Goal: Task Accomplishment & Management: Manage account settings

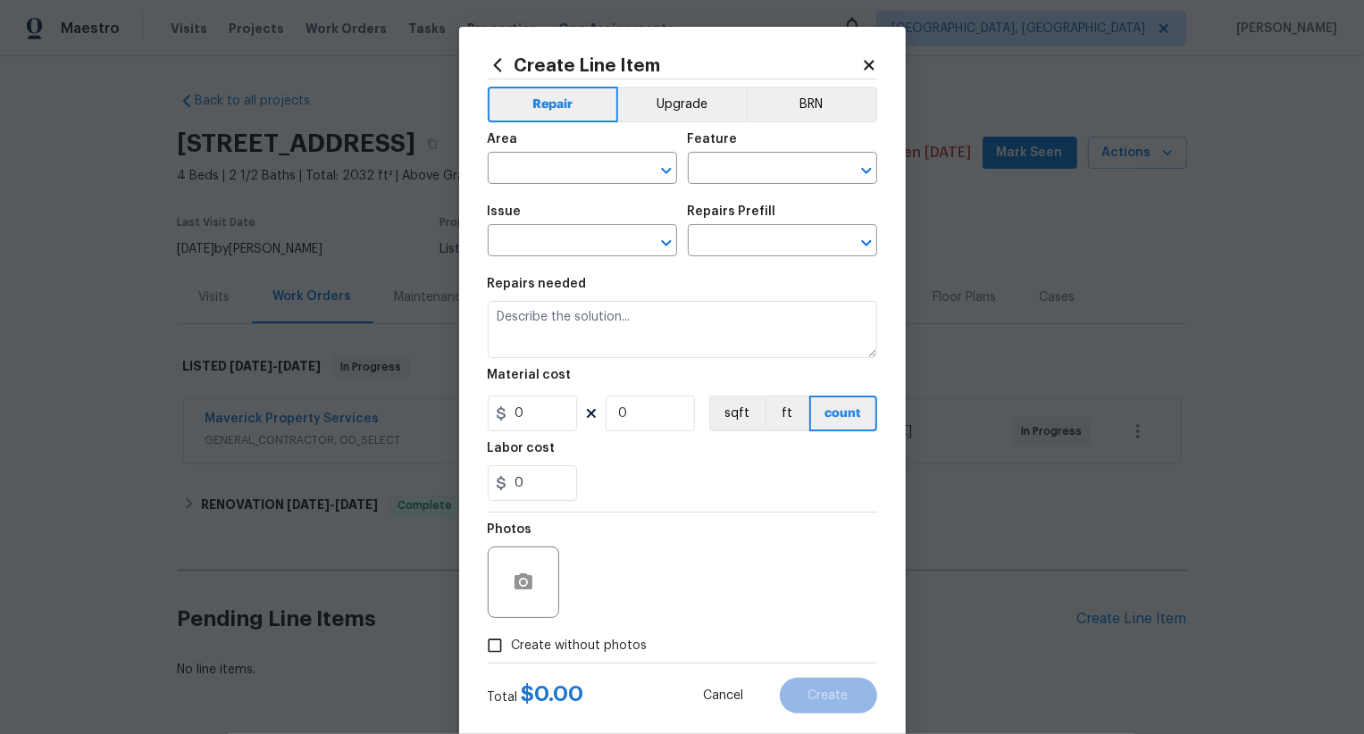
scroll to position [65, 0]
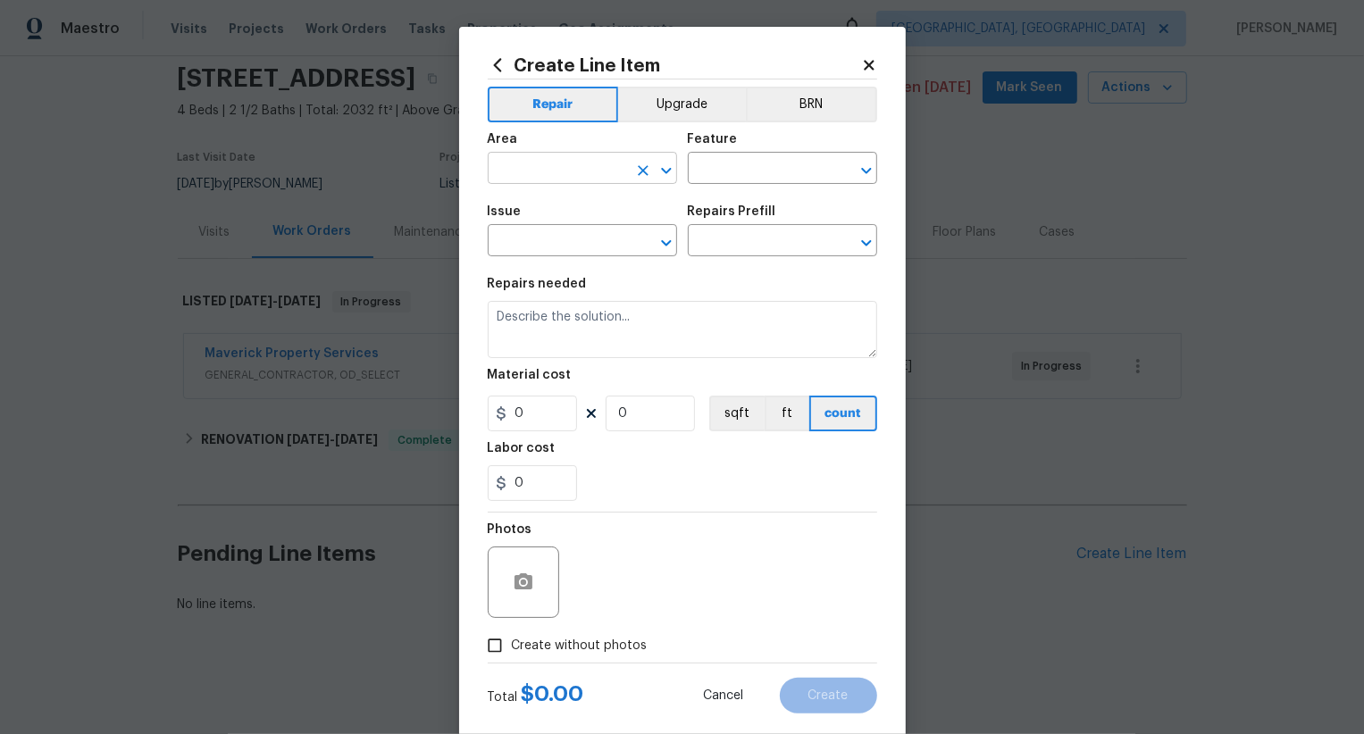
click at [579, 163] on input "text" at bounding box center [557, 170] width 139 height 28
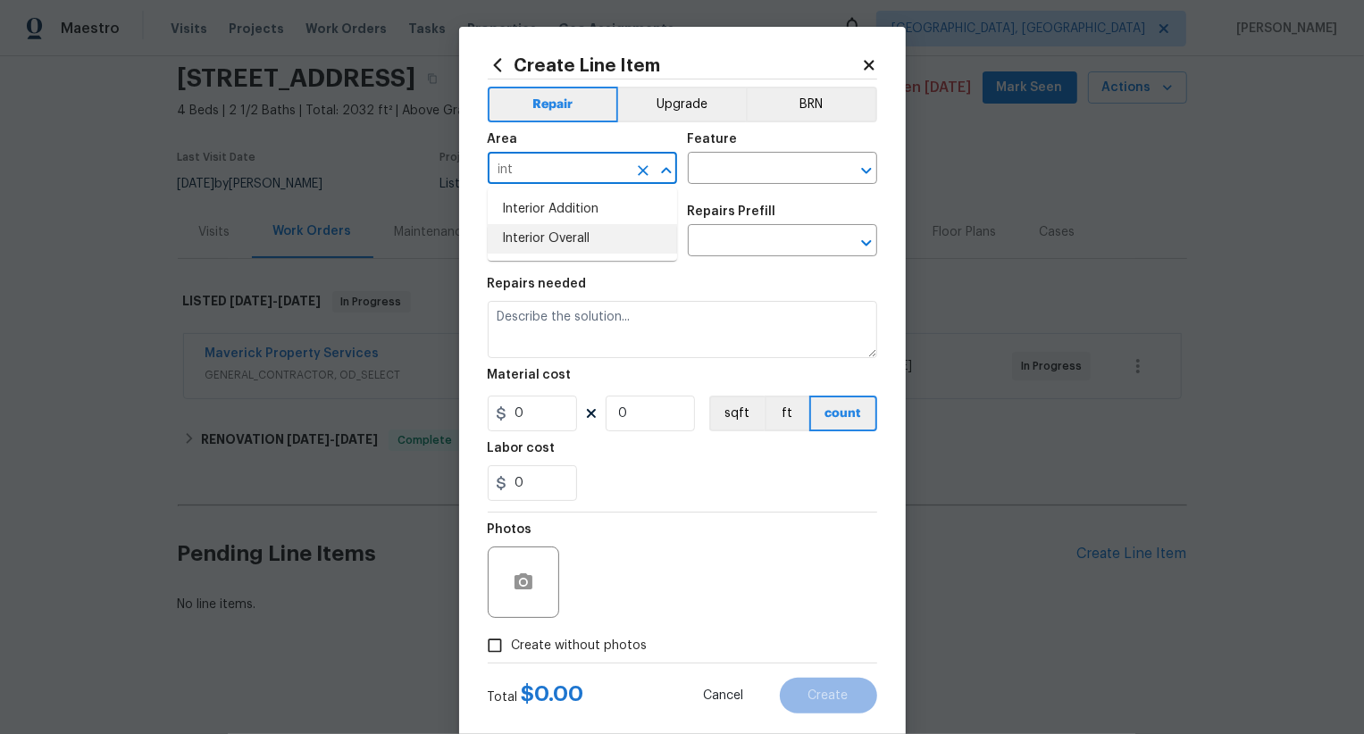
click at [581, 247] on li "Interior Overall" at bounding box center [582, 238] width 189 height 29
type input "Interior Overall"
click at [754, 168] on input "text" at bounding box center [757, 170] width 139 height 28
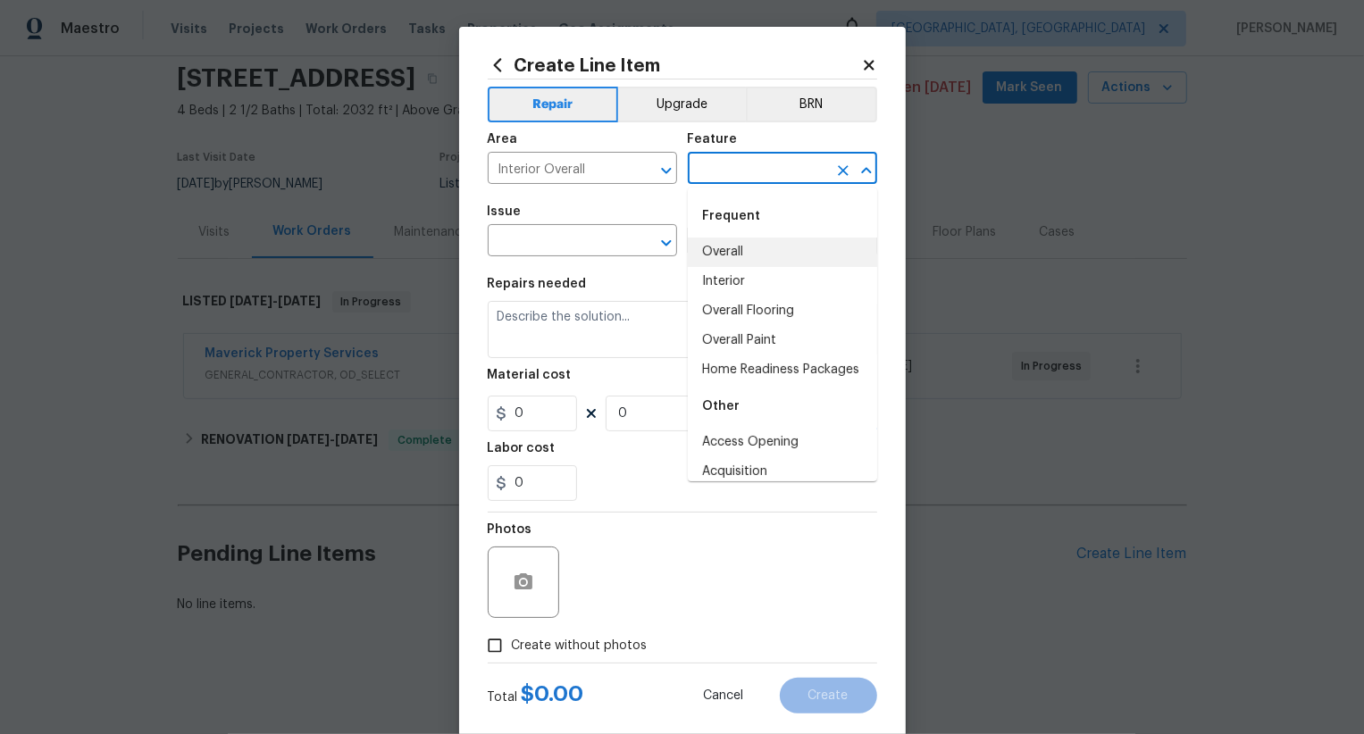
click at [732, 244] on li "Overall" at bounding box center [782, 252] width 189 height 29
type input "Overall"
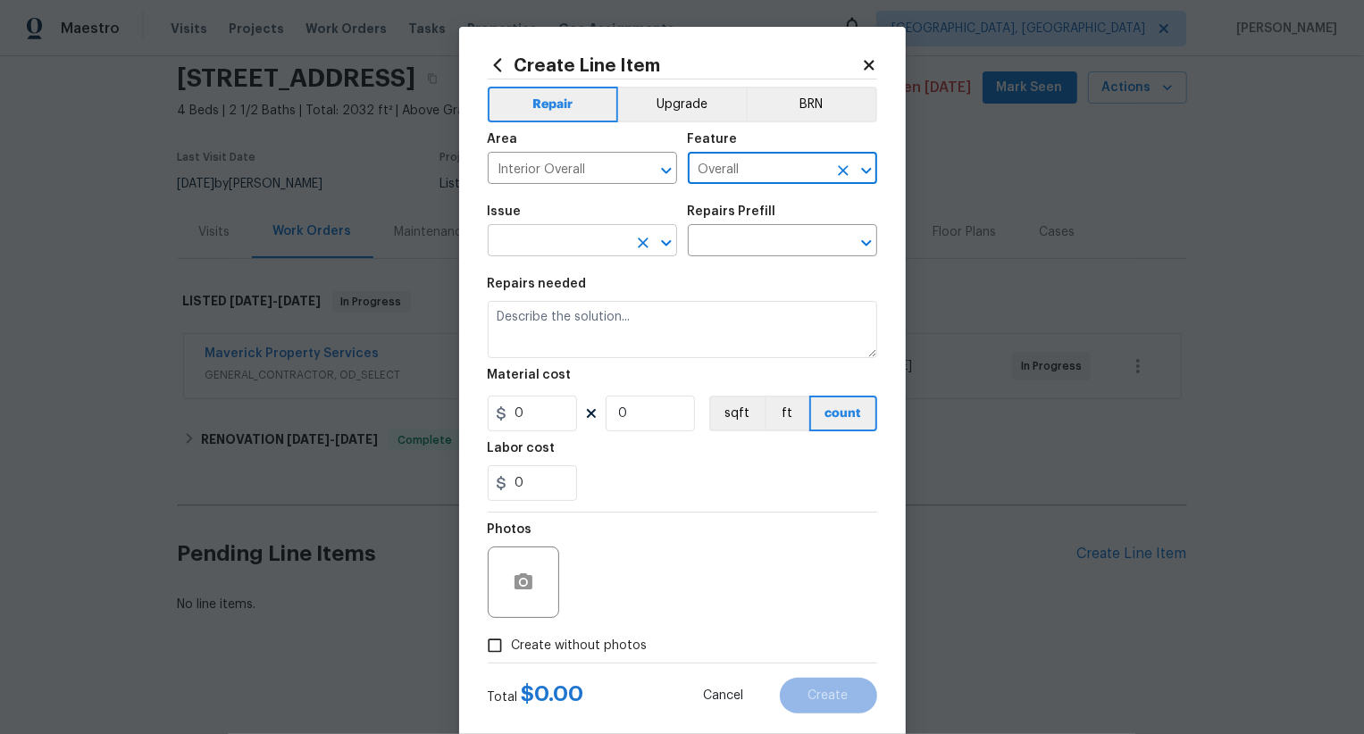
click at [578, 255] on input "text" at bounding box center [557, 243] width 139 height 28
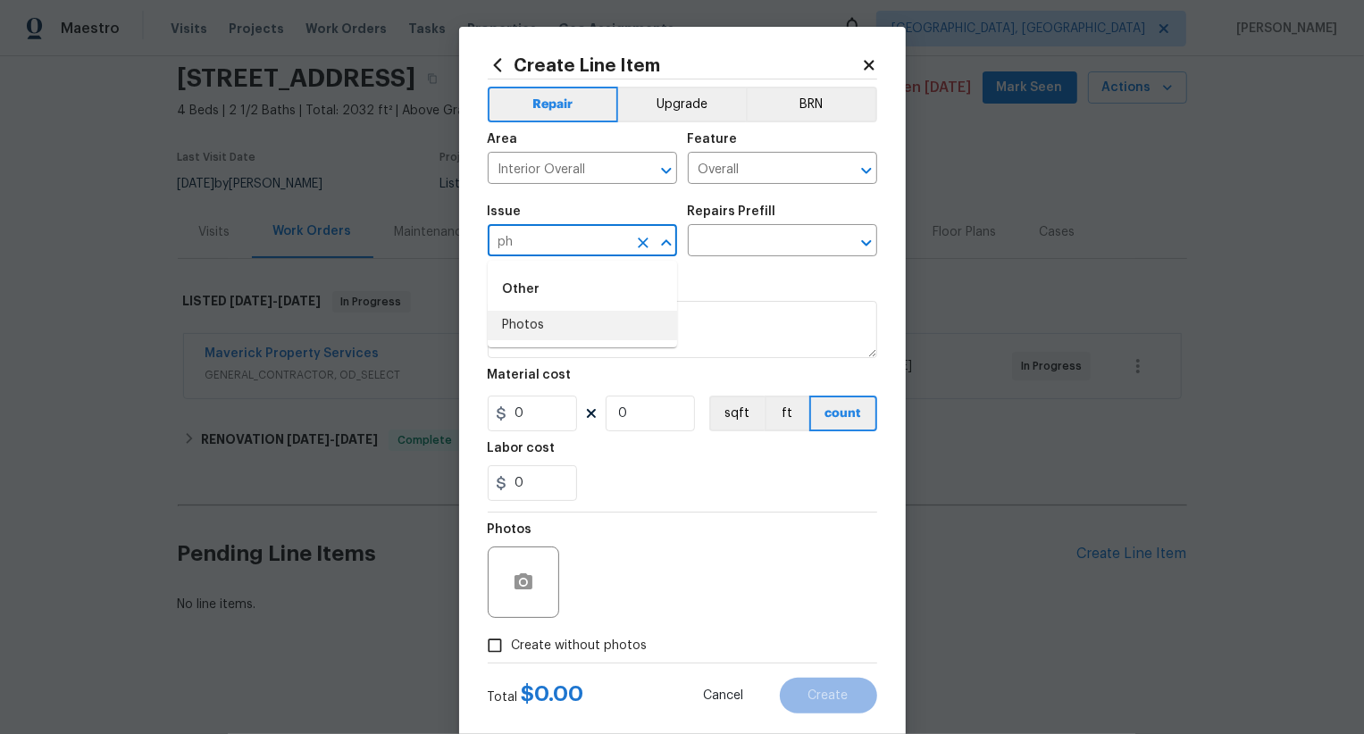
click at [577, 326] on li "Photos" at bounding box center [582, 325] width 189 height 29
type input "Photos"
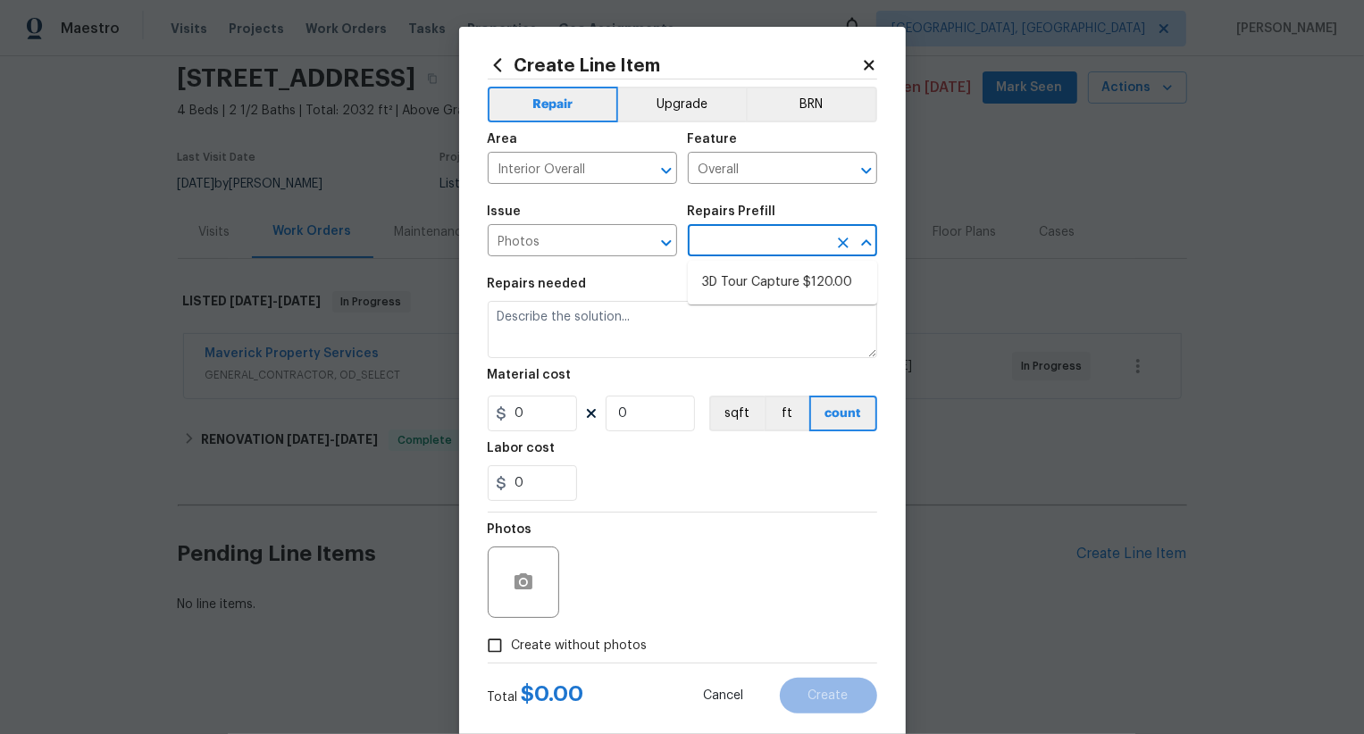
click at [723, 238] on input "text" at bounding box center [757, 243] width 139 height 28
click at [738, 272] on li "3D Tour Capture $120.00" at bounding box center [782, 282] width 189 height 29
type input "3D Tour Capture $120.00"
type input "1"
type input "120"
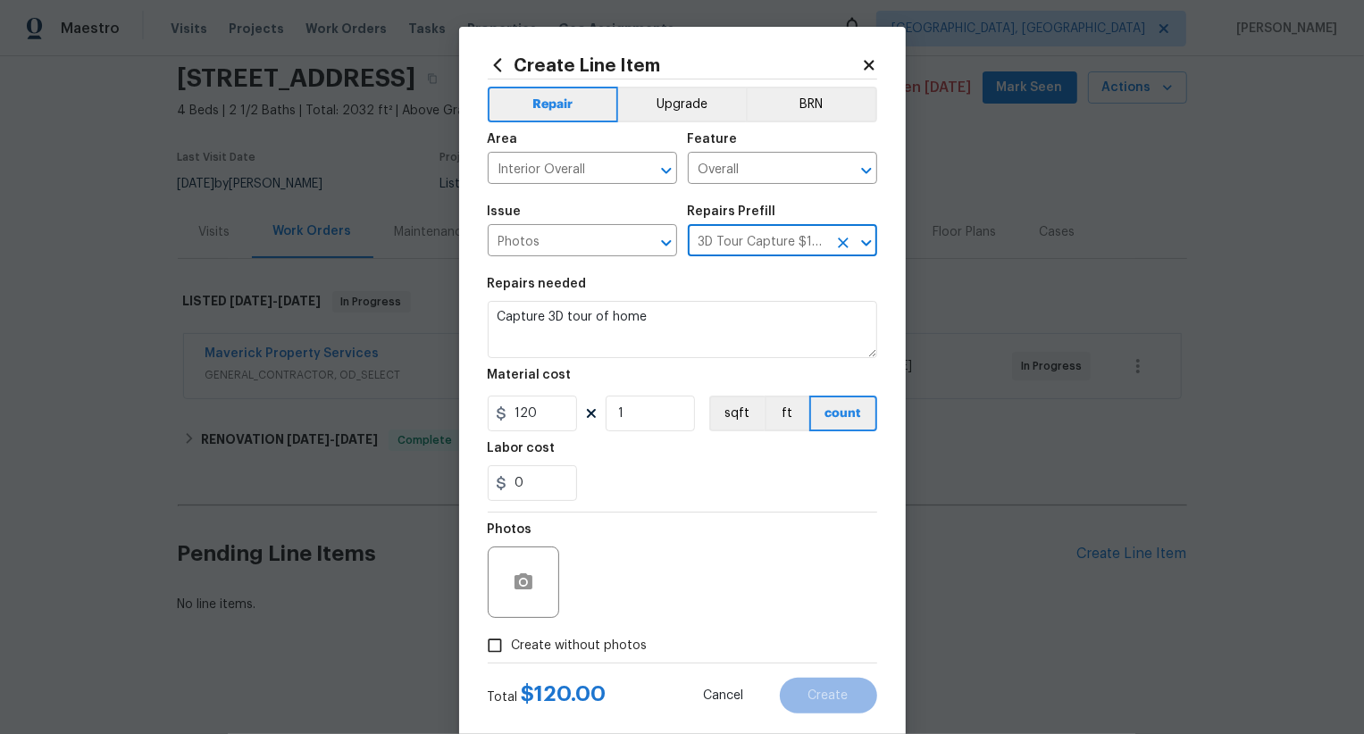
scroll to position [35, 0]
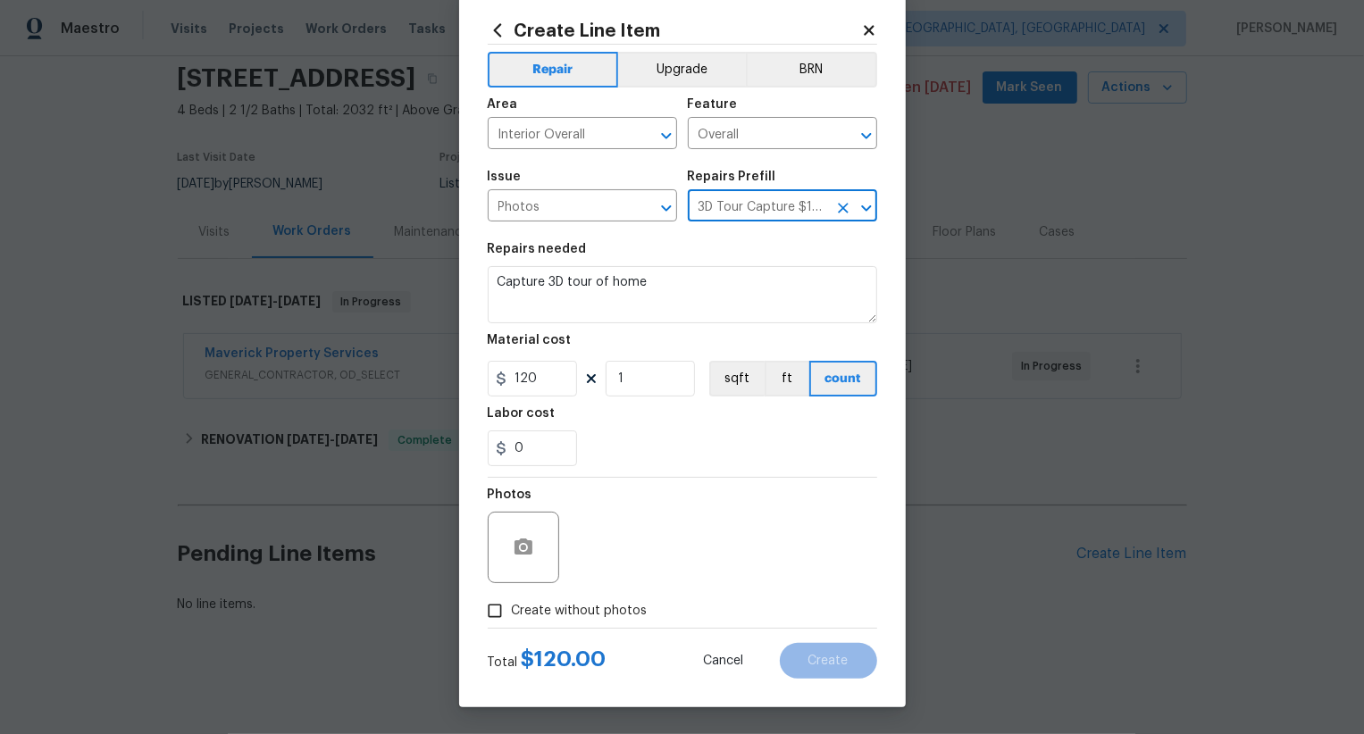
click at [596, 610] on span "Create without photos" at bounding box center [580, 611] width 136 height 19
click at [512, 610] on input "Create without photos" at bounding box center [495, 611] width 34 height 34
checkbox input "true"
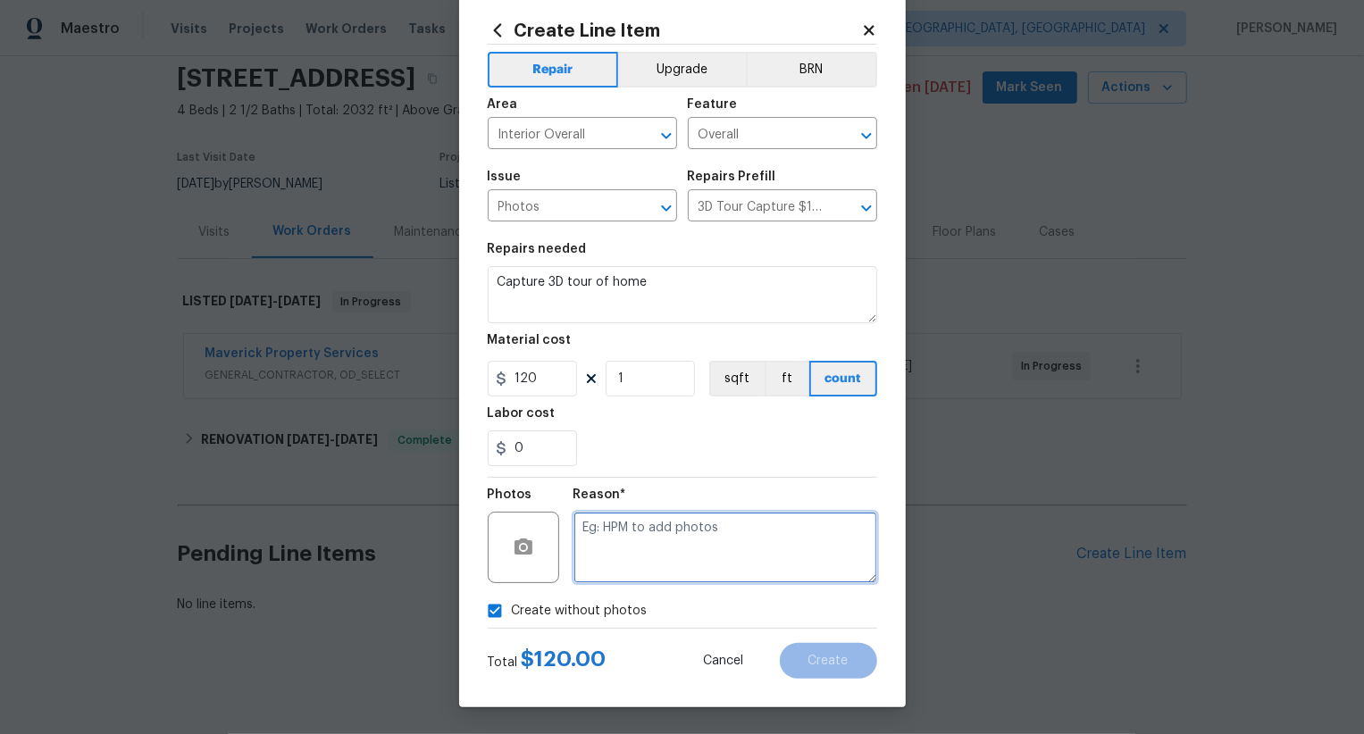
click at [636, 567] on textarea at bounding box center [725, 547] width 304 height 71
type textarea "m"
type textarea "..."
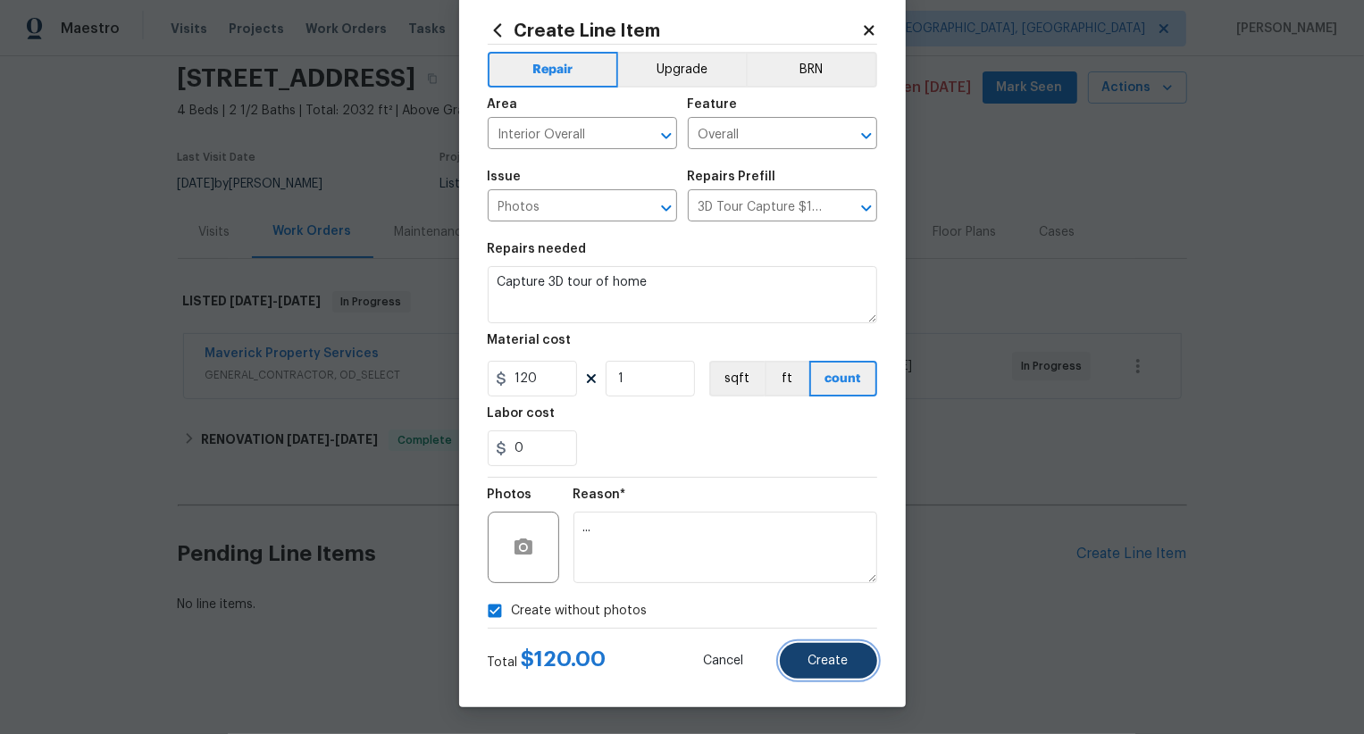
click at [817, 657] on span "Create" at bounding box center [828, 661] width 40 height 13
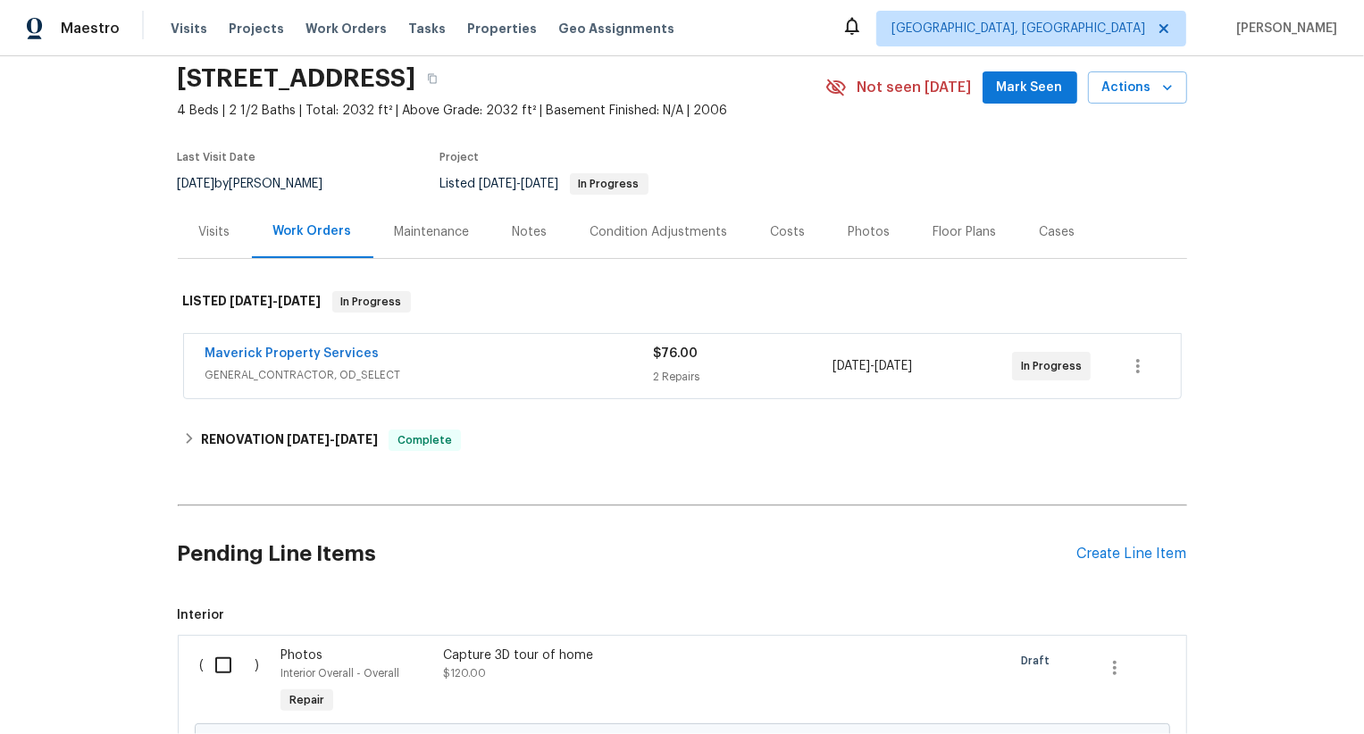
scroll to position [269, 0]
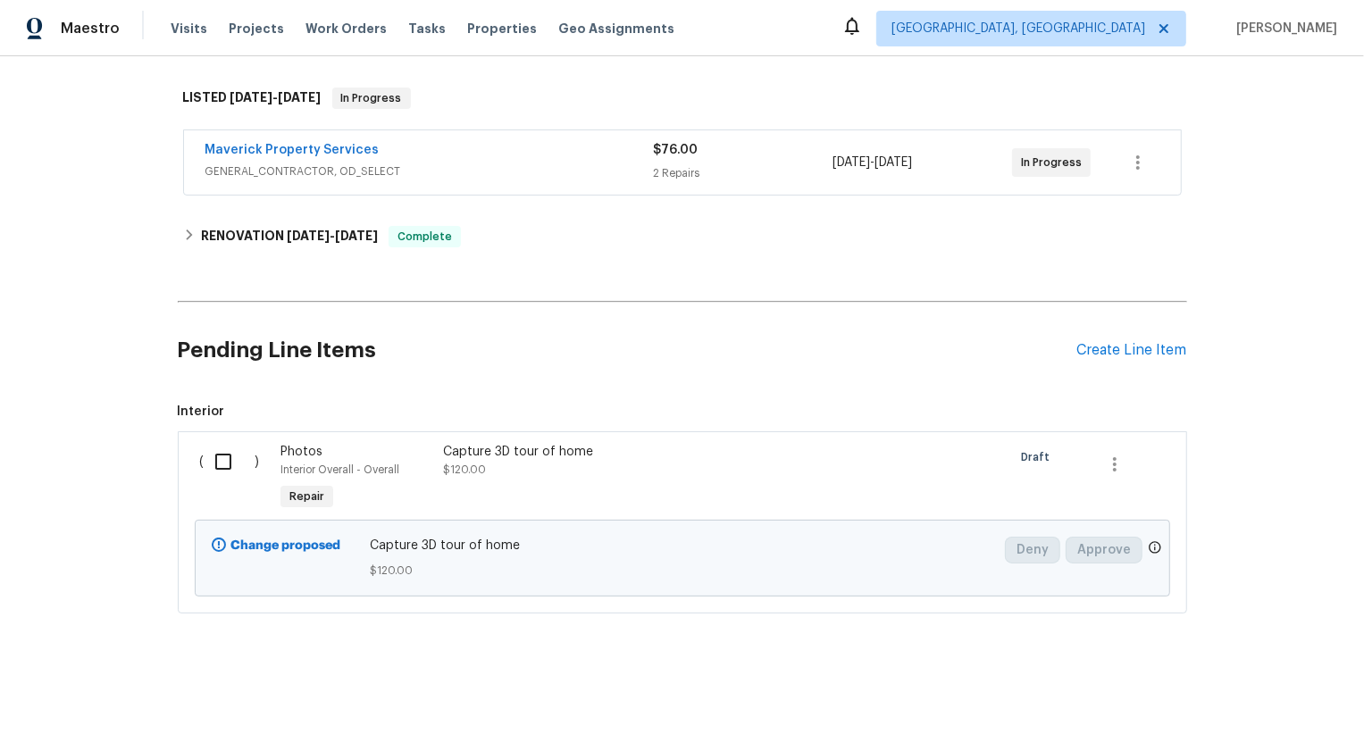
click at [254, 451] on input "checkbox" at bounding box center [230, 462] width 51 height 38
checkbox input "true"
click at [1240, 668] on div "Cancel (1) Item Create Work Order" at bounding box center [682, 689] width 1364 height 91
click at [1240, 689] on span "Create Work Order" at bounding box center [1261, 690] width 119 height 22
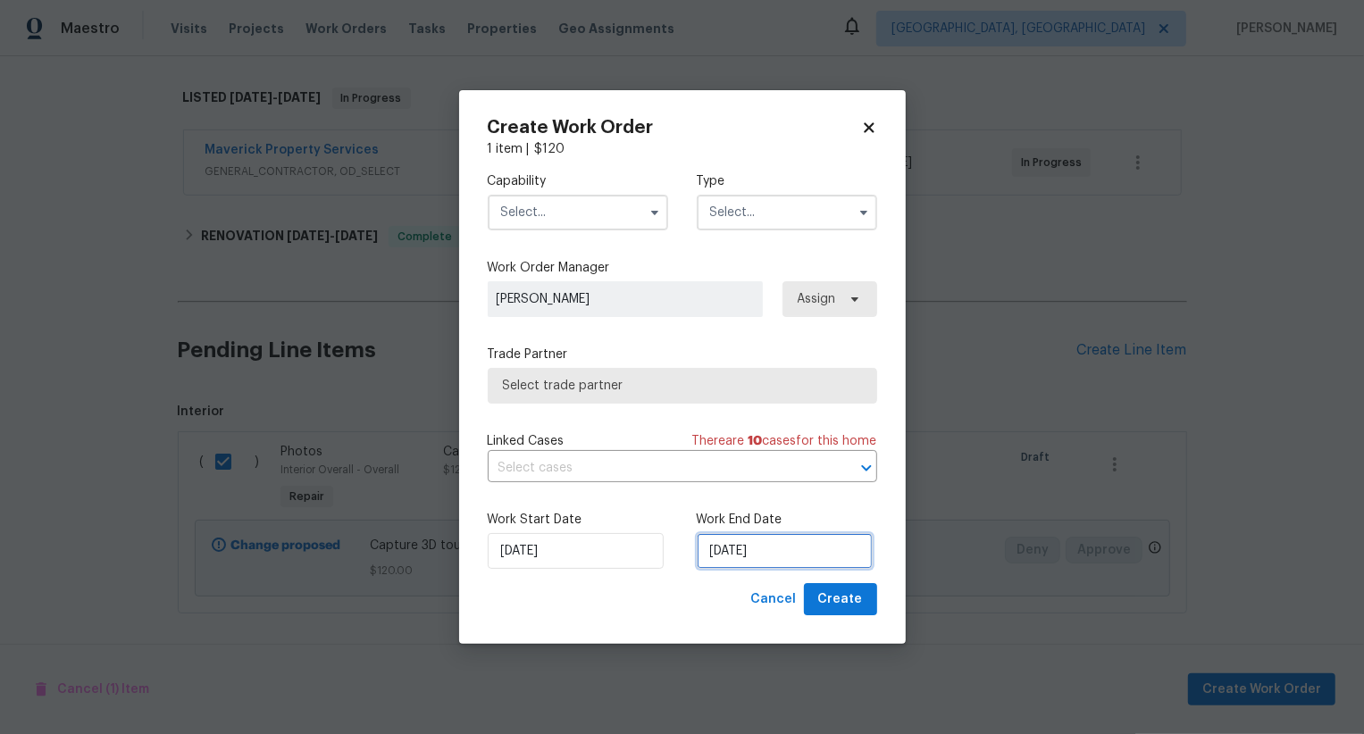
click at [752, 553] on input "[DATE]" at bounding box center [785, 551] width 176 height 36
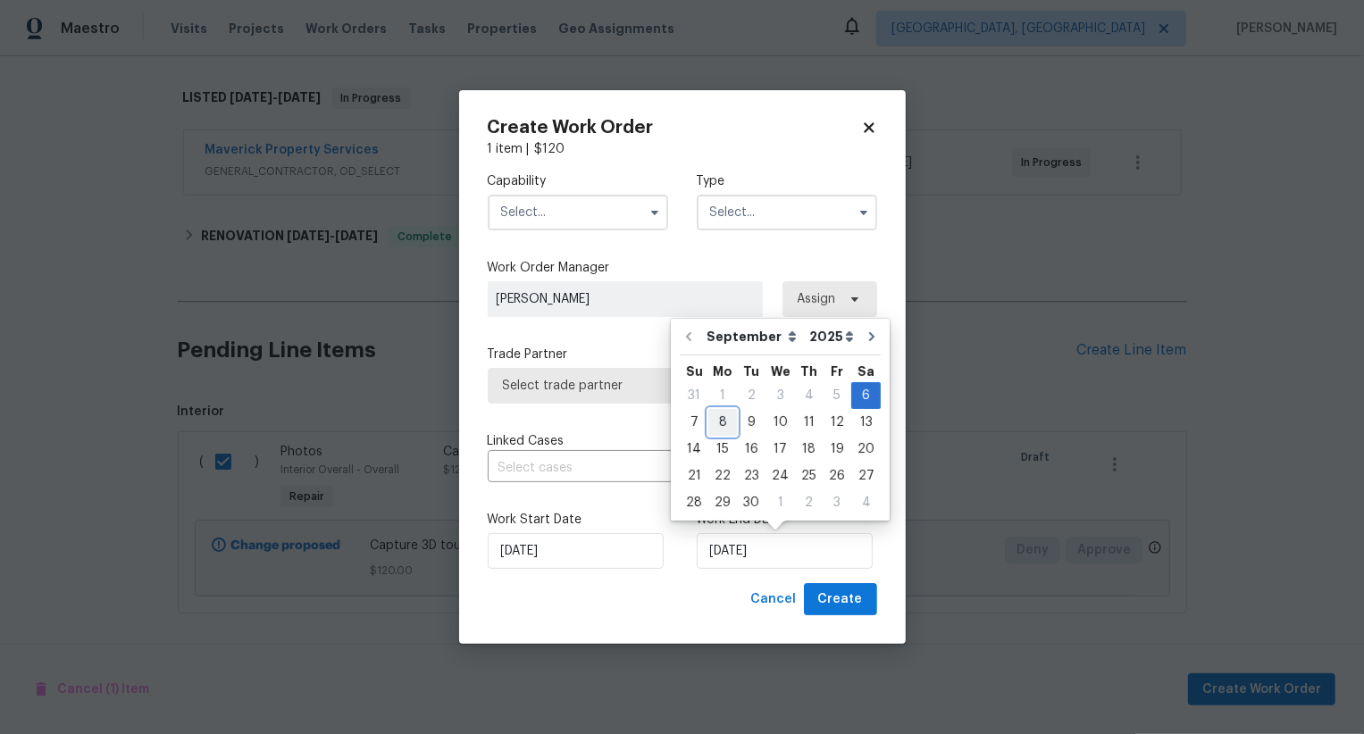
click at [728, 412] on div "8" at bounding box center [722, 422] width 29 height 25
type input "[DATE]"
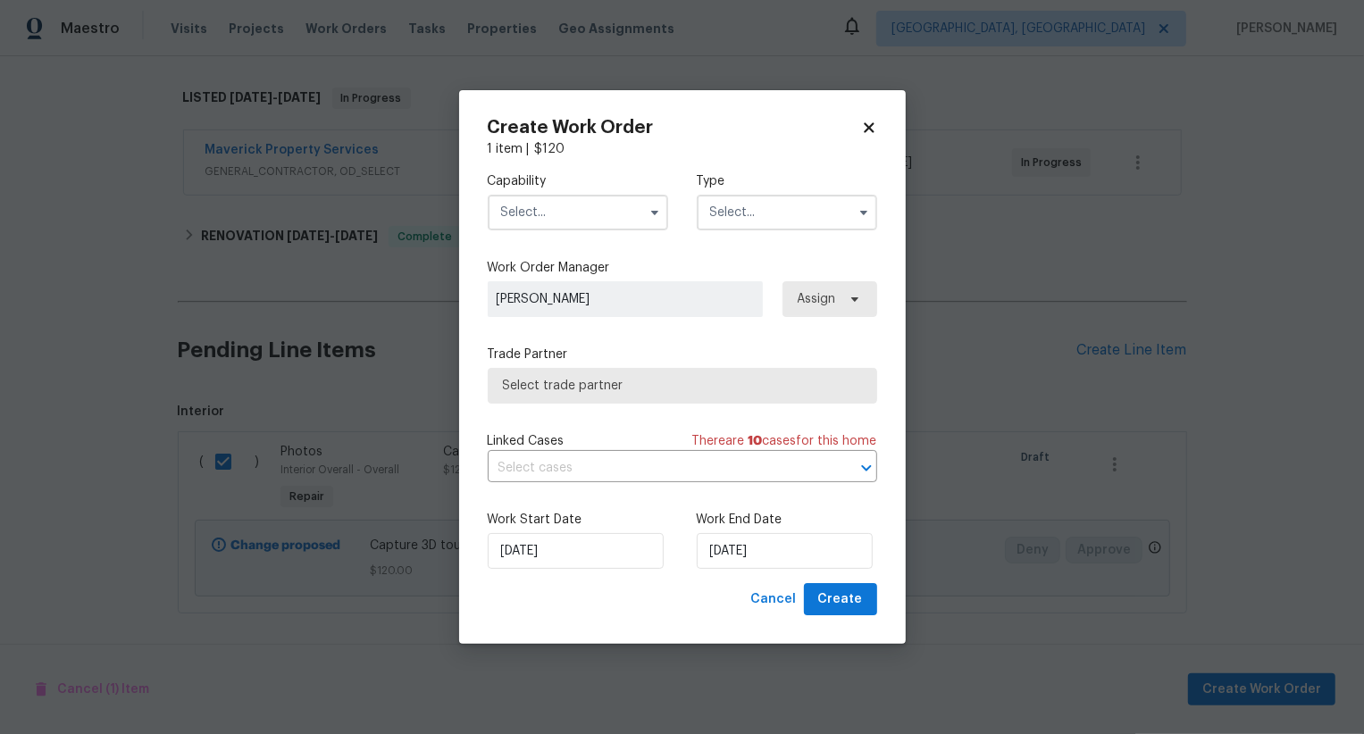
click at [612, 206] on input "text" at bounding box center [578, 213] width 180 height 36
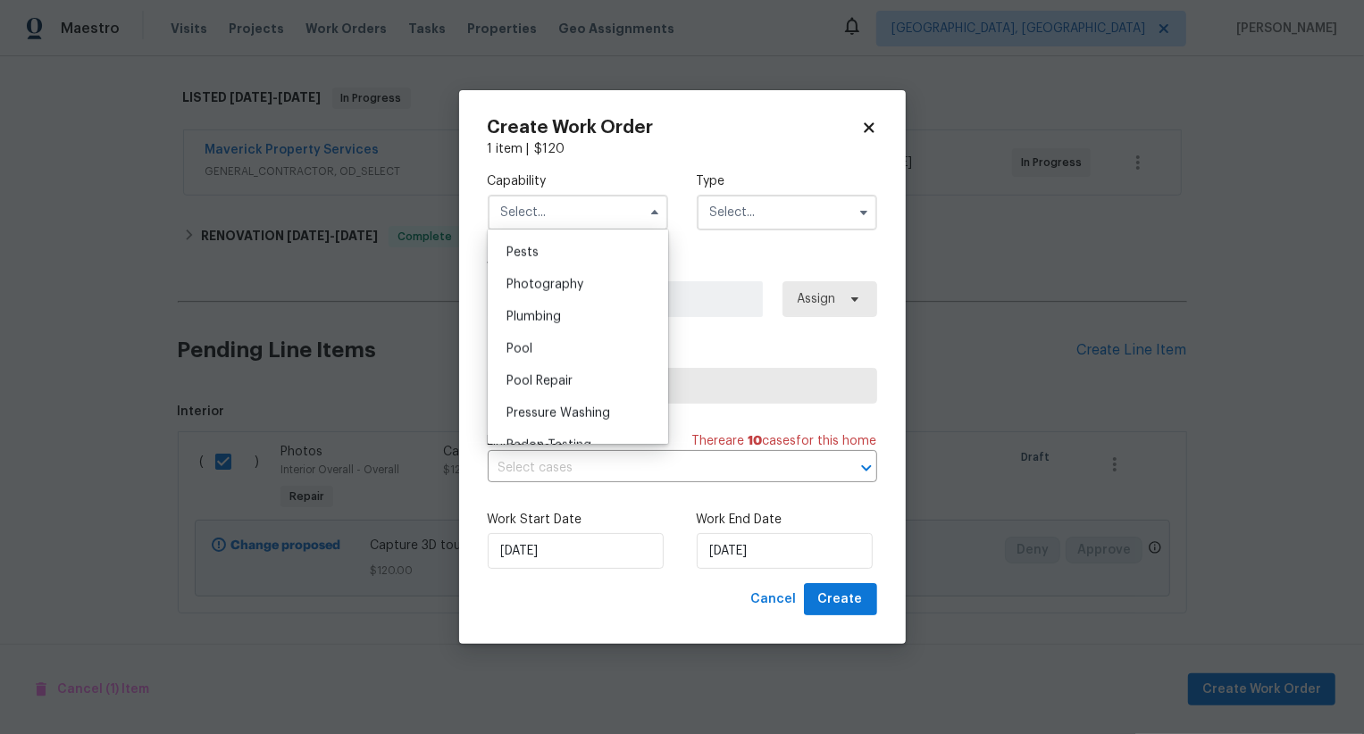
scroll to position [1527, 0]
click at [612, 288] on div "Photography" at bounding box center [577, 288] width 171 height 32
type input "Photography"
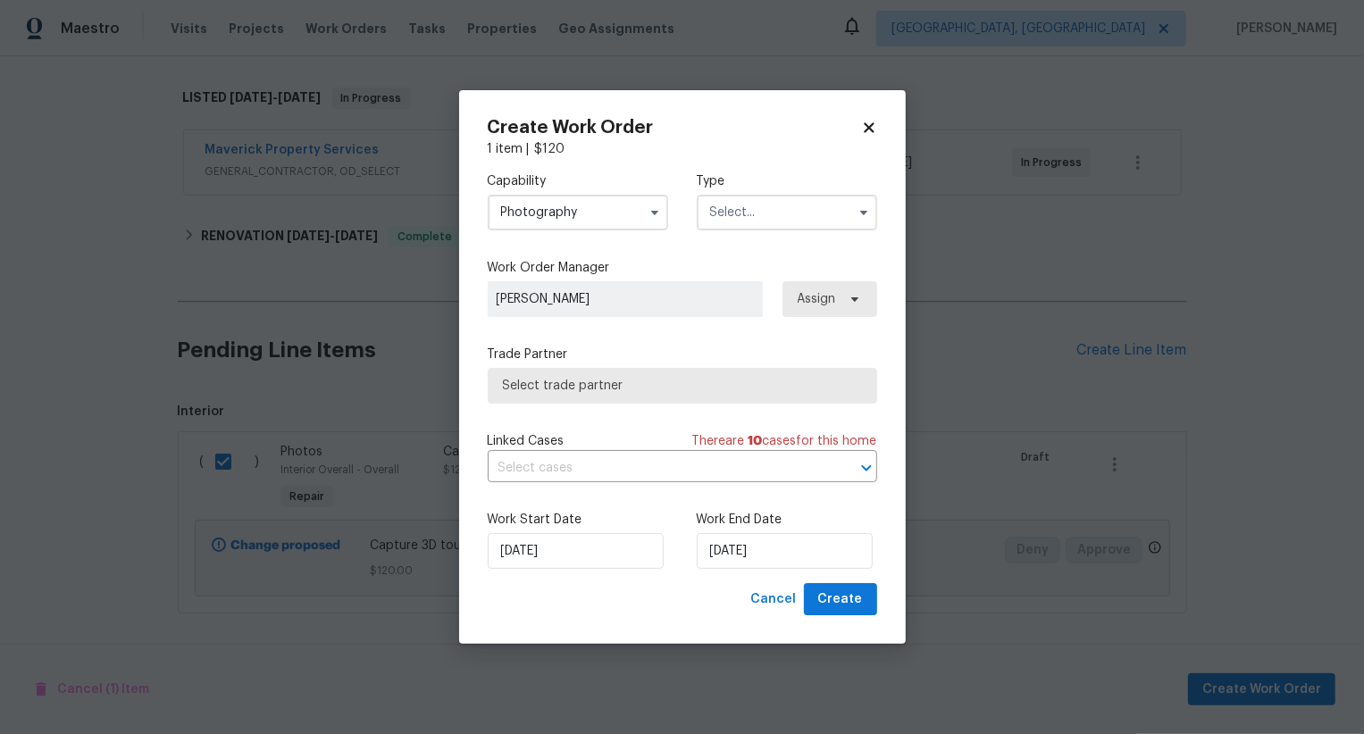
click at [784, 214] on input "text" at bounding box center [787, 213] width 180 height 36
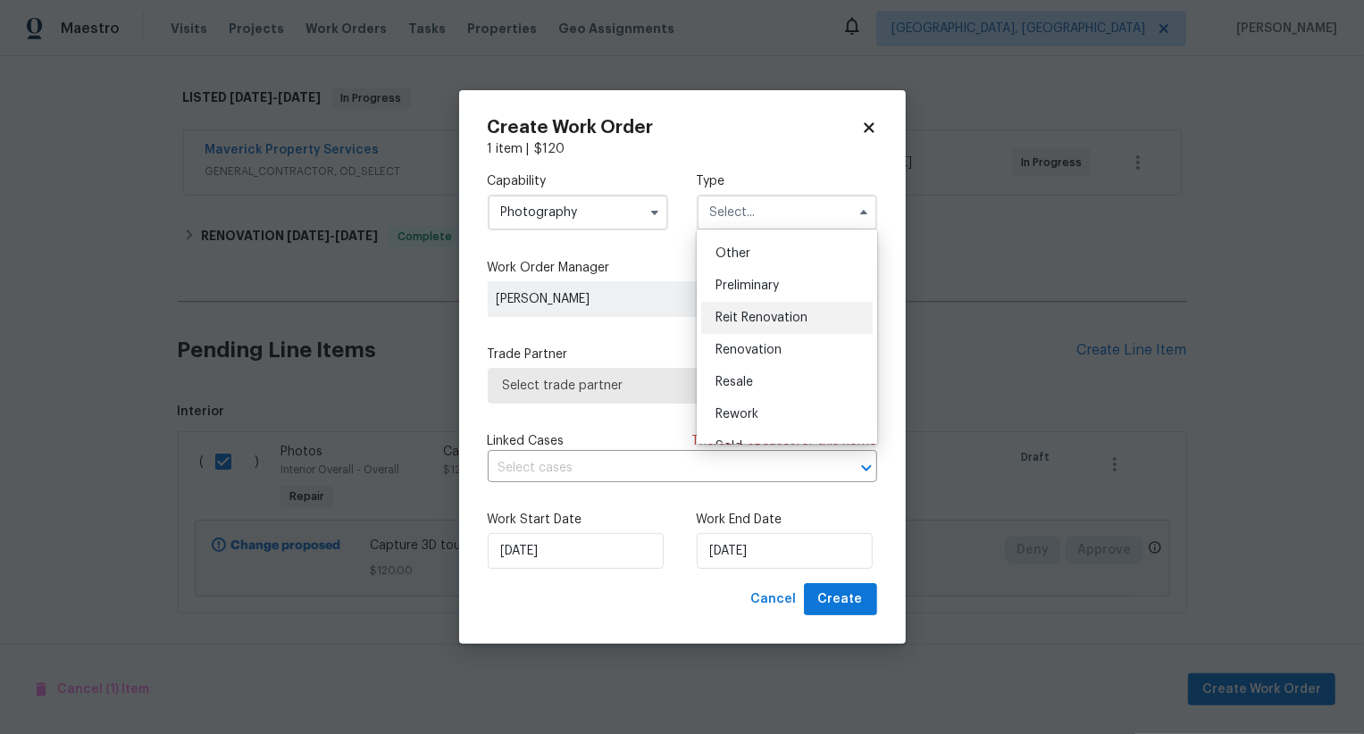
scroll to position [345, 0]
click at [785, 270] on div "Other" at bounding box center [786, 259] width 171 height 32
type input "Other"
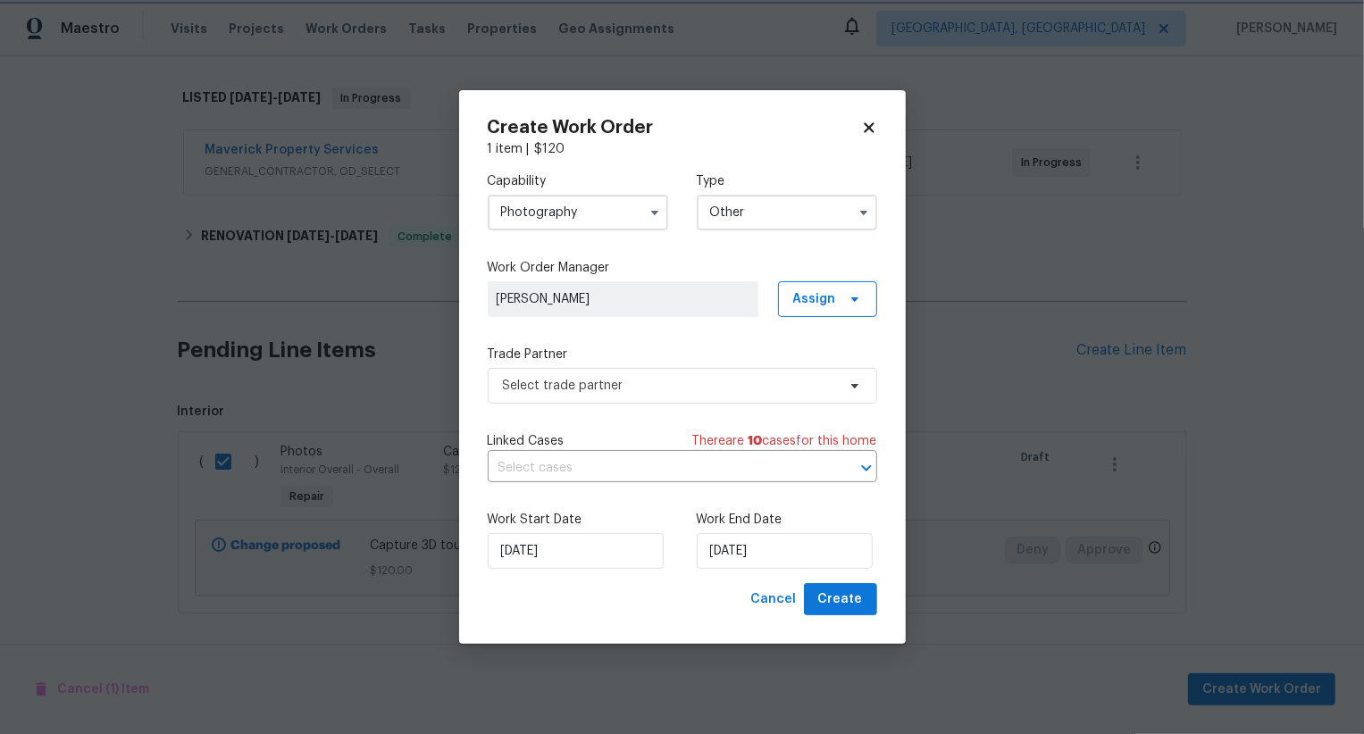
scroll to position [0, 0]
click at [732, 380] on span "Select trade partner" at bounding box center [669, 386] width 333 height 18
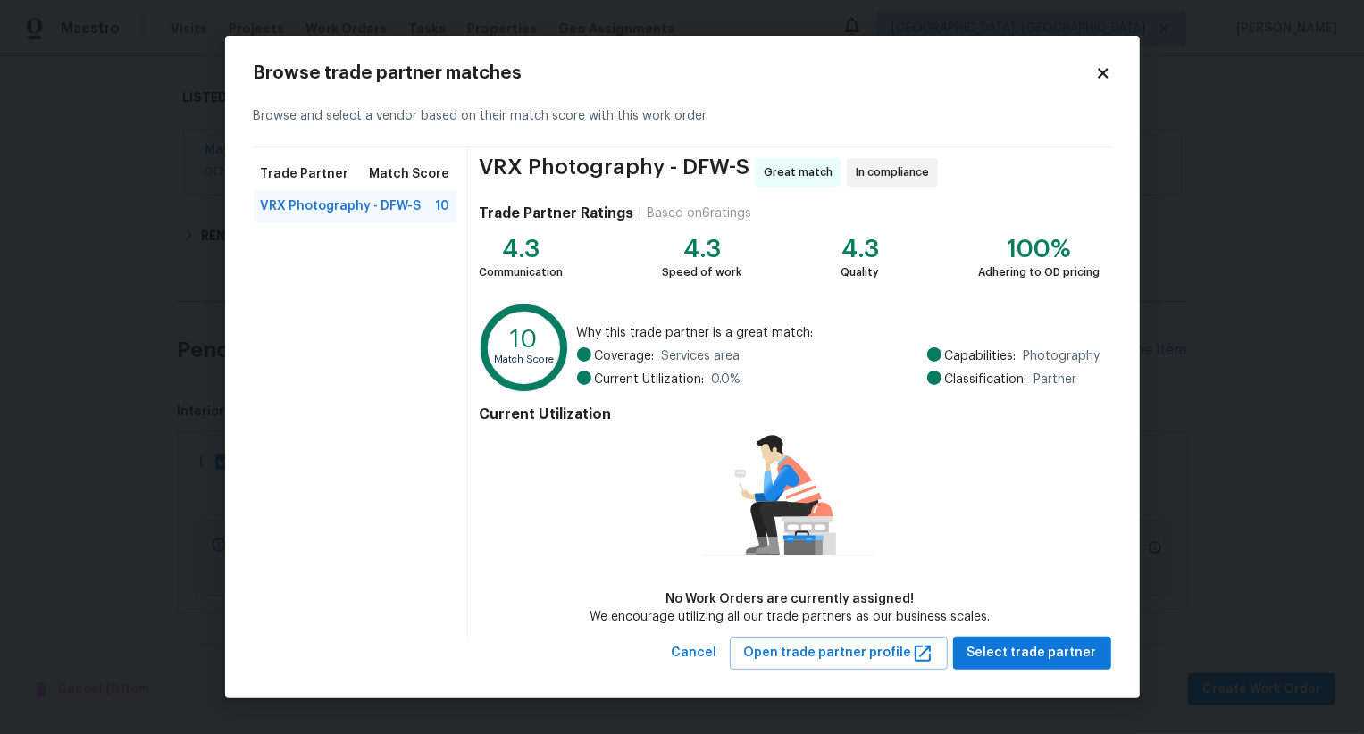
click at [1023, 670] on div "Browse trade partner matches Browse and select a vendor based on their match sc…" at bounding box center [682, 367] width 915 height 663
click at [1024, 658] on span "Select trade partner" at bounding box center [1032, 653] width 130 height 22
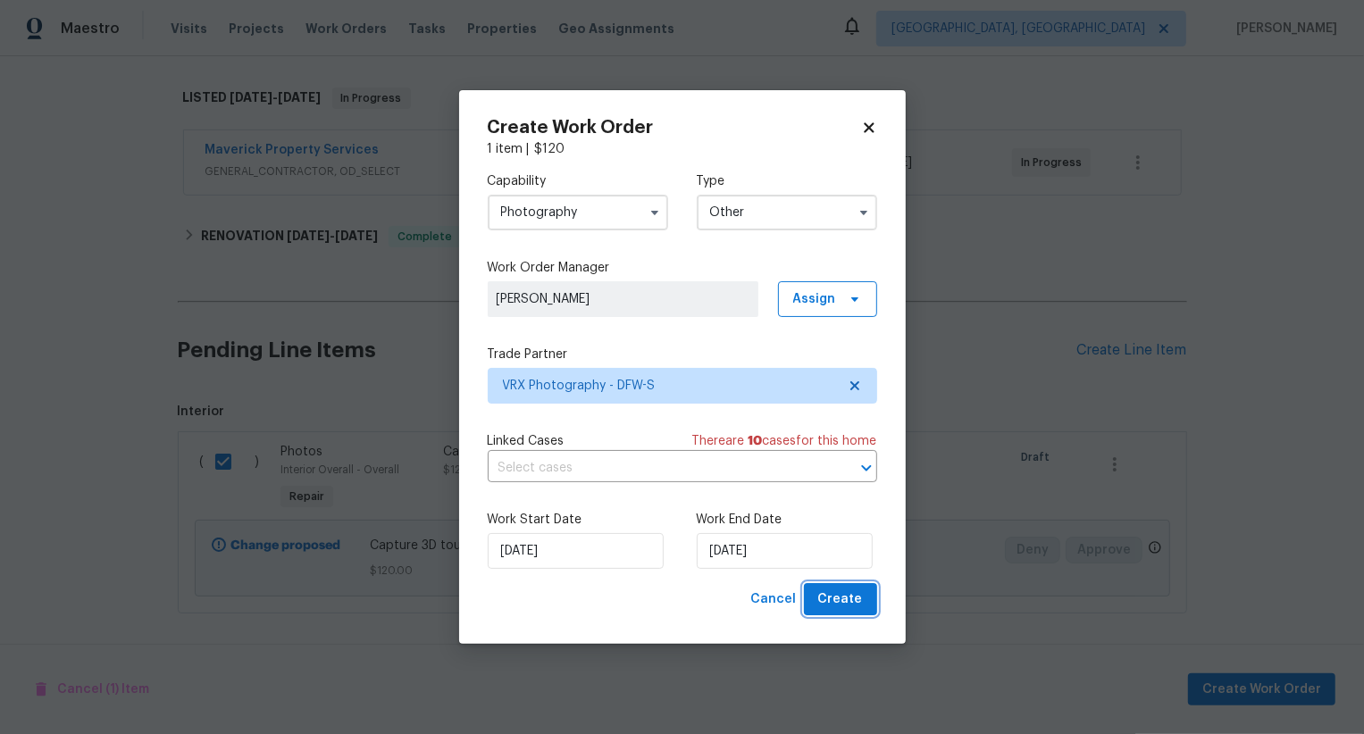
click at [856, 601] on span "Create" at bounding box center [840, 600] width 45 height 22
checkbox input "false"
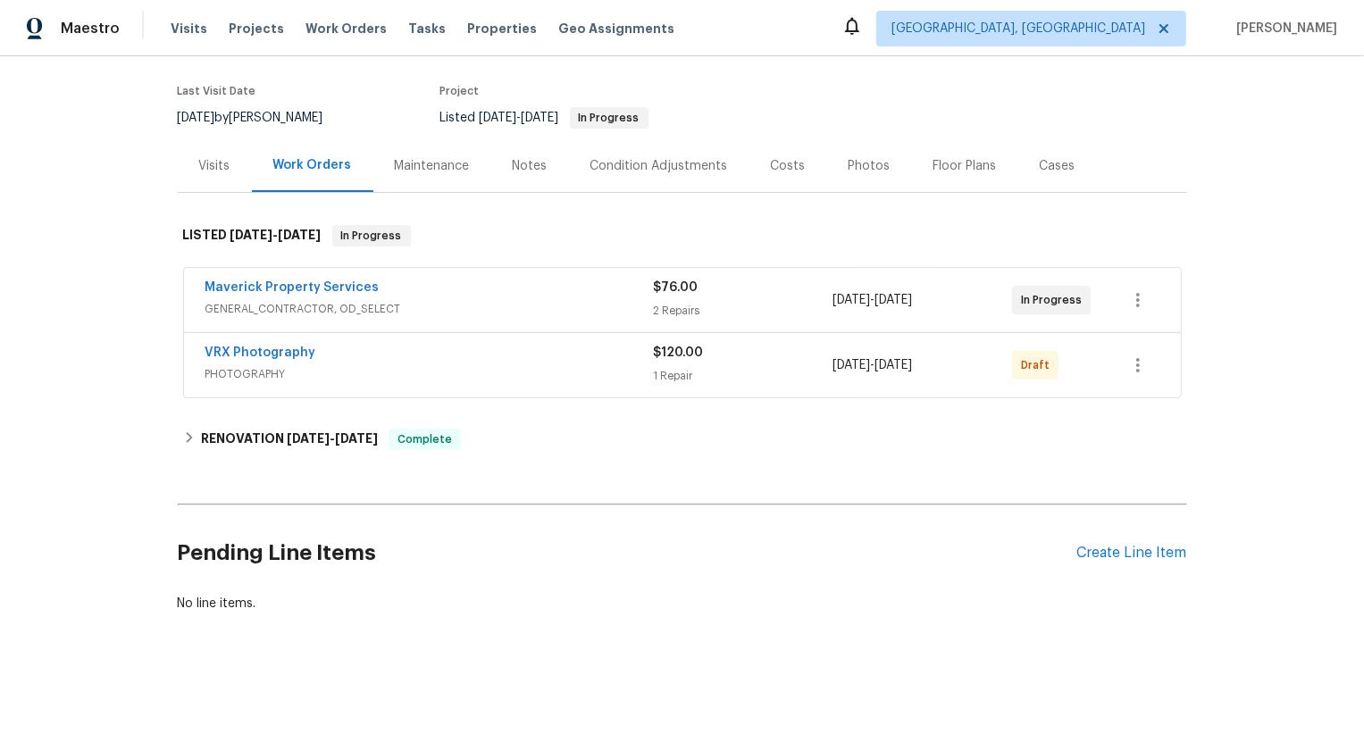
scroll to position [130, 0]
click at [1137, 369] on icon "button" at bounding box center [1137, 366] width 21 height 21
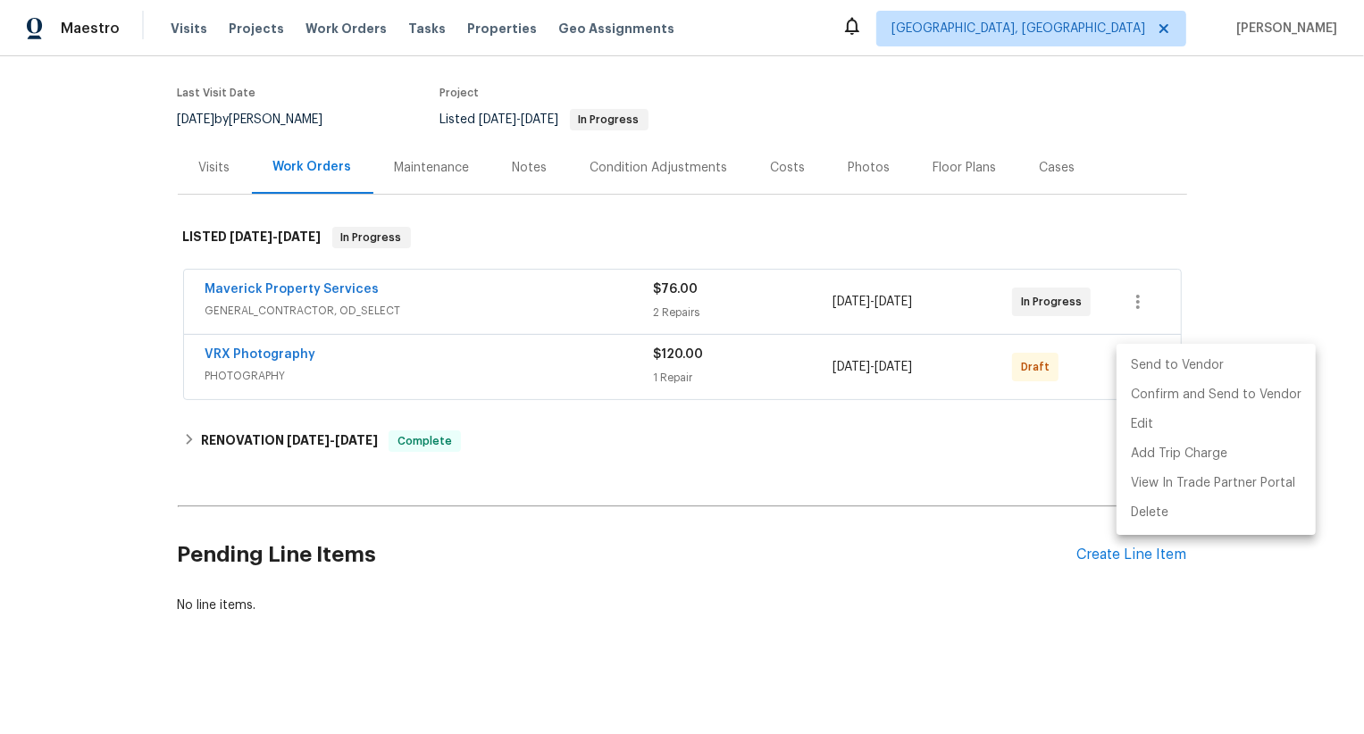
click at [1137, 369] on li "Send to Vendor" at bounding box center [1215, 365] width 199 height 29
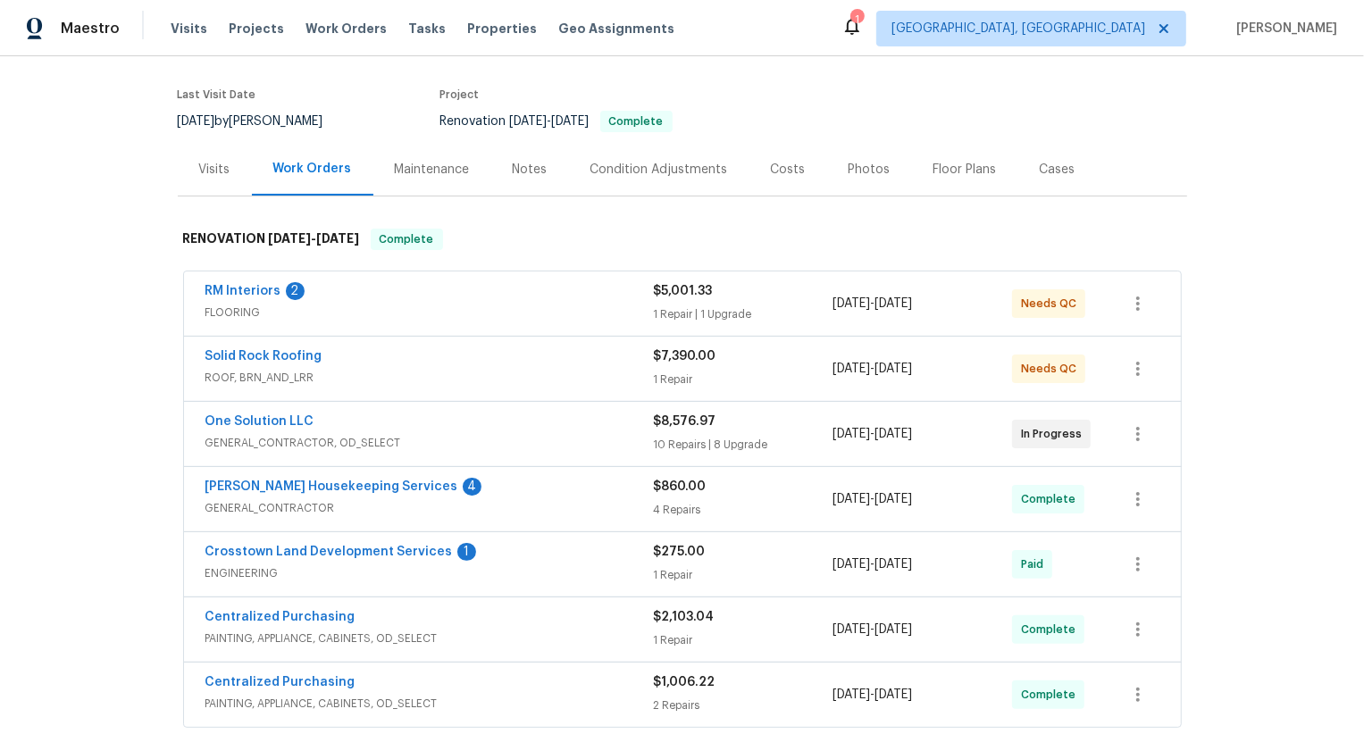
scroll to position [397, 0]
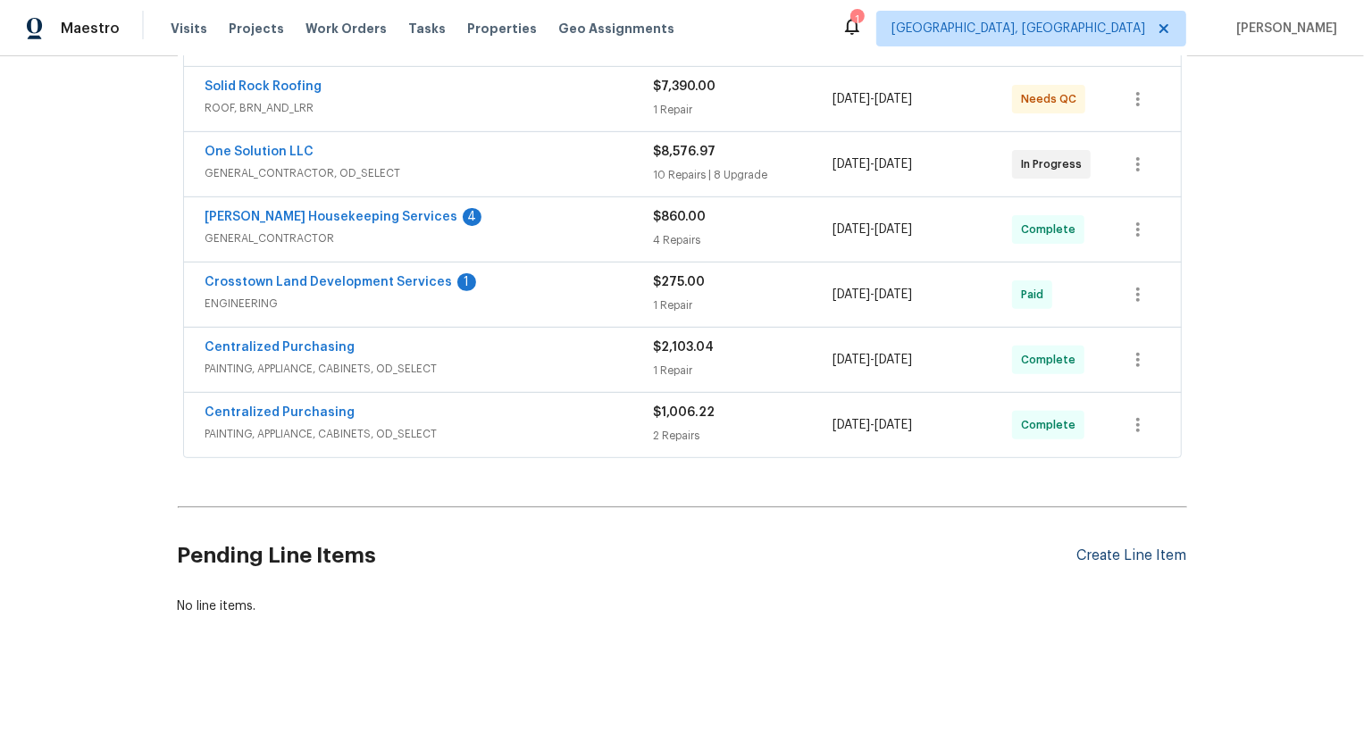
click at [1122, 556] on div "Create Line Item" at bounding box center [1132, 555] width 110 height 17
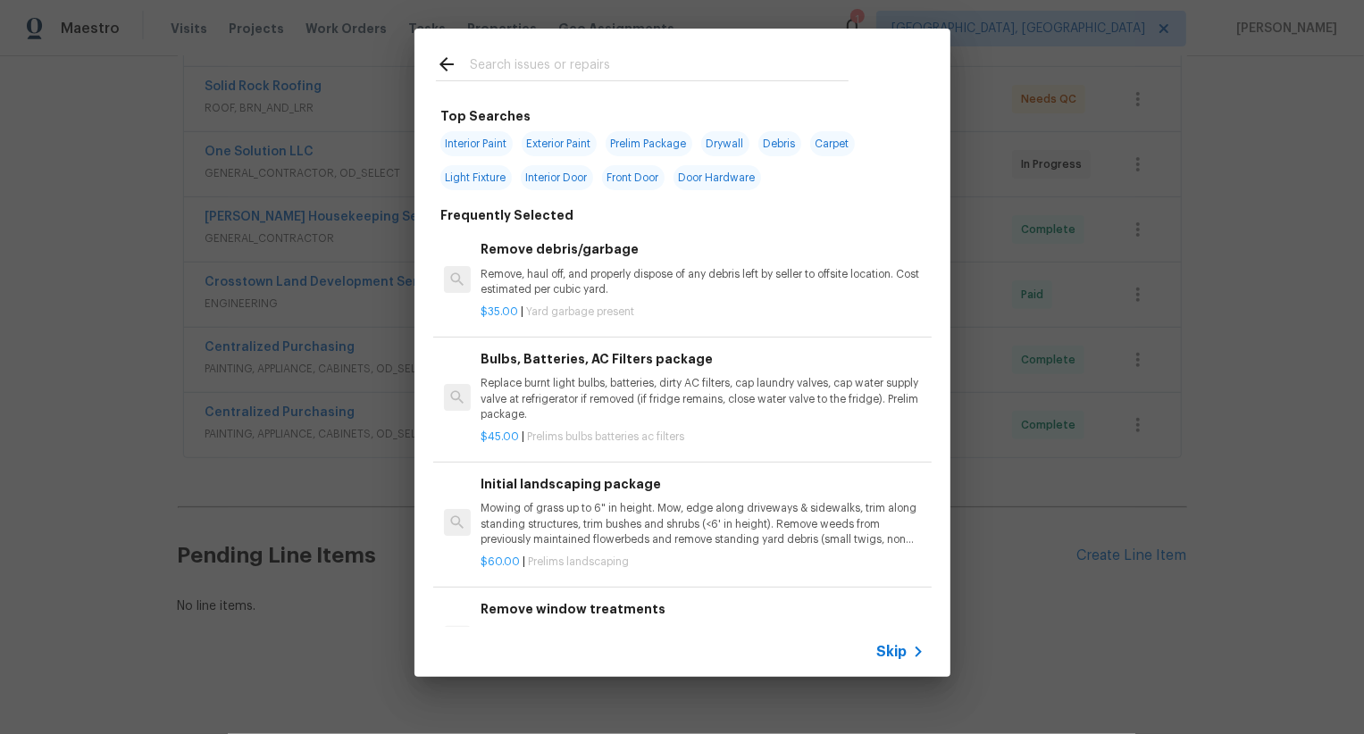
click at [900, 636] on div "Skip" at bounding box center [682, 652] width 536 height 50
click at [900, 653] on span "Skip" at bounding box center [892, 652] width 30 height 18
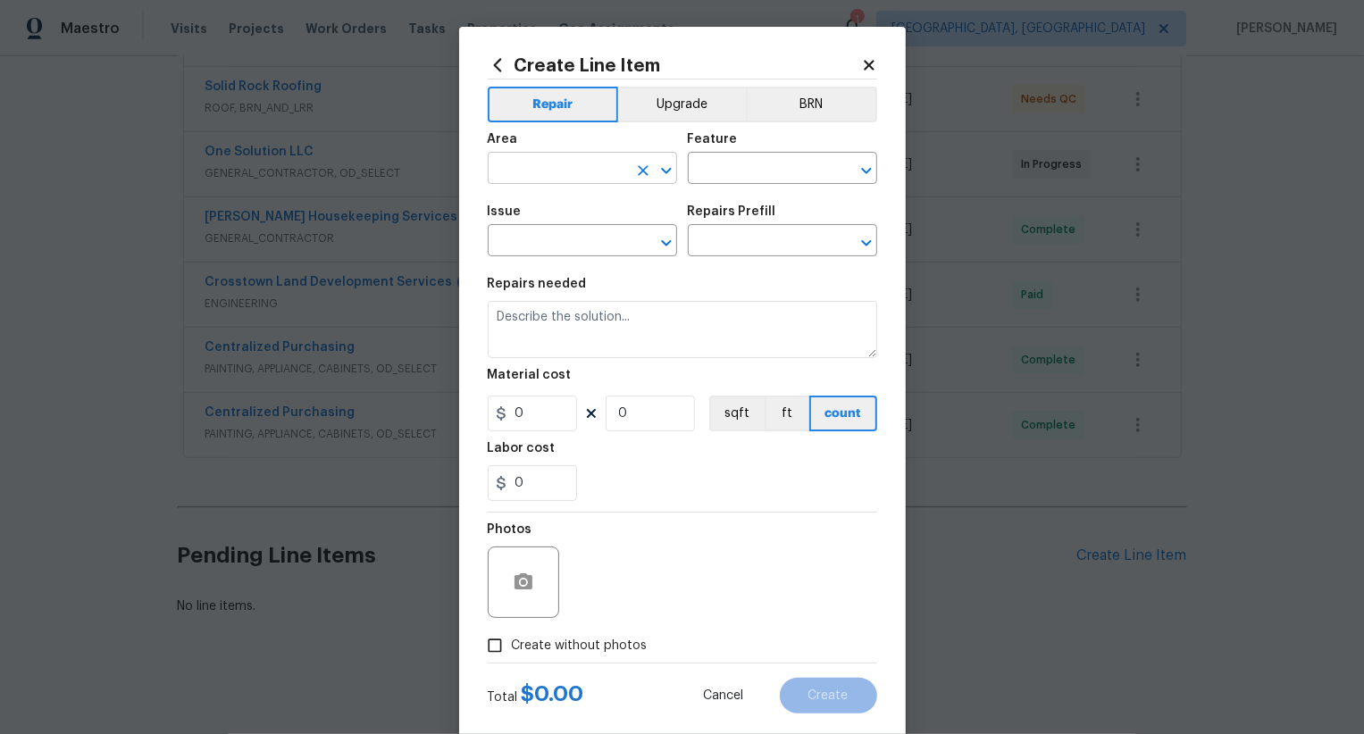
click at [550, 171] on input "text" at bounding box center [557, 170] width 139 height 28
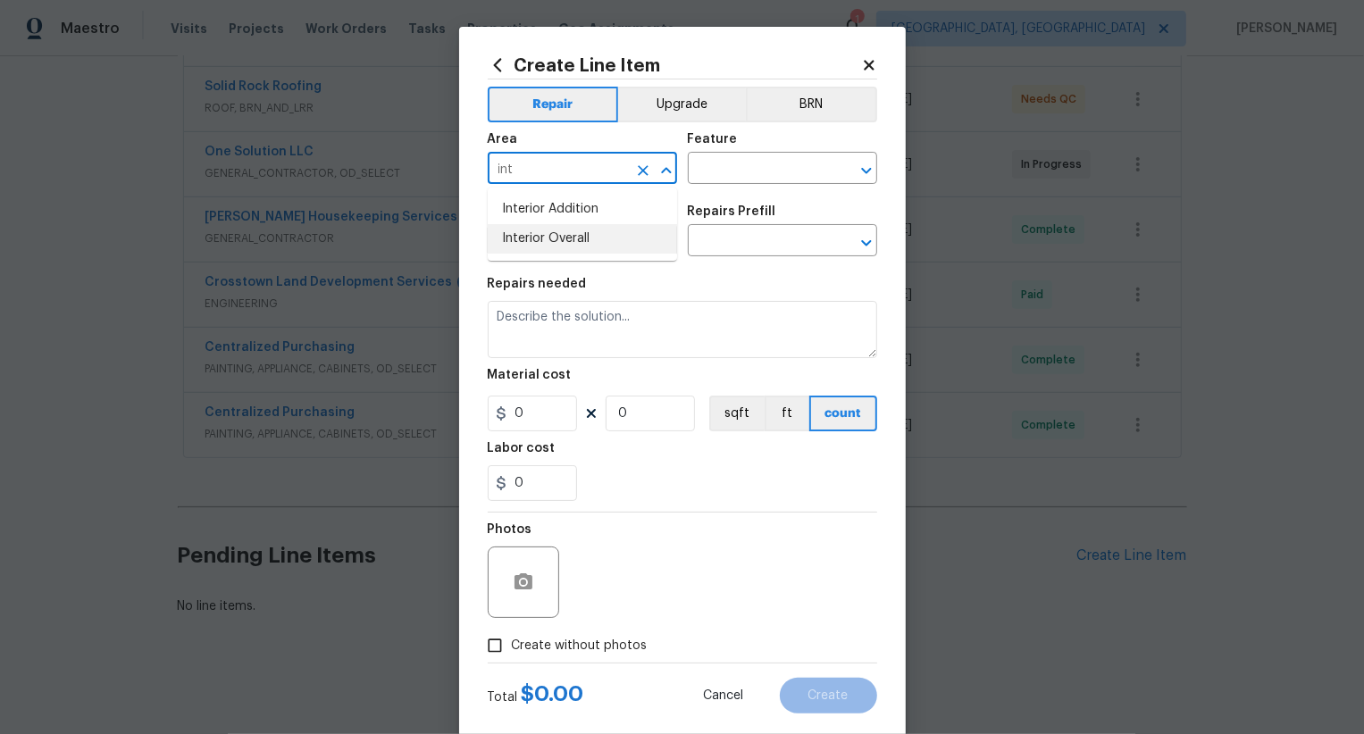
click at [591, 247] on li "Interior Overall" at bounding box center [582, 238] width 189 height 29
type input "Interior Overall"
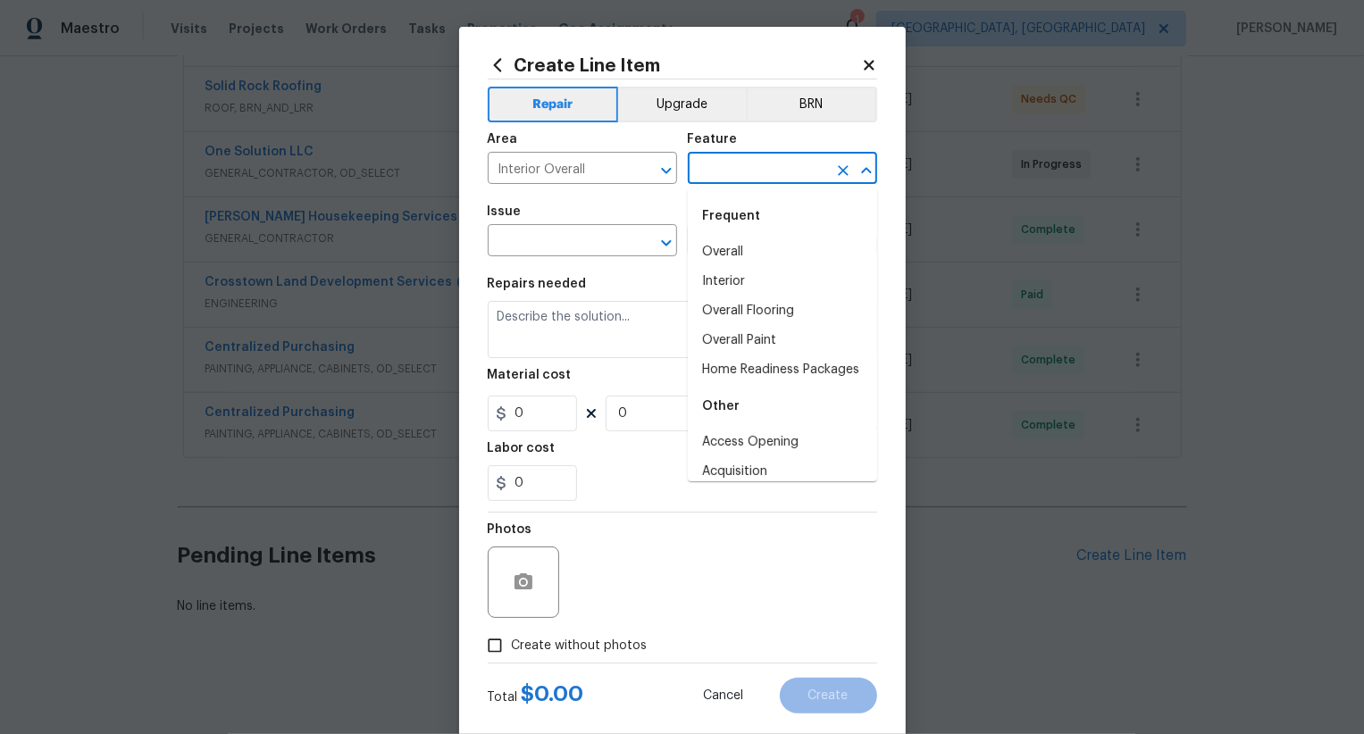
click at [758, 169] on input "text" at bounding box center [757, 170] width 139 height 28
click at [752, 251] on li "Overall" at bounding box center [782, 252] width 189 height 29
type input "Overall"
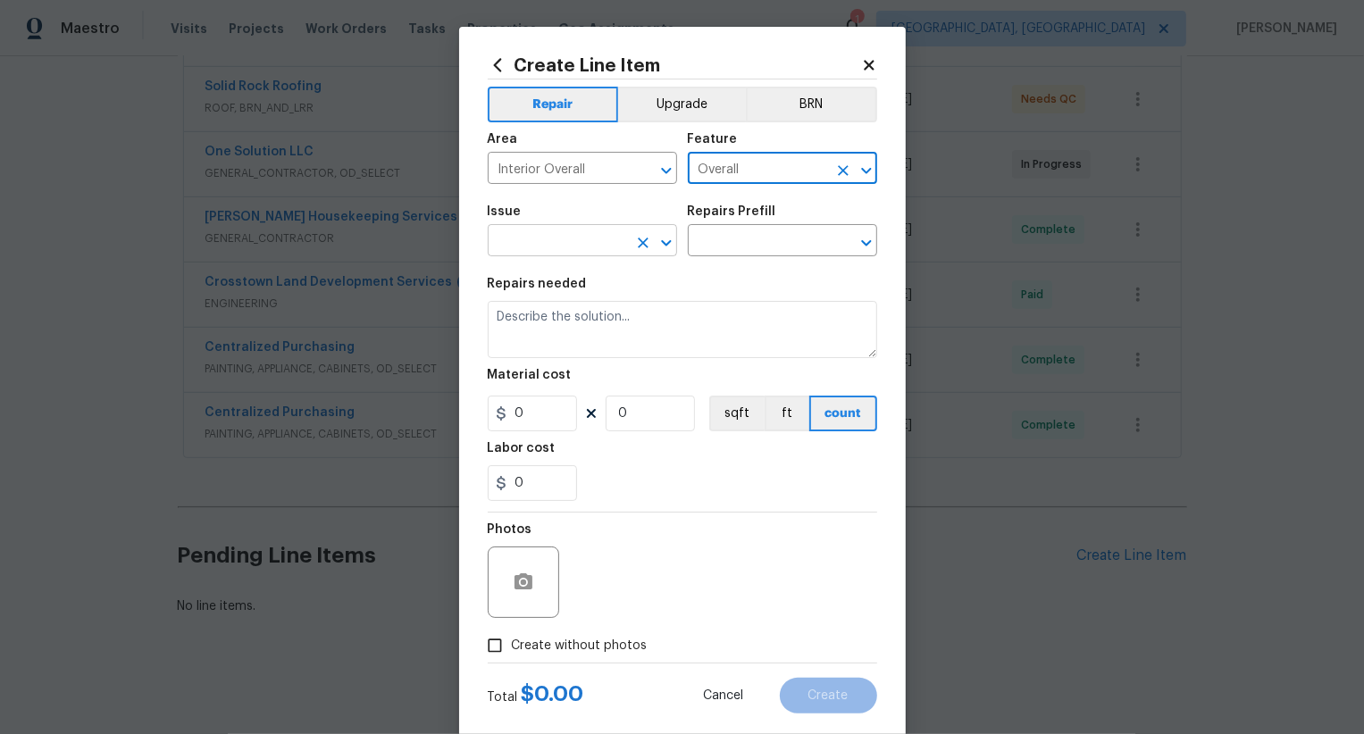
click at [585, 247] on input "text" at bounding box center [557, 243] width 139 height 28
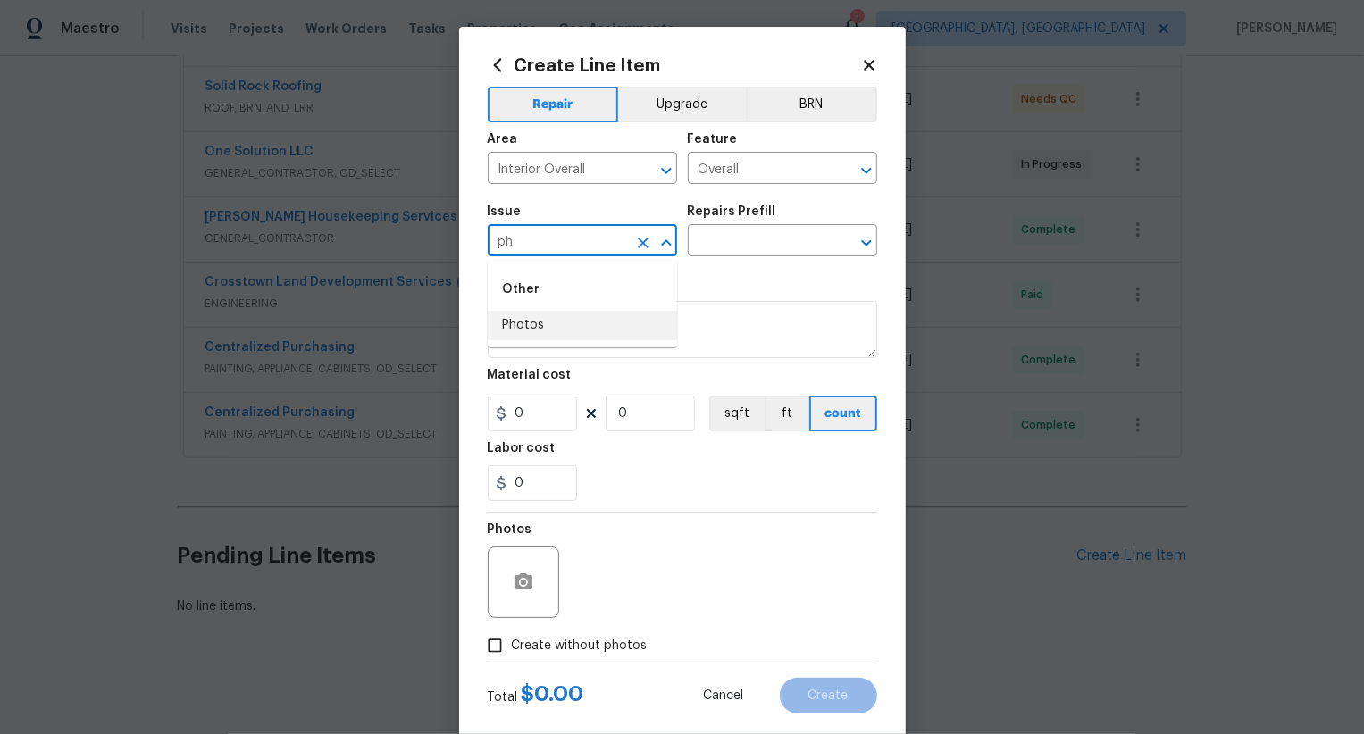
click at [588, 327] on li "Photos" at bounding box center [582, 325] width 189 height 29
type input "Photos"
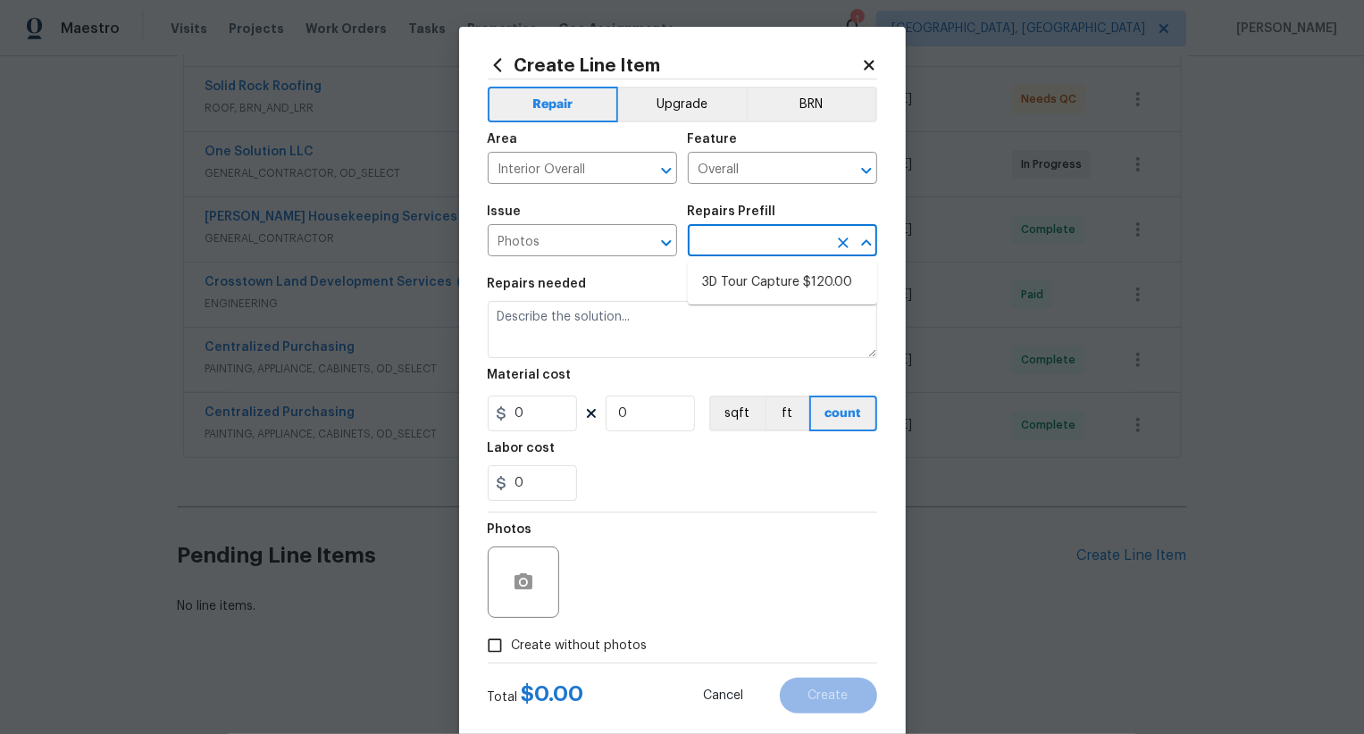
click at [745, 236] on input "text" at bounding box center [757, 243] width 139 height 28
click at [749, 272] on li "3D Tour Capture $120.00" at bounding box center [782, 282] width 189 height 29
type input "3D Tour Capture $120.00"
type textarea "Capture 3D tour of home"
type input "1"
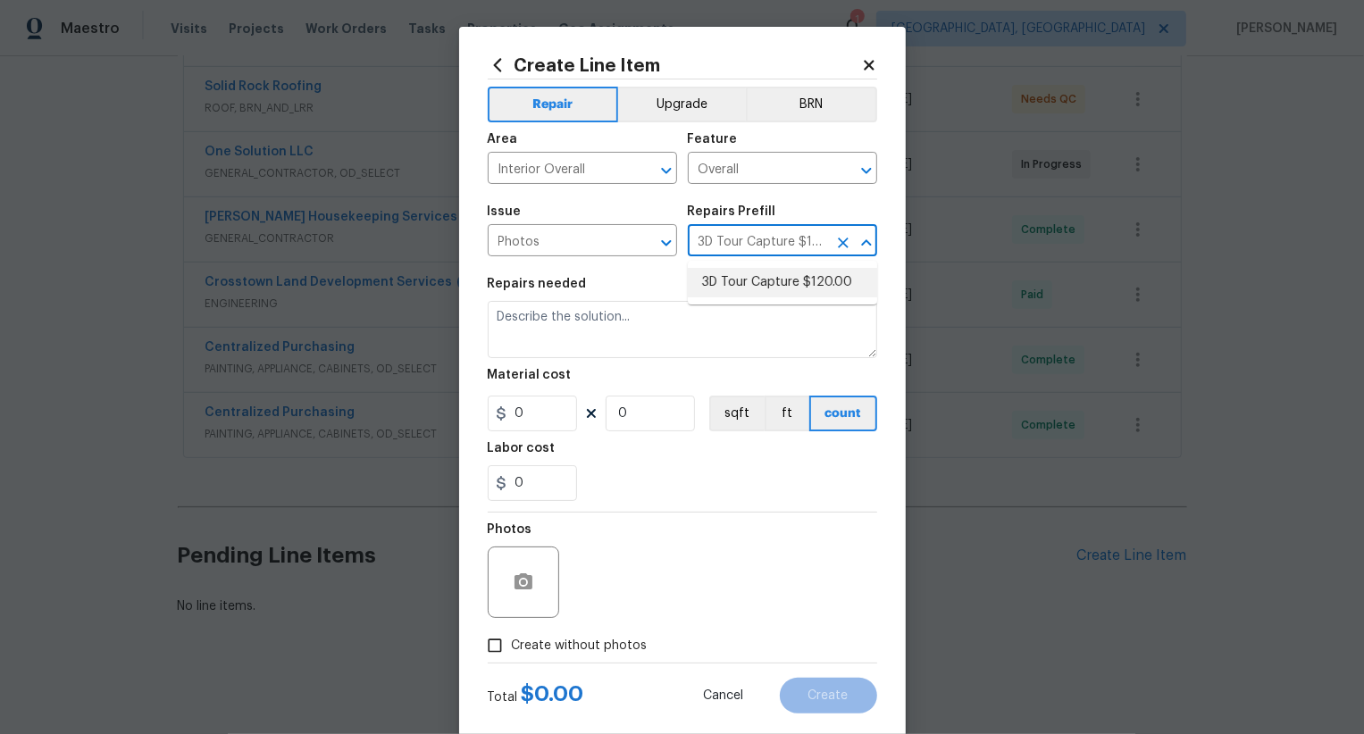
type input "120"
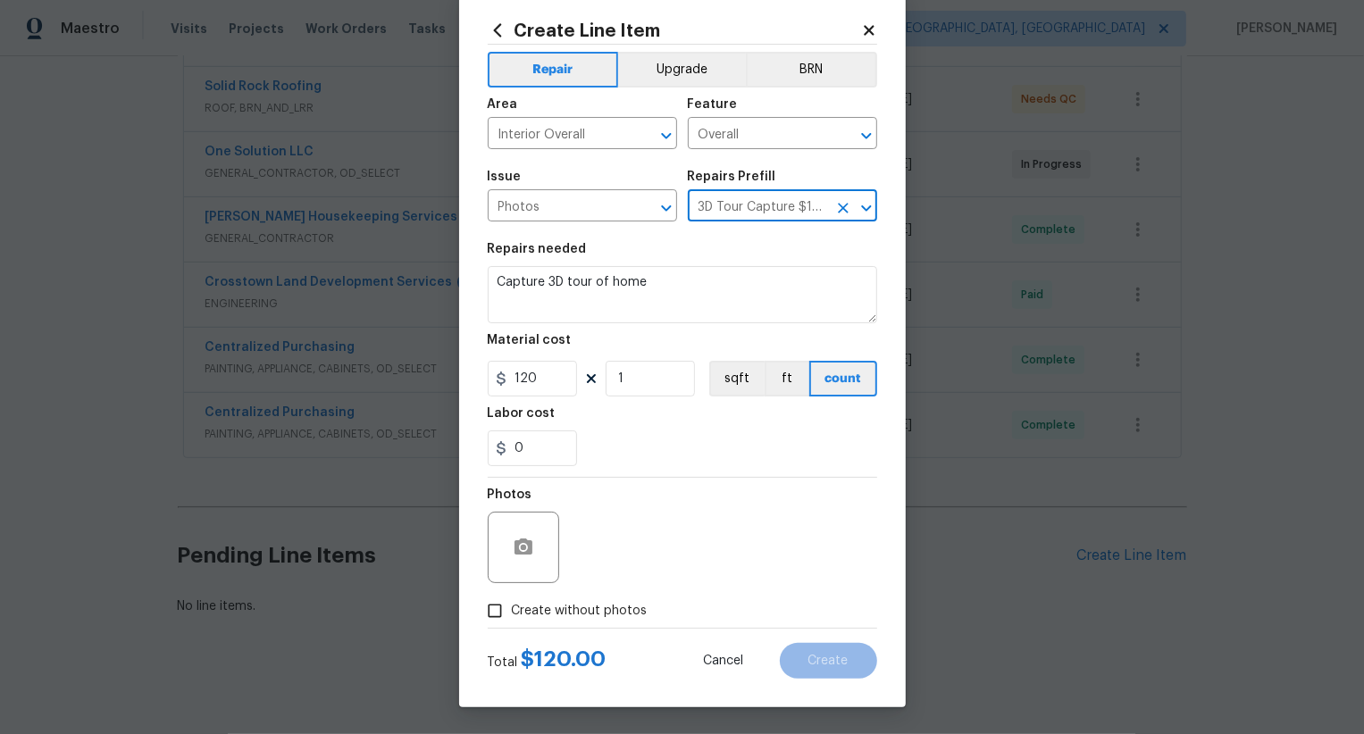
click at [579, 614] on span "Create without photos" at bounding box center [580, 611] width 136 height 19
click at [512, 614] on input "Create without photos" at bounding box center [495, 611] width 34 height 34
checkbox input "true"
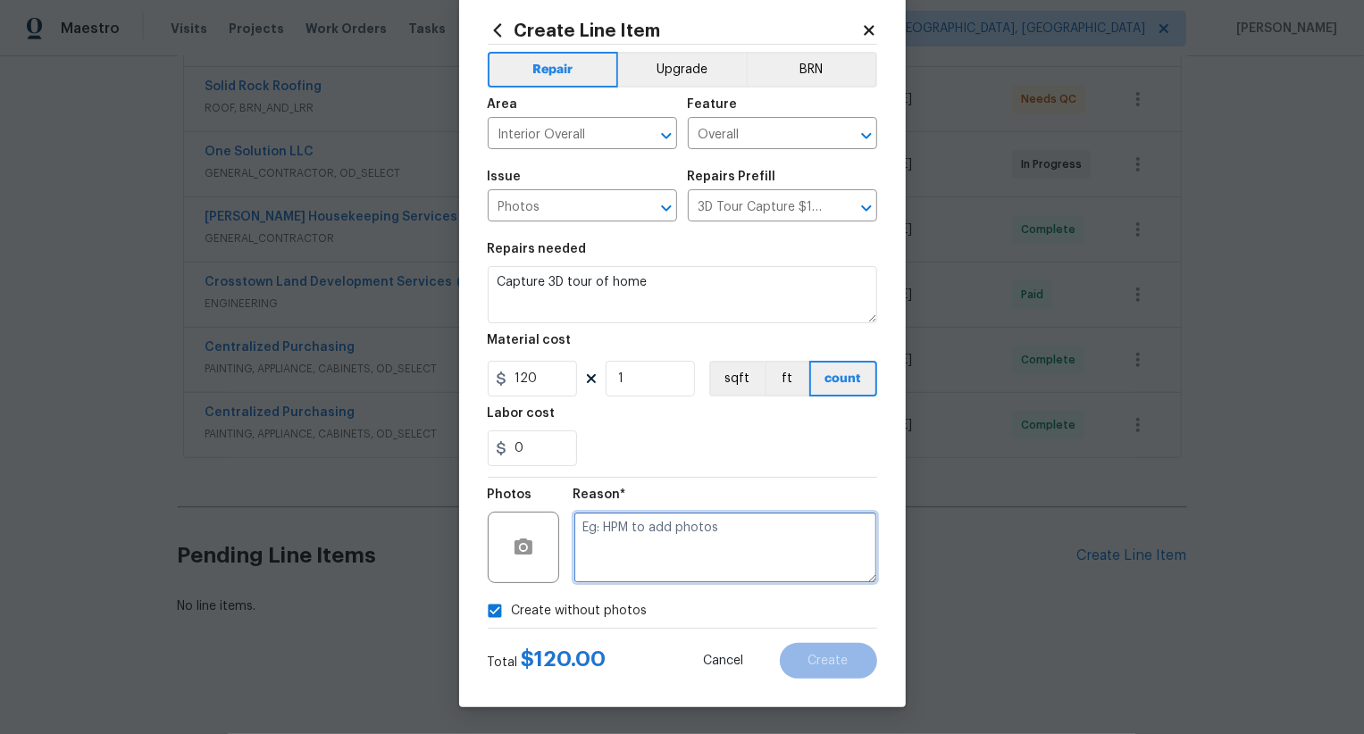
click at [626, 572] on textarea at bounding box center [725, 547] width 304 height 71
type textarea ",,"
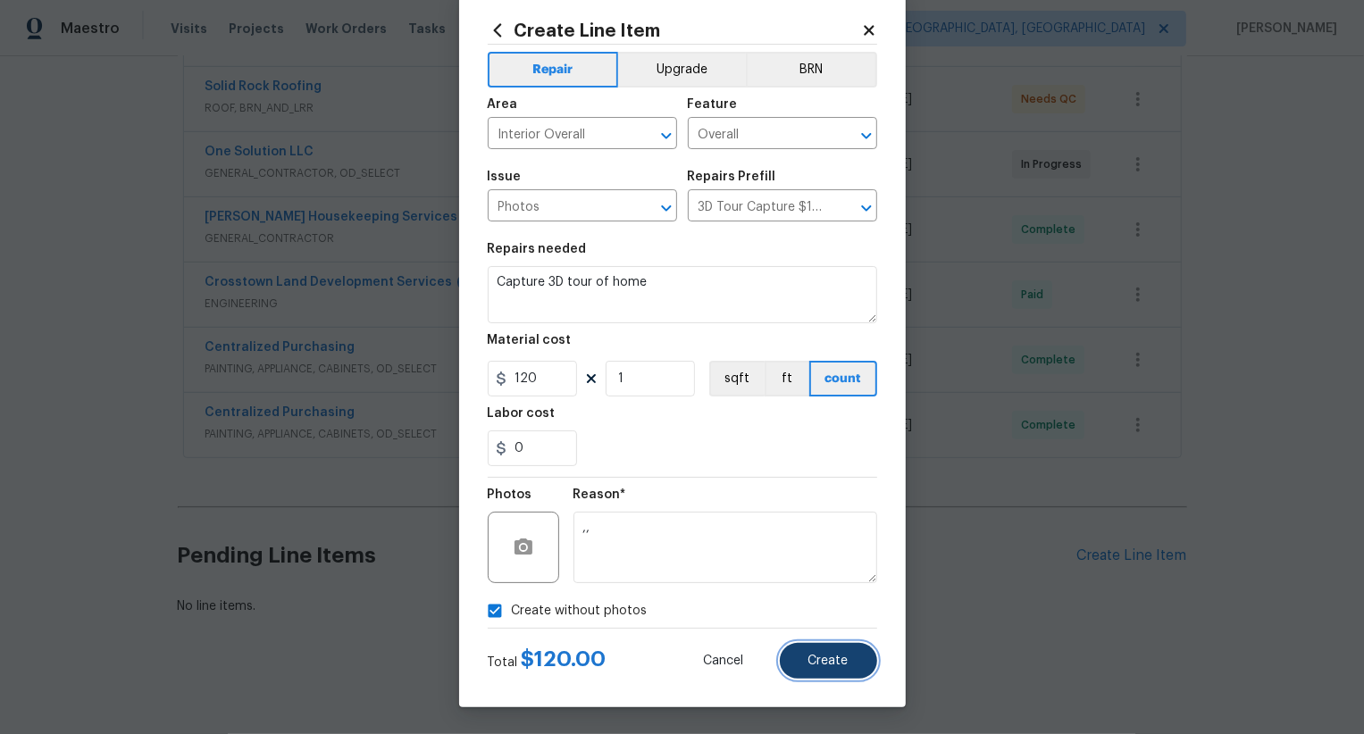
click at [831, 664] on span "Create" at bounding box center [828, 661] width 40 height 13
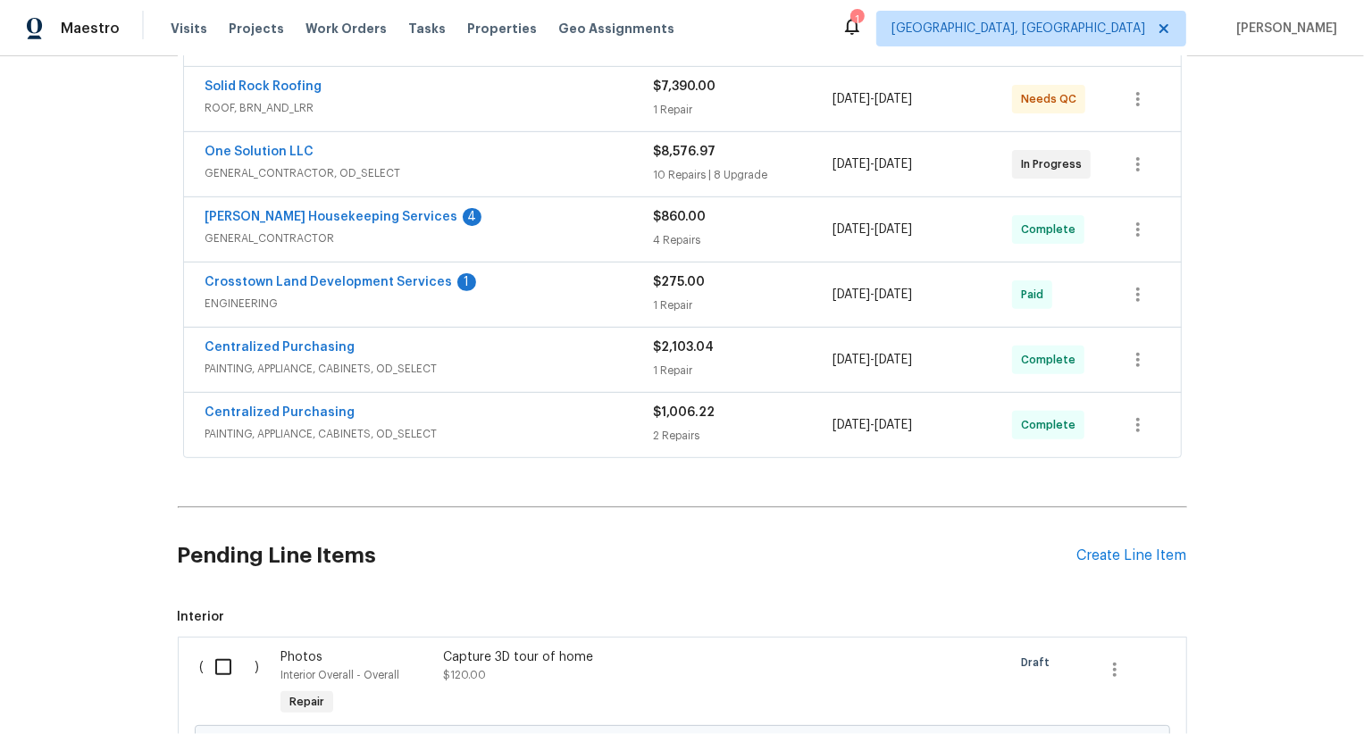
scroll to position [602, 0]
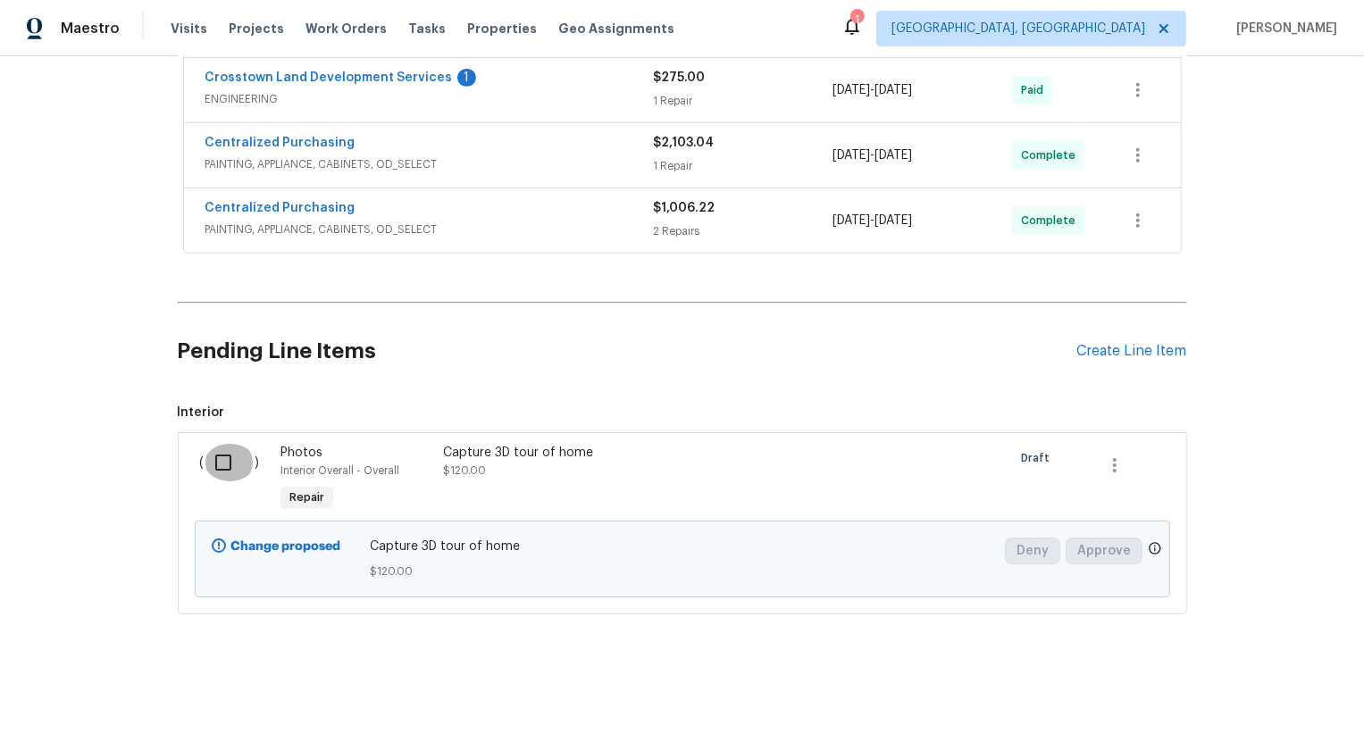
click at [230, 451] on input "checkbox" at bounding box center [230, 463] width 51 height 38
checkbox input "true"
click at [1287, 689] on span "Create Work Order" at bounding box center [1261, 690] width 119 height 22
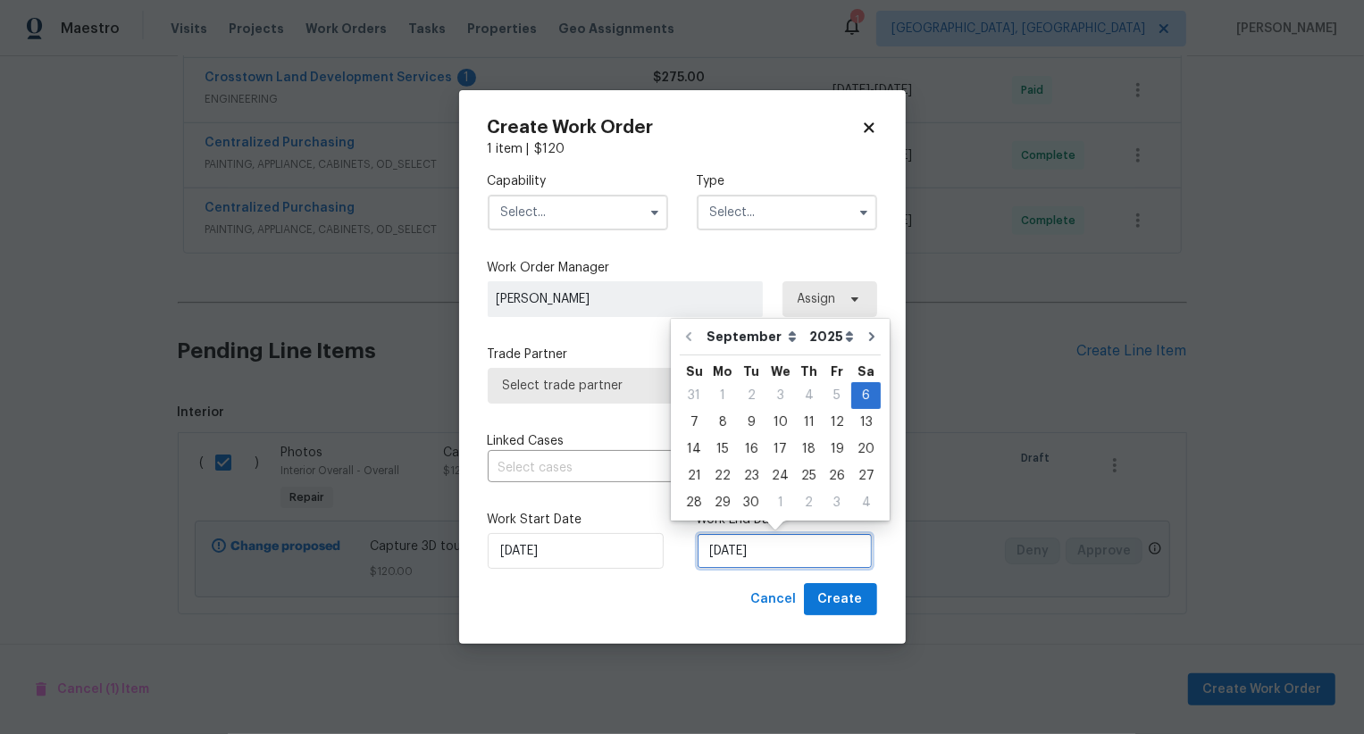
click at [749, 560] on input "[DATE]" at bounding box center [785, 551] width 176 height 36
click at [721, 423] on div "8" at bounding box center [722, 422] width 29 height 25
type input "[DATE]"
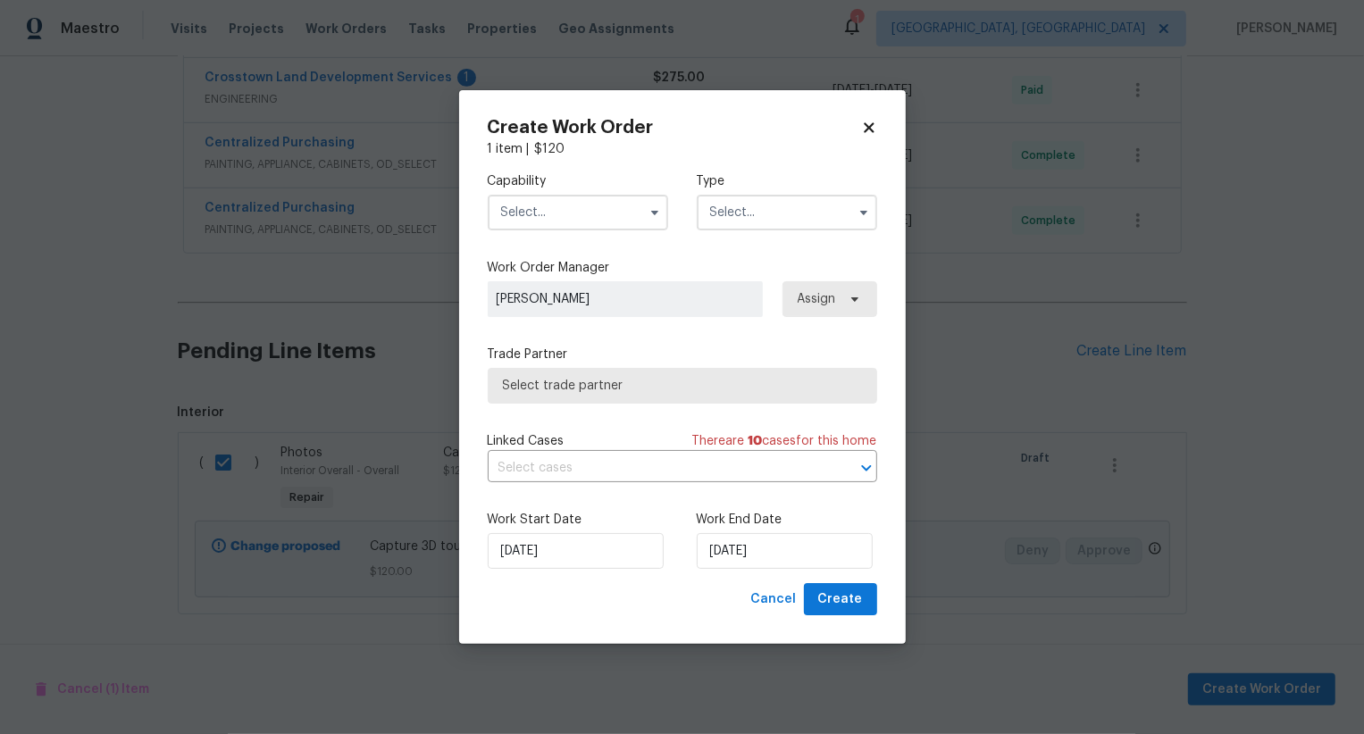
click at [579, 210] on input "text" at bounding box center [578, 213] width 180 height 36
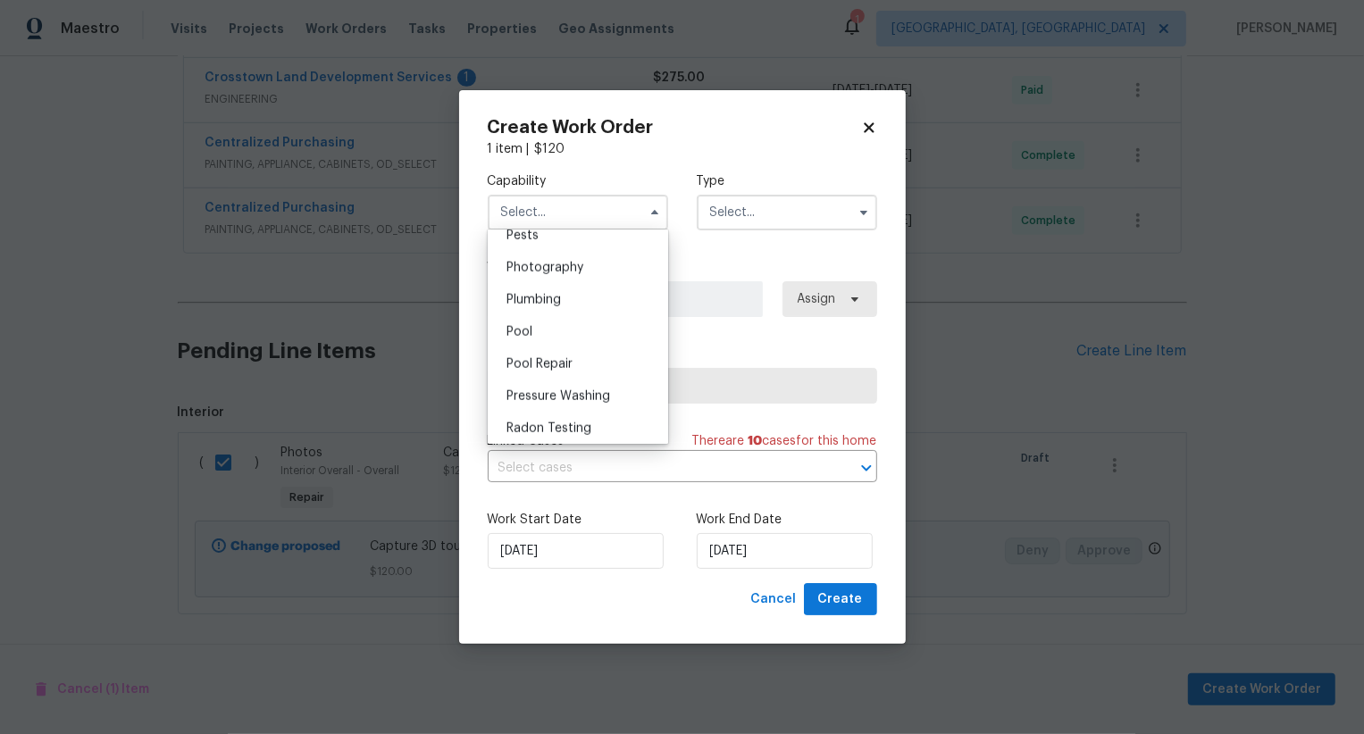
scroll to position [1544, 0]
click at [572, 265] on span "Photography" at bounding box center [544, 270] width 77 height 13
type input "Photography"
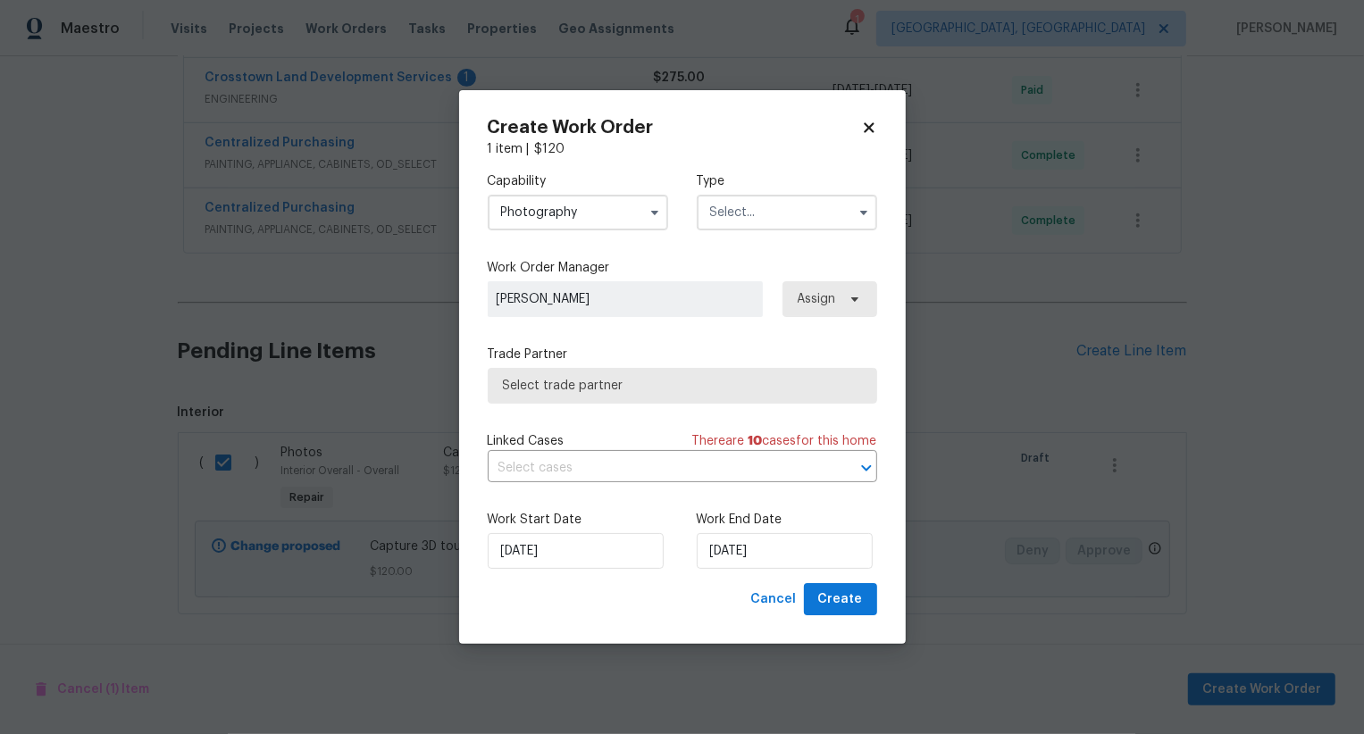
click at [727, 211] on input "text" at bounding box center [787, 213] width 180 height 36
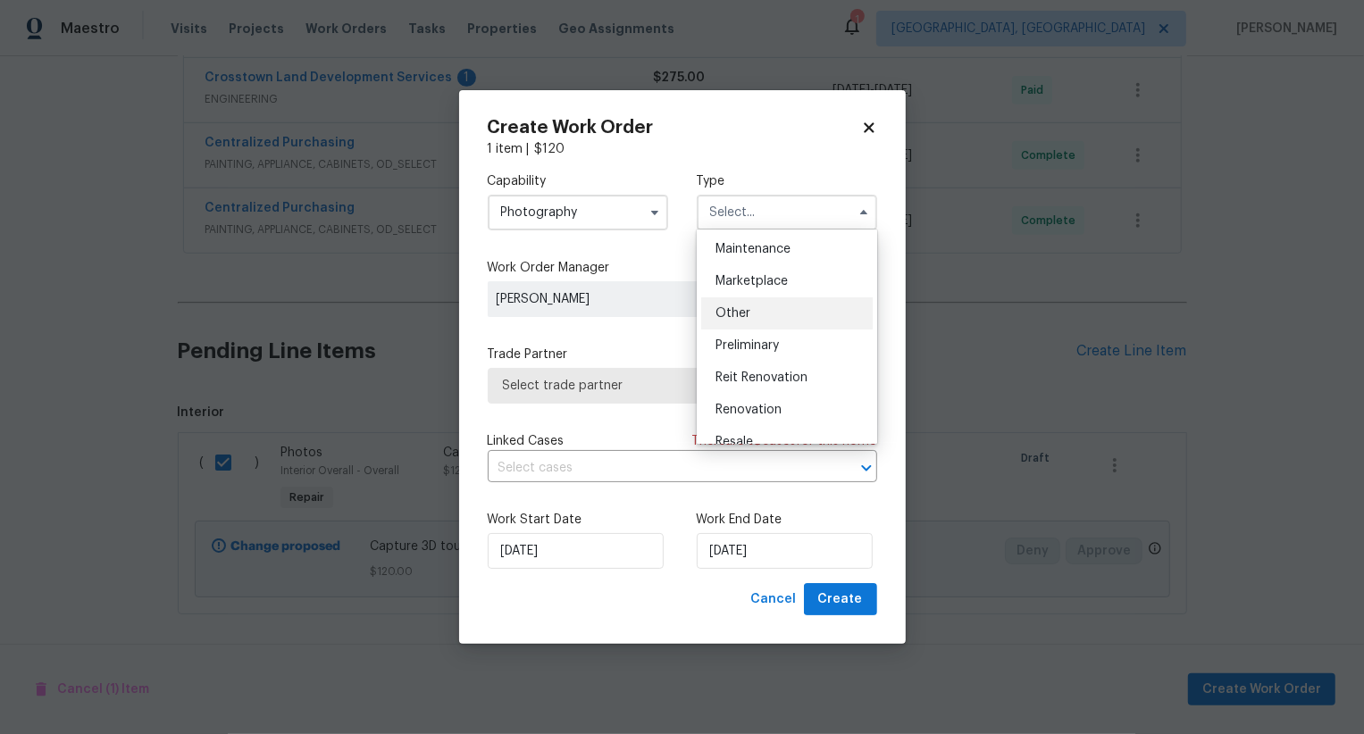
scroll to position [289, 0]
click at [738, 318] on span "Other" at bounding box center [732, 314] width 35 height 13
type input "Other"
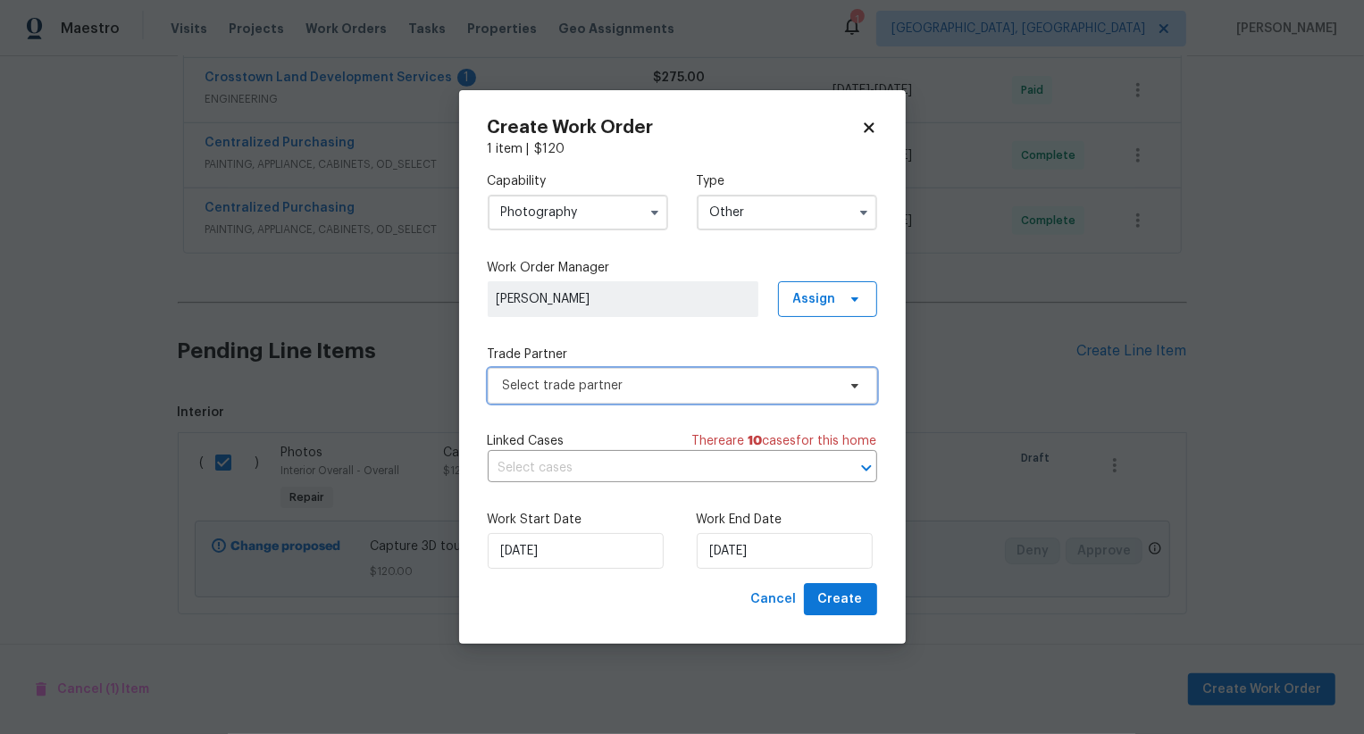
click at [698, 374] on span "Select trade partner" at bounding box center [682, 386] width 389 height 36
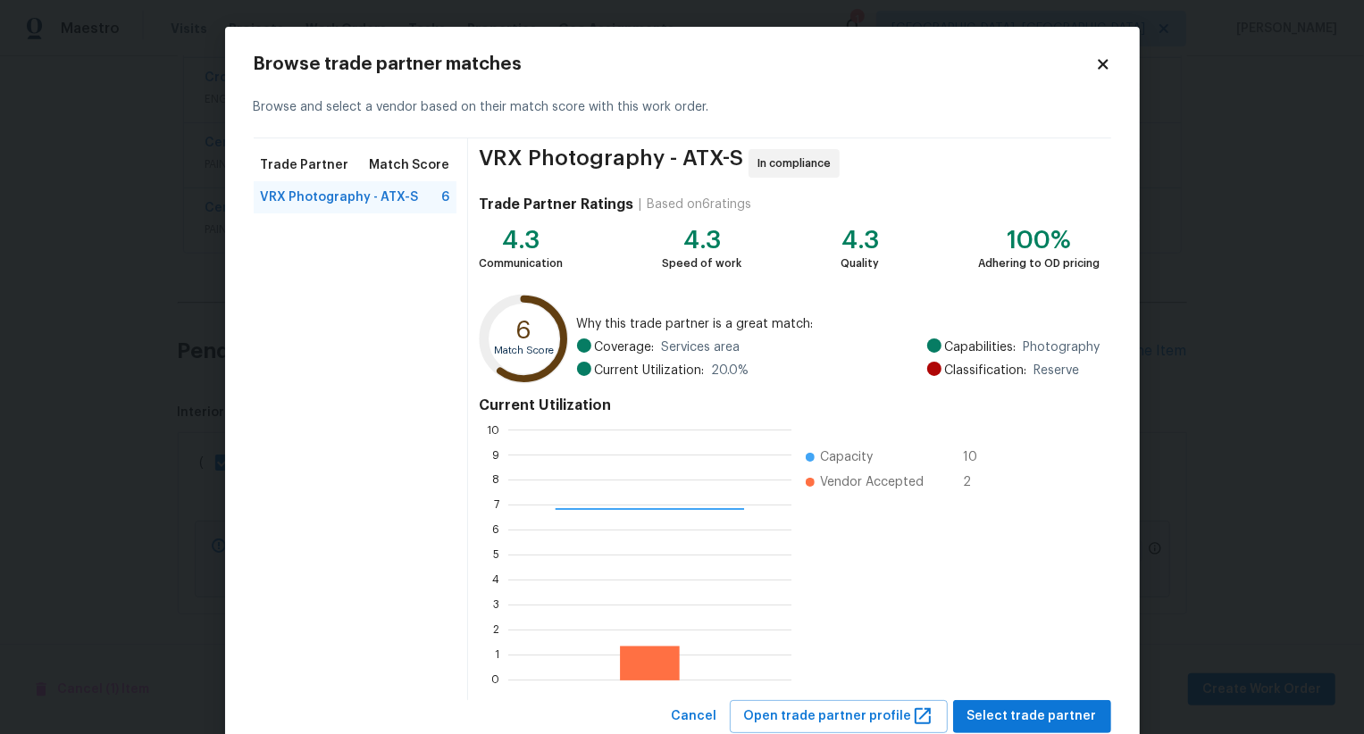
scroll to position [54, 0]
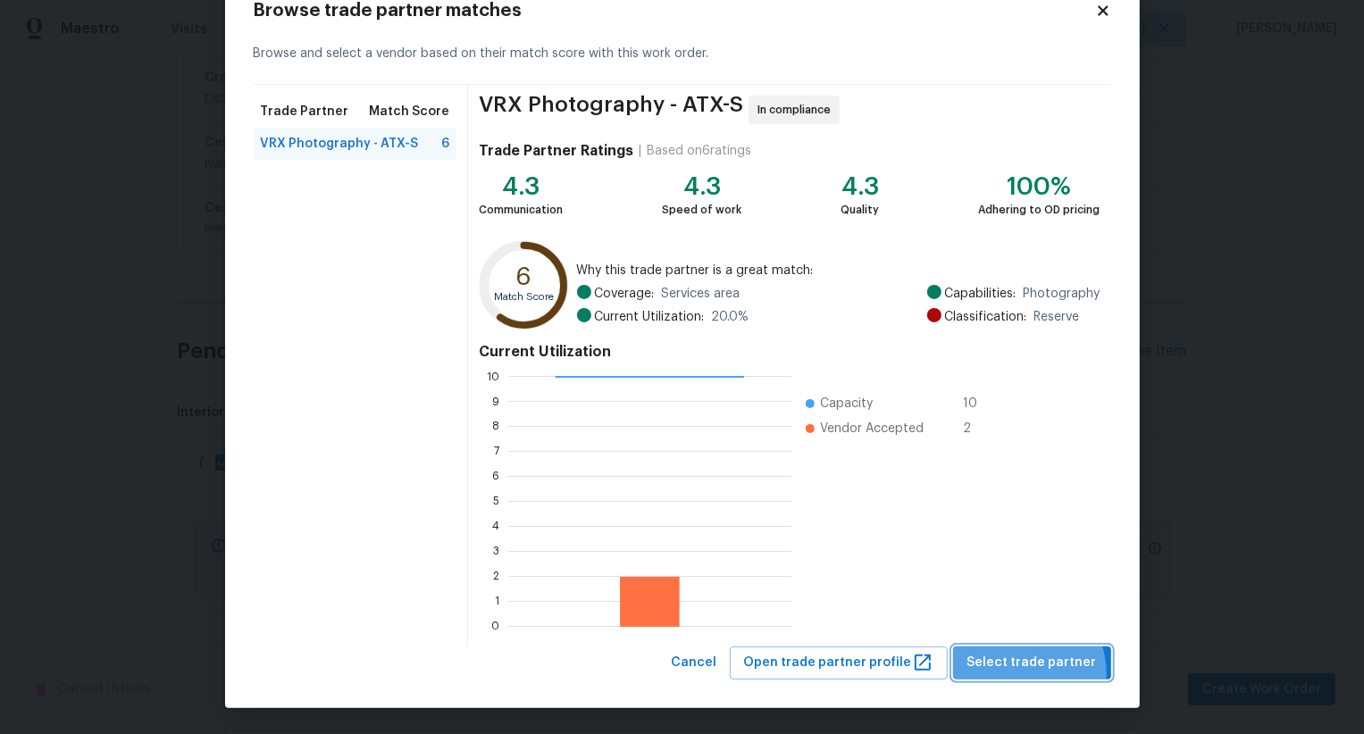
click at [1023, 673] on button "Select trade partner" at bounding box center [1032, 663] width 158 height 33
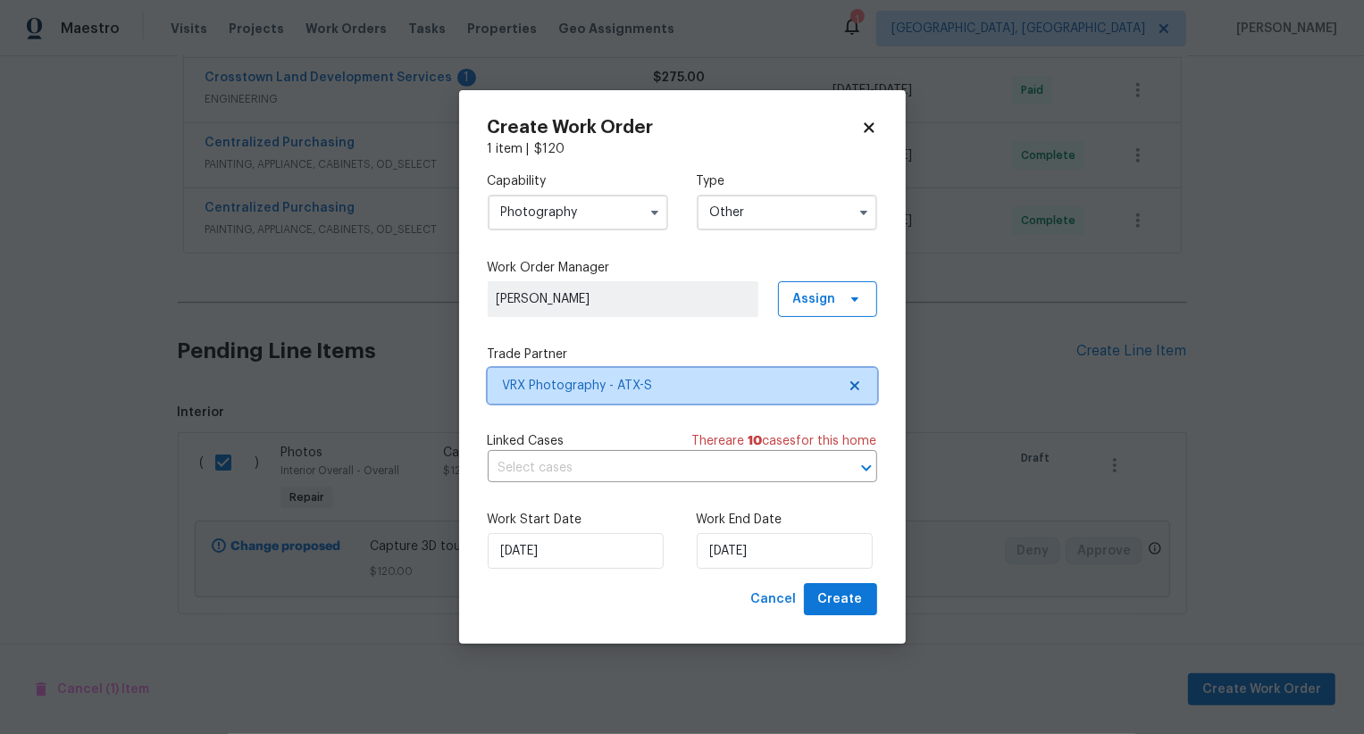
scroll to position [0, 0]
click at [856, 602] on span "Create" at bounding box center [840, 600] width 45 height 22
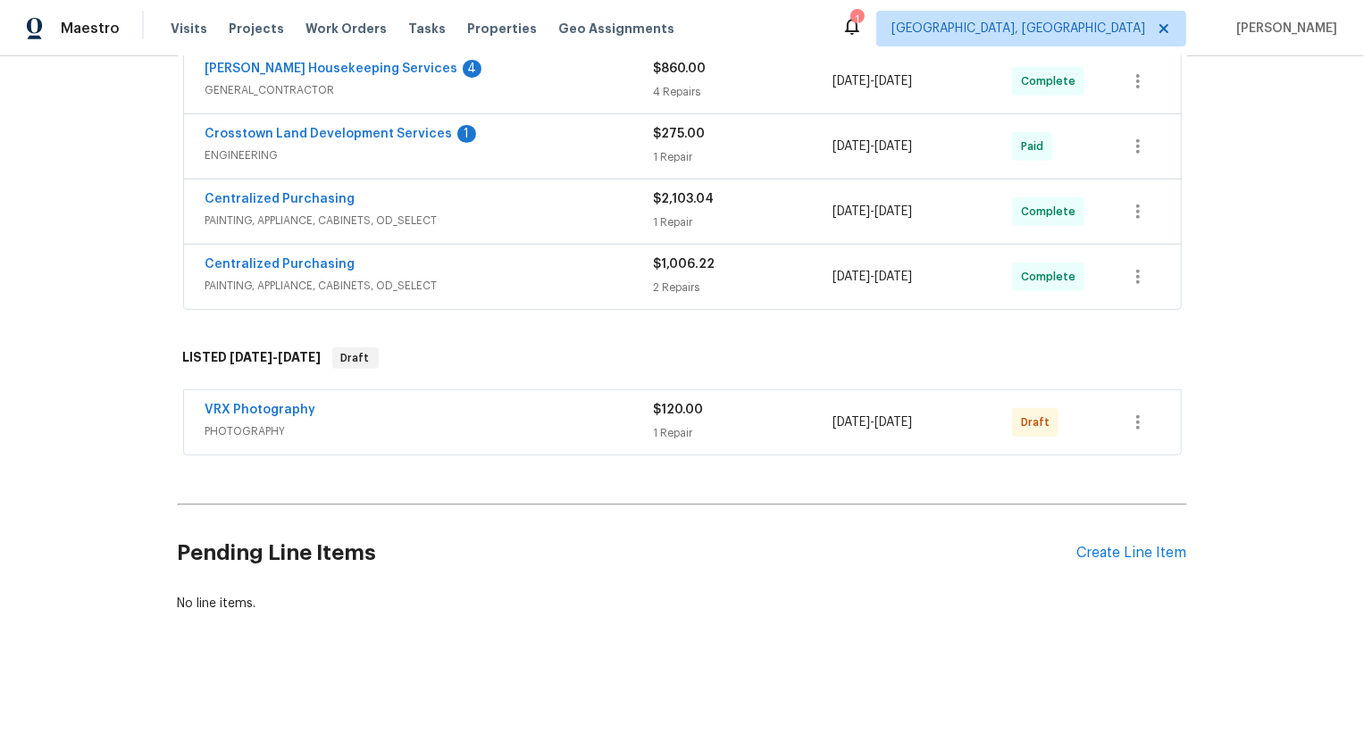
scroll to position [544, 0]
click at [1138, 423] on icon "button" at bounding box center [1137, 424] width 21 height 21
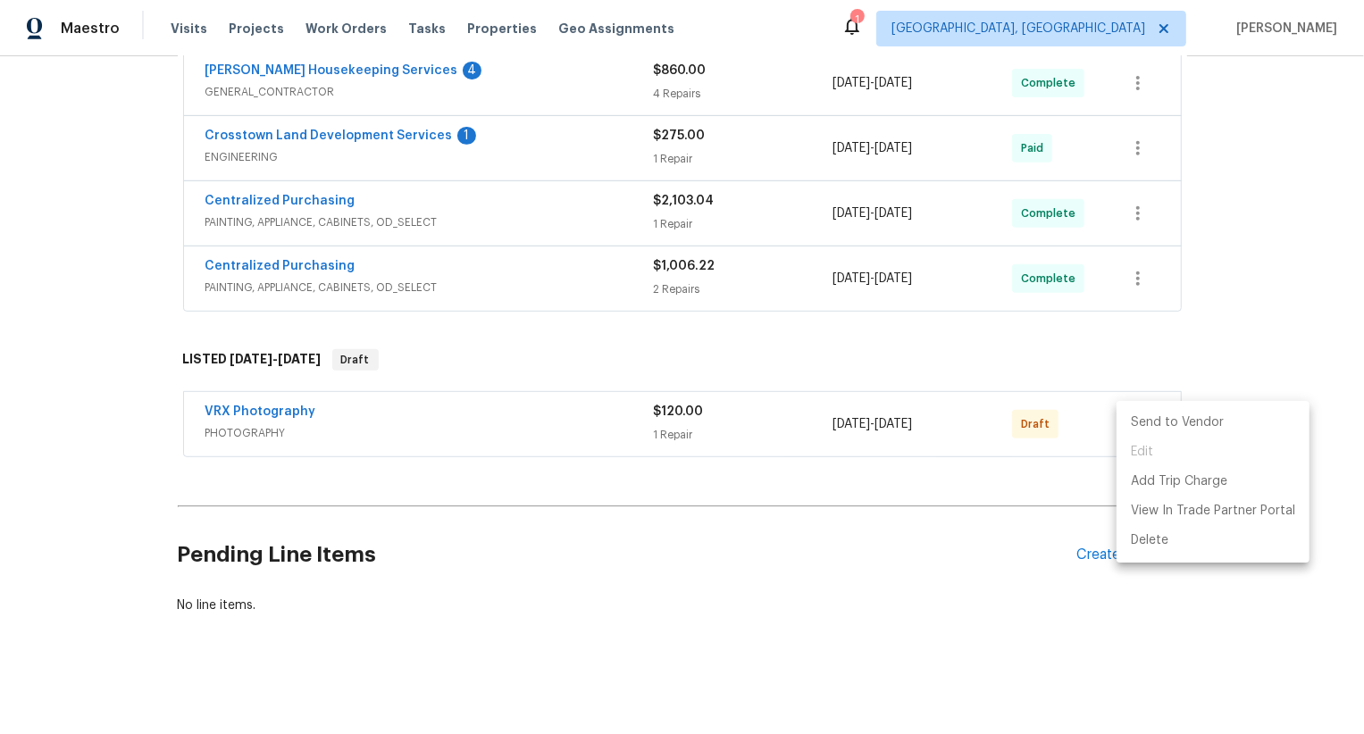
click at [1138, 423] on li "Send to Vendor" at bounding box center [1212, 422] width 193 height 29
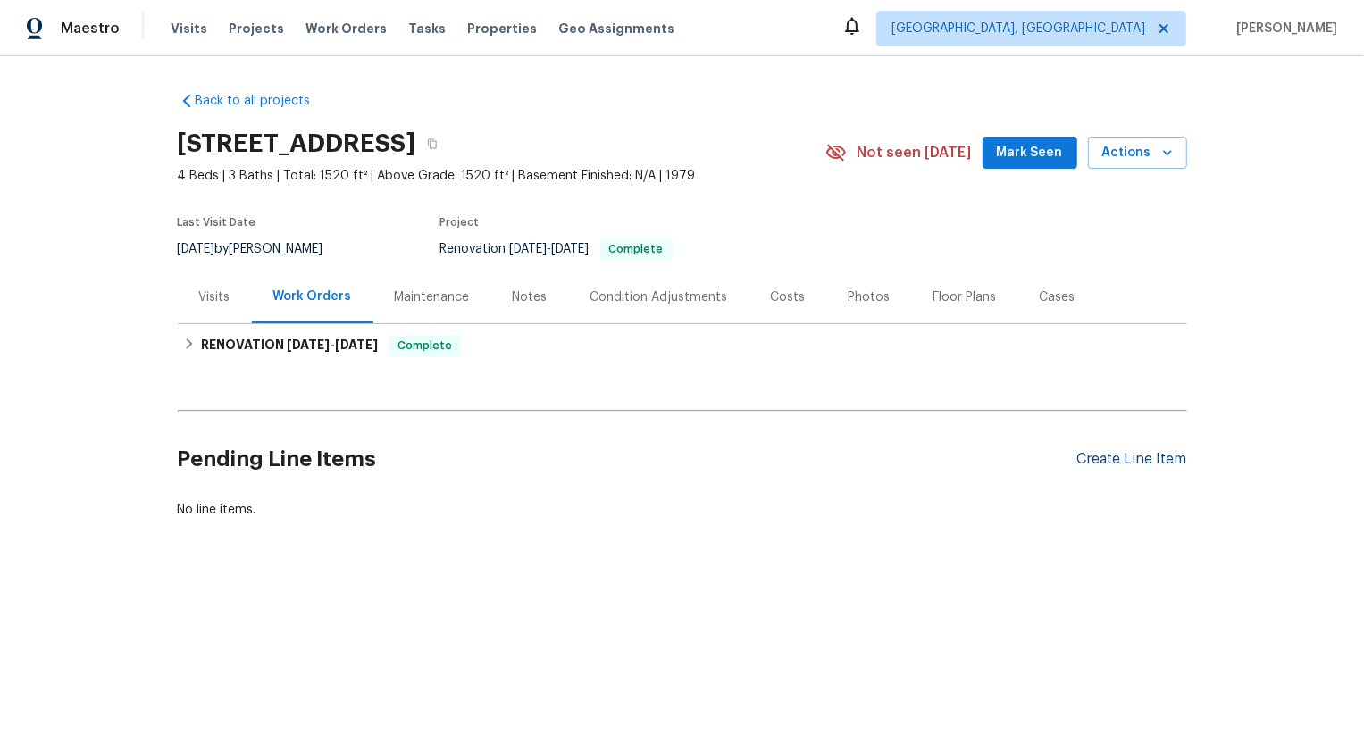
click at [1134, 454] on div "Create Line Item" at bounding box center [1132, 459] width 110 height 17
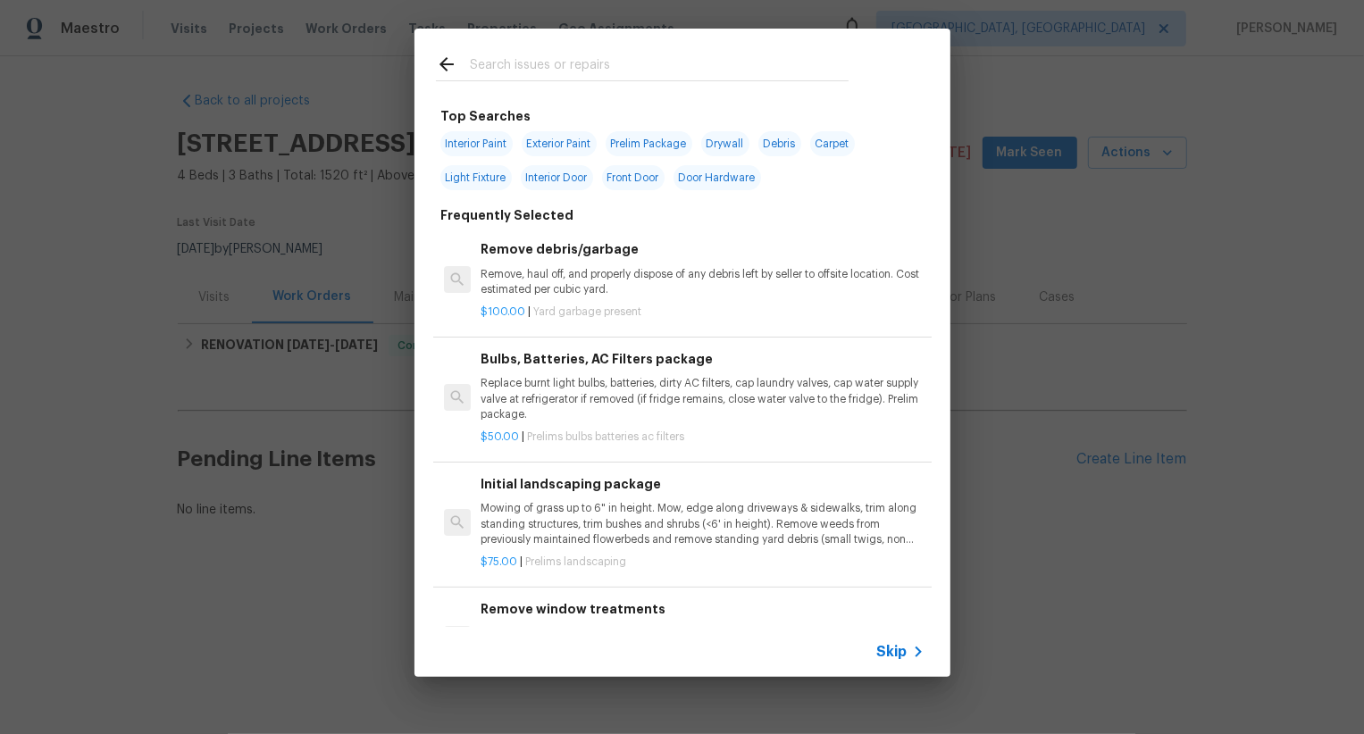
click at [894, 650] on span "Skip" at bounding box center [892, 652] width 30 height 18
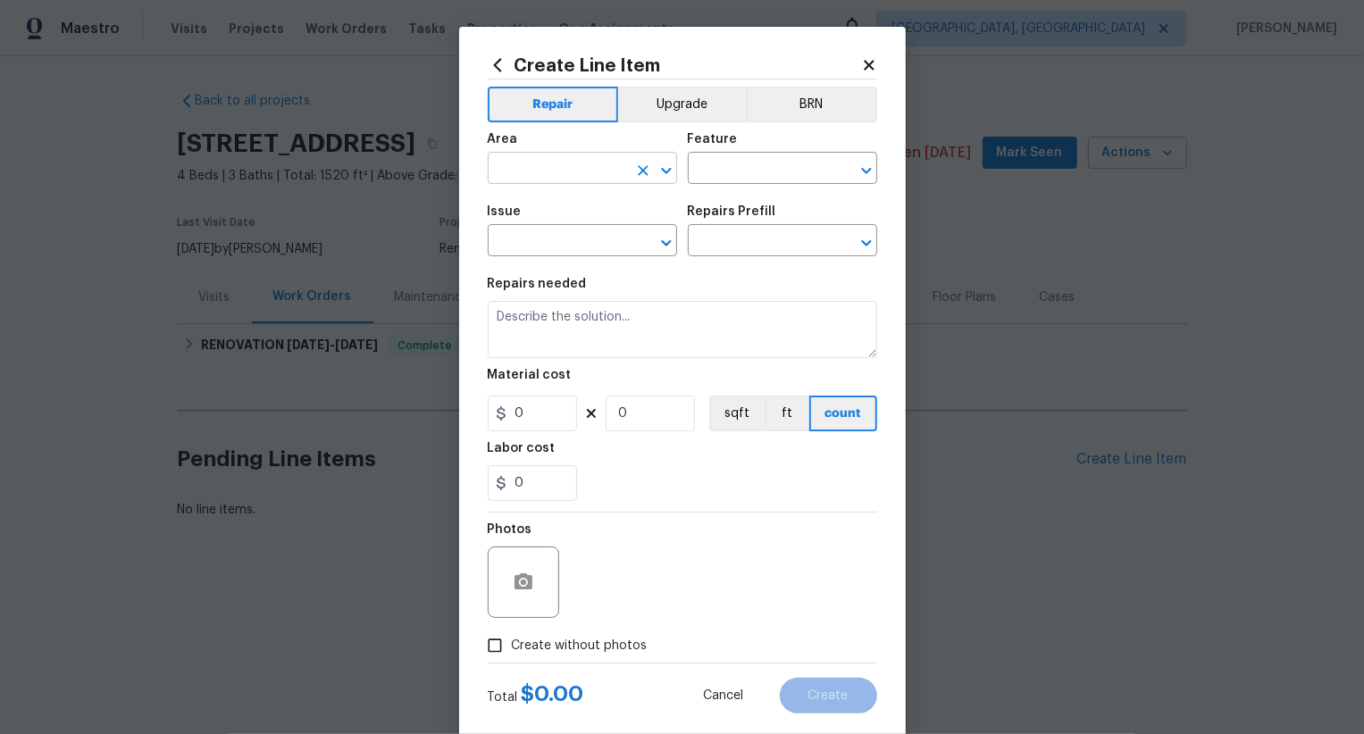
click at [597, 156] on input "text" at bounding box center [557, 170] width 139 height 28
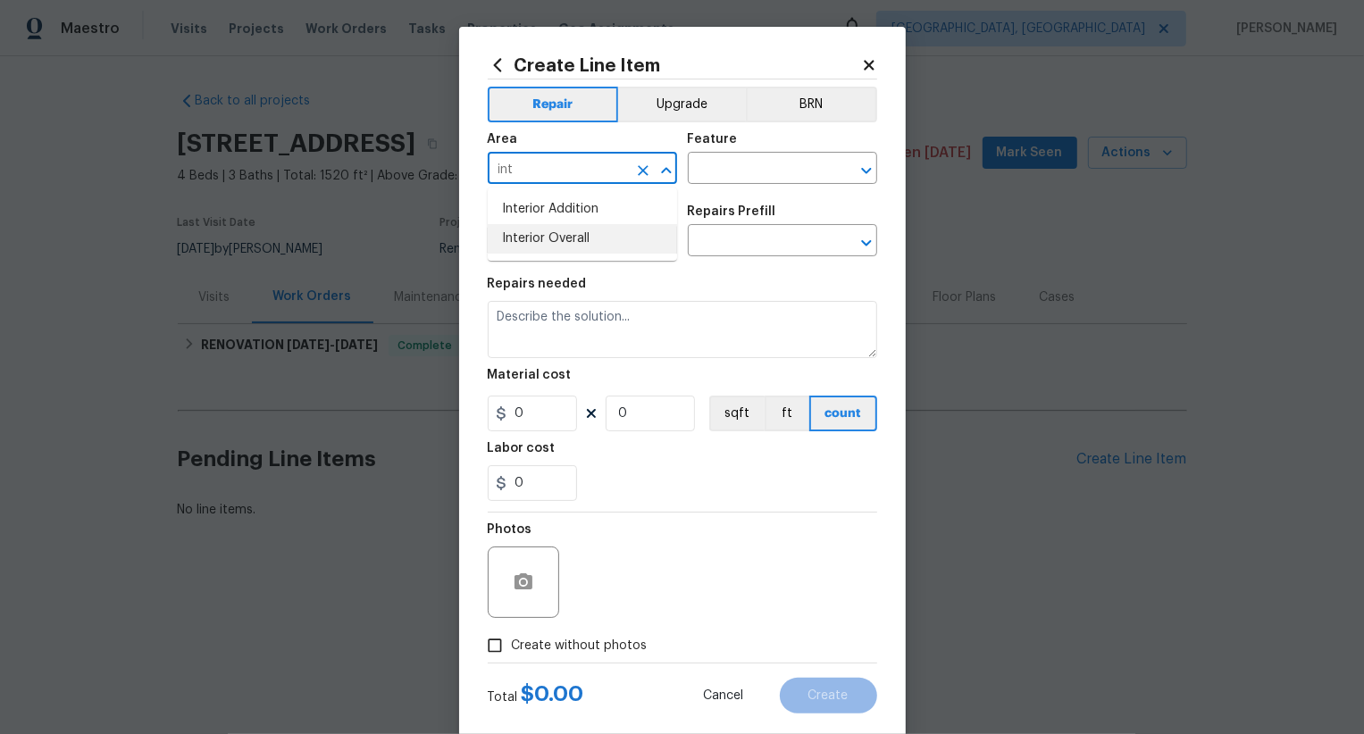
click at [576, 249] on li "Interior Overall" at bounding box center [582, 238] width 189 height 29
type input "Interior Overall"
click at [722, 170] on input "text" at bounding box center [757, 170] width 139 height 28
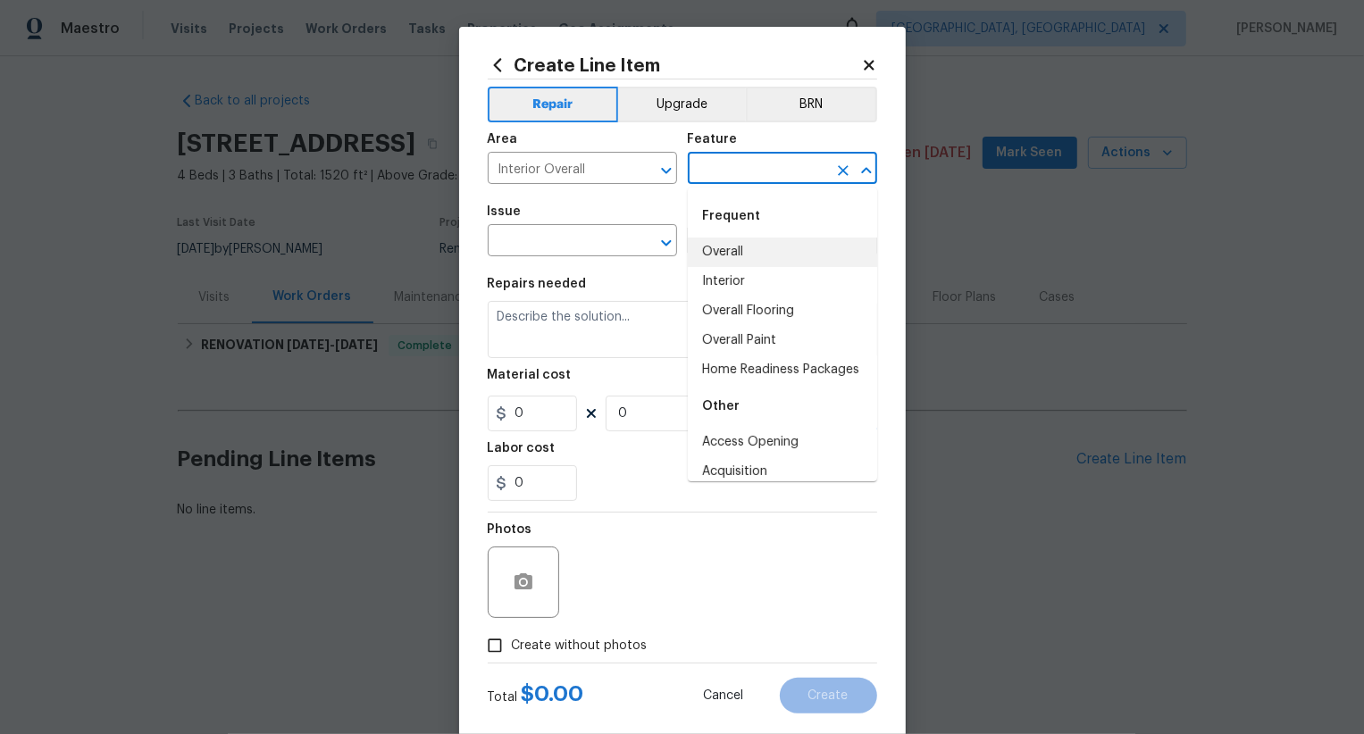
click at [725, 256] on li "Overall" at bounding box center [782, 252] width 189 height 29
type input "Overall"
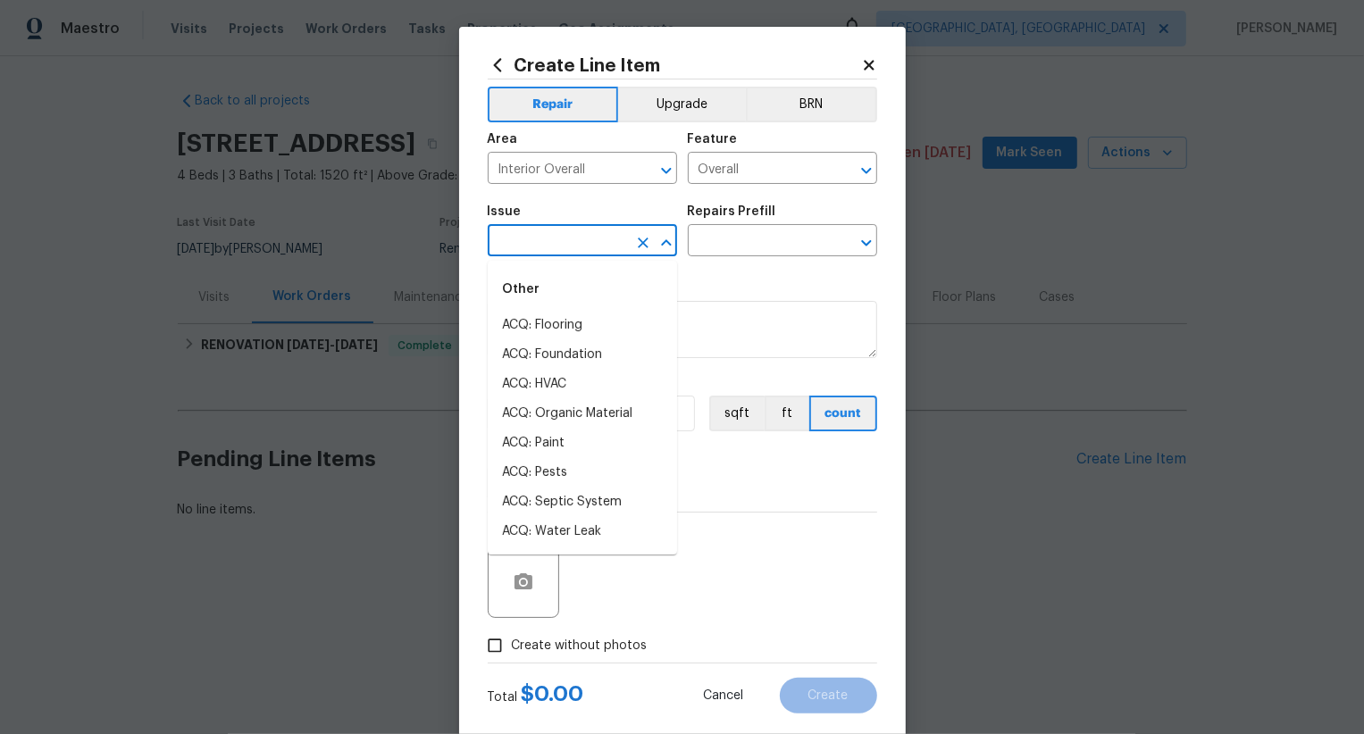
click at [598, 242] on input "text" at bounding box center [557, 243] width 139 height 28
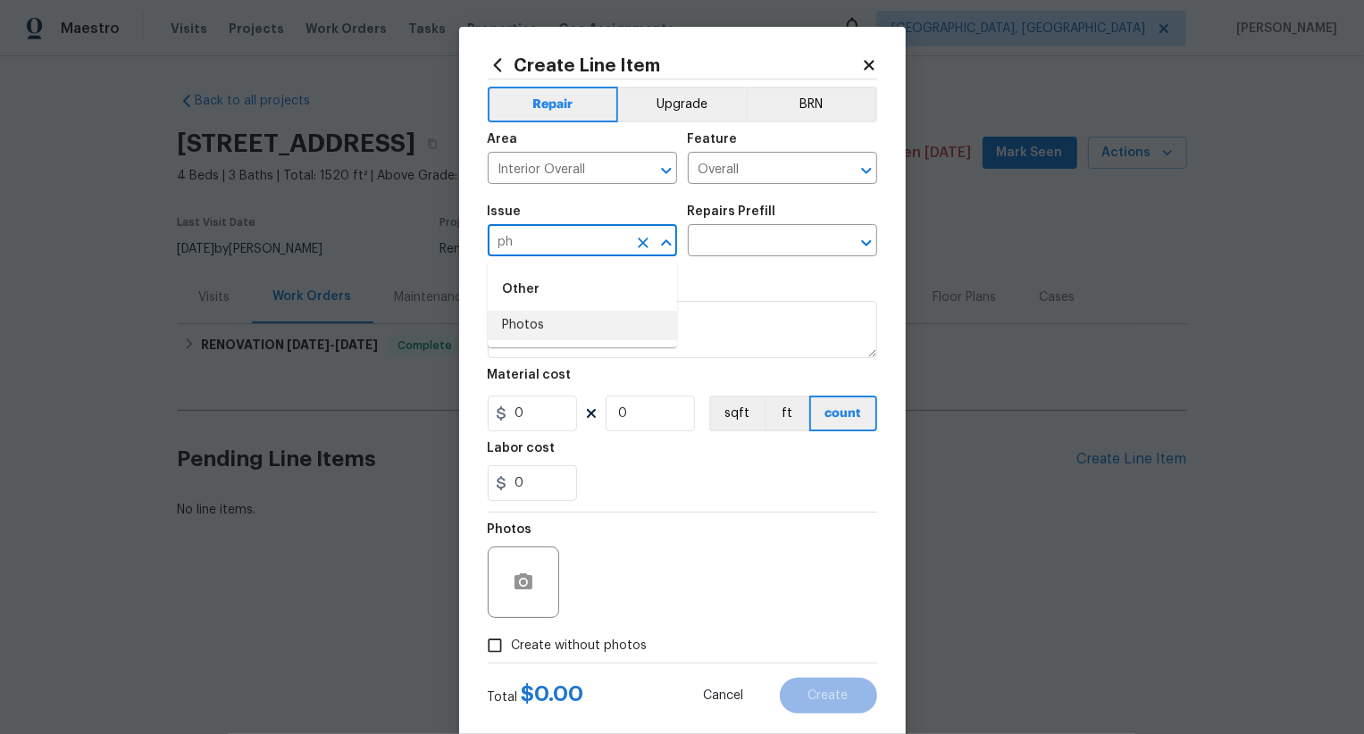
click at [580, 315] on li "Photos" at bounding box center [582, 325] width 189 height 29
type input "Photos"
click at [730, 242] on input "text" at bounding box center [757, 243] width 139 height 28
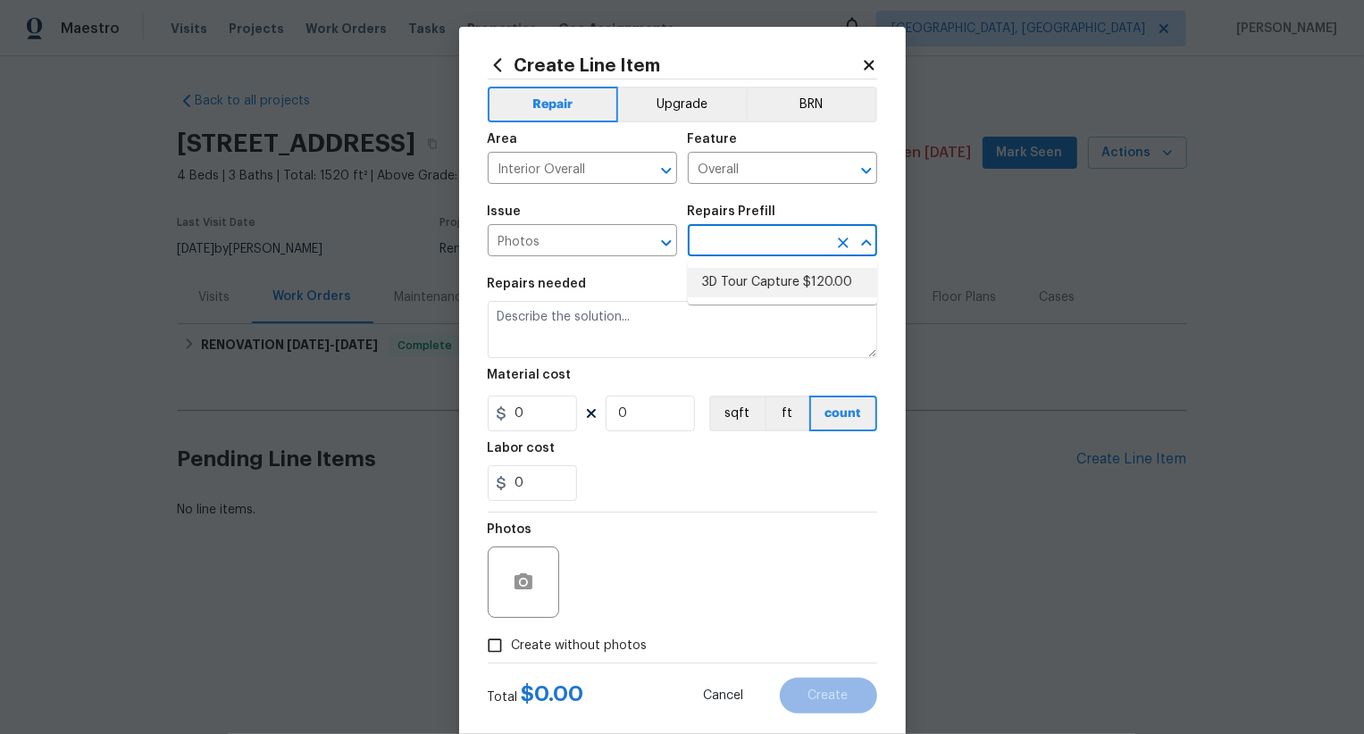
click at [745, 285] on li "3D Tour Capture $120.00" at bounding box center [782, 282] width 189 height 29
type input "3D Tour Capture $120.00"
type textarea "Capture 3D tour of home"
type input "120"
type input "1"
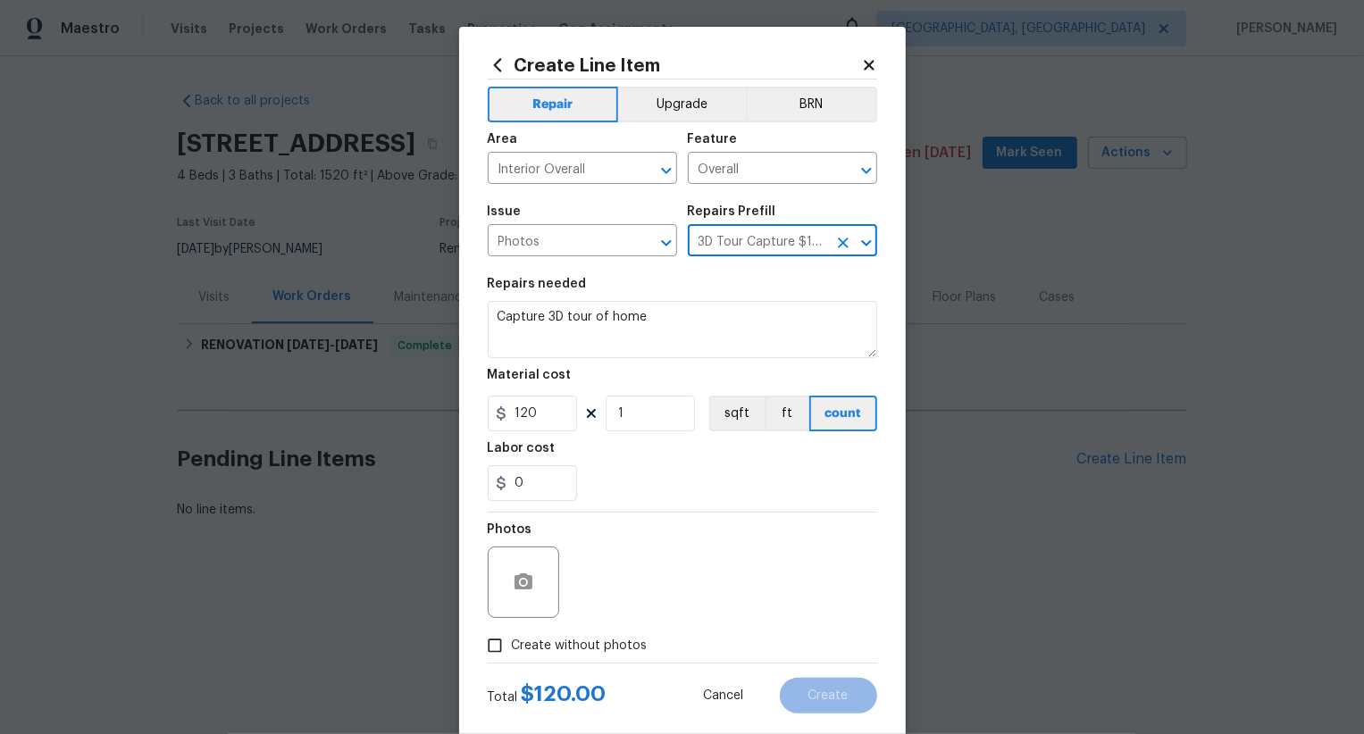
scroll to position [35, 0]
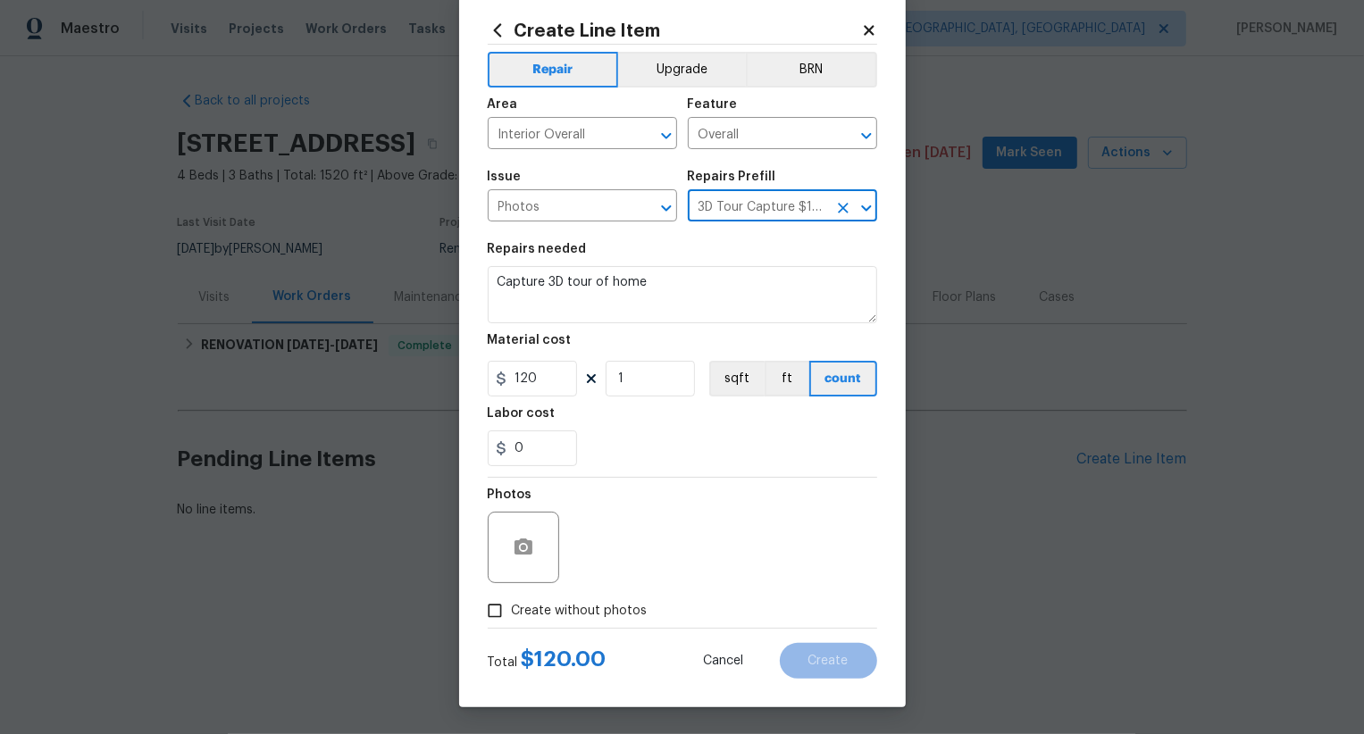
click at [577, 617] on span "Create without photos" at bounding box center [580, 611] width 136 height 19
click at [512, 617] on input "Create without photos" at bounding box center [495, 611] width 34 height 34
checkbox input "true"
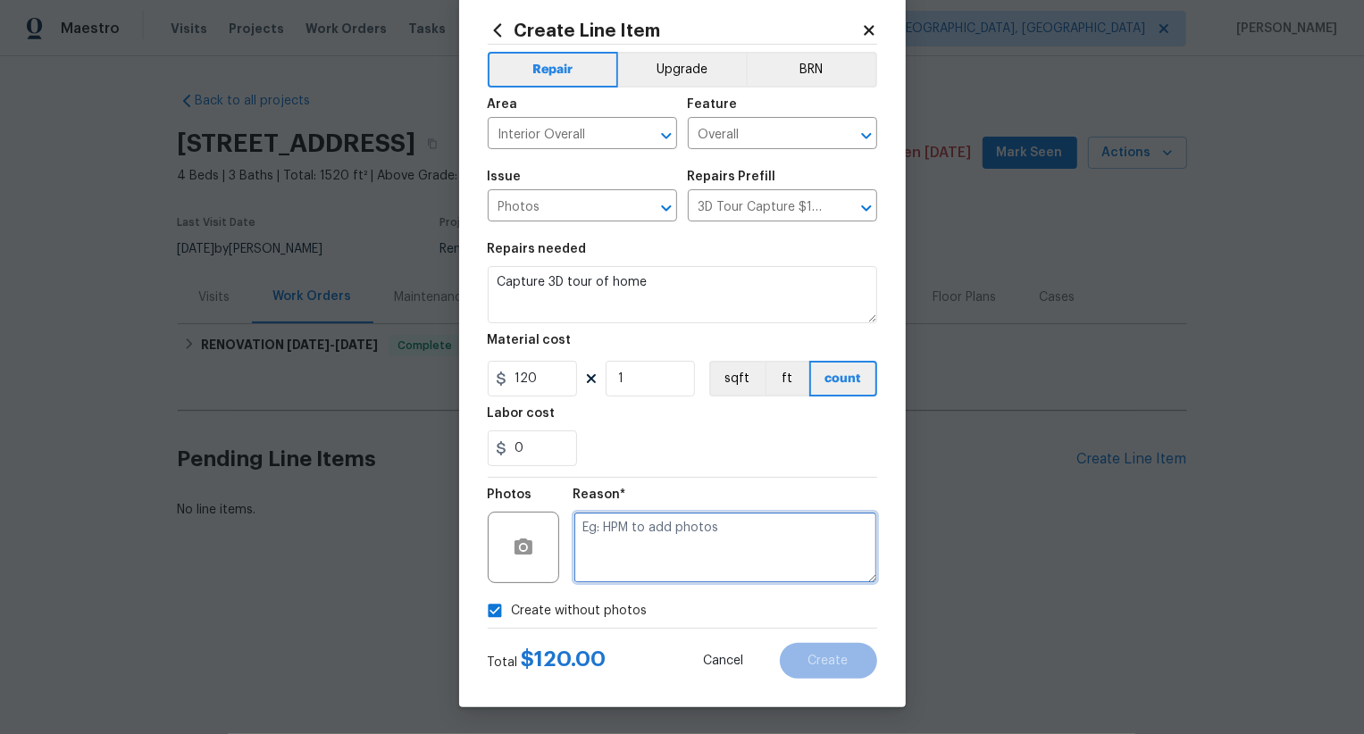
click at [625, 564] on textarea at bounding box center [725, 547] width 304 height 71
click at [807, 628] on div at bounding box center [682, 628] width 389 height 1
click at [805, 628] on div at bounding box center [682, 628] width 389 height 1
click at [723, 547] on textarea at bounding box center [725, 547] width 304 height 71
type textarea "]"
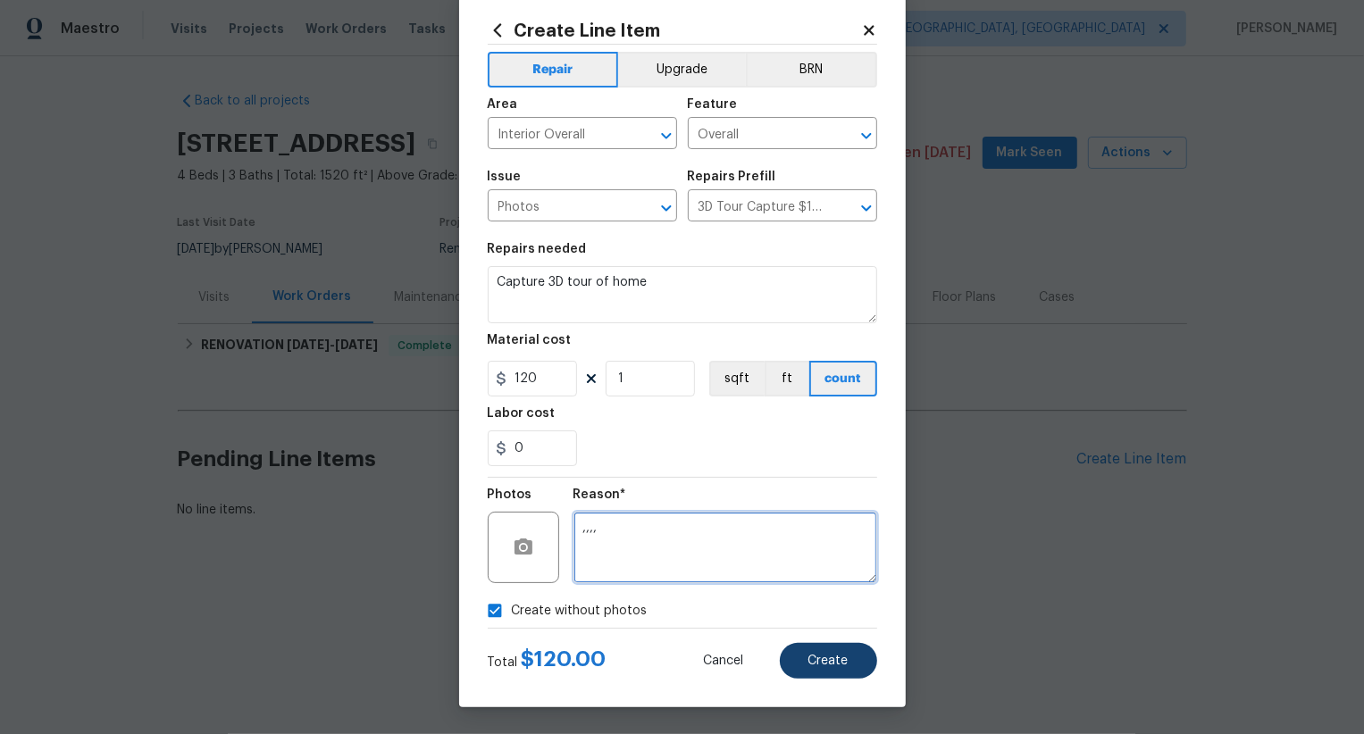
type textarea ",,,,"
click at [832, 676] on button "Create" at bounding box center [828, 661] width 97 height 36
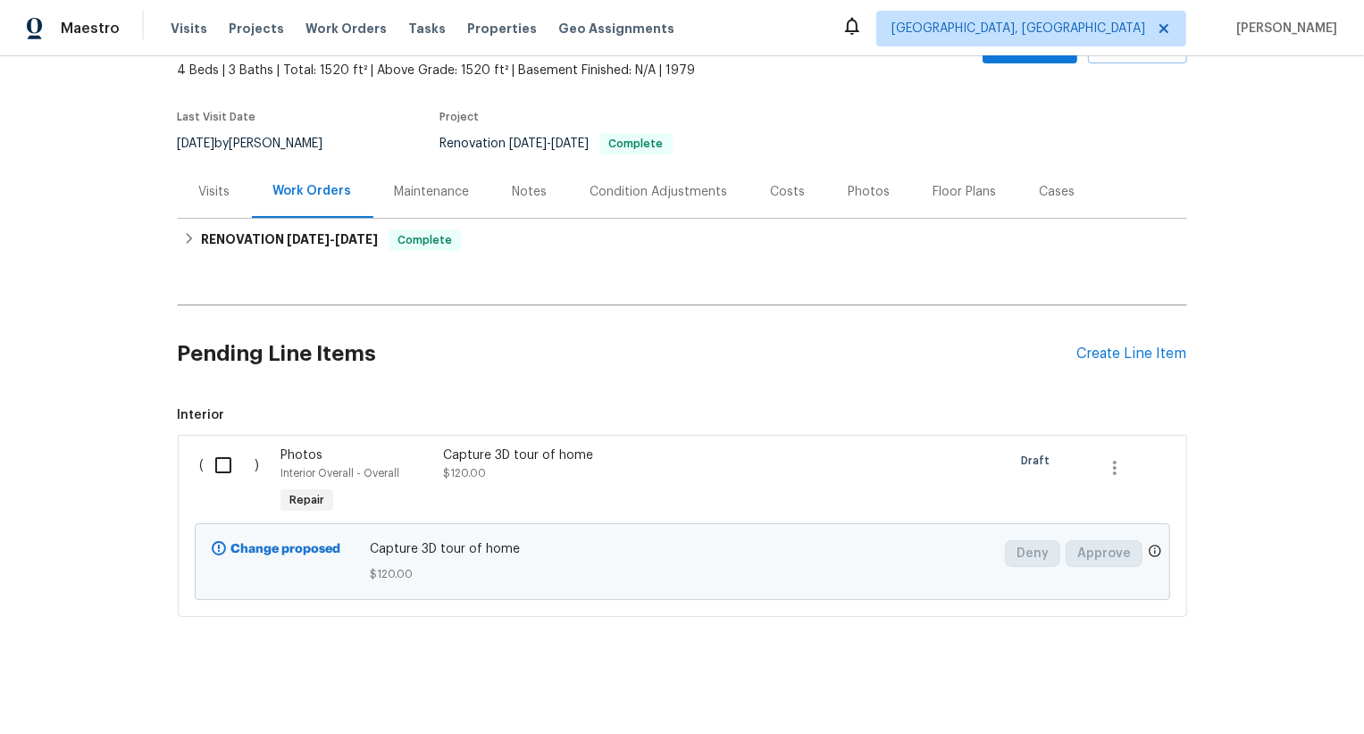
scroll to position [109, 0]
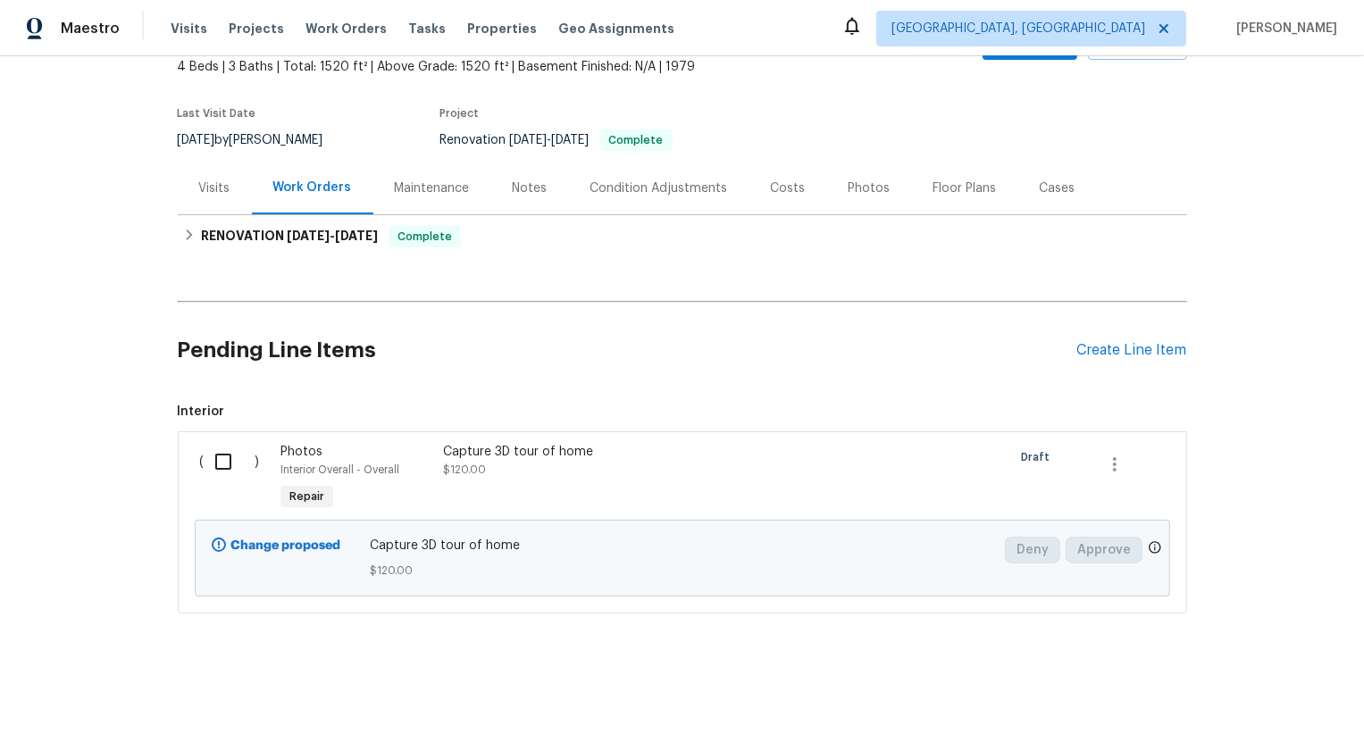
click at [227, 448] on input "checkbox" at bounding box center [230, 462] width 51 height 38
checkbox input "true"
click at [1246, 714] on div "Cancel (1) Item Create Work Order" at bounding box center [682, 689] width 1364 height 91
click at [1267, 689] on span "Create Work Order" at bounding box center [1261, 690] width 119 height 22
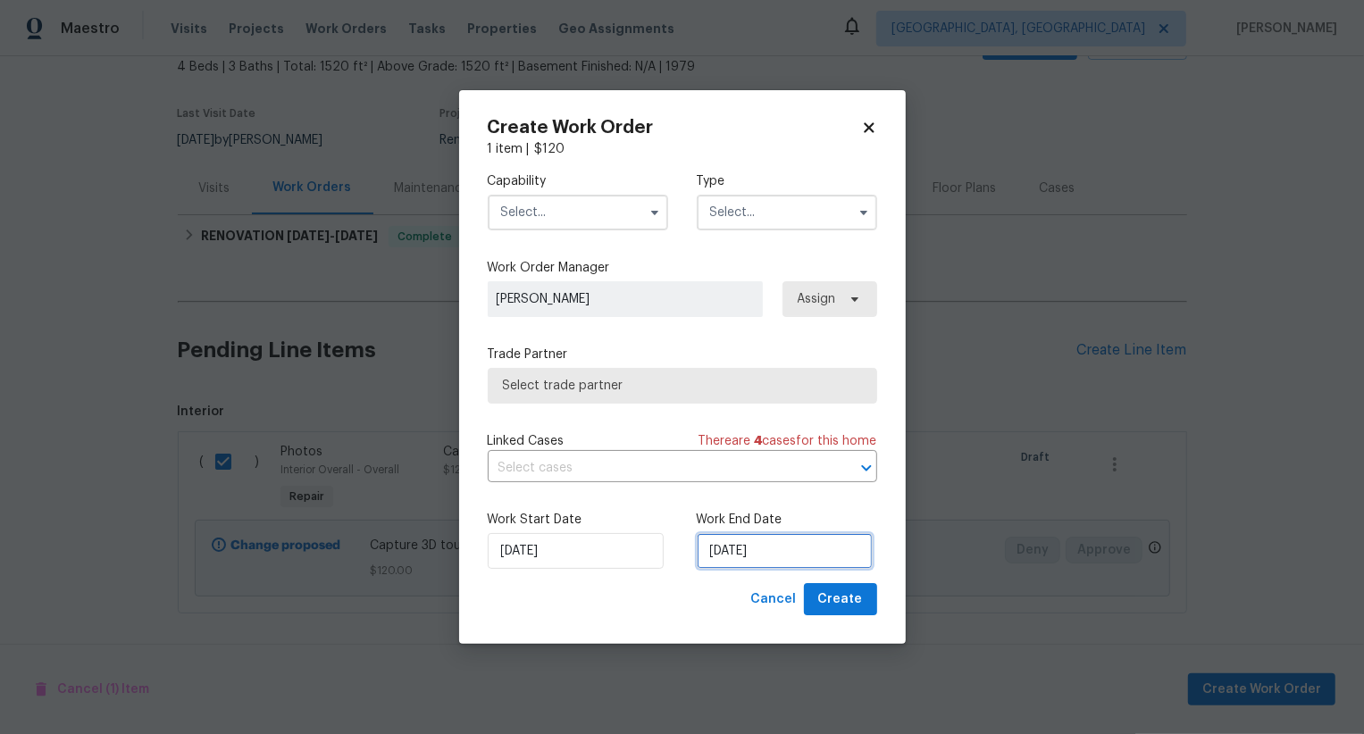
click at [739, 550] on input "[DATE]" at bounding box center [785, 551] width 176 height 36
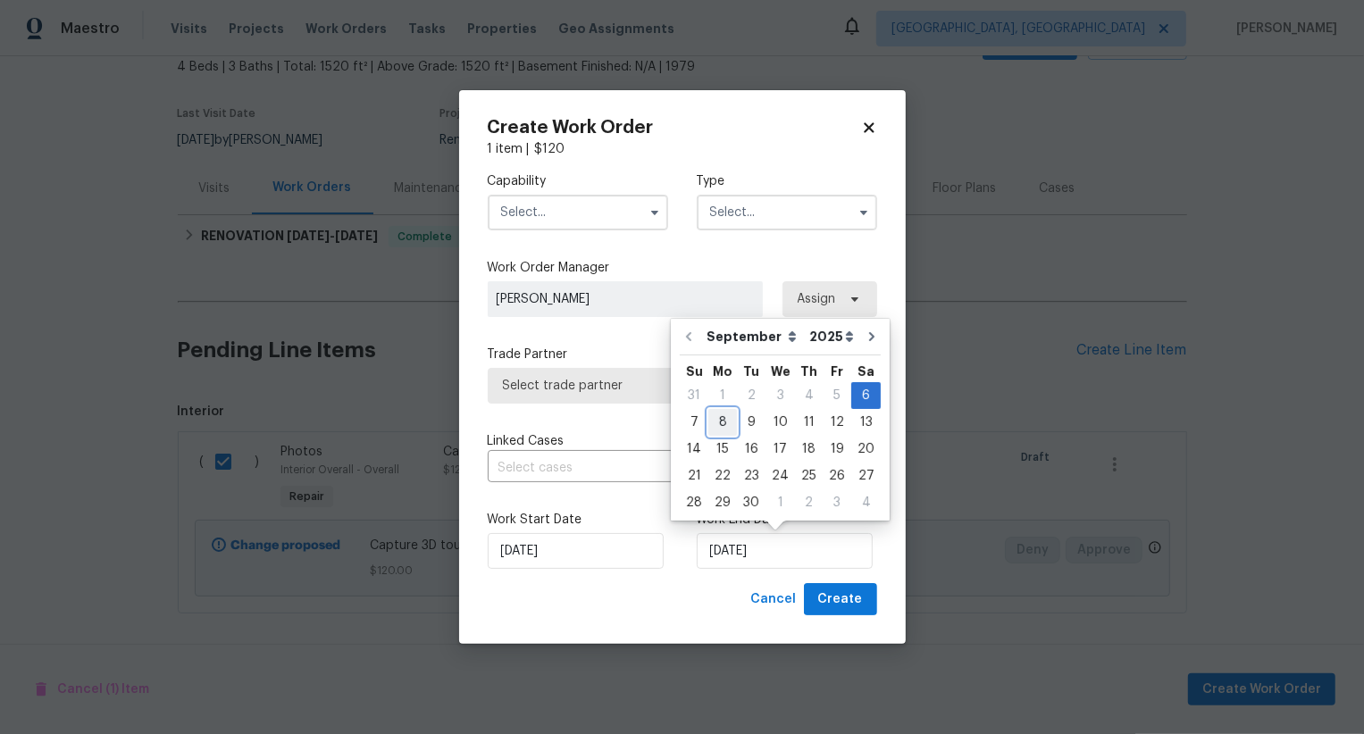
click at [723, 414] on div "8" at bounding box center [722, 422] width 29 height 25
type input "[DATE]"
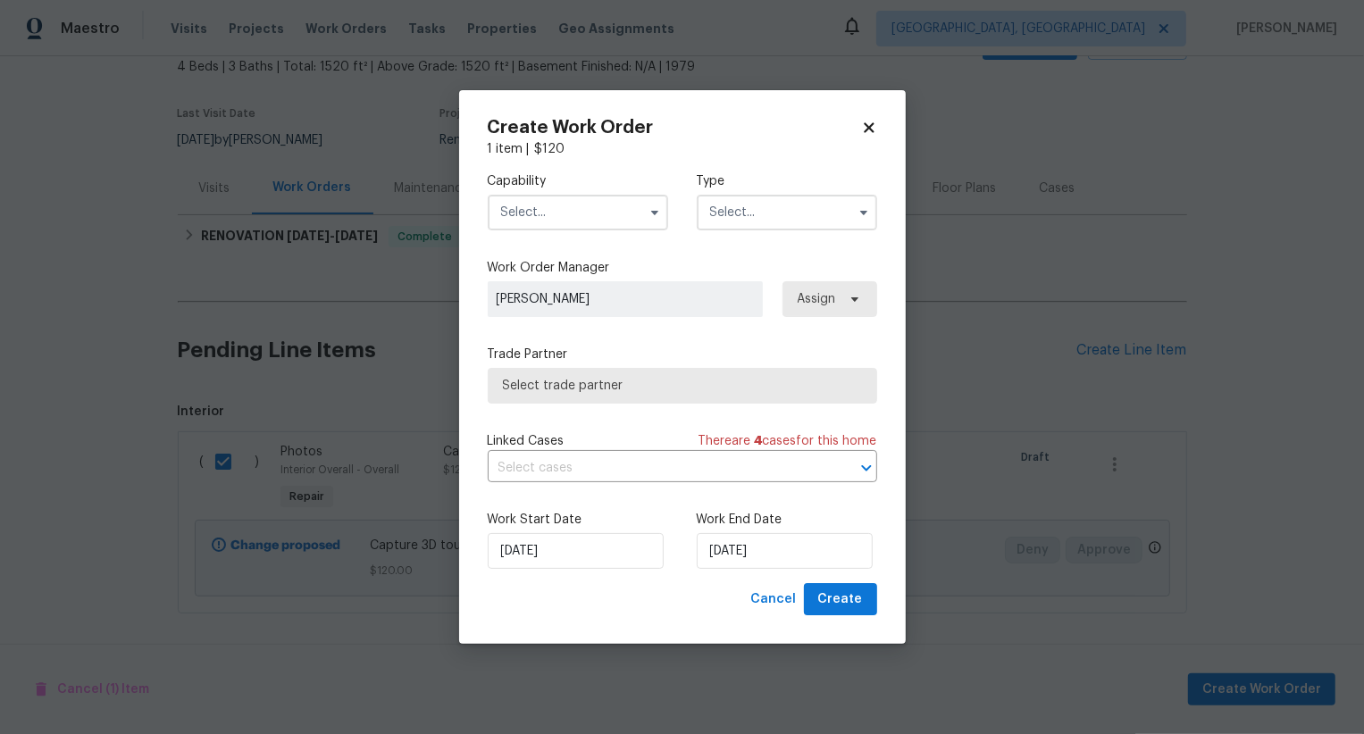
click at [599, 188] on div "Capability" at bounding box center [578, 201] width 180 height 58
click at [599, 201] on input "text" at bounding box center [578, 213] width 180 height 36
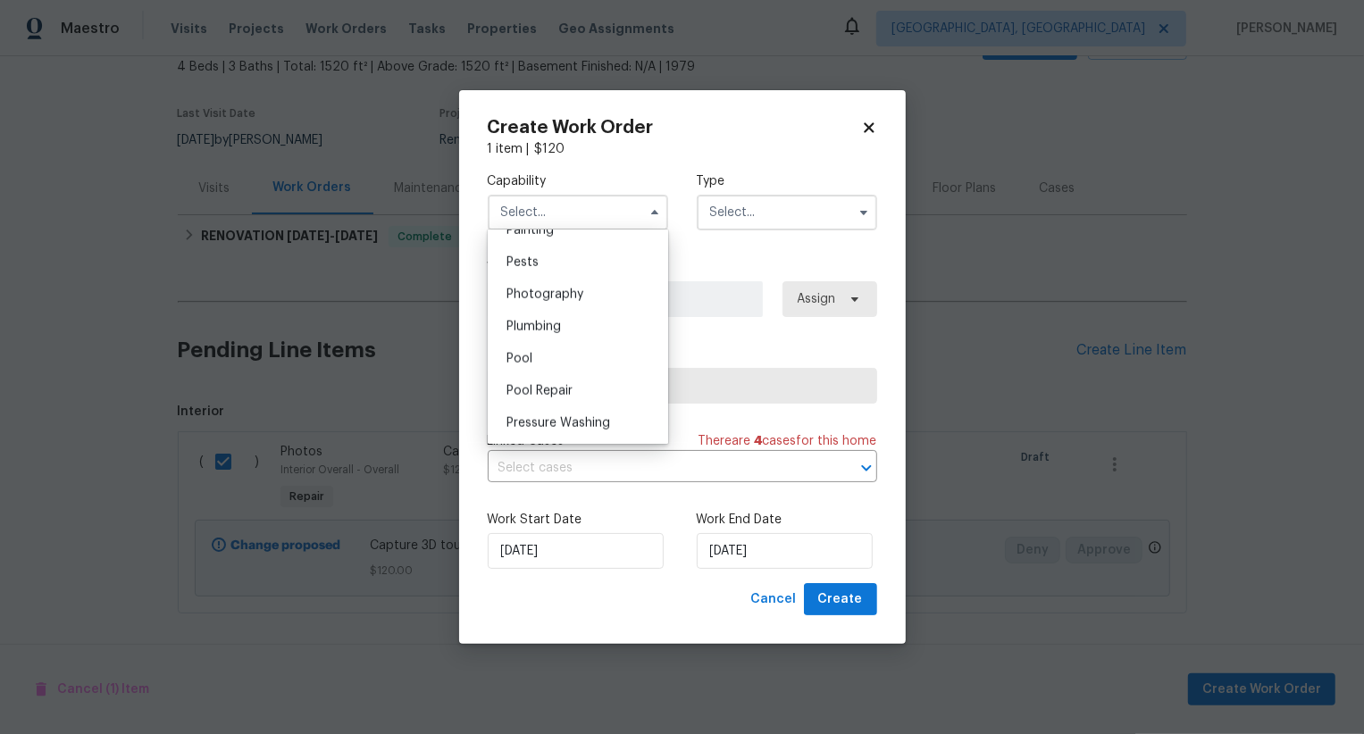
scroll to position [1510, 0]
click at [587, 305] on div "Photography" at bounding box center [577, 304] width 171 height 32
type input "Photography"
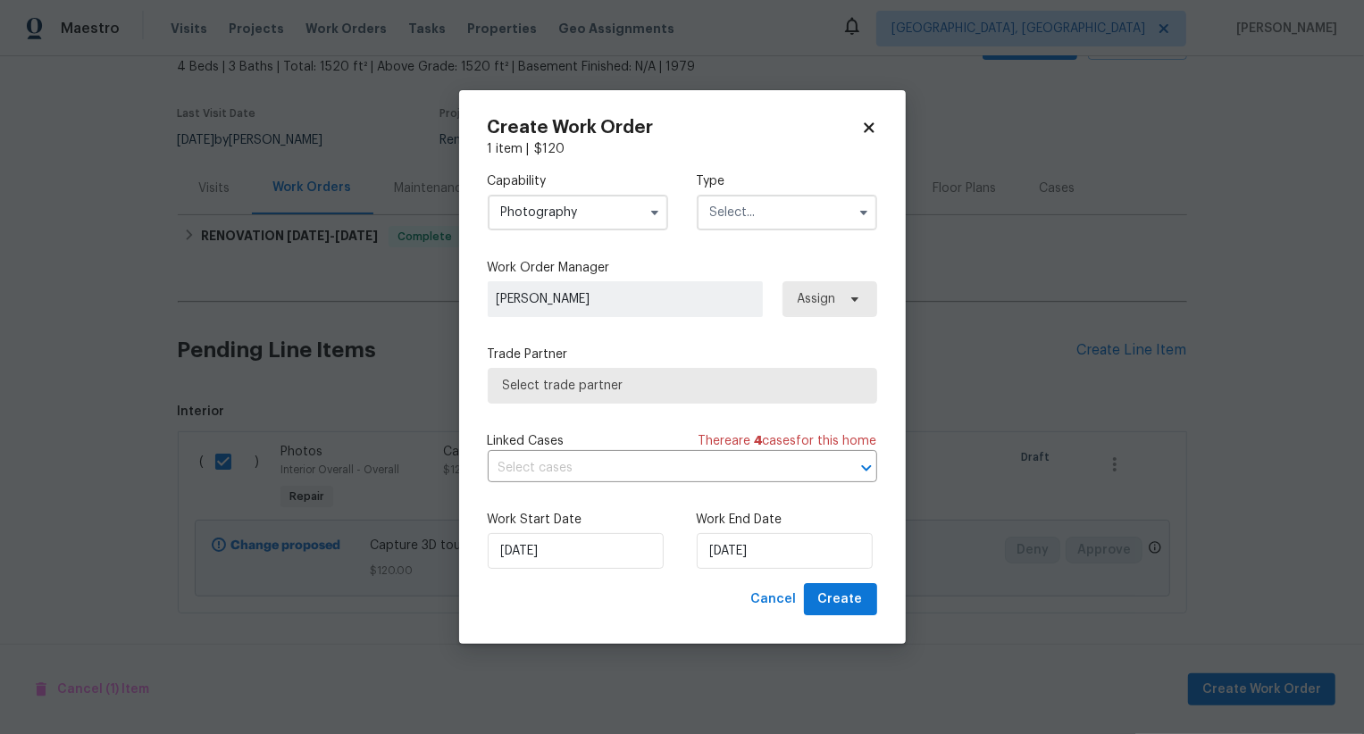
click at [752, 202] on input "text" at bounding box center [787, 213] width 180 height 36
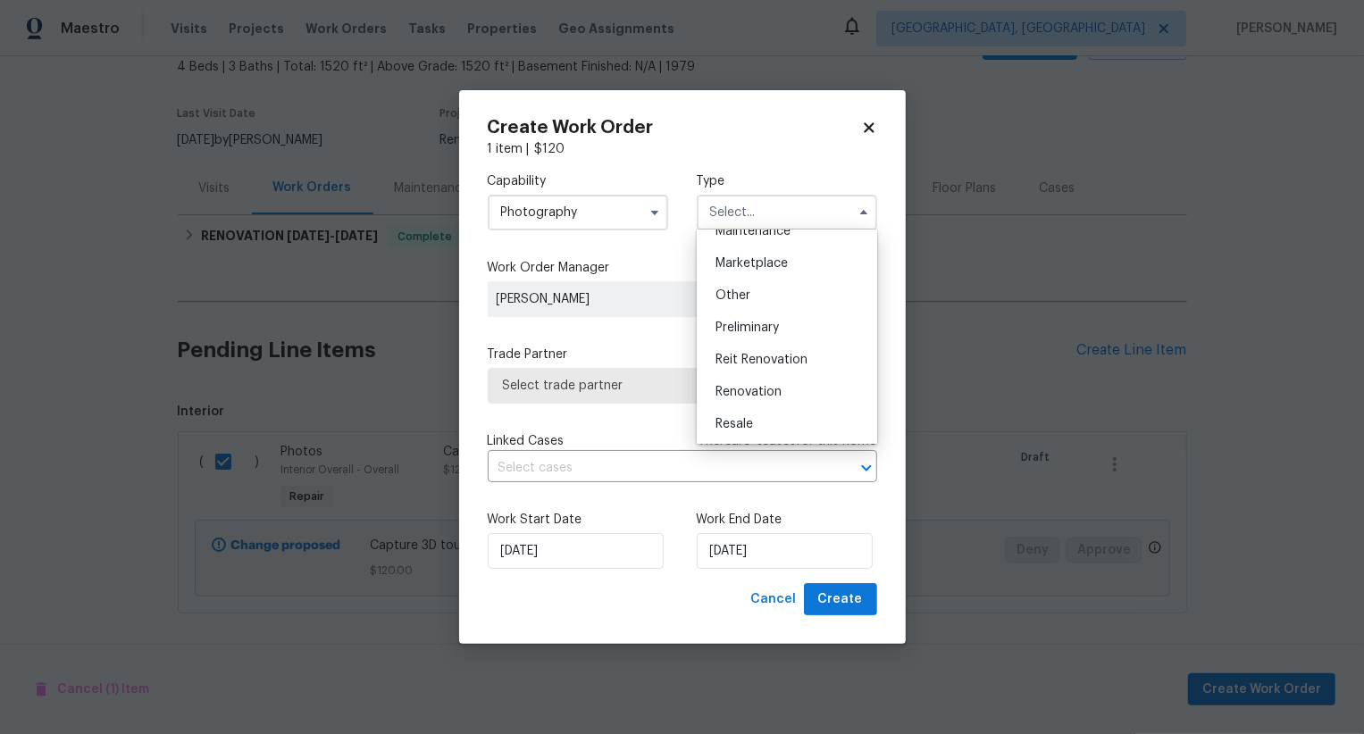
scroll to position [308, 0]
click at [764, 297] on div "Other" at bounding box center [786, 296] width 171 height 32
type input "Other"
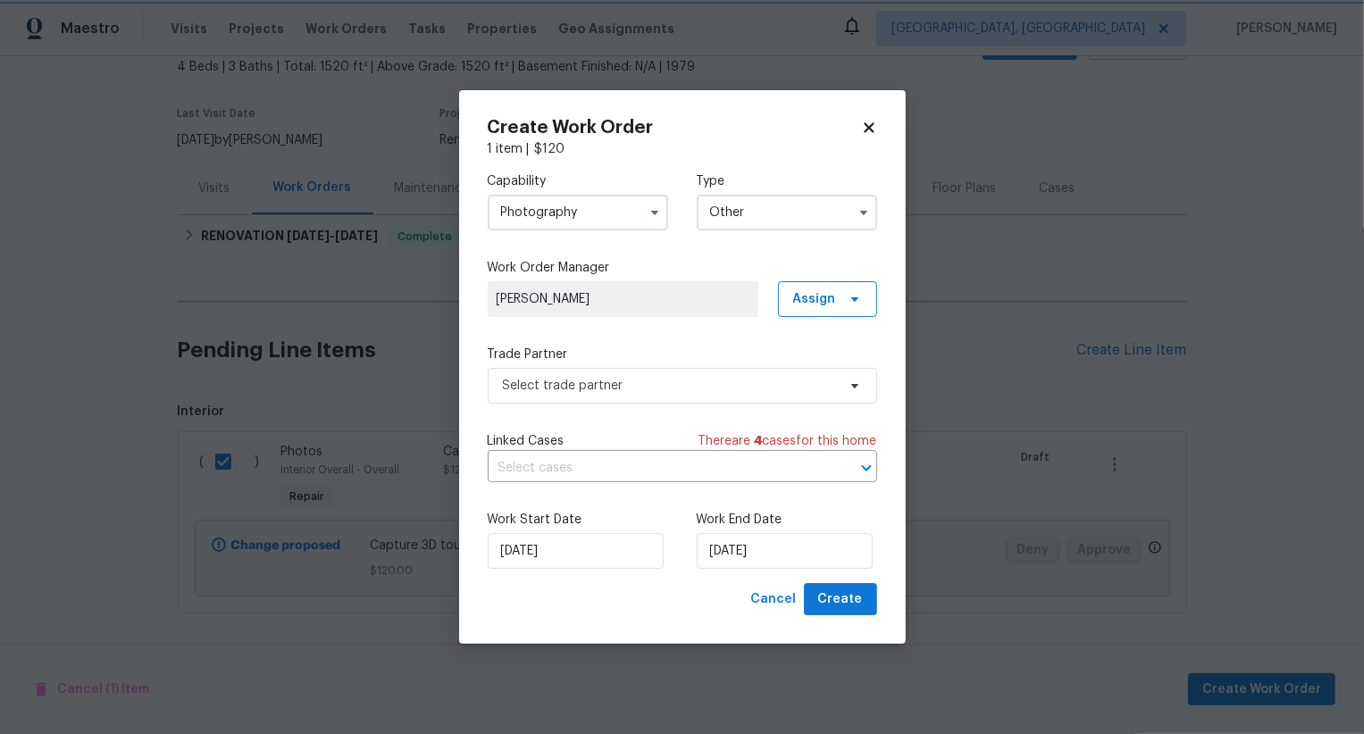
scroll to position [0, 0]
click at [704, 387] on span "Select trade partner" at bounding box center [669, 386] width 333 height 18
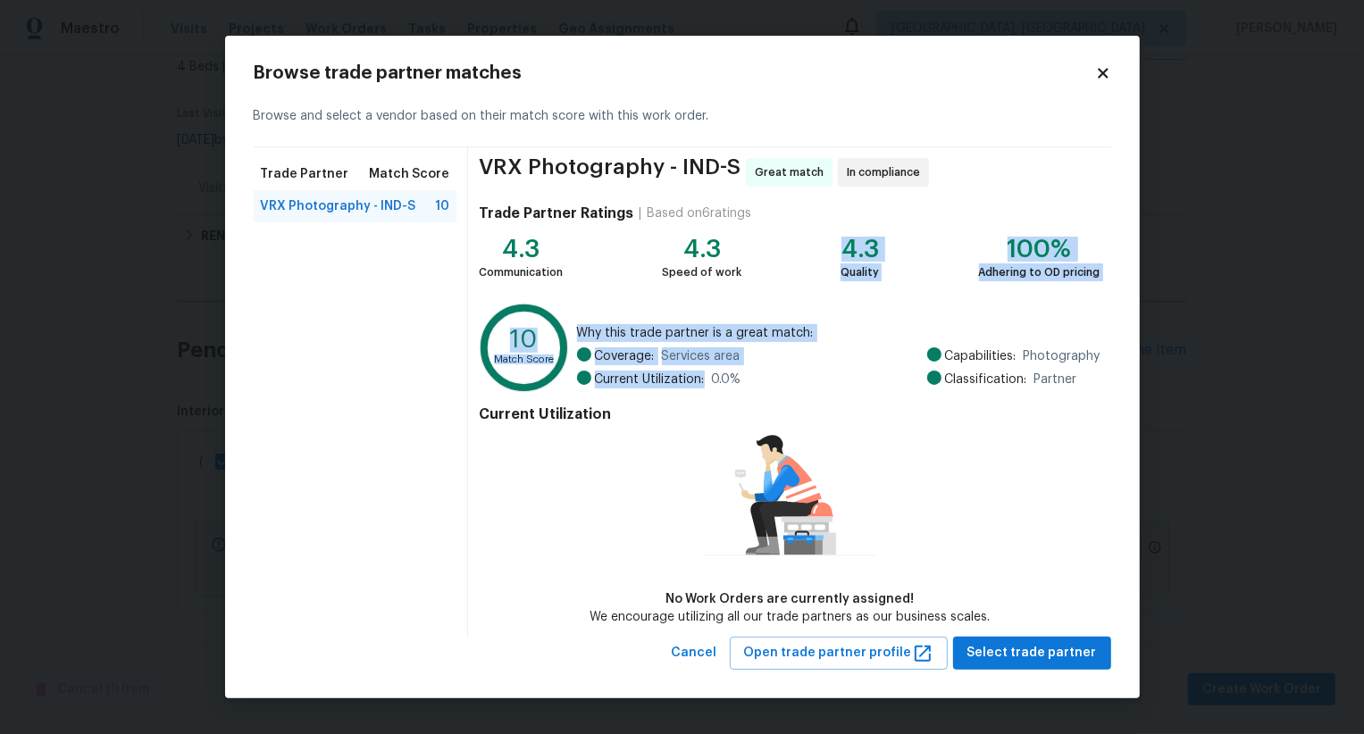
drag, startPoint x: 704, startPoint y: 387, endPoint x: 707, endPoint y: 289, distance: 97.4
click at [707, 289] on div "VRX Photography - IND-S Great match In compliance Trade Partner Ratings | Based…" at bounding box center [789, 391] width 642 height 489
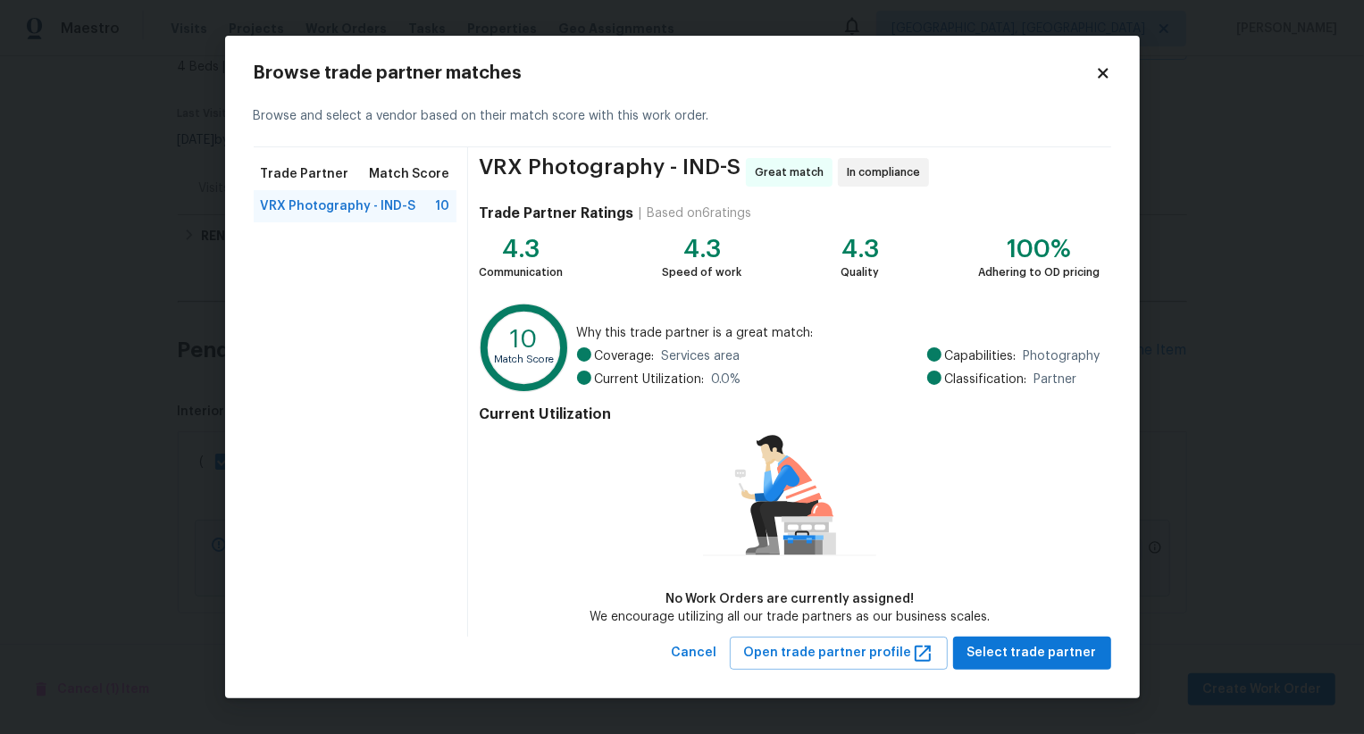
click at [986, 521] on div "No Work Orders are currently assigned! We encourage utilizing all our trade par…" at bounding box center [789, 528] width 400 height 196
click at [1058, 658] on span "Select trade partner" at bounding box center [1032, 653] width 130 height 22
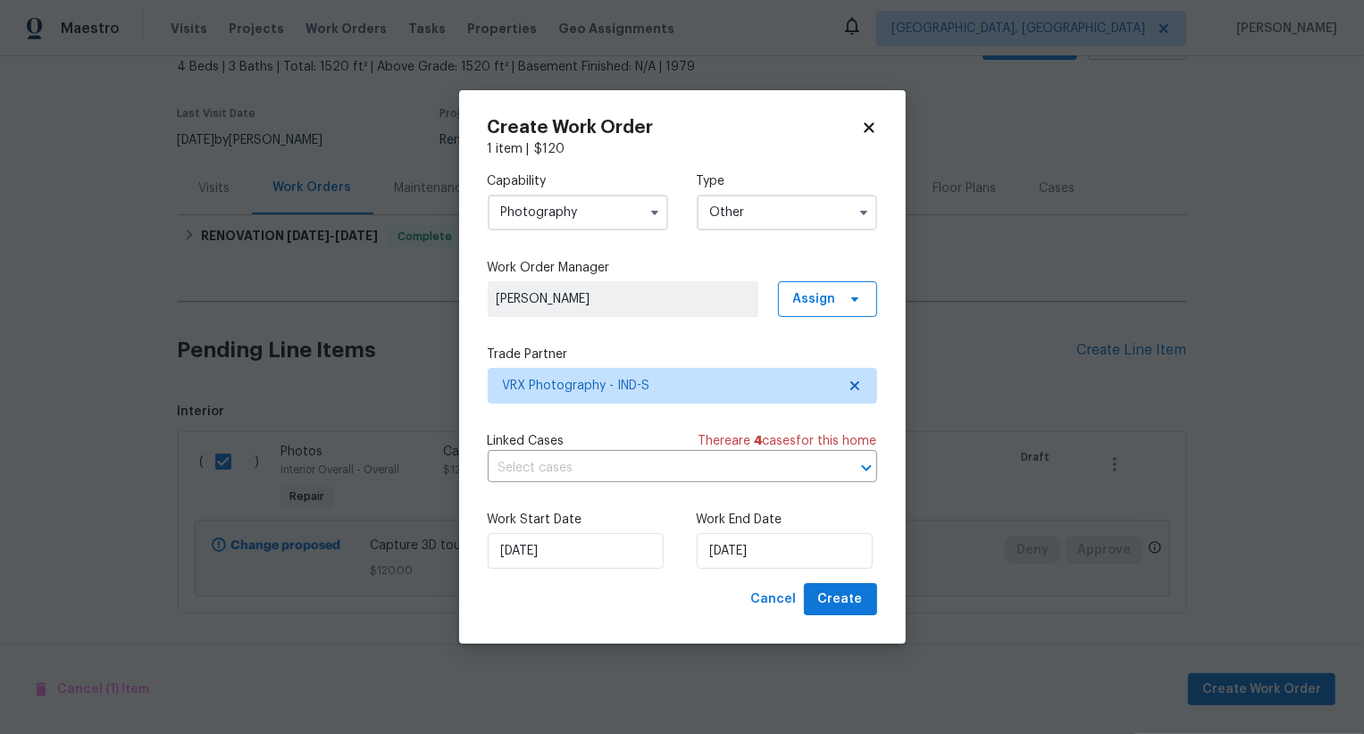
click at [884, 599] on div "Create Work Order 1 item | $ 120 Capability Photography Type Other Work Order M…" at bounding box center [682, 367] width 447 height 555
click at [831, 597] on span "Create" at bounding box center [840, 600] width 45 height 22
checkbox input "false"
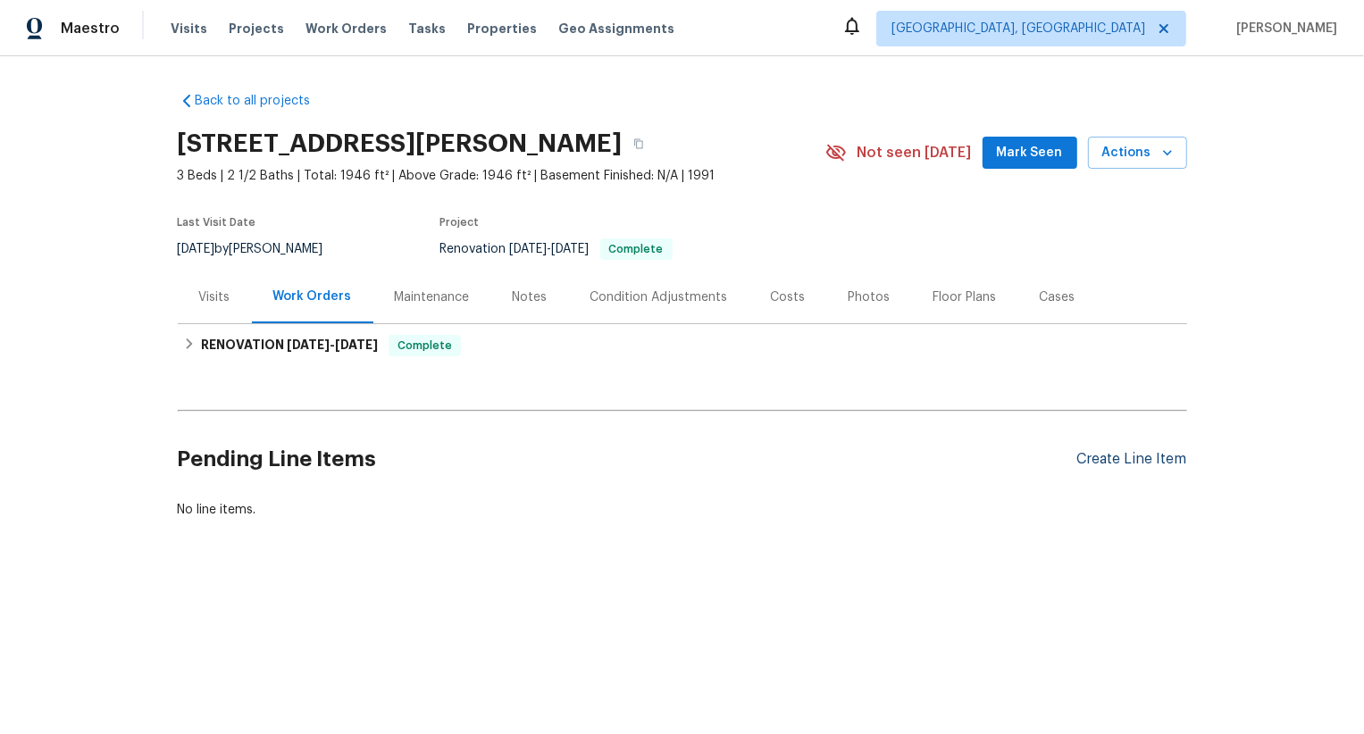
click at [1134, 451] on div "Create Line Item" at bounding box center [1132, 459] width 110 height 17
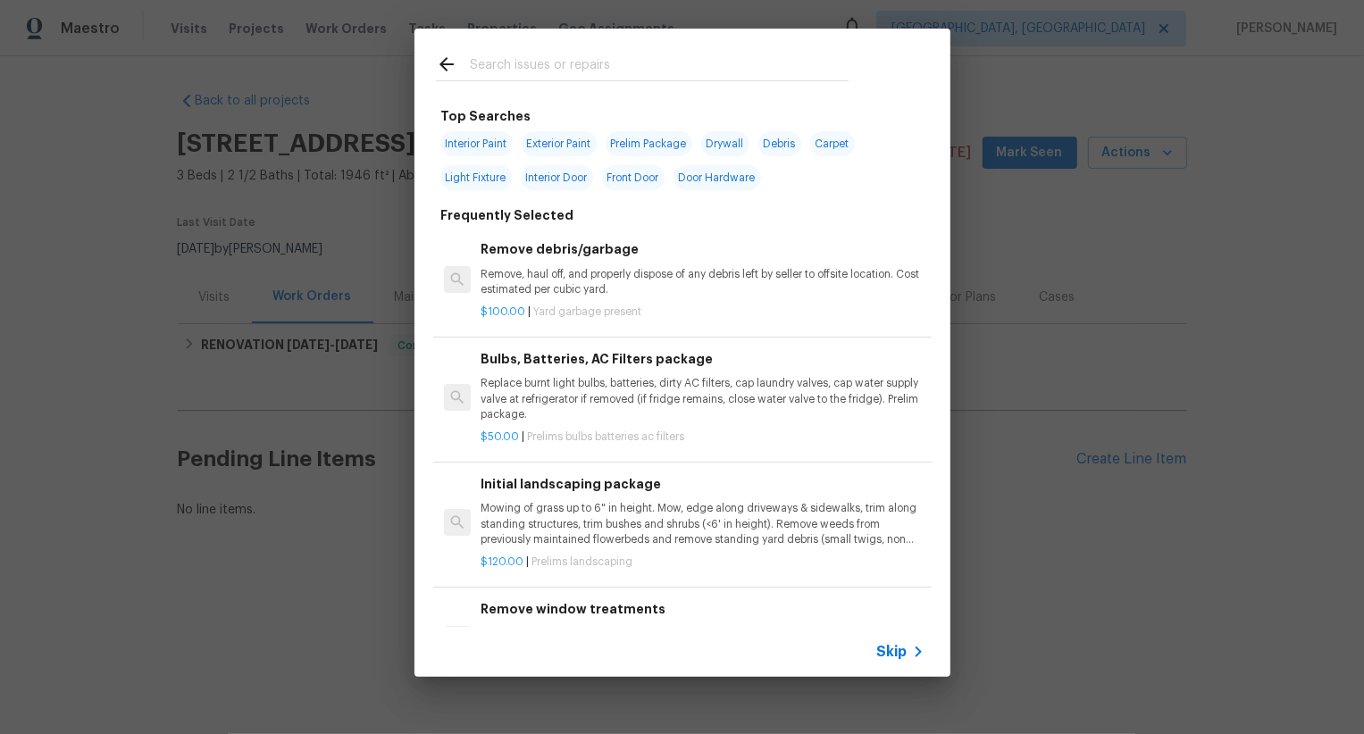
click at [889, 647] on span "Skip" at bounding box center [892, 652] width 30 height 18
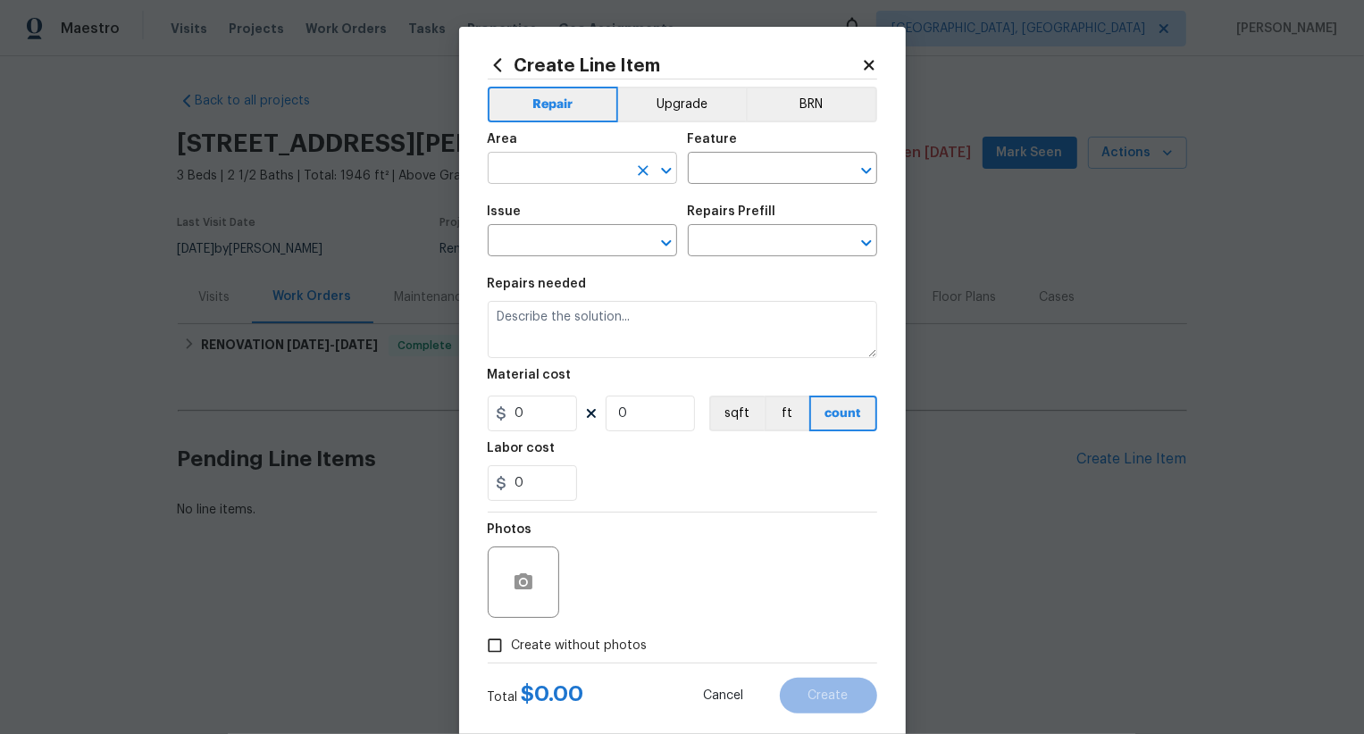
click at [569, 168] on input "text" at bounding box center [557, 170] width 139 height 28
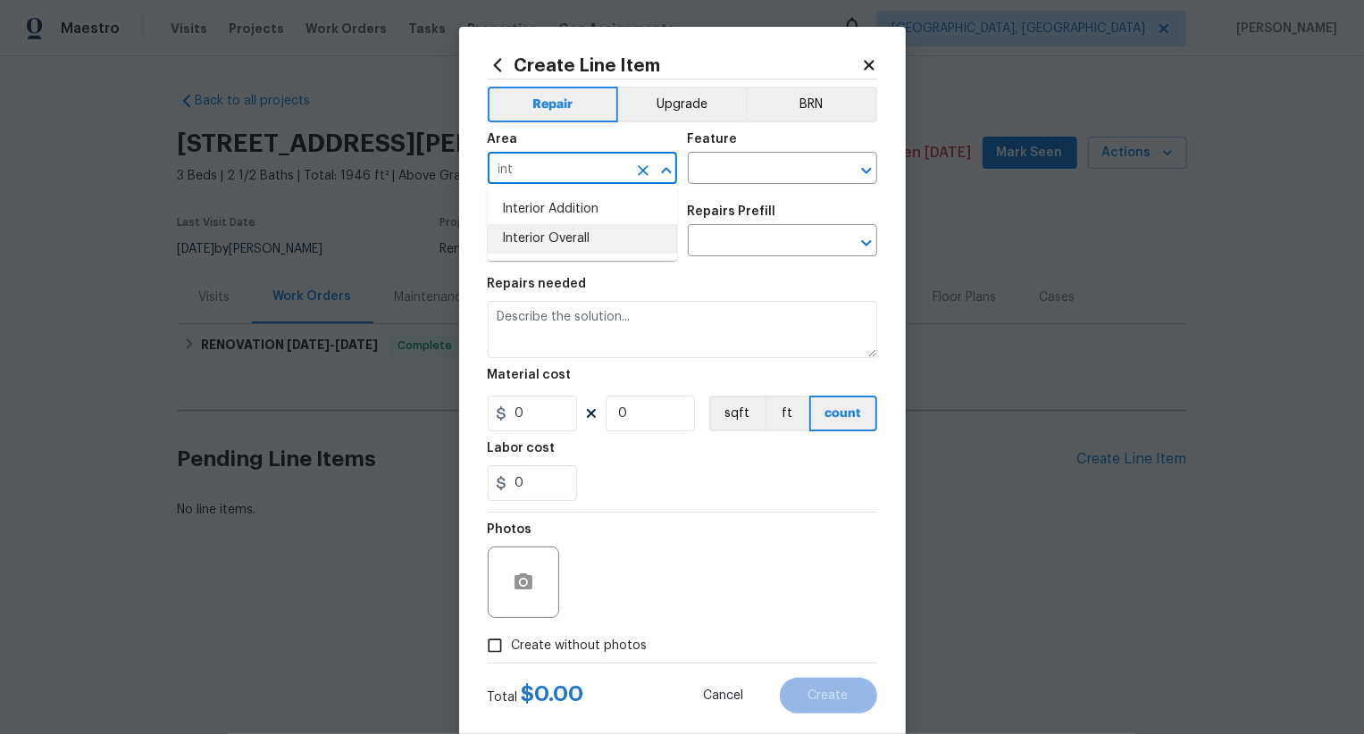
click at [602, 255] on ul "Interior Addition Interior Overall" at bounding box center [582, 224] width 189 height 73
click at [606, 239] on li "Interior Overall" at bounding box center [582, 238] width 189 height 29
type input "Interior Overall"
click at [731, 174] on input "text" at bounding box center [757, 170] width 139 height 28
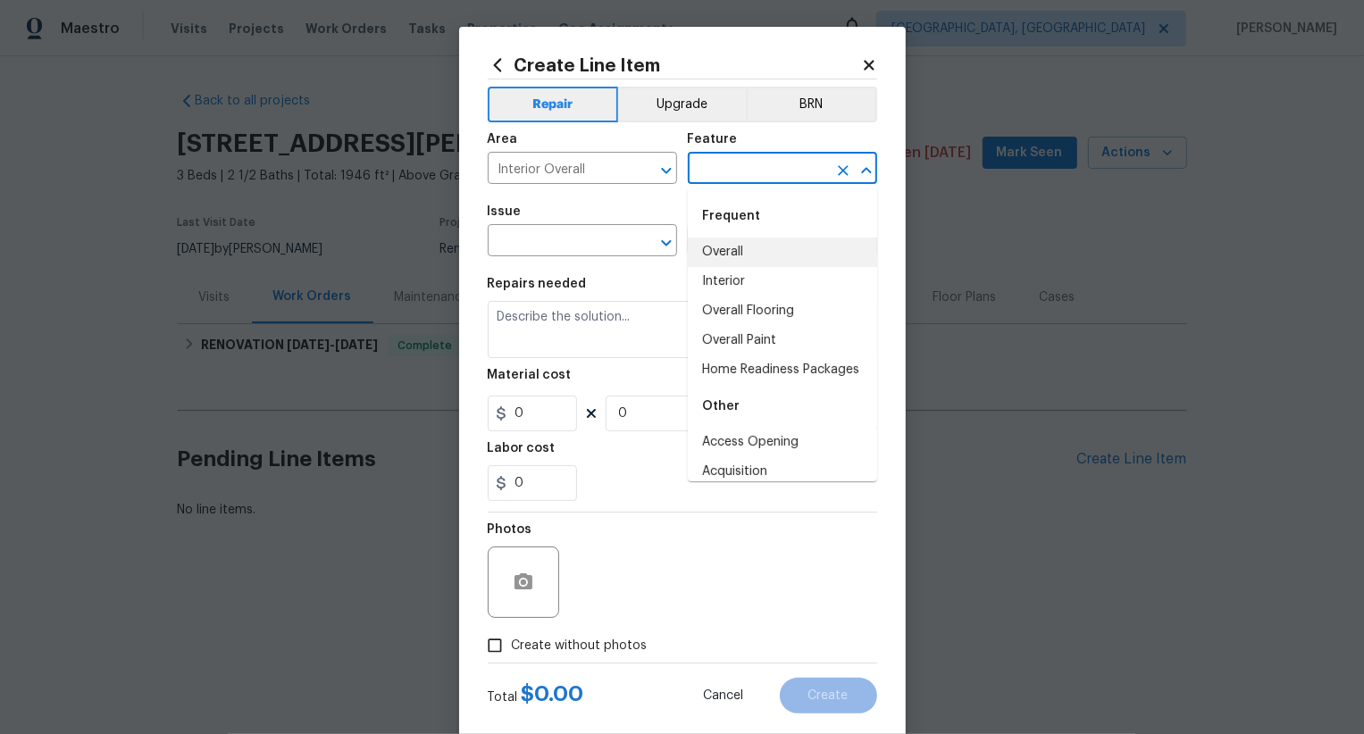
click at [733, 244] on li "Overall" at bounding box center [782, 252] width 189 height 29
type input "Overall"
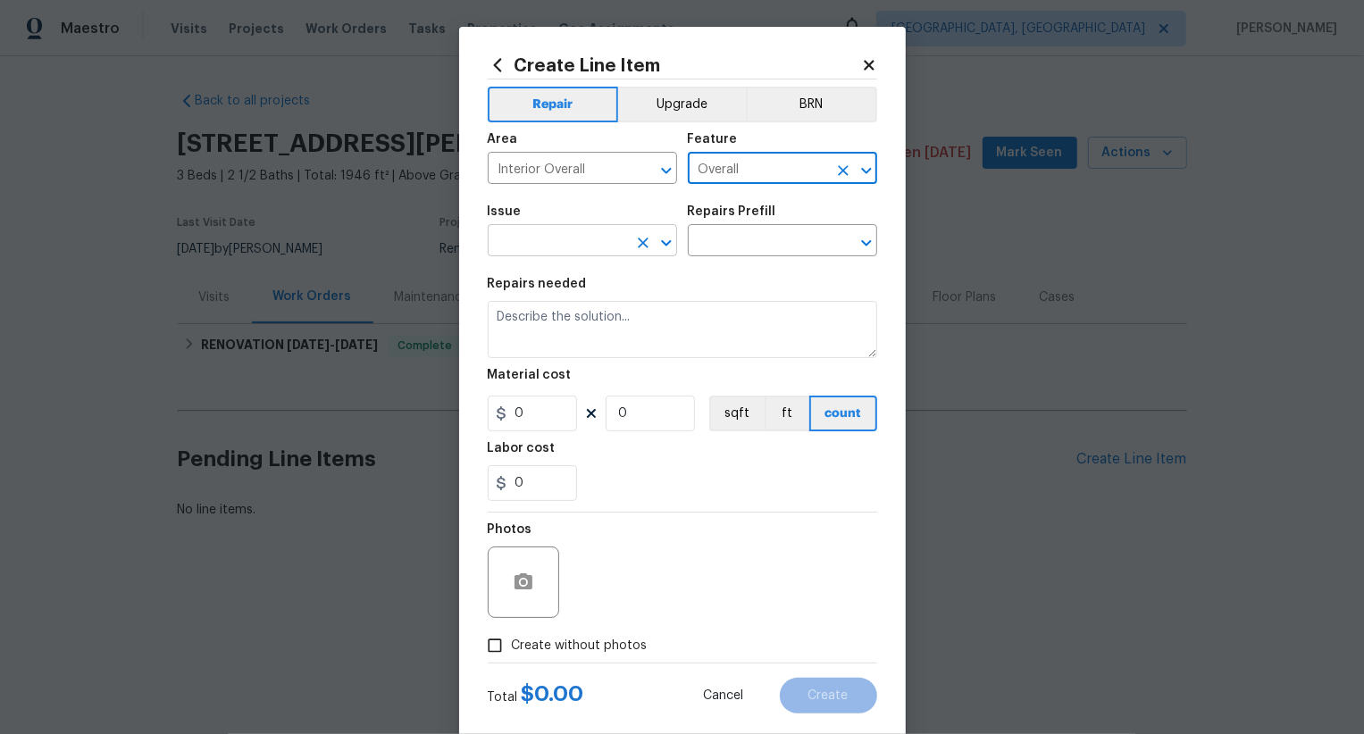
click at [631, 244] on button "Clear" at bounding box center [643, 242] width 25 height 25
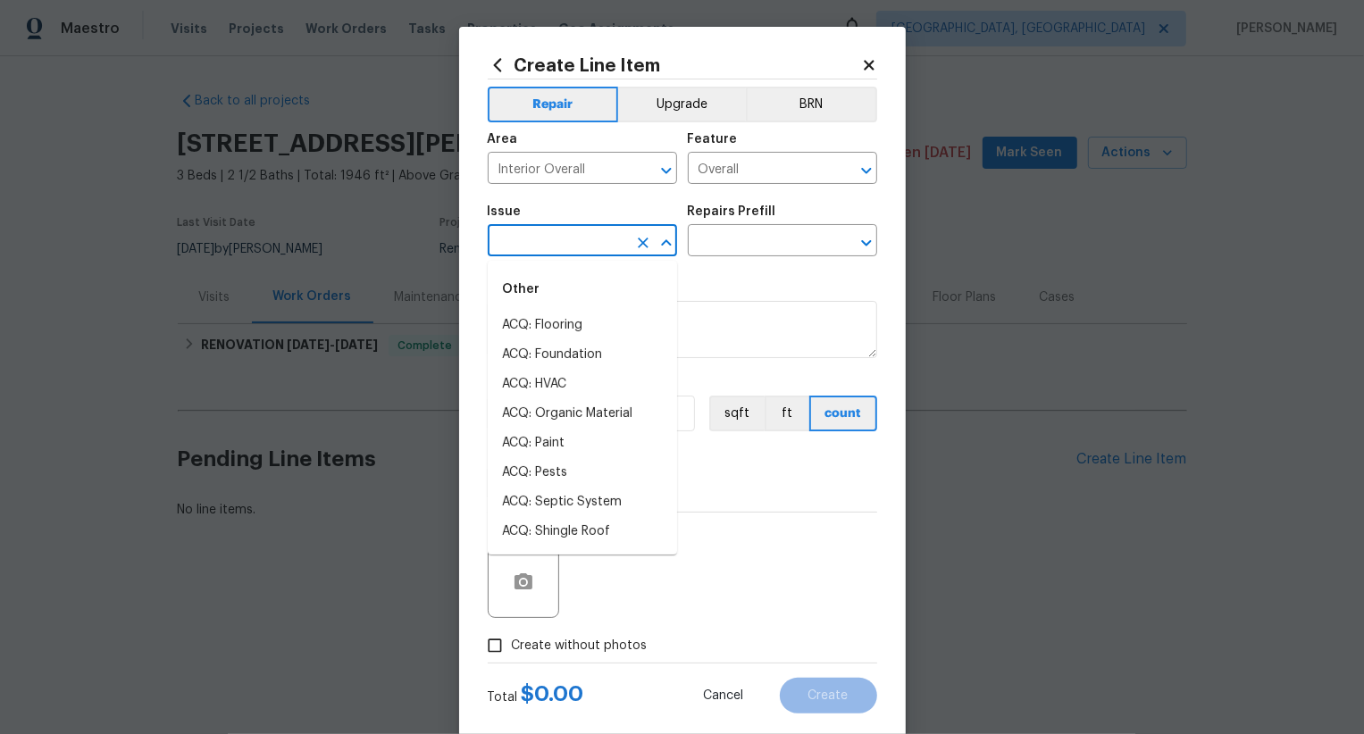
click at [612, 244] on input "text" at bounding box center [557, 243] width 139 height 28
type input "l"
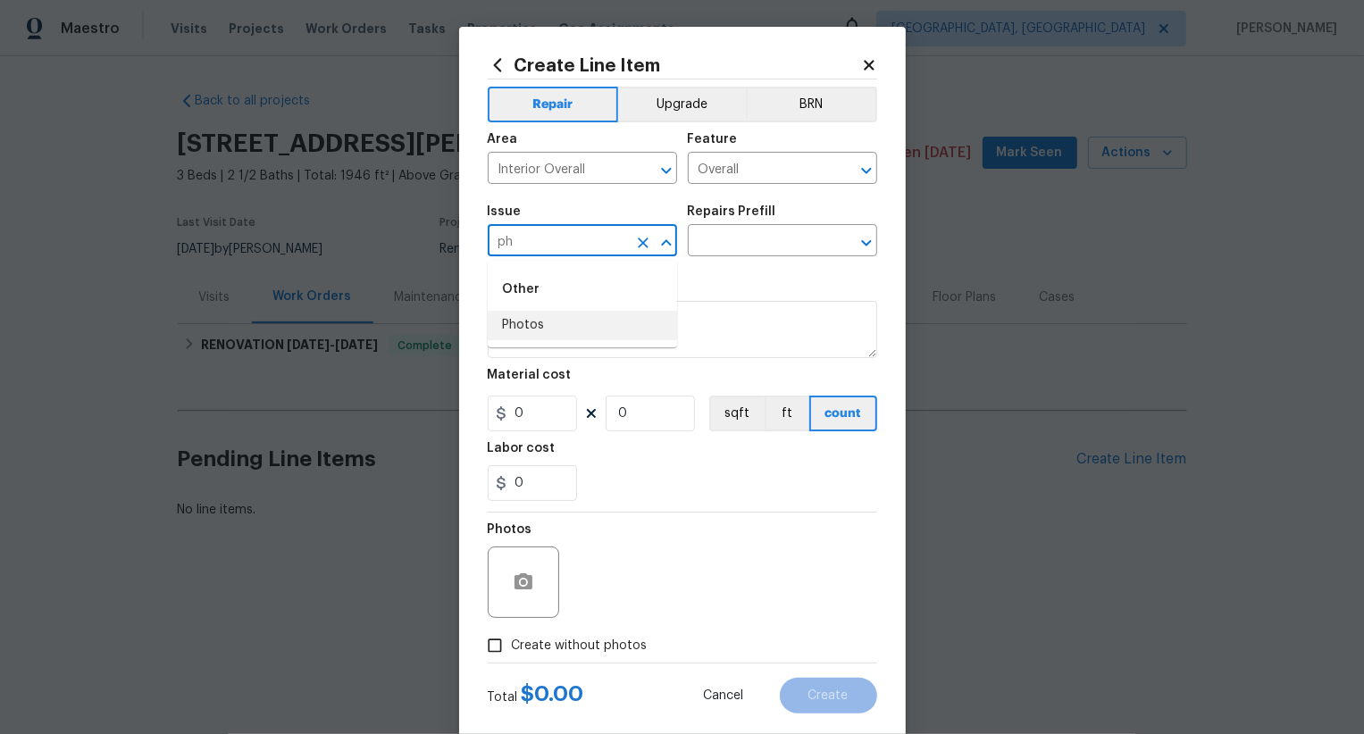
click at [606, 328] on li "Photos" at bounding box center [582, 325] width 189 height 29
type input "Photos"
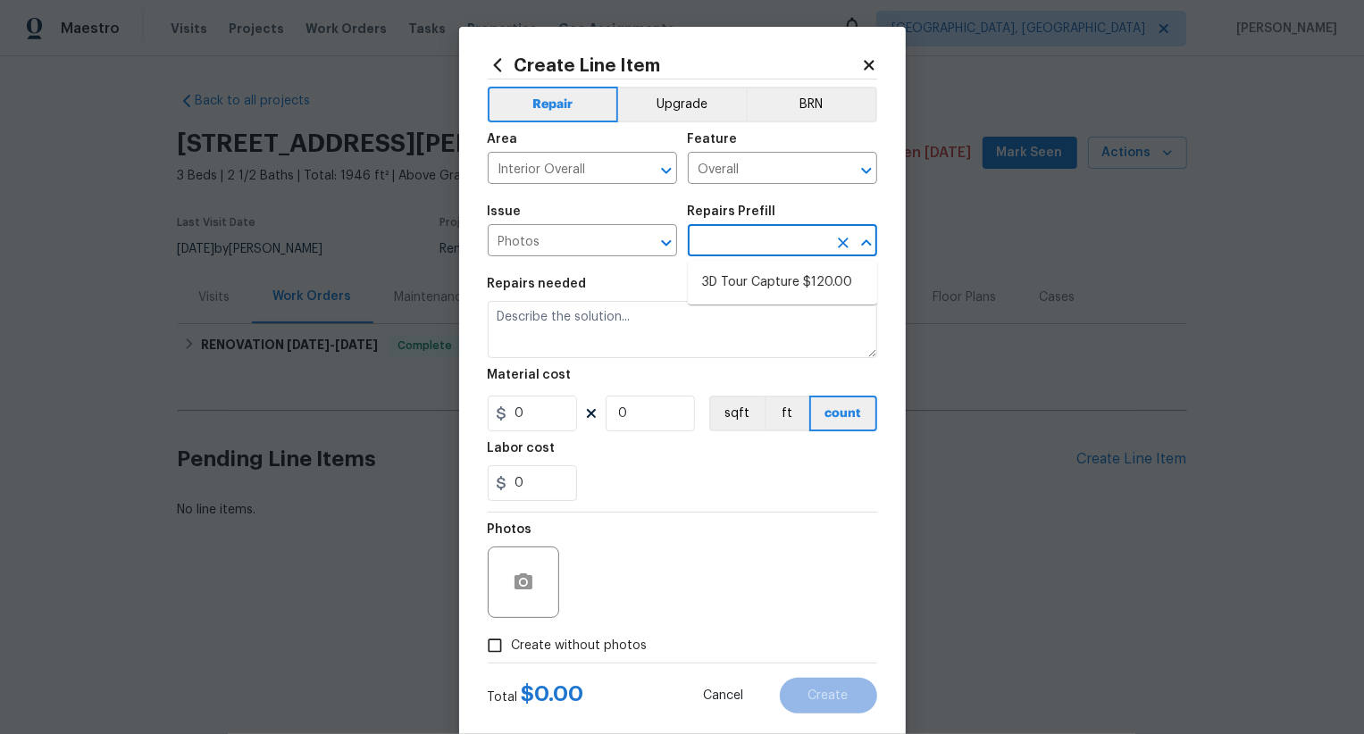
click at [746, 246] on input "text" at bounding box center [757, 243] width 139 height 28
click at [747, 288] on li "3D Tour Capture $120.00" at bounding box center [782, 282] width 189 height 29
type input "3D Tour Capture $120.00"
type textarea "Capture 3D tour of home"
type input "1"
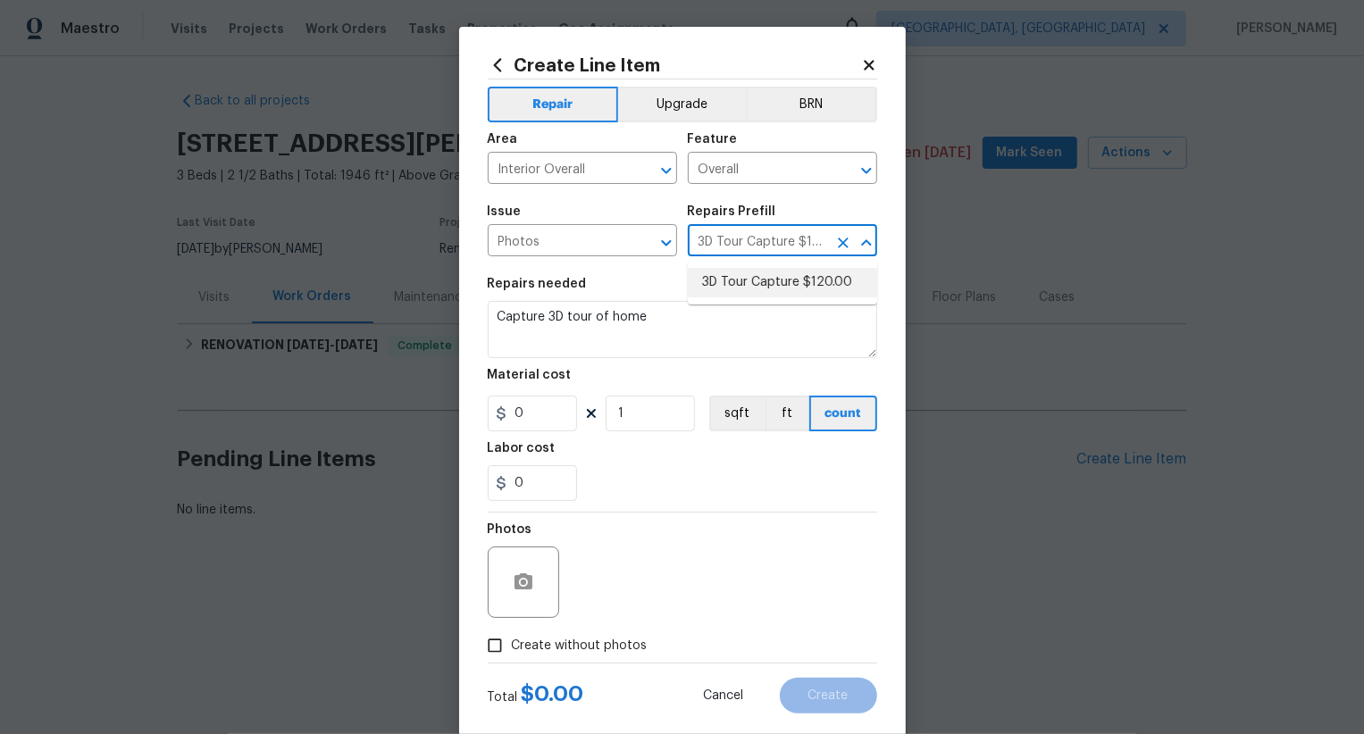
type input "120"
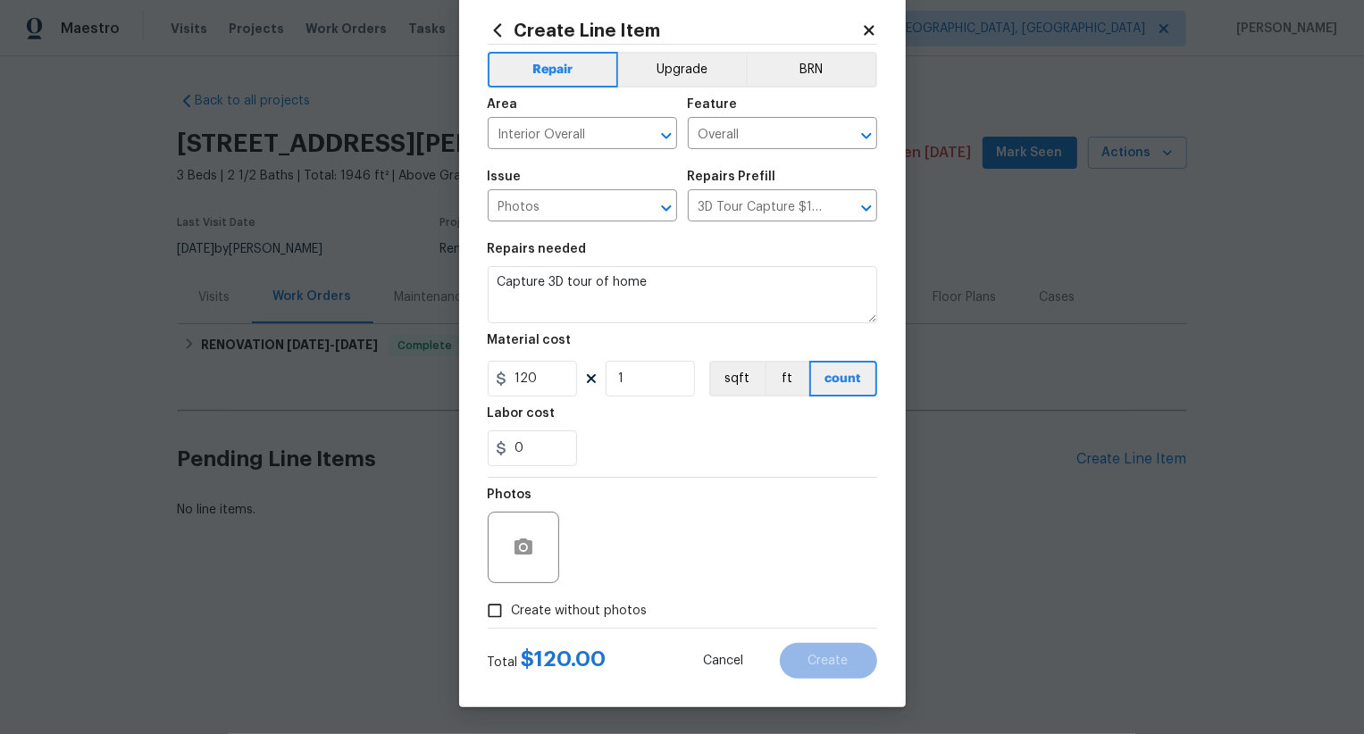
click at [609, 607] on span "Create without photos" at bounding box center [580, 611] width 136 height 19
click at [512, 607] on input "Create without photos" at bounding box center [495, 611] width 34 height 34
checkbox input "true"
click at [670, 531] on textarea at bounding box center [725, 547] width 304 height 71
type textarea "m"
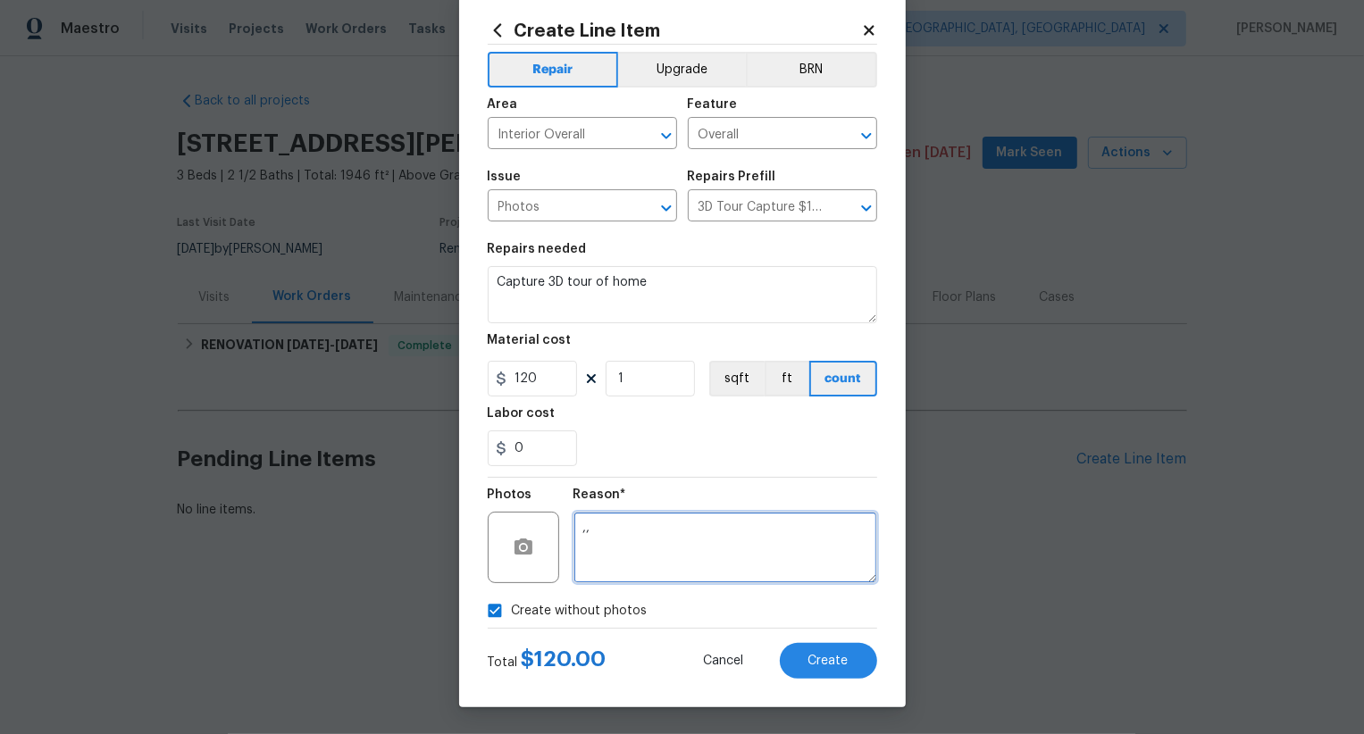
type textarea ",,"
click at [834, 640] on div "Total $ 120.00 Cancel Create" at bounding box center [682, 654] width 389 height 50
click at [834, 641] on div "Total $ 120.00 Cancel Create" at bounding box center [682, 654] width 389 height 50
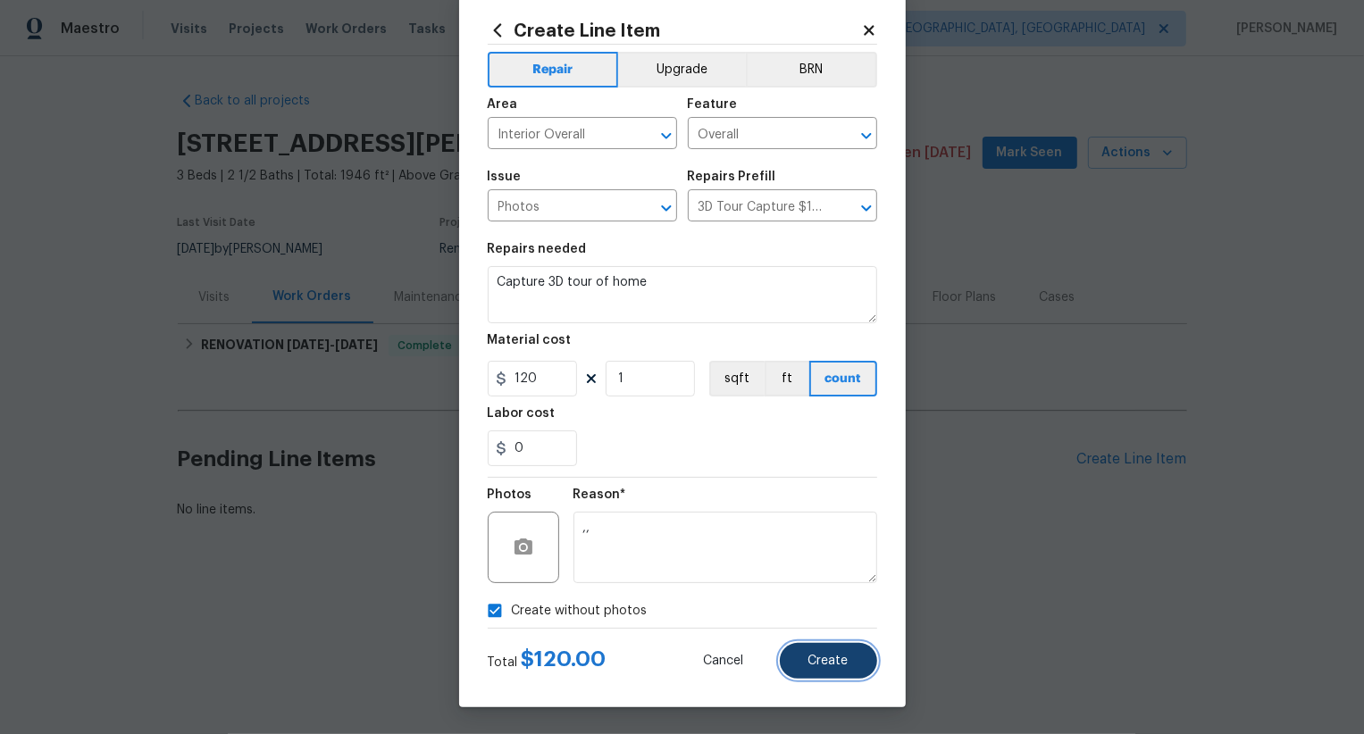
click at [837, 664] on span "Create" at bounding box center [828, 661] width 40 height 13
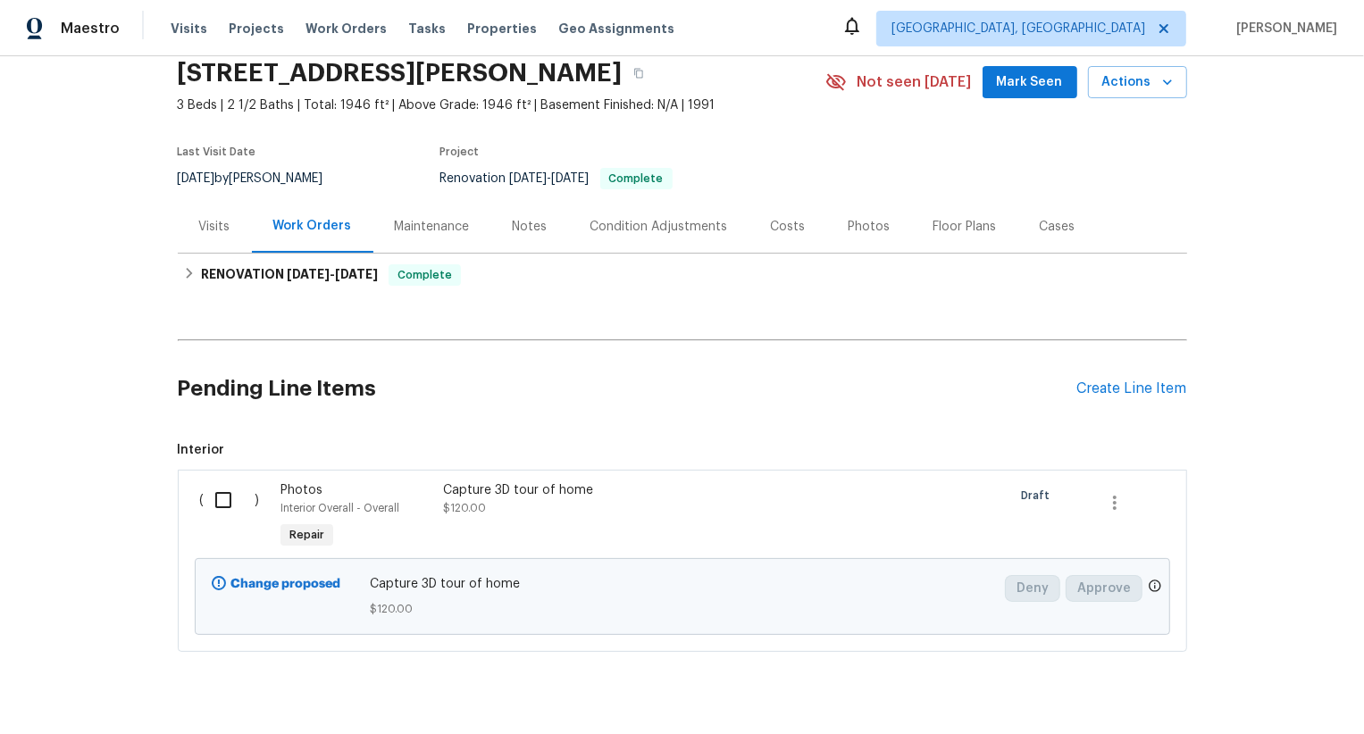
scroll to position [109, 0]
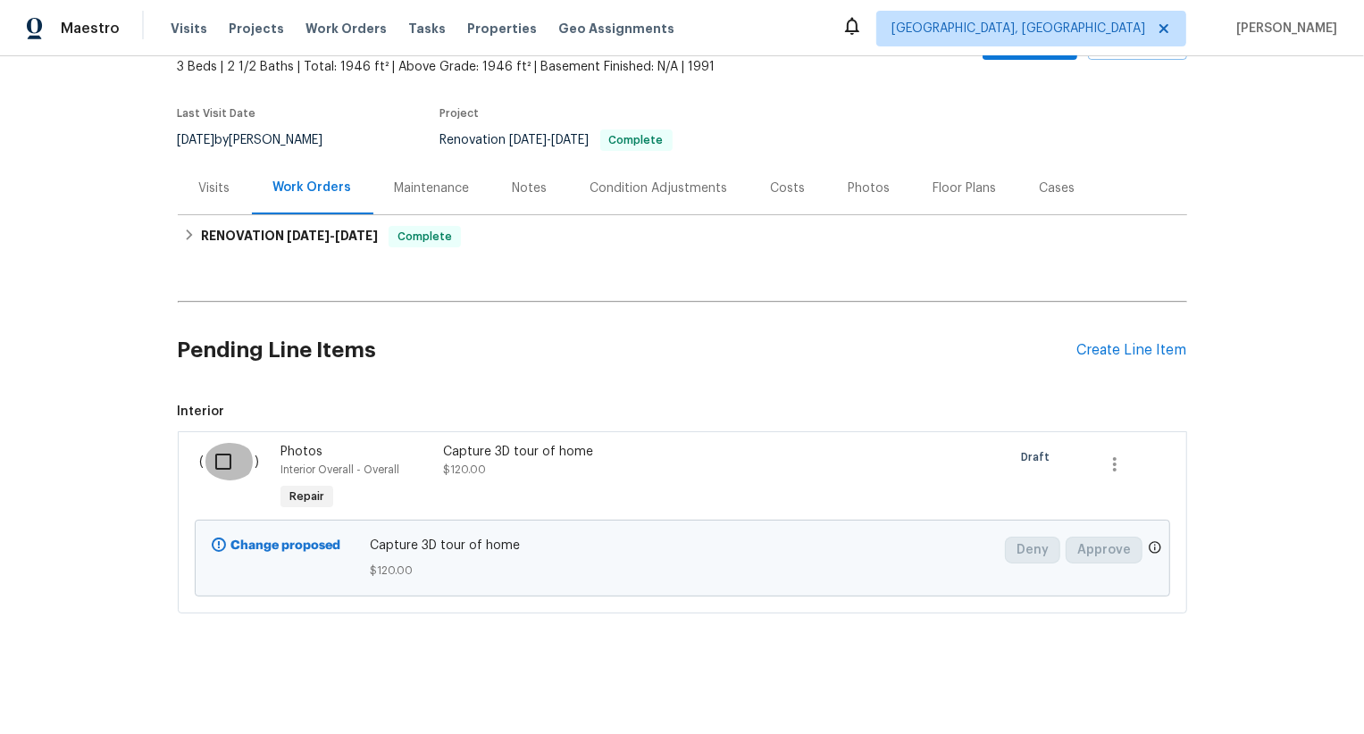
click at [239, 457] on input "checkbox" at bounding box center [230, 462] width 51 height 38
checkbox input "true"
click at [1255, 689] on span "Create Work Order" at bounding box center [1261, 690] width 119 height 22
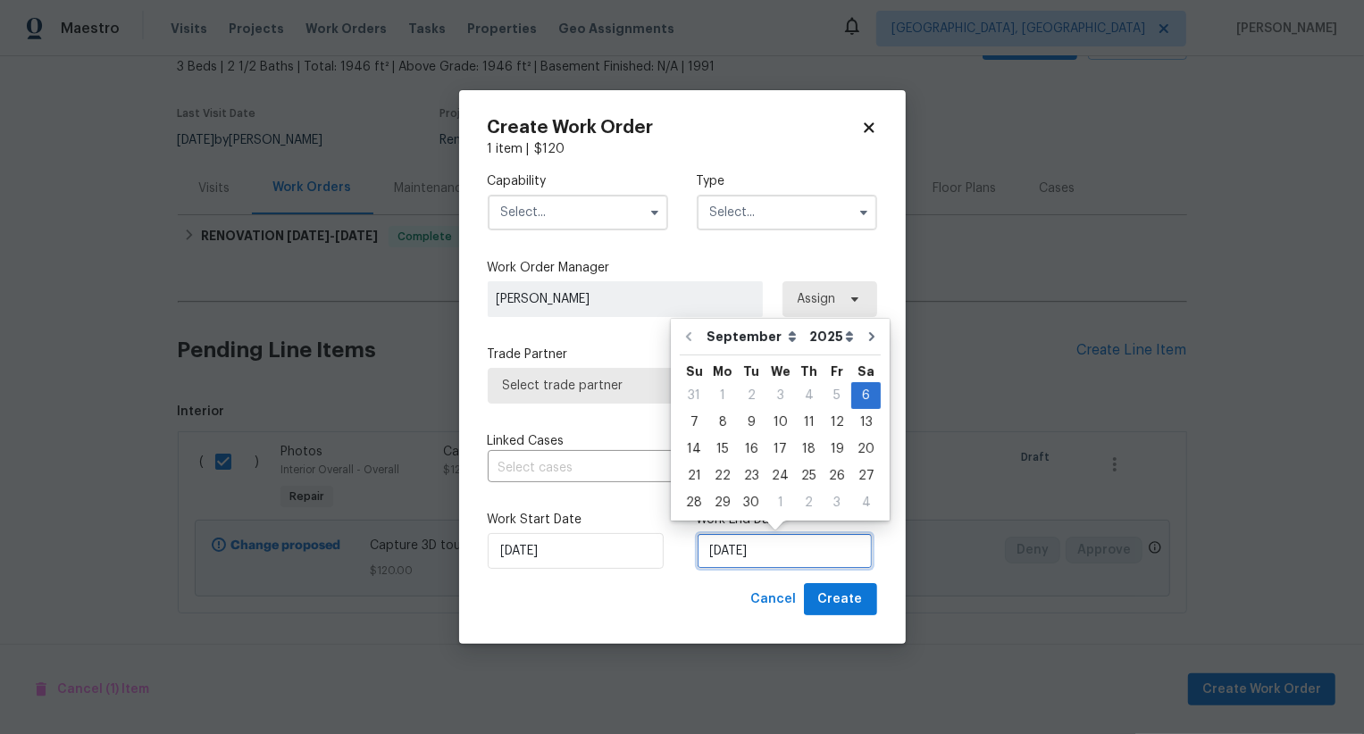
click at [729, 564] on input "[DATE]" at bounding box center [785, 551] width 176 height 36
click at [723, 426] on div "8" at bounding box center [722, 422] width 29 height 25
type input "[DATE]"
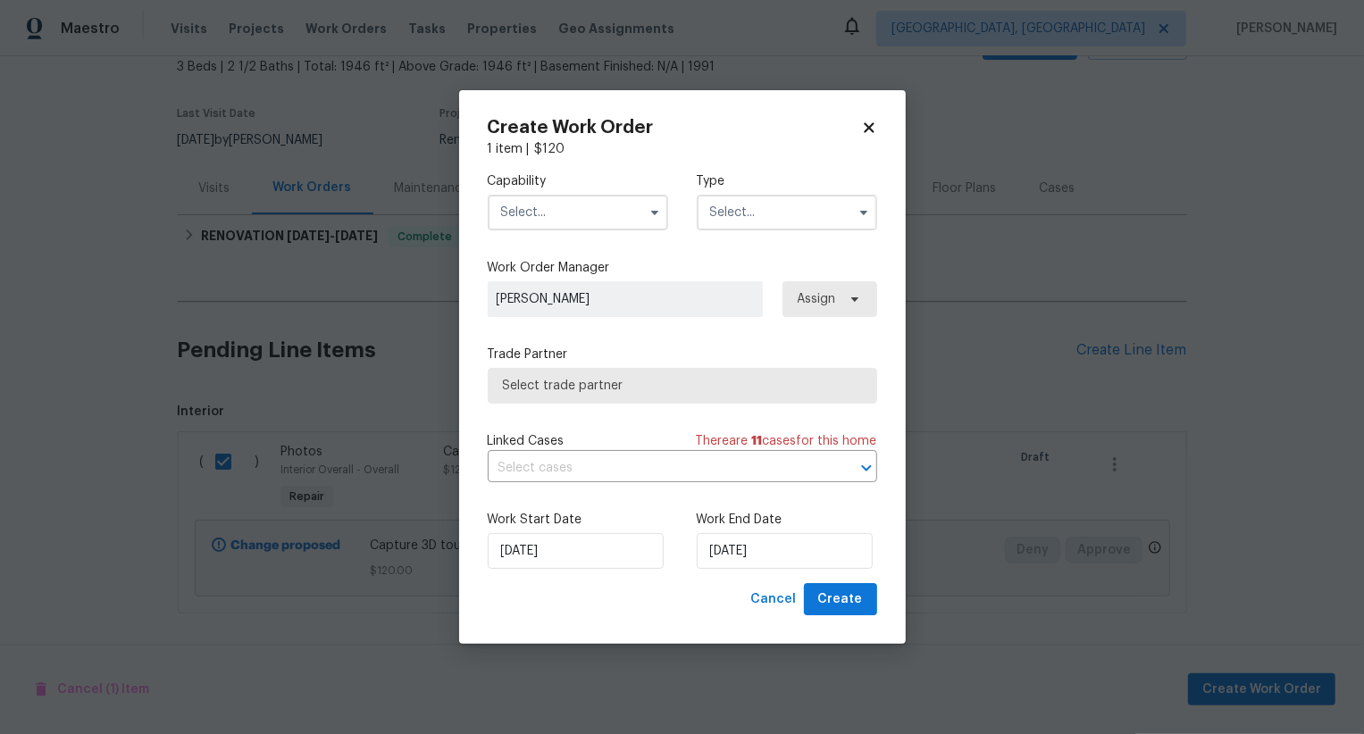
click at [600, 219] on input "text" at bounding box center [578, 213] width 180 height 36
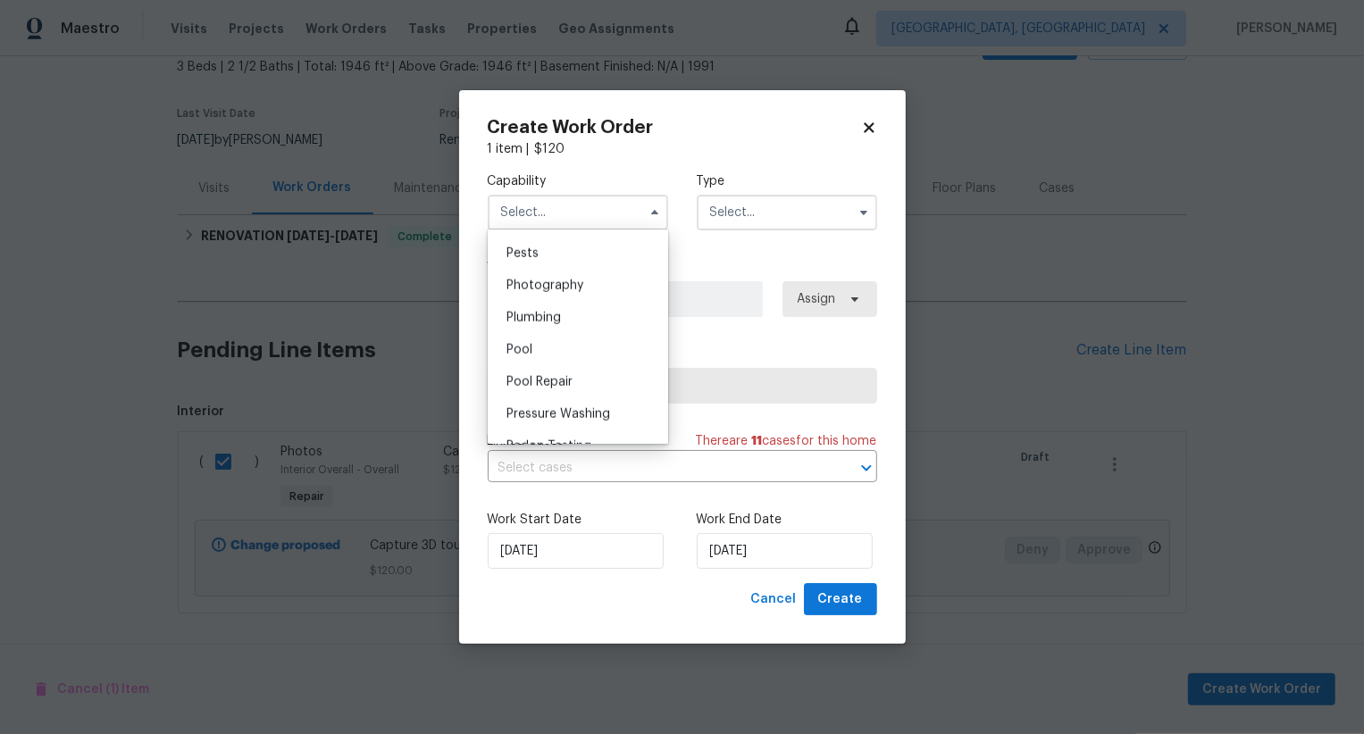
scroll to position [1528, 0]
click at [624, 304] on div "Plumbing" at bounding box center [577, 319] width 171 height 32
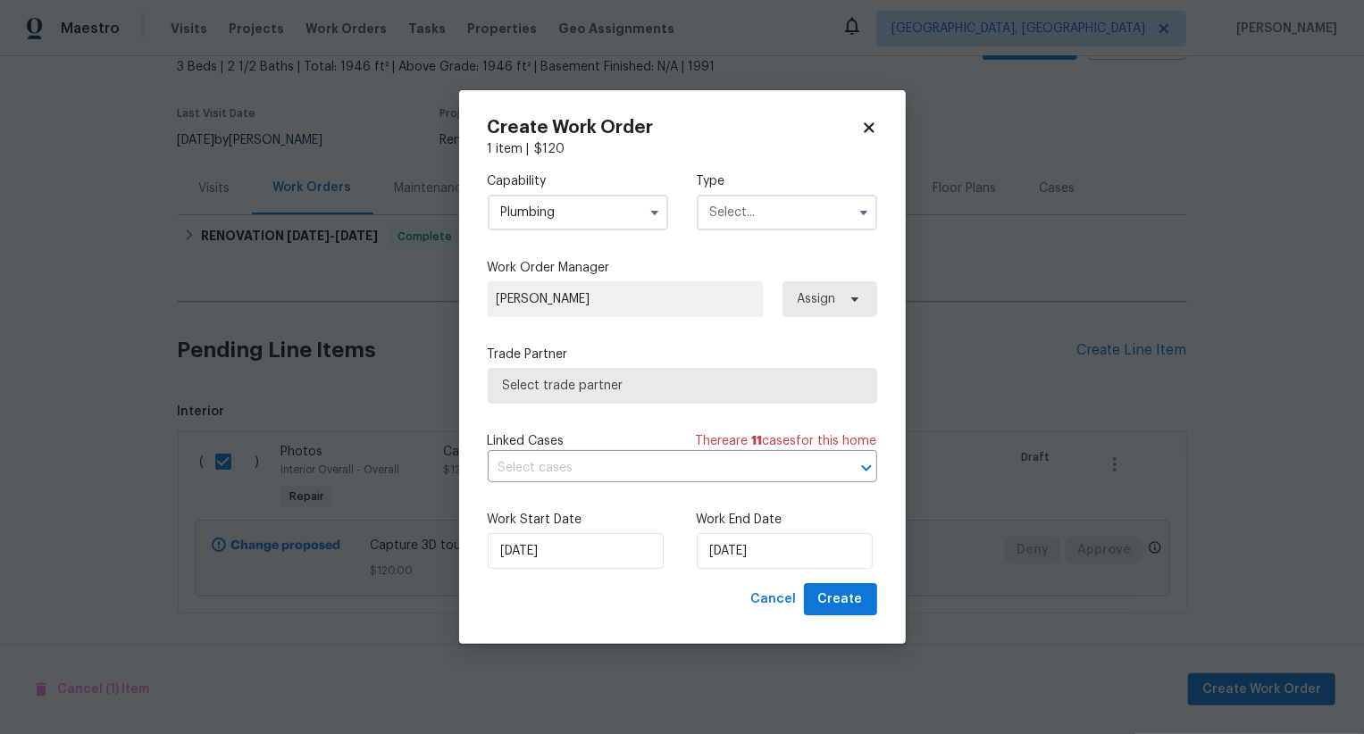
click at [614, 224] on input "Plumbing" at bounding box center [578, 213] width 180 height 36
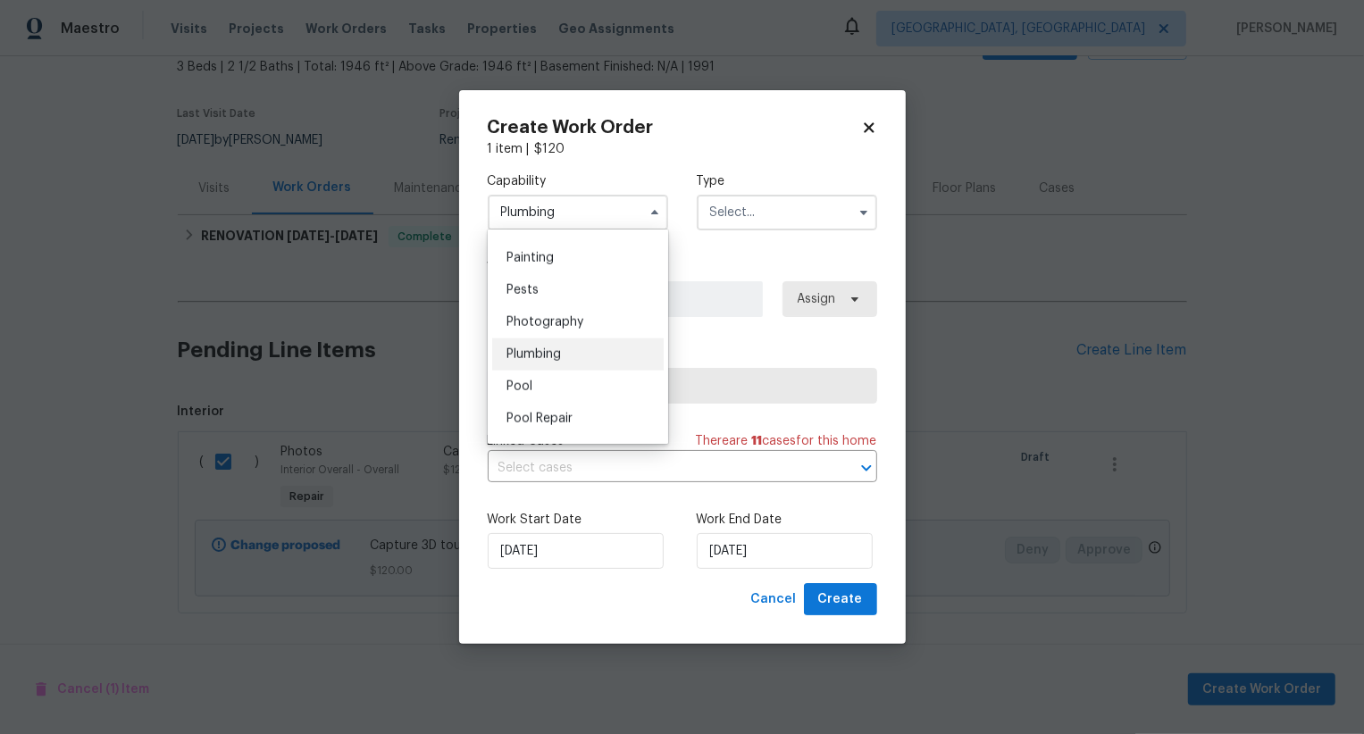
scroll to position [1497, 0]
click at [612, 316] on div "Photography" at bounding box center [577, 318] width 171 height 32
type input "Photography"
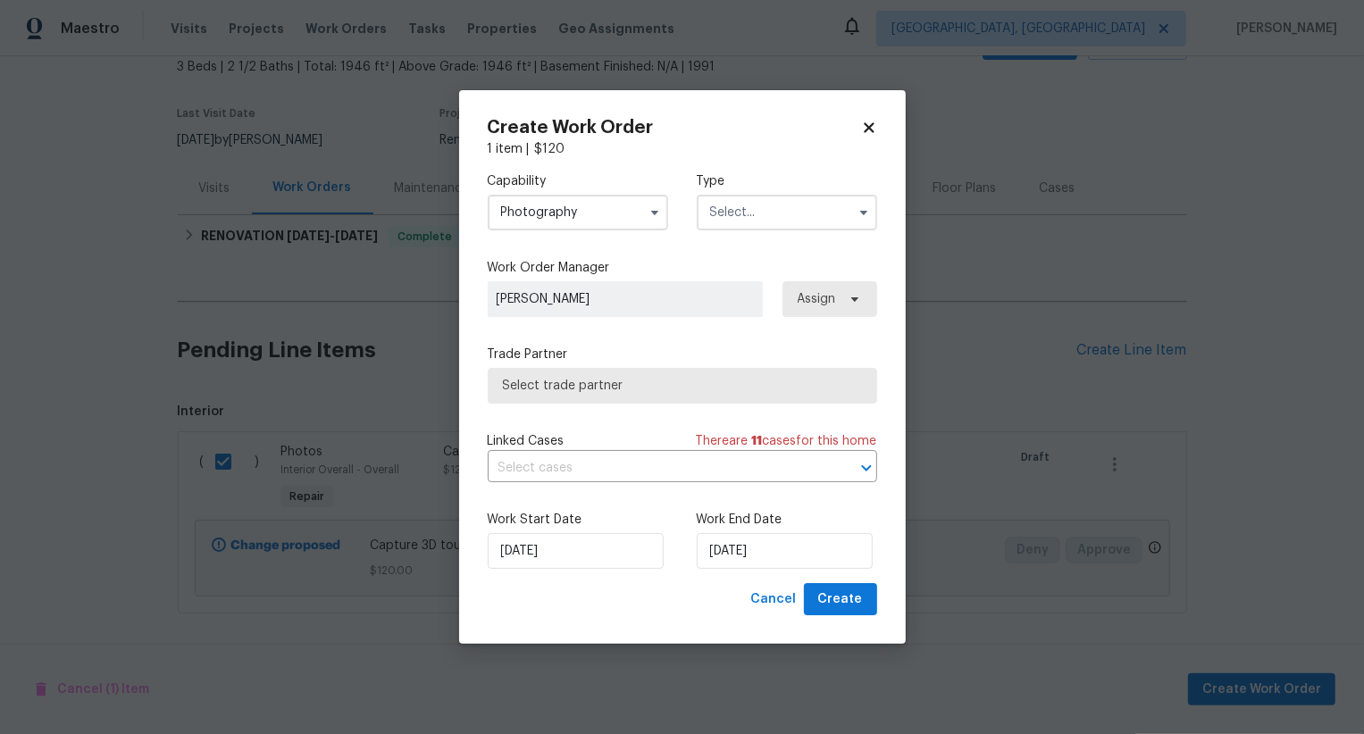
click at [748, 213] on input "text" at bounding box center [787, 213] width 180 height 36
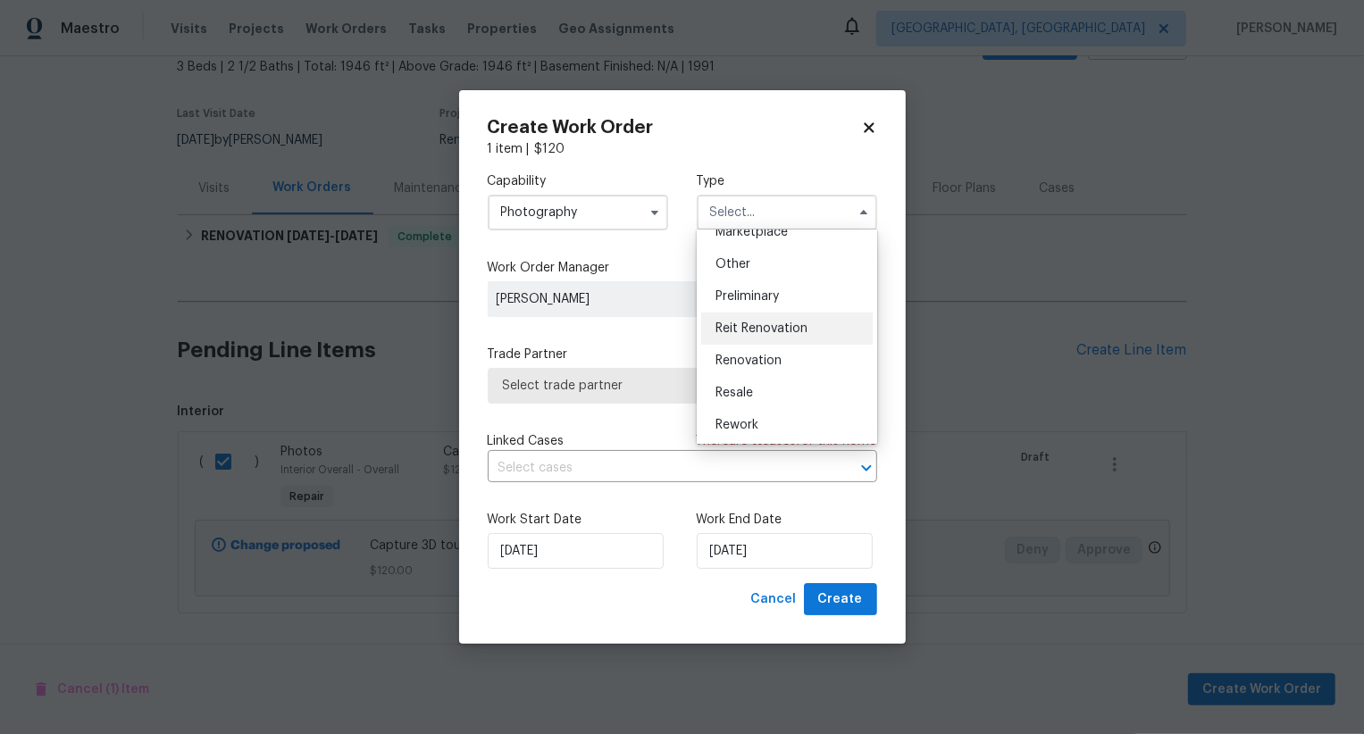
scroll to position [331, 0]
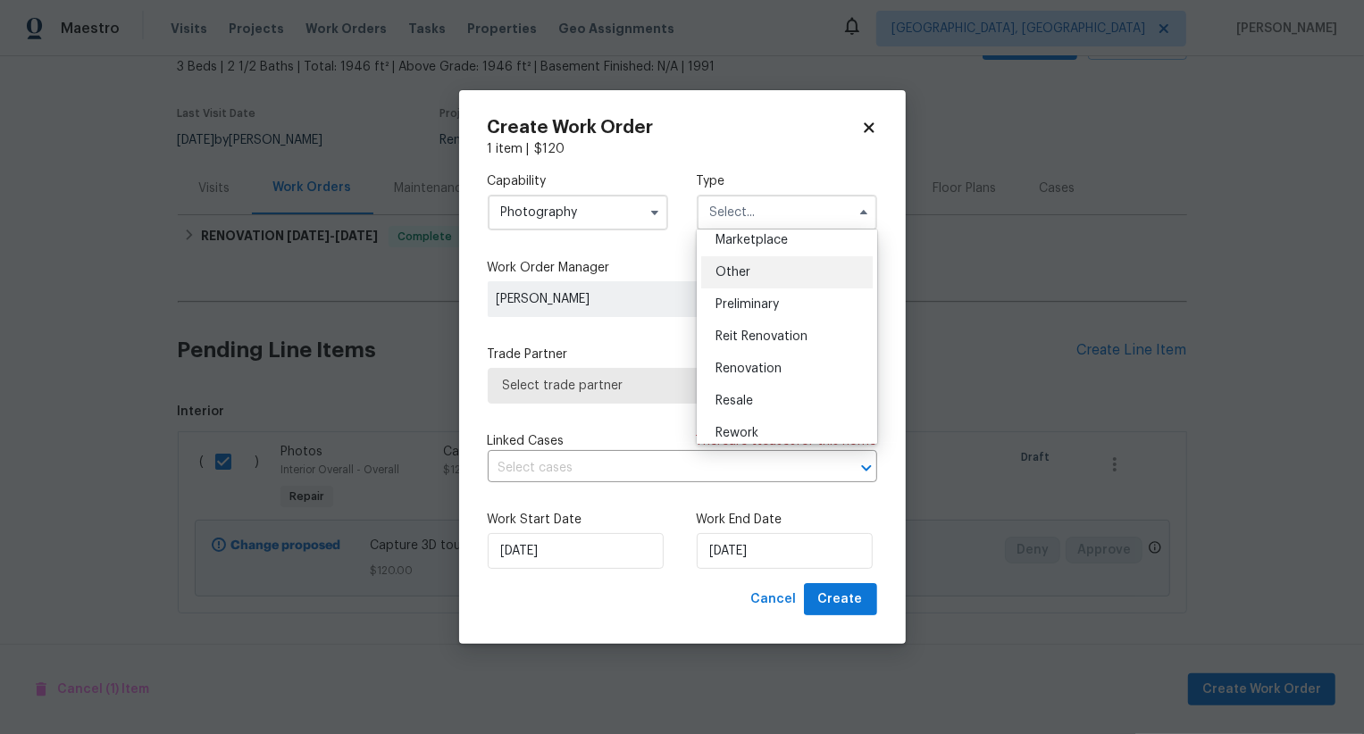
click at [778, 280] on div "Other" at bounding box center [786, 272] width 171 height 32
type input "Other"
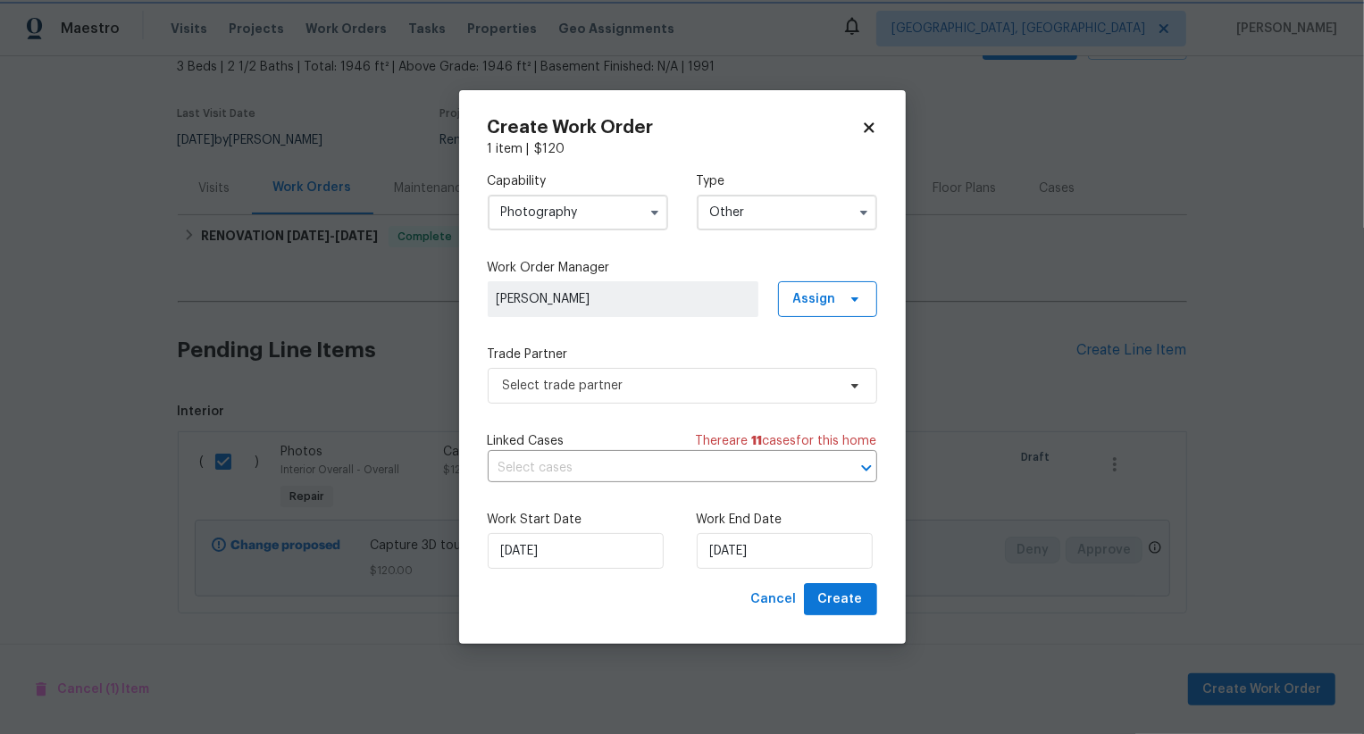
scroll to position [0, 0]
click at [744, 396] on span "Select trade partner" at bounding box center [682, 386] width 389 height 36
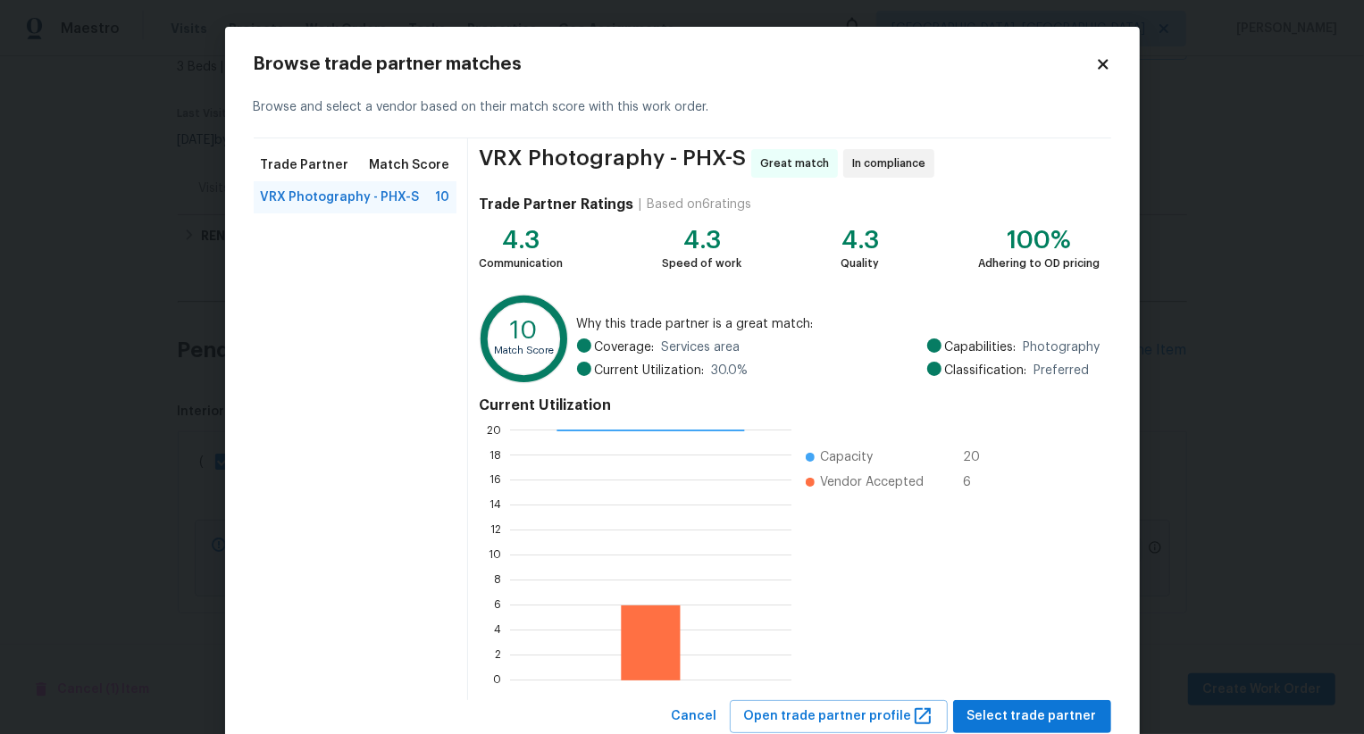
scroll to position [54, 0]
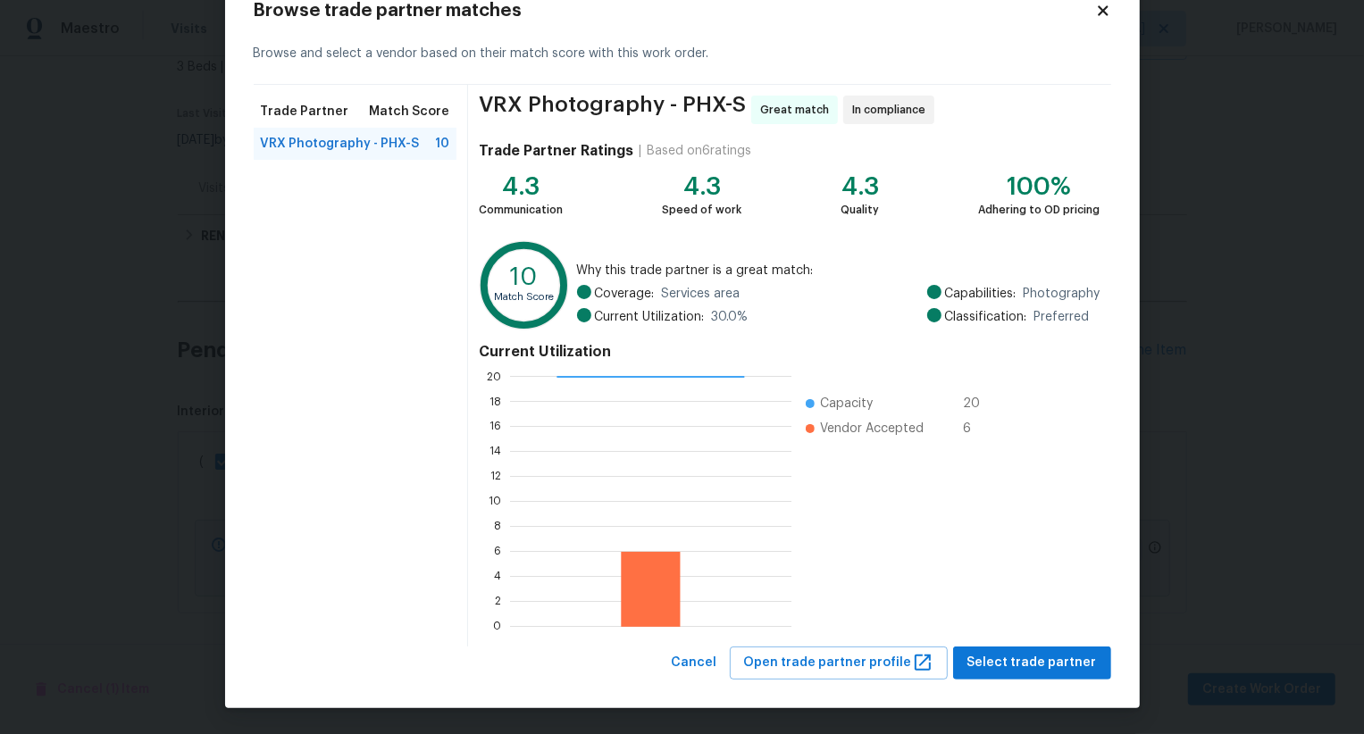
click at [1041, 645] on div "VRX Photography - PHX-S Great match In compliance Trade Partner Ratings | Based…" at bounding box center [789, 366] width 642 height 562
click at [1037, 656] on span "Select trade partner" at bounding box center [1032, 663] width 130 height 22
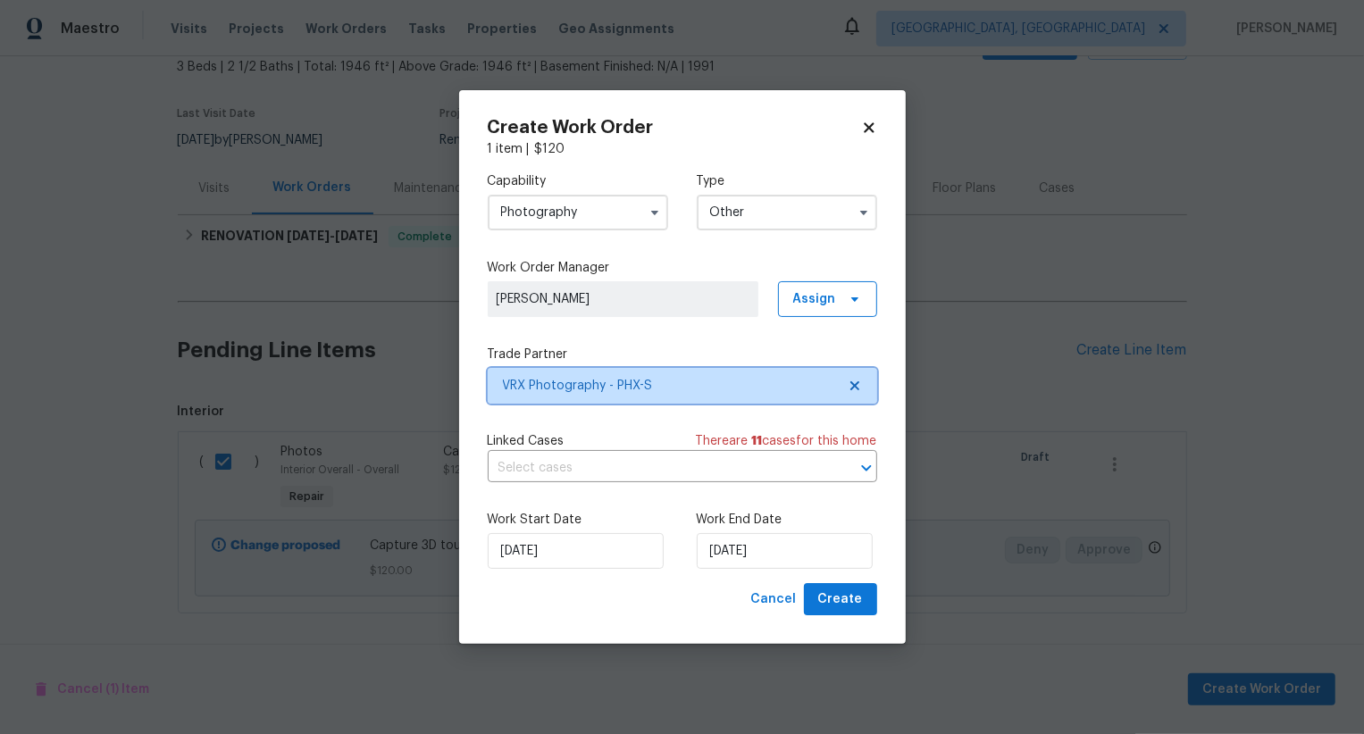
scroll to position [0, 0]
click at [862, 594] on span "Create" at bounding box center [840, 600] width 45 height 22
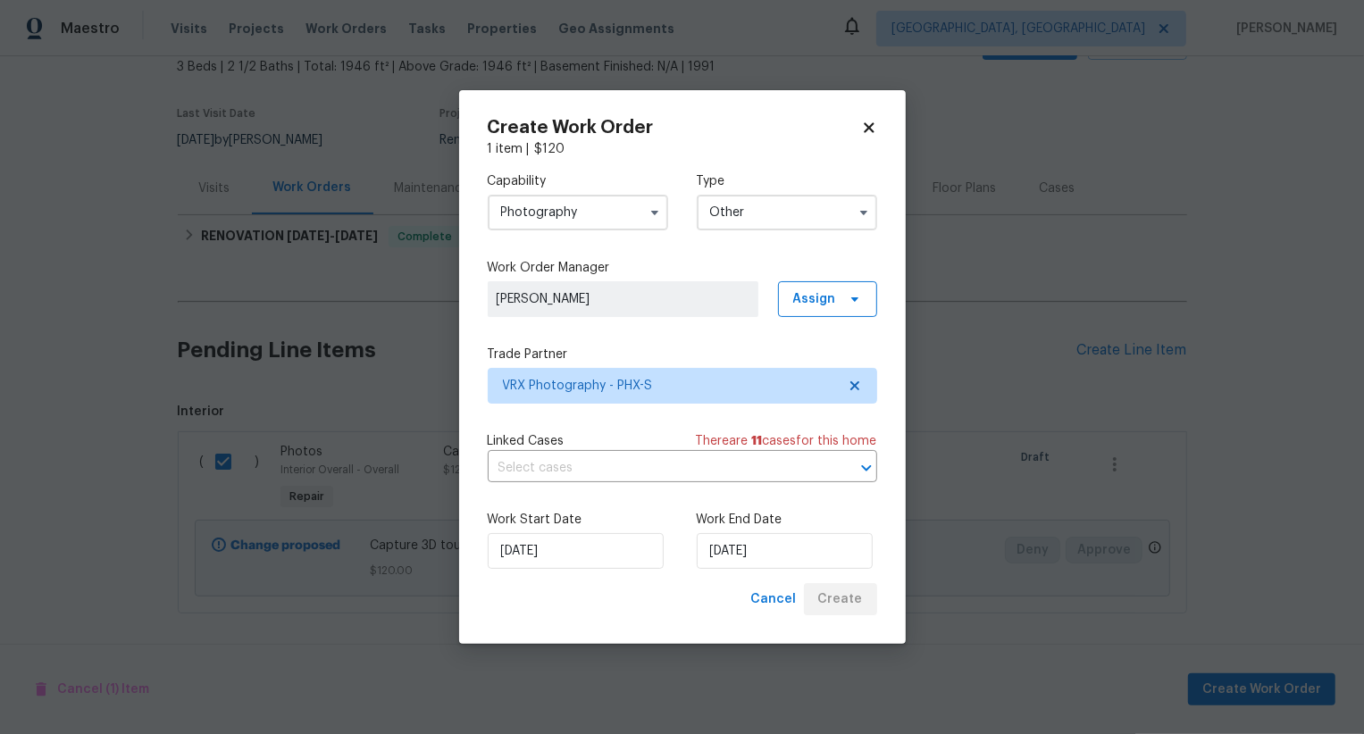
checkbox input "false"
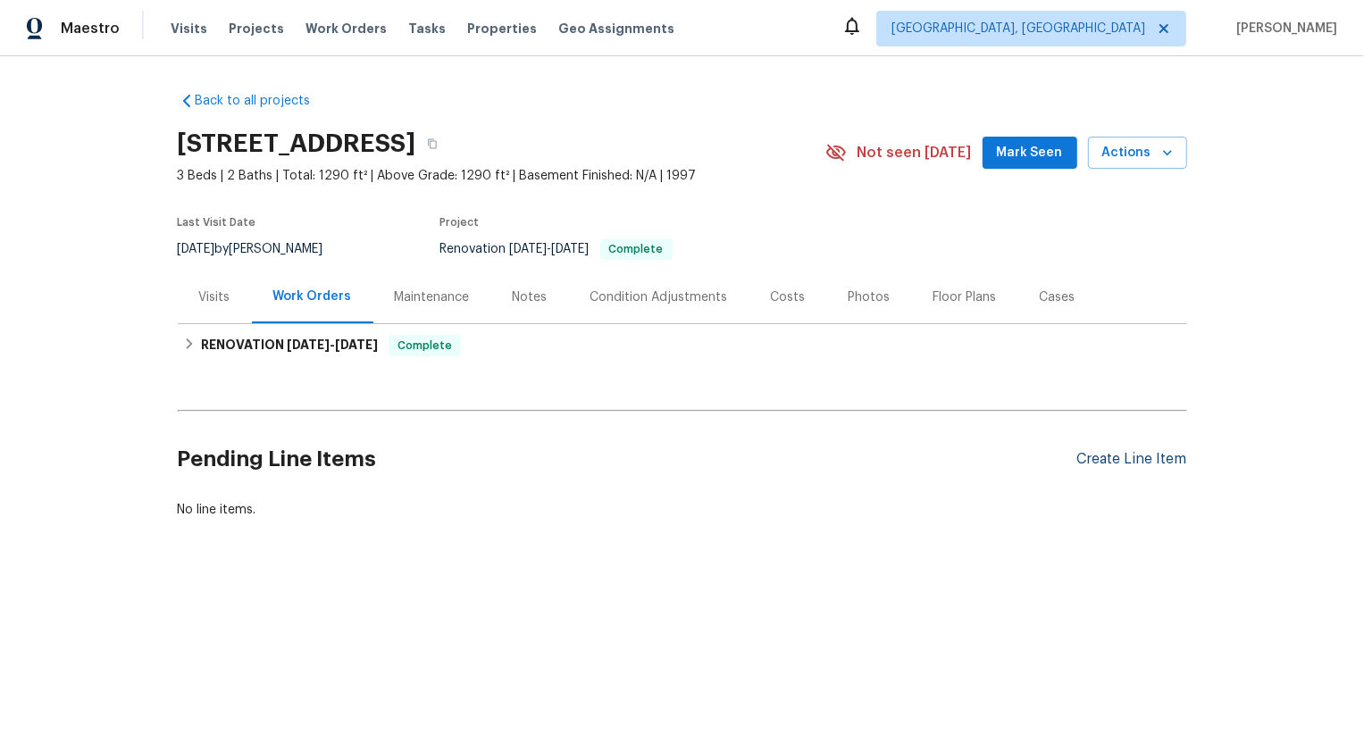
click at [1142, 467] on div "Create Line Item" at bounding box center [1132, 459] width 110 height 17
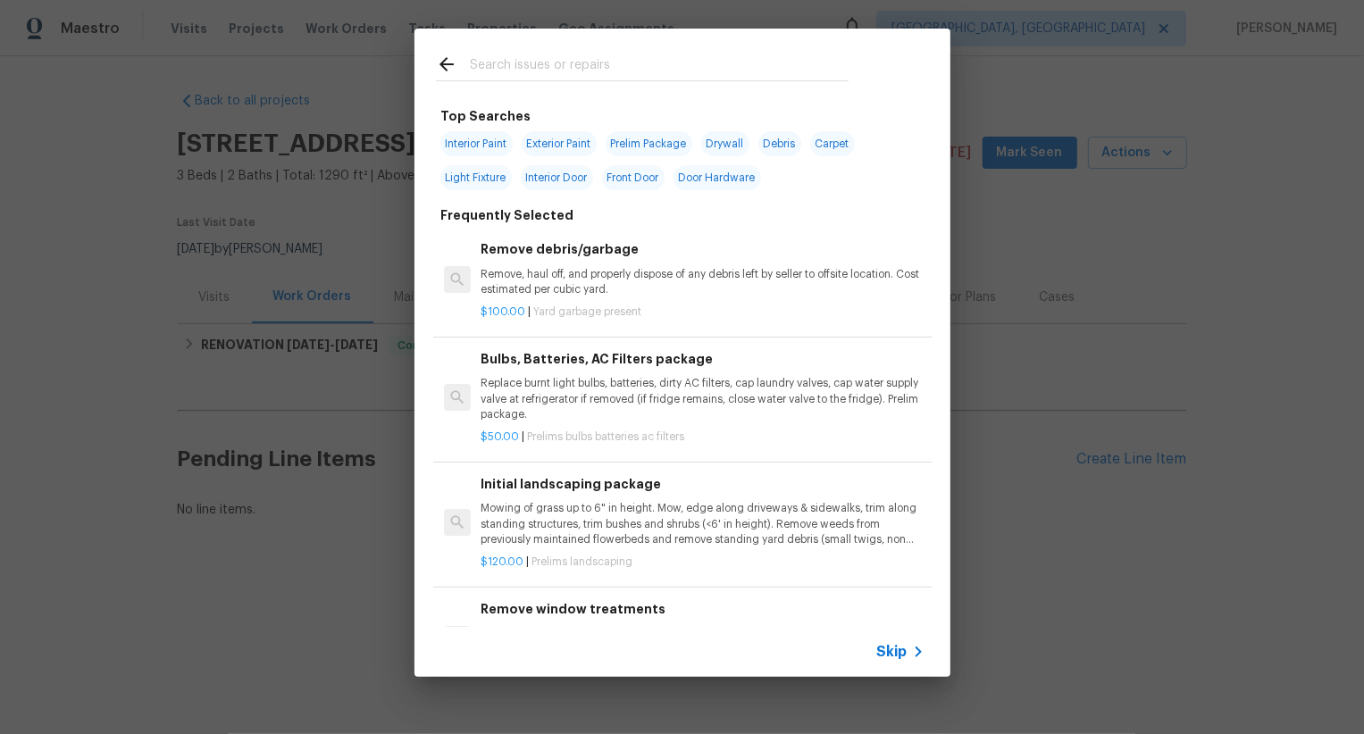
click at [905, 658] on span "Skip" at bounding box center [892, 652] width 30 height 18
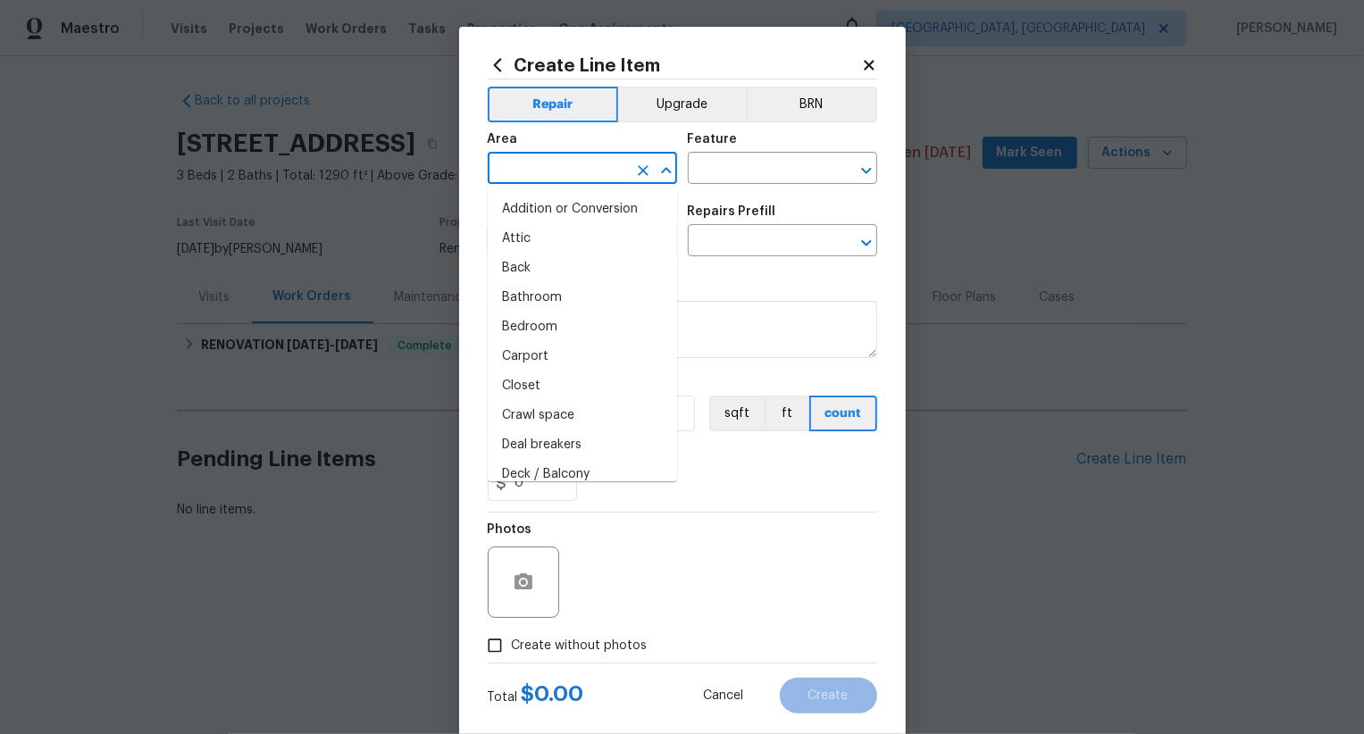
click at [599, 174] on input "text" at bounding box center [557, 170] width 139 height 28
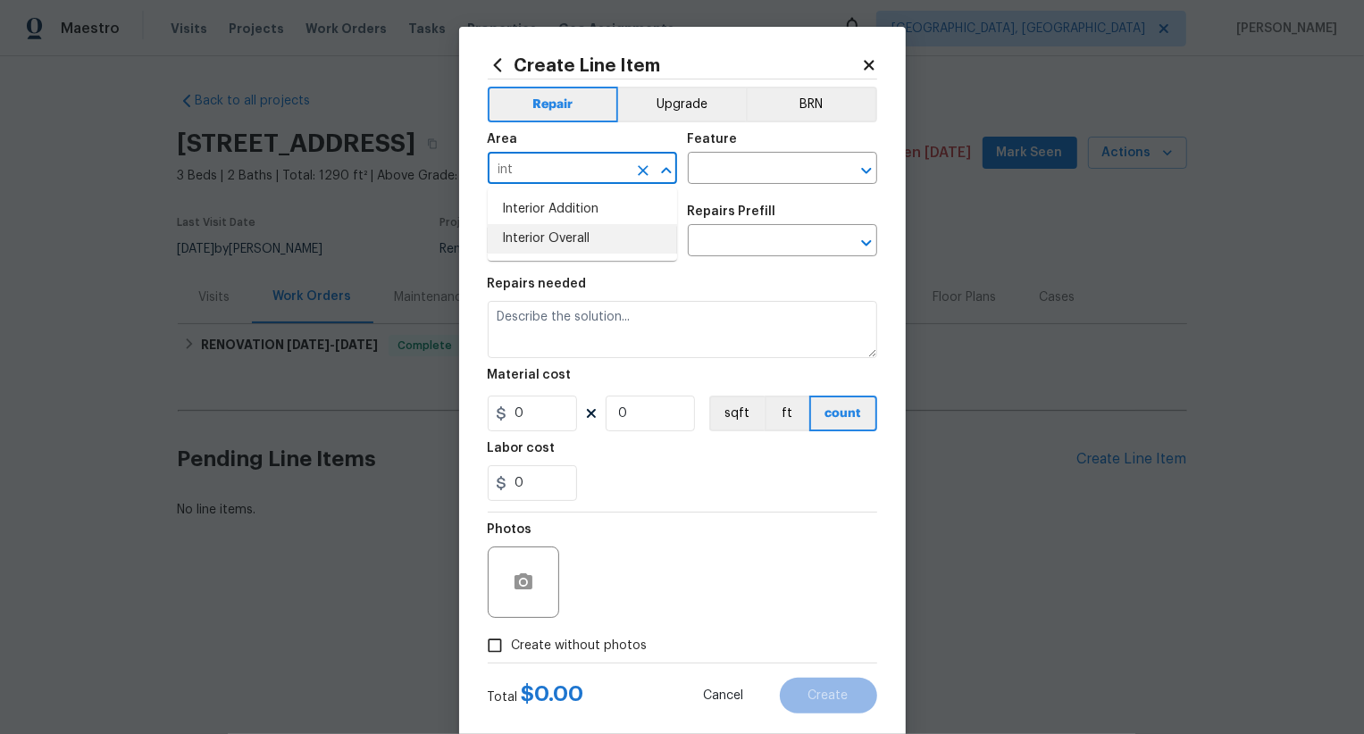
click at [605, 240] on li "Interior Overall" at bounding box center [582, 238] width 189 height 29
type input "Interior Overall"
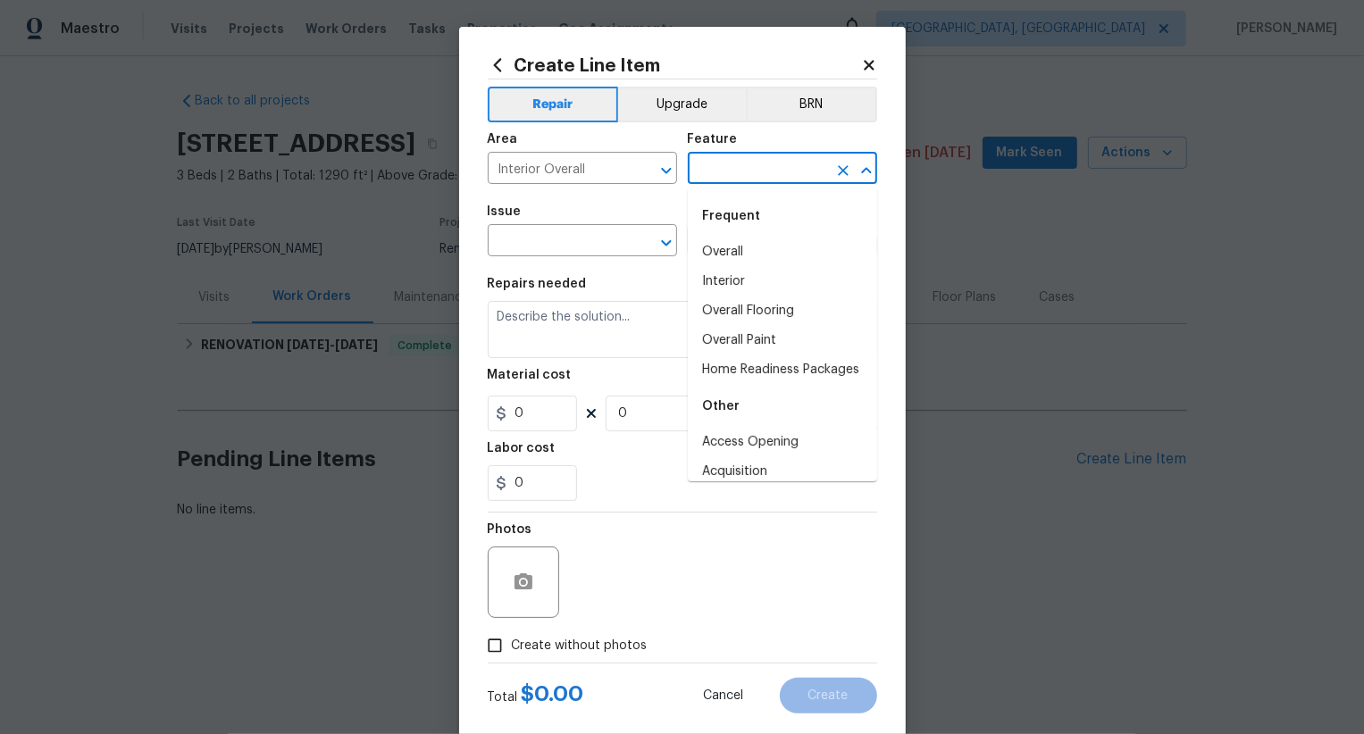
click at [747, 165] on input "text" at bounding box center [757, 170] width 139 height 28
click at [739, 244] on li "Overall" at bounding box center [782, 252] width 189 height 29
type input "Overall"
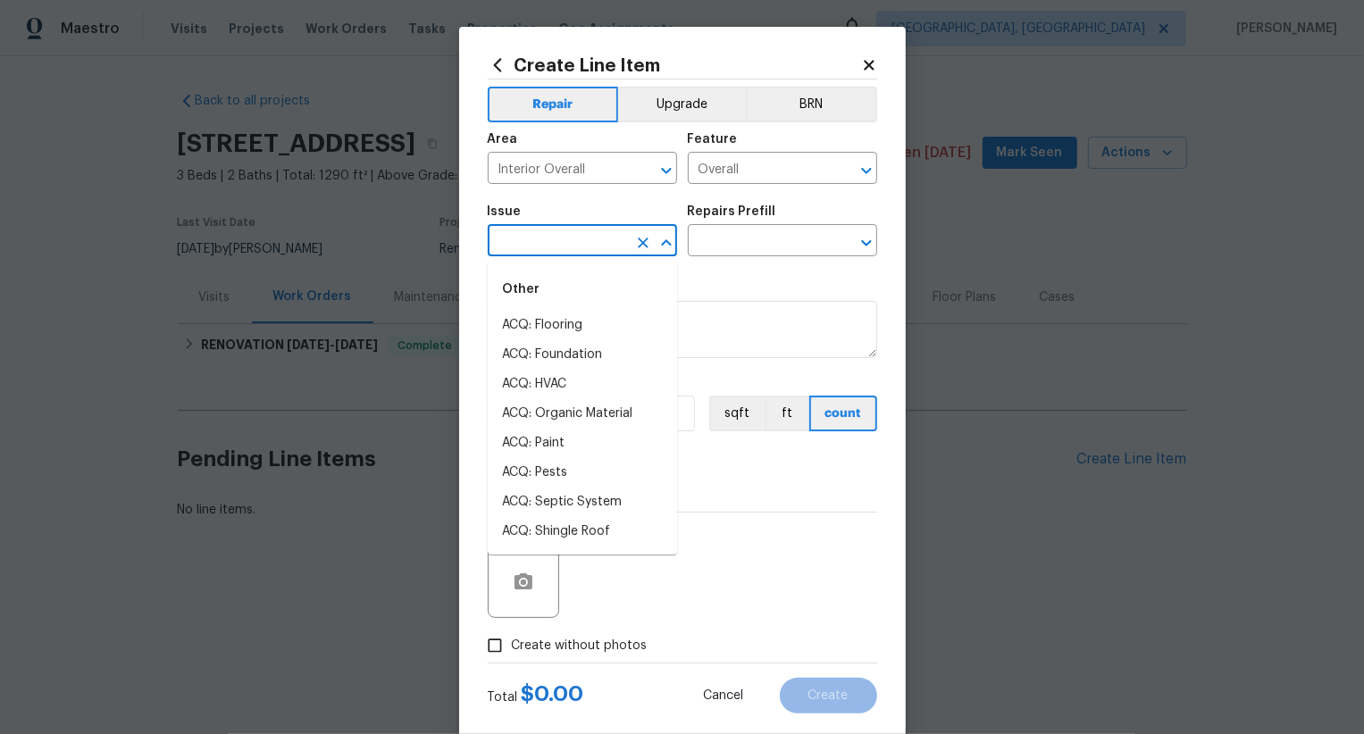
click at [622, 237] on input "text" at bounding box center [557, 243] width 139 height 28
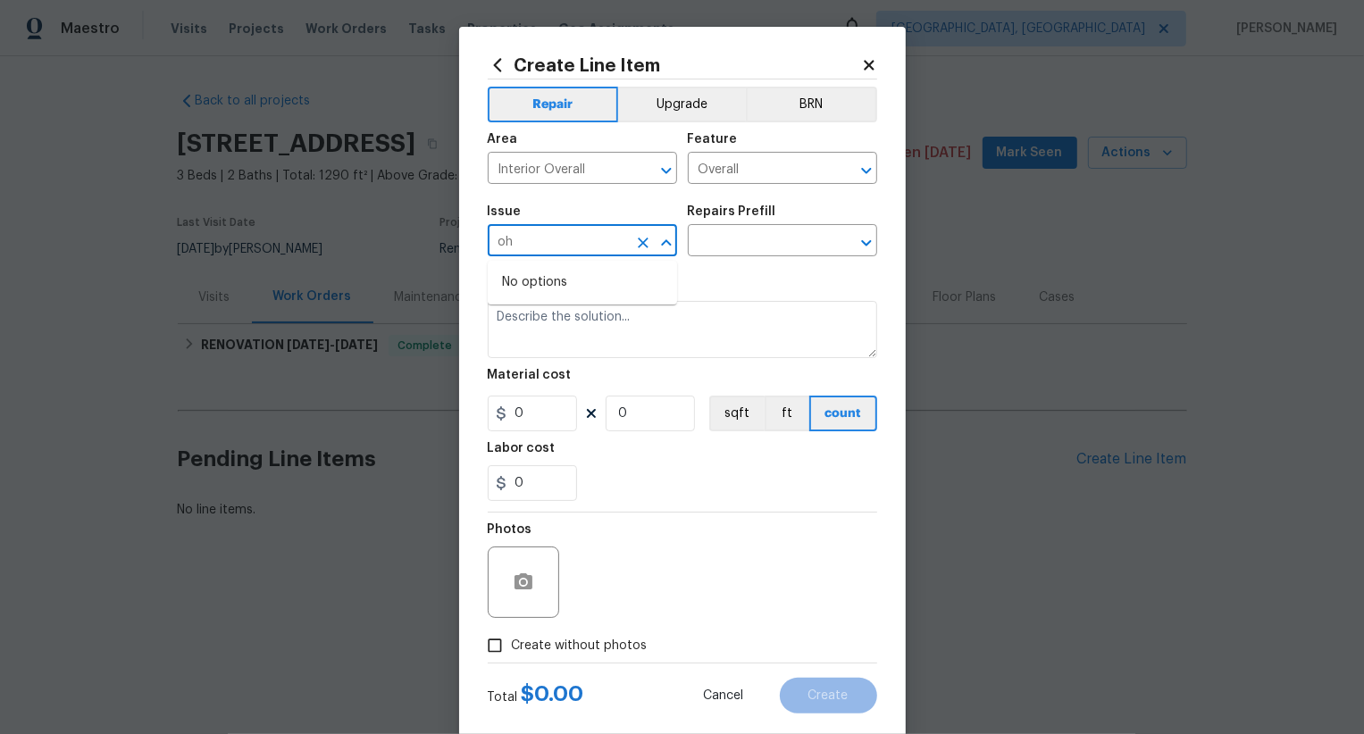
type input "o"
click at [598, 328] on li "Photos" at bounding box center [582, 325] width 189 height 29
type input "Photos"
click at [709, 258] on div "Issue Photos ​ Repairs Prefill ​" at bounding box center [682, 231] width 389 height 72
click at [725, 253] on input "text" at bounding box center [757, 243] width 139 height 28
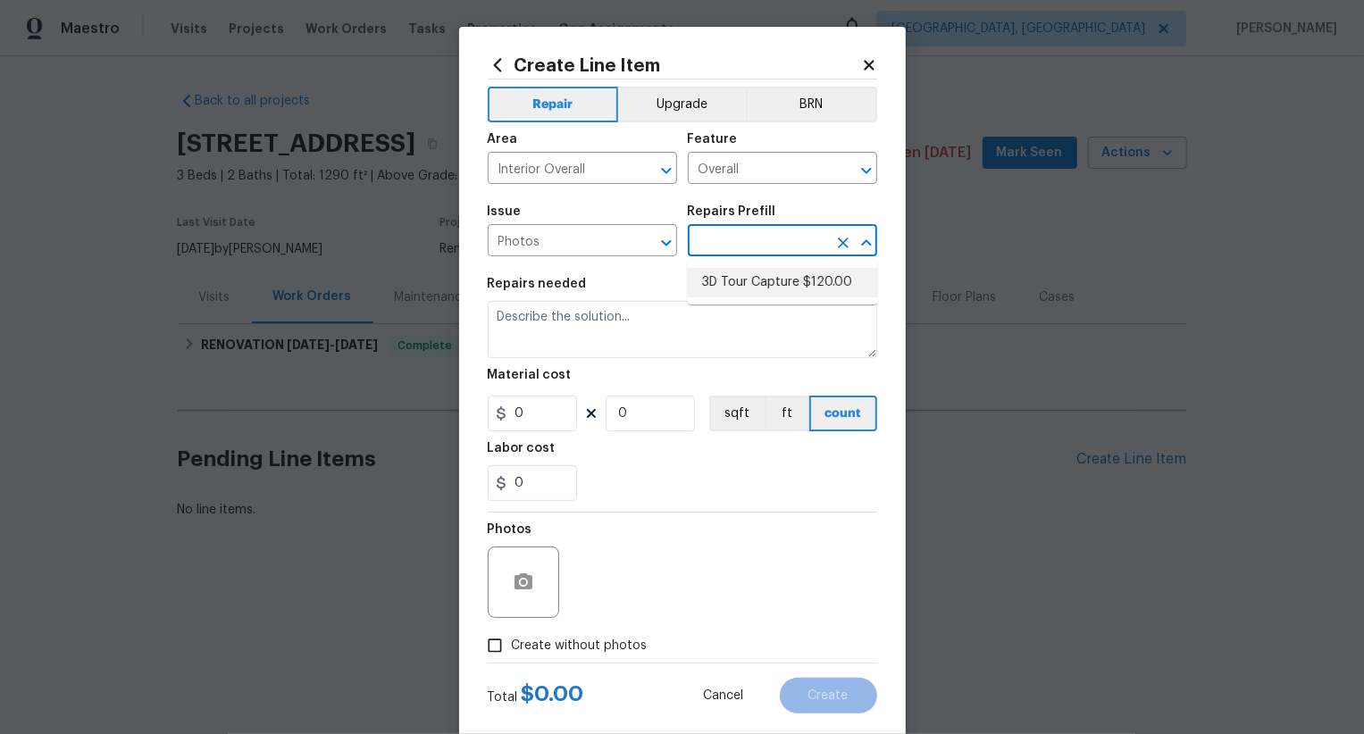
click at [735, 297] on ul "3D Tour Capture $120.00" at bounding box center [782, 283] width 189 height 44
click at [752, 286] on li "3D Tour Capture $120.00" at bounding box center [782, 282] width 189 height 29
type input "3D Tour Capture $120.00"
type textarea "Capture 3D tour of home"
type input "120"
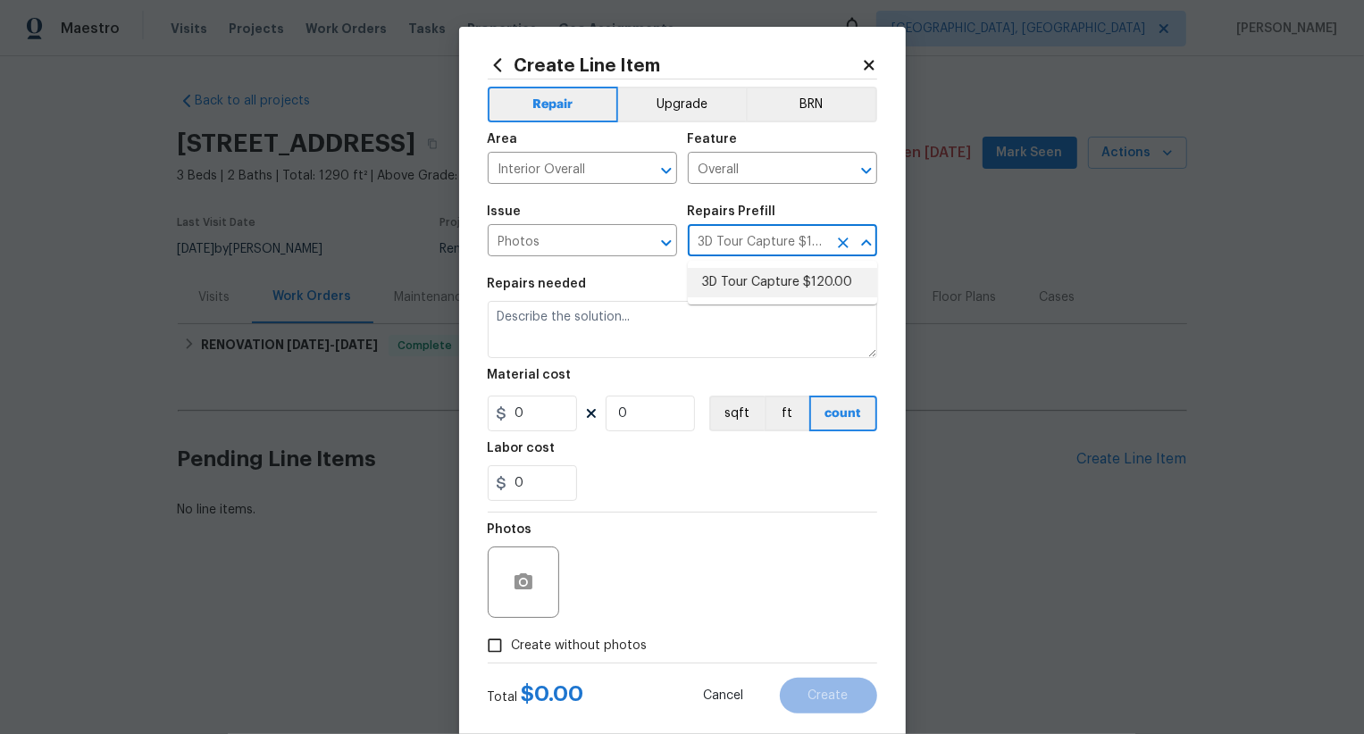
type input "1"
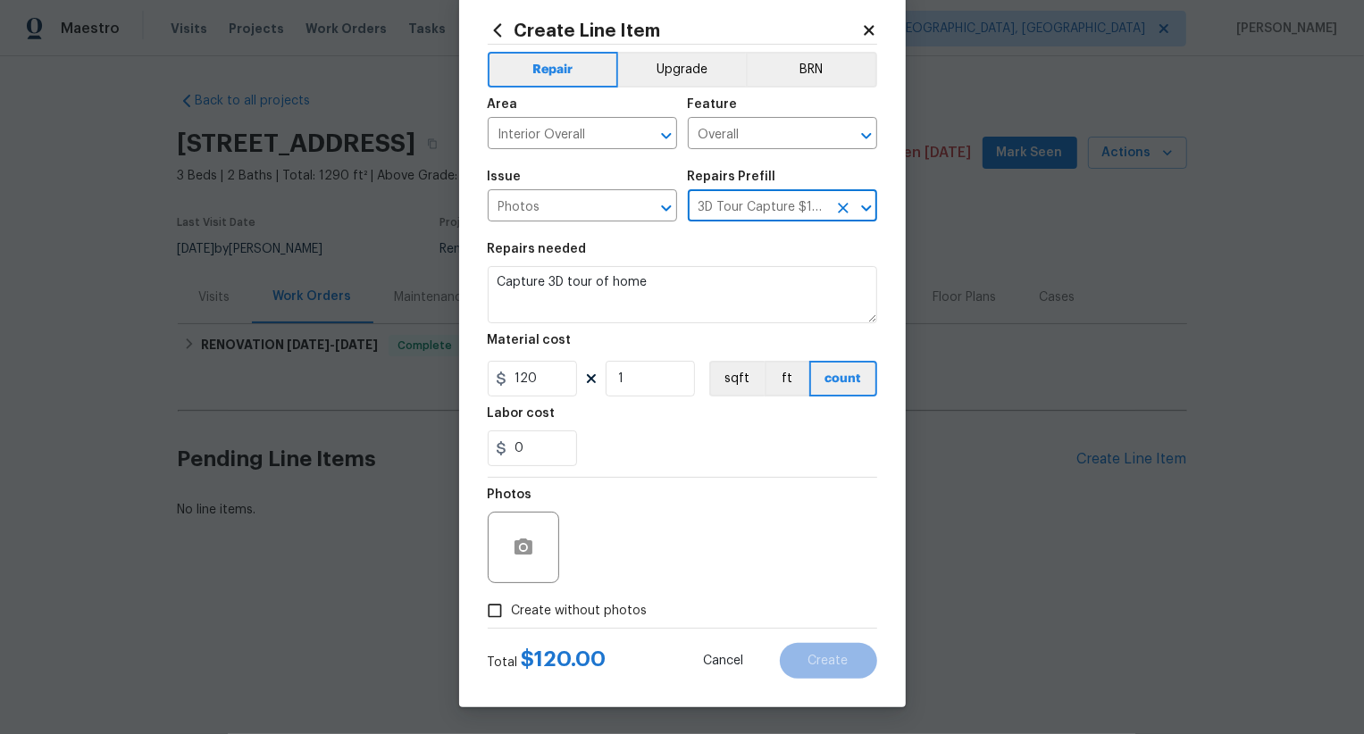
click at [561, 606] on span "Create without photos" at bounding box center [580, 611] width 136 height 19
click at [512, 606] on input "Create without photos" at bounding box center [495, 611] width 34 height 34
checkbox input "true"
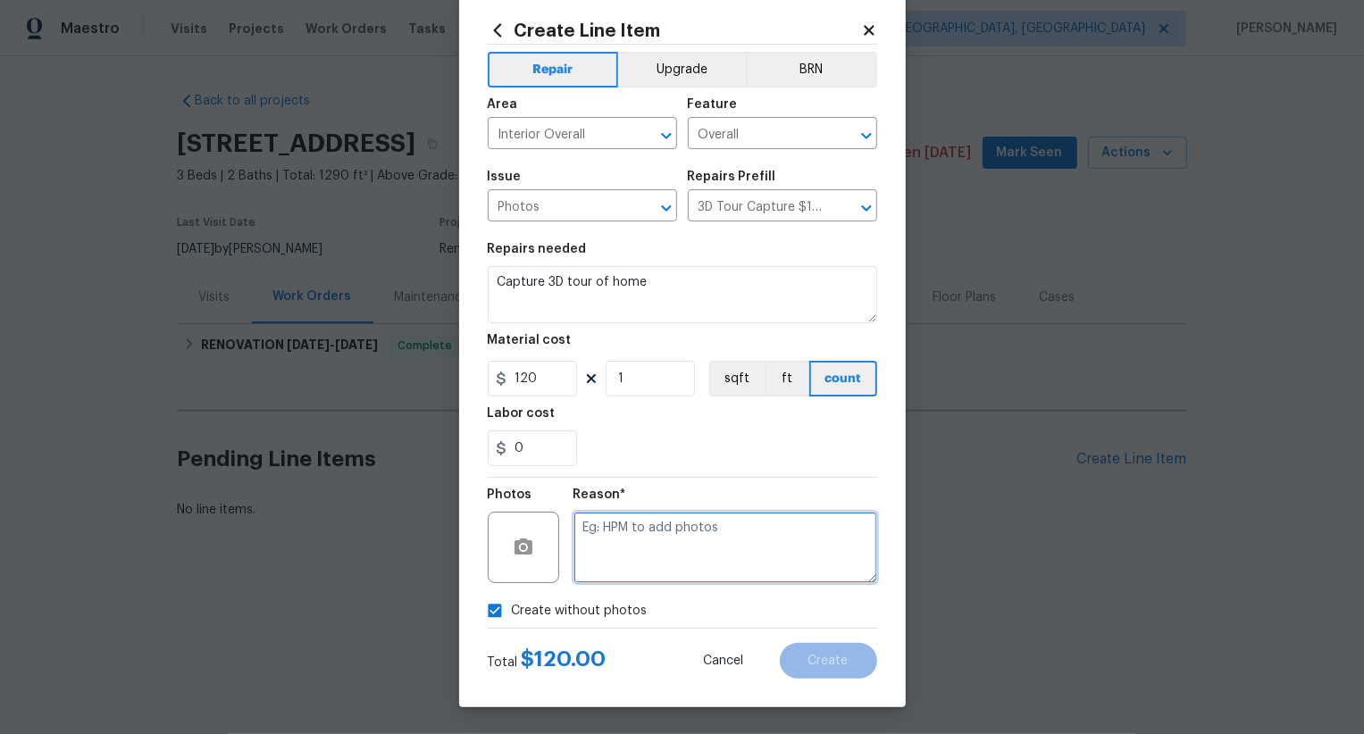
click at [622, 556] on textarea at bounding box center [725, 547] width 304 height 71
type textarea "...."
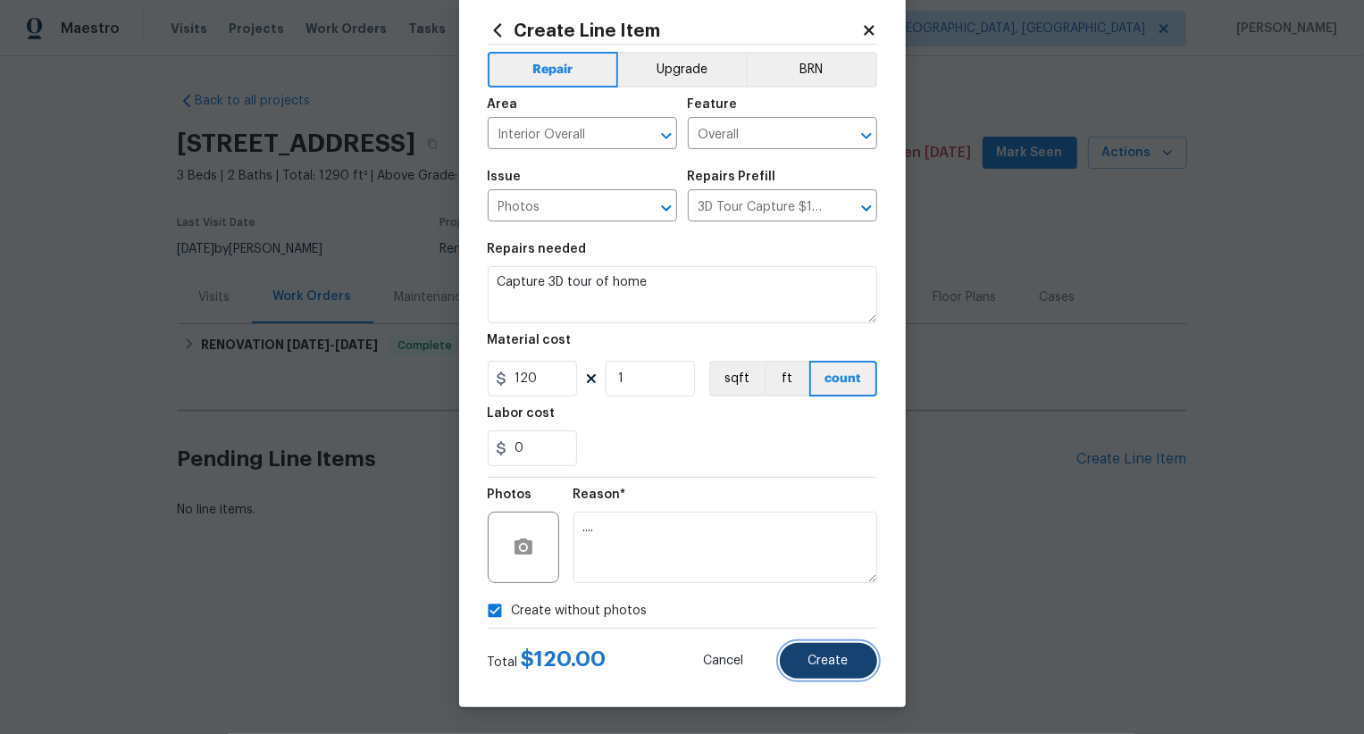
click at [829, 659] on span "Create" at bounding box center [828, 661] width 40 height 13
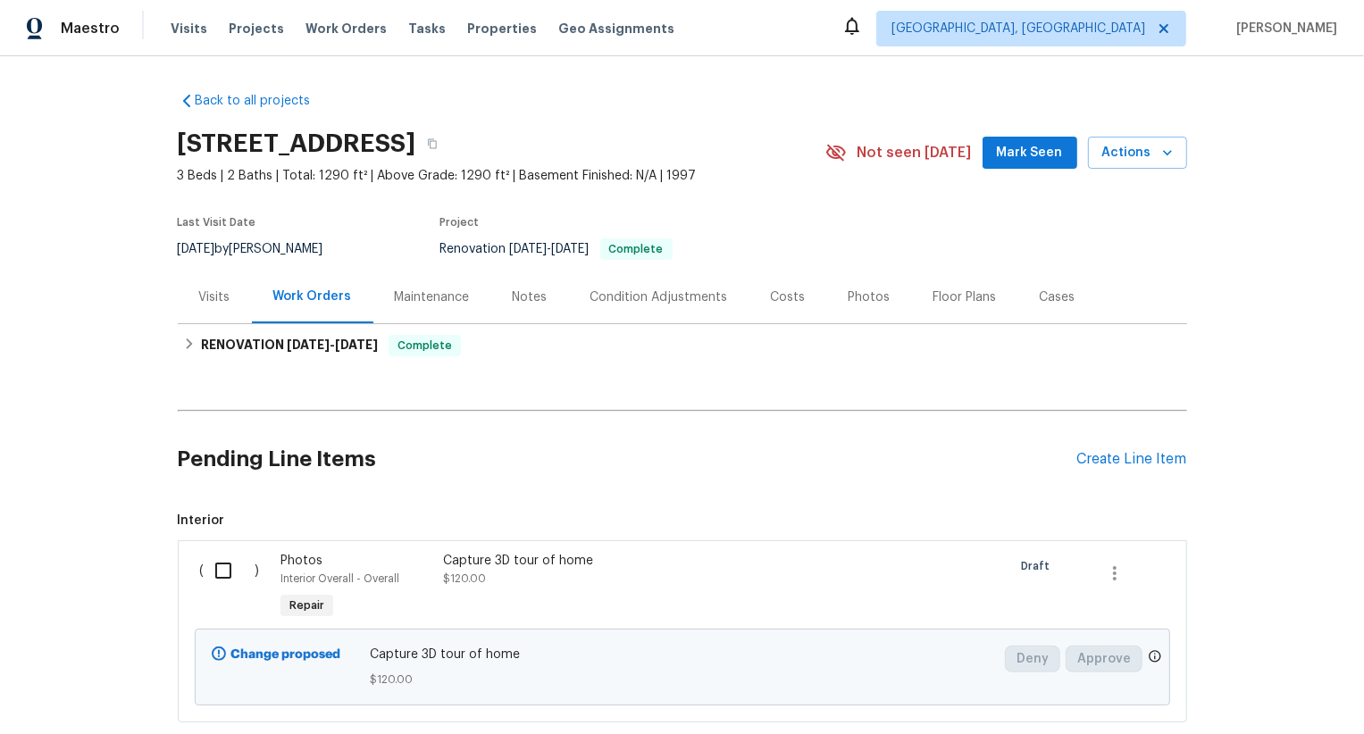
scroll to position [109, 0]
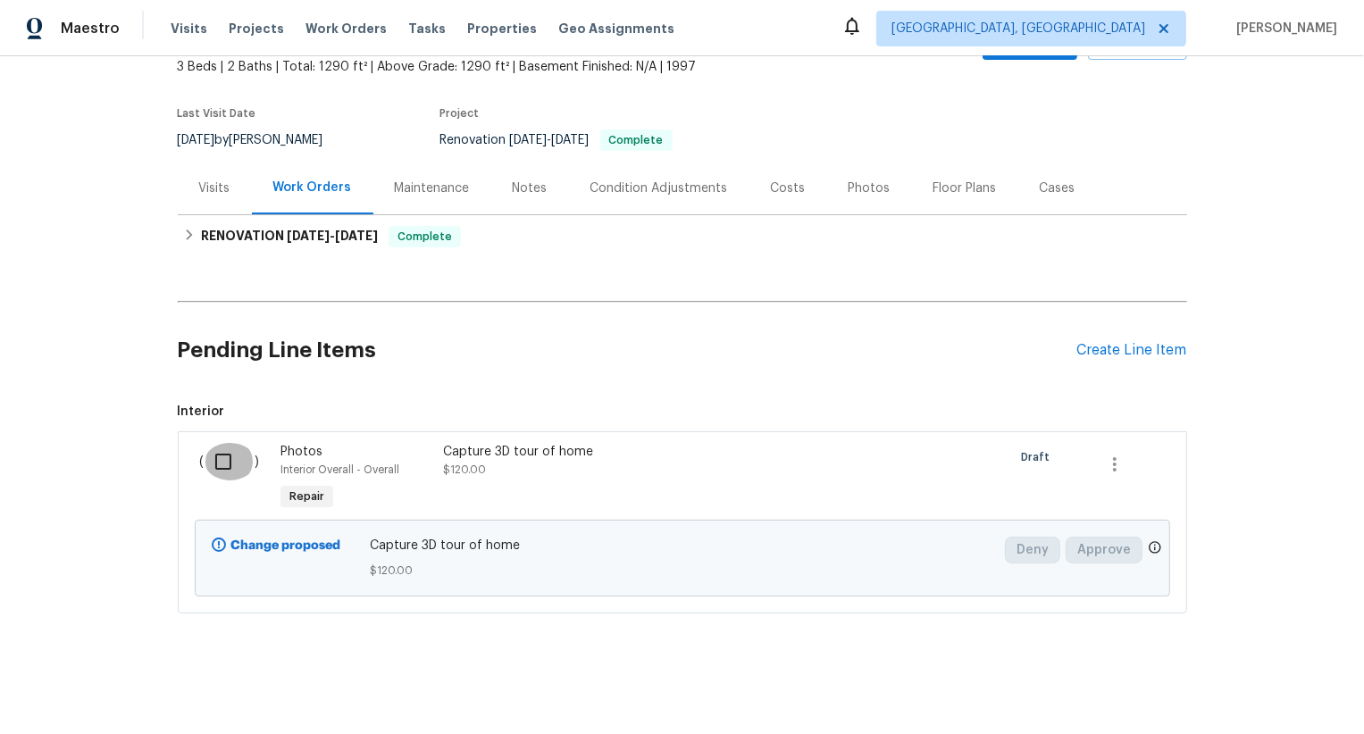
click at [230, 450] on input "checkbox" at bounding box center [230, 462] width 51 height 38
checkbox input "true"
click at [1253, 681] on span "Create Work Order" at bounding box center [1261, 690] width 119 height 22
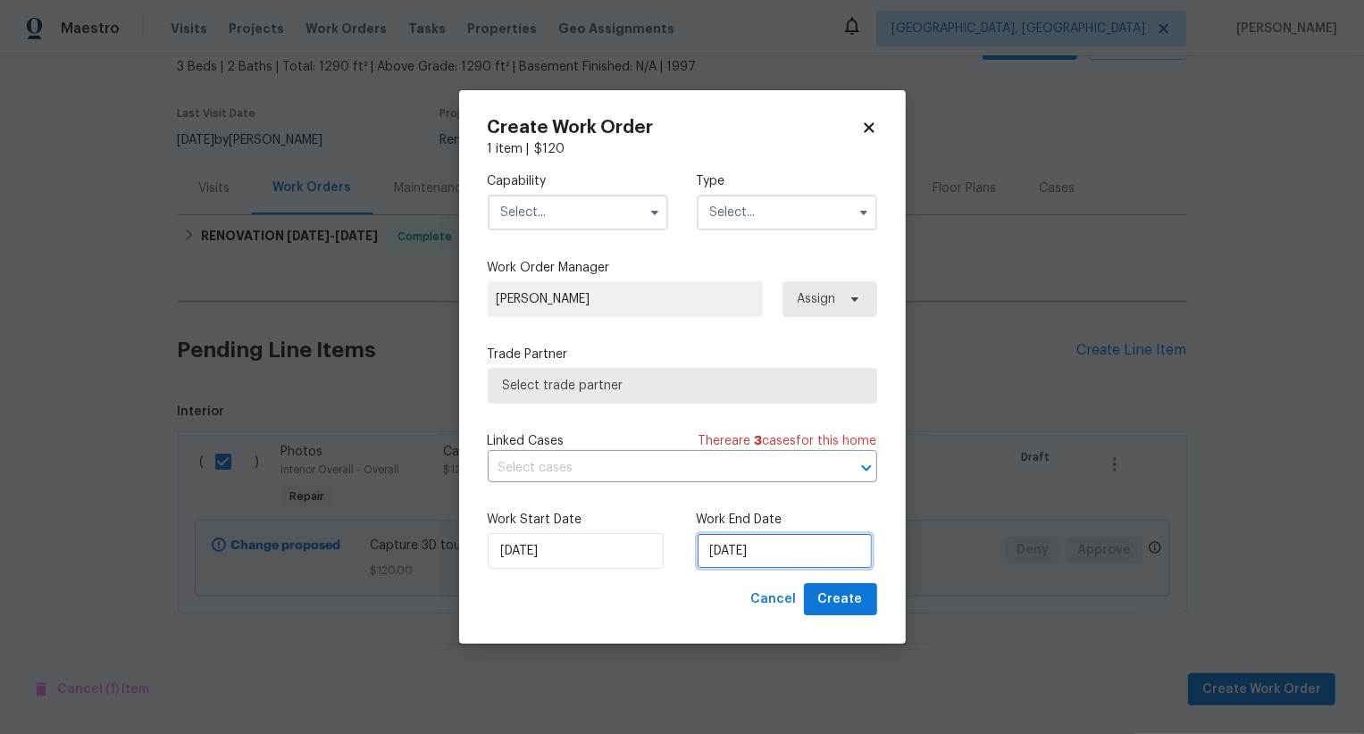
click at [742, 543] on input "[DATE]" at bounding box center [785, 551] width 176 height 36
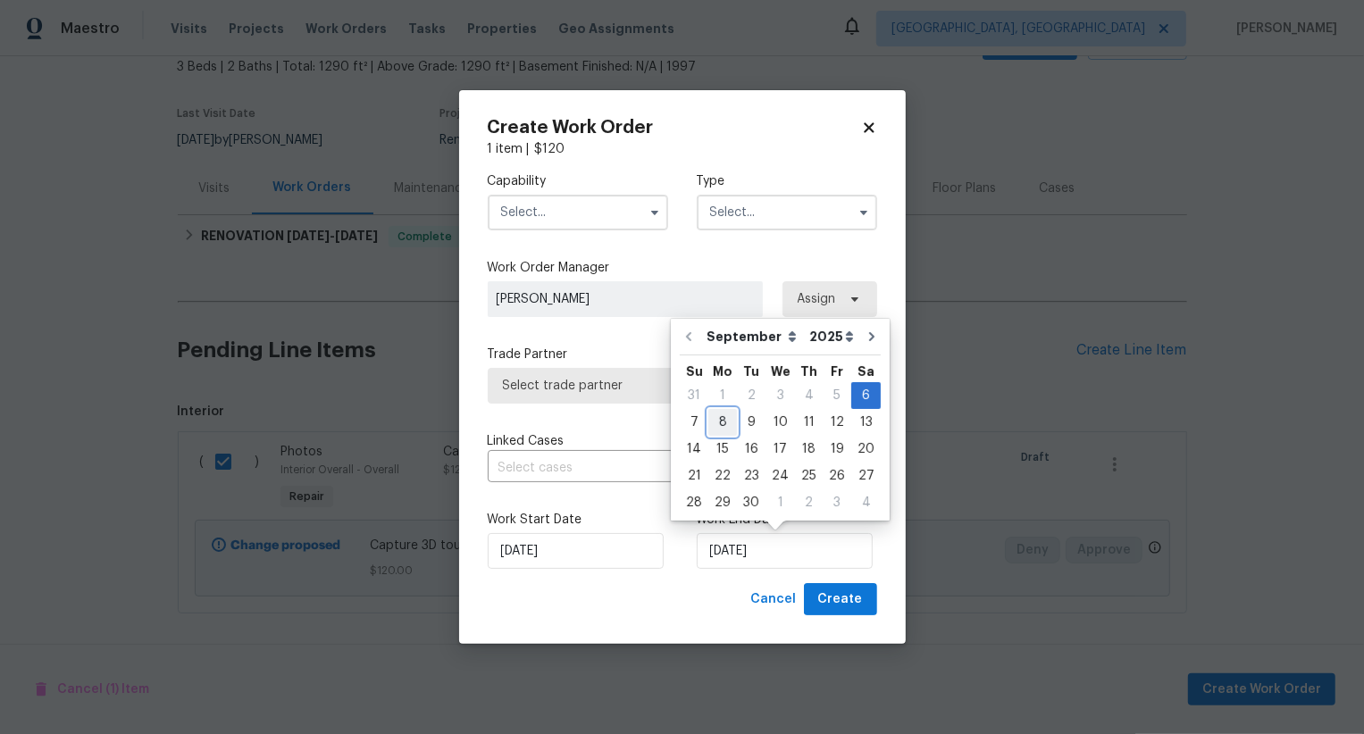
click at [715, 414] on div "8" at bounding box center [722, 422] width 29 height 25
type input "[DATE]"
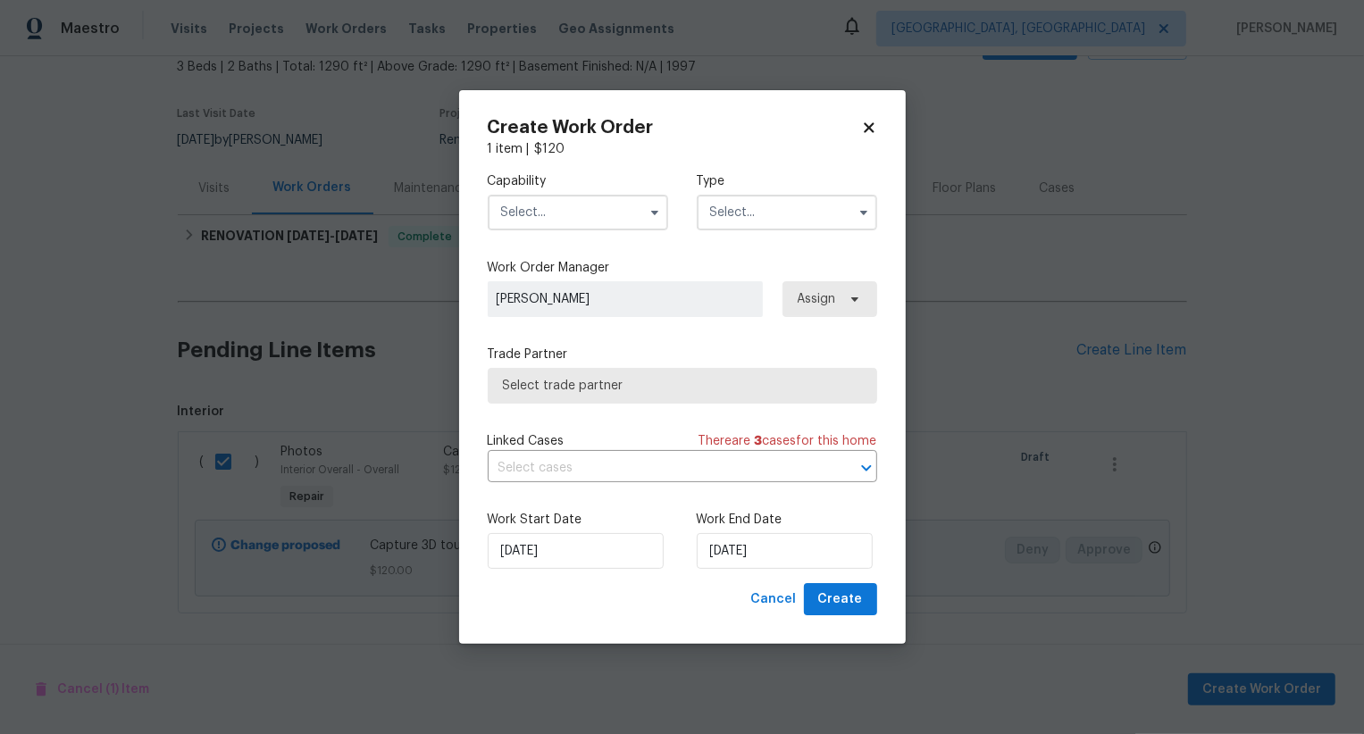
click at [574, 215] on input "text" at bounding box center [578, 213] width 180 height 36
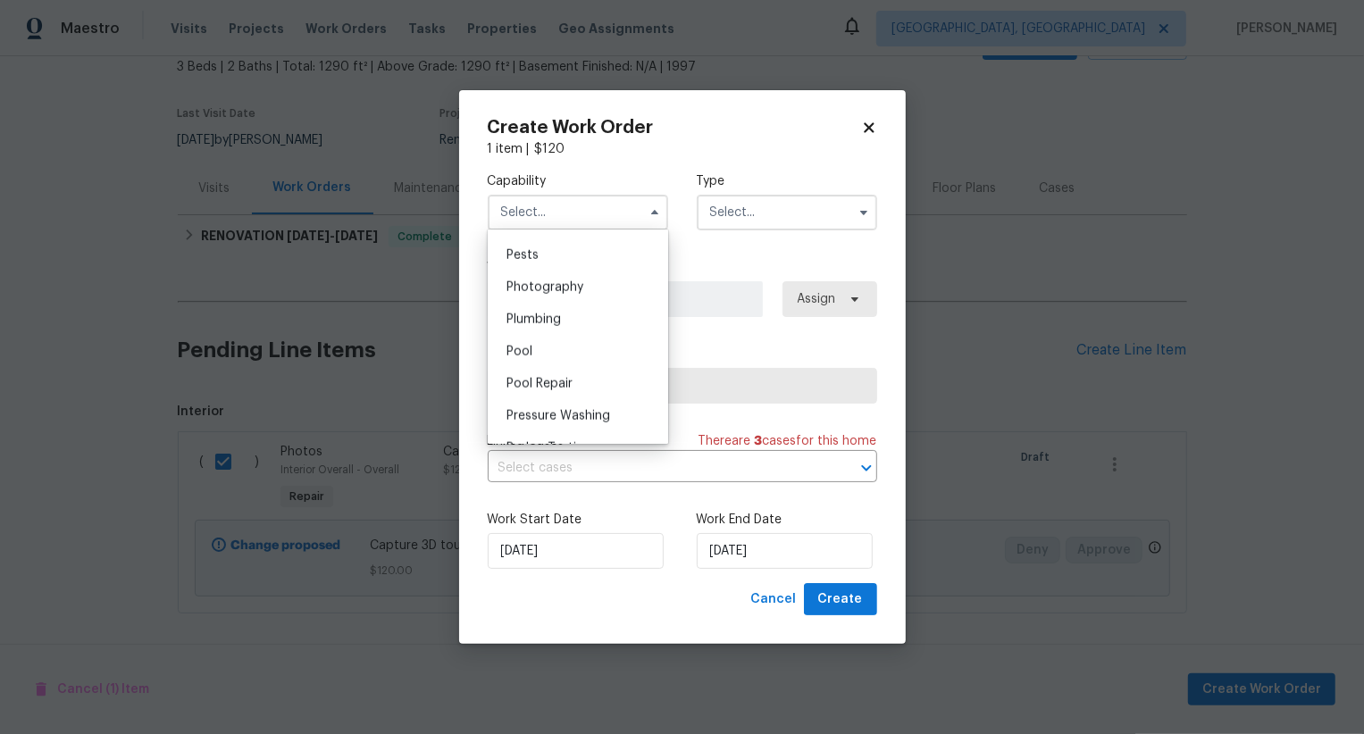
scroll to position [1532, 0]
click at [590, 280] on div "Photography" at bounding box center [577, 283] width 171 height 32
type input "Photography"
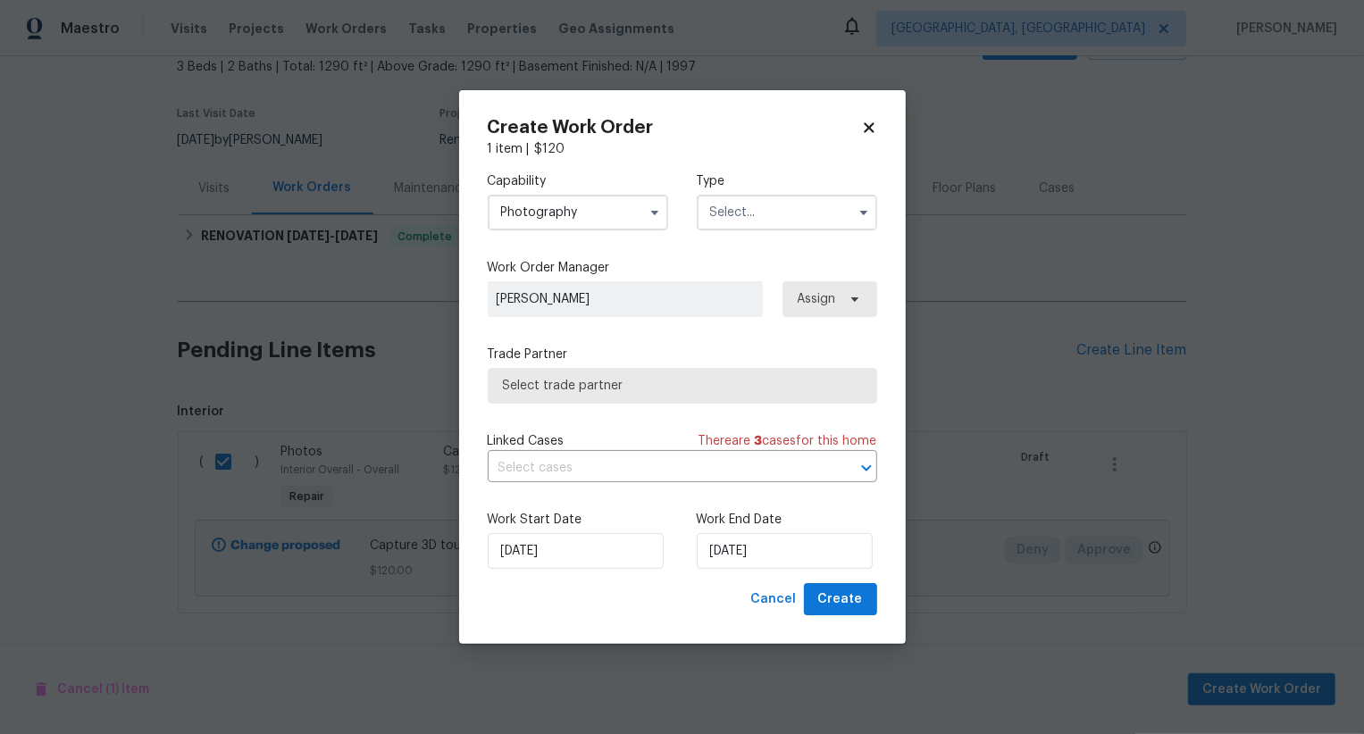
click at [745, 213] on input "text" at bounding box center [787, 213] width 180 height 36
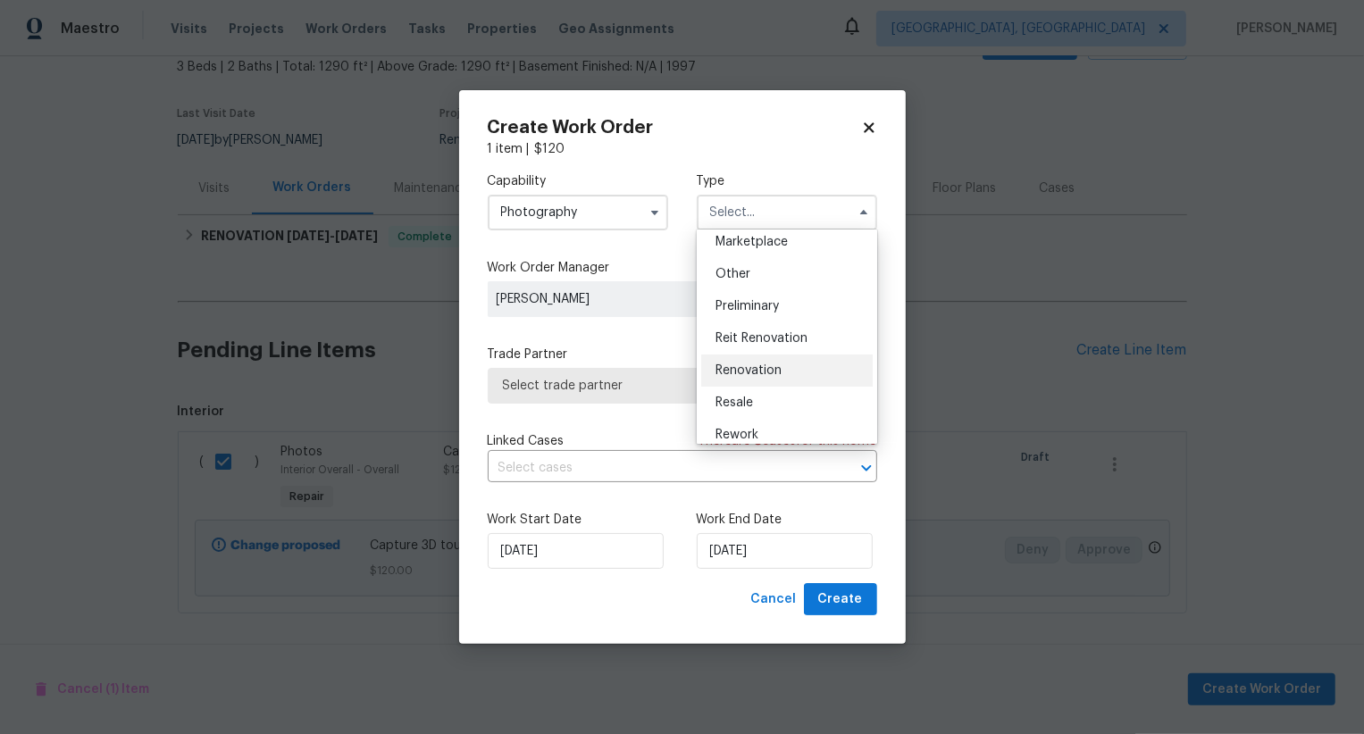
scroll to position [285, 0]
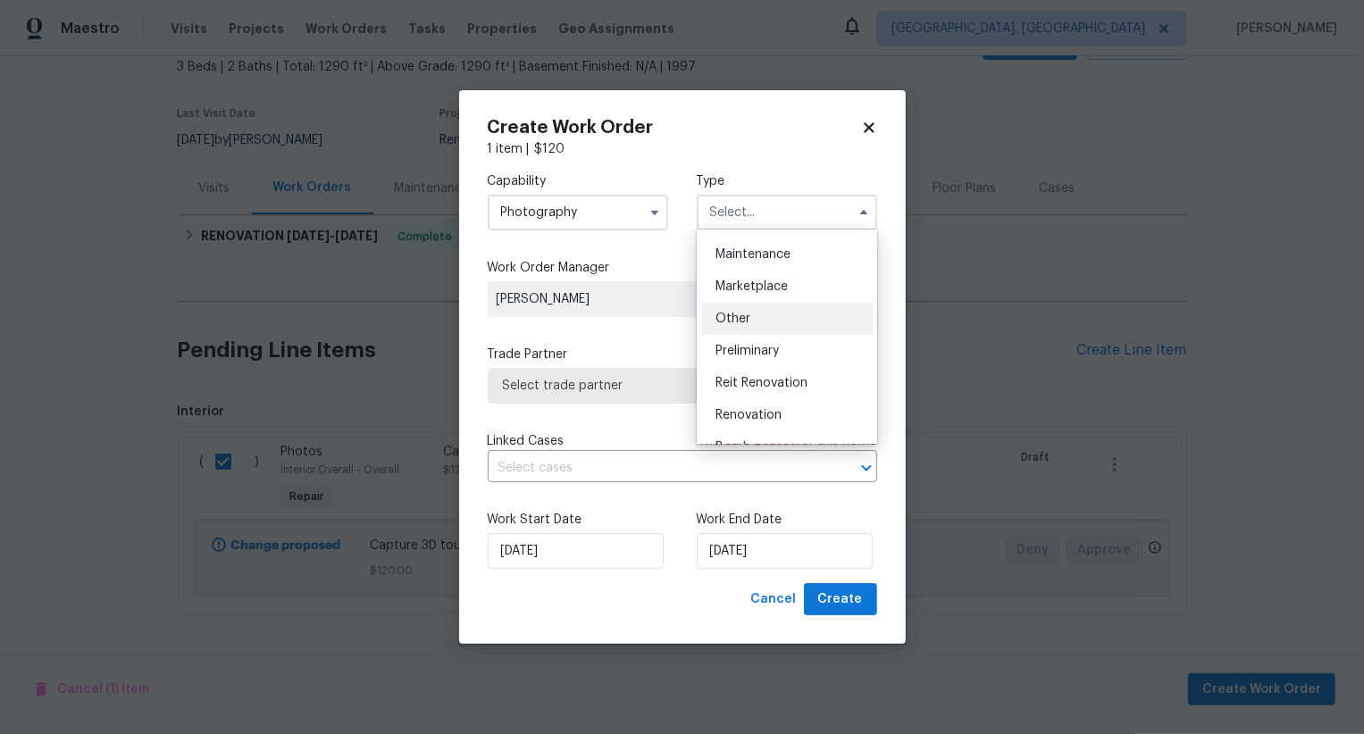
click at [746, 320] on span "Other" at bounding box center [732, 319] width 35 height 13
type input "Other"
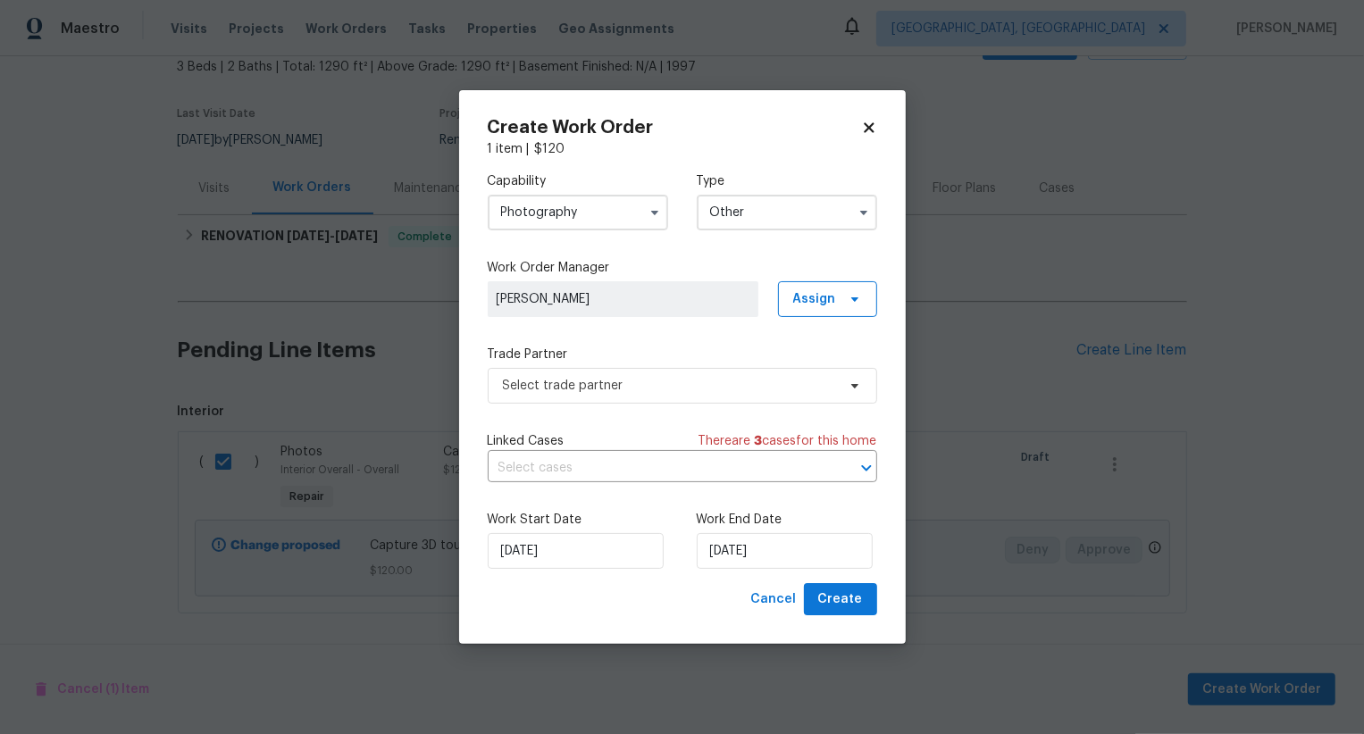
click at [729, 422] on div "Capability Photography Type Other Work Order Manager Swastik Mohanty Assign Tra…" at bounding box center [682, 370] width 389 height 425
click at [729, 398] on span "Select trade partner" at bounding box center [682, 386] width 389 height 36
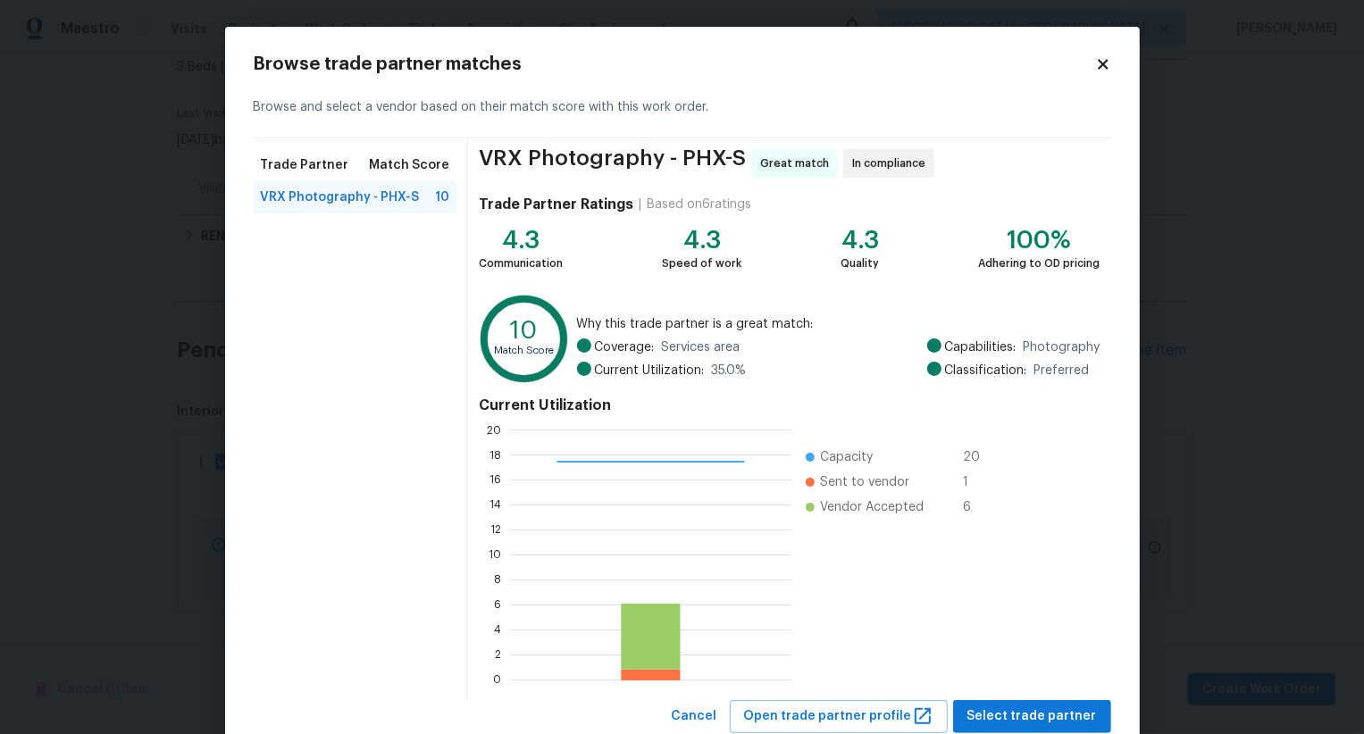
scroll to position [54, 0]
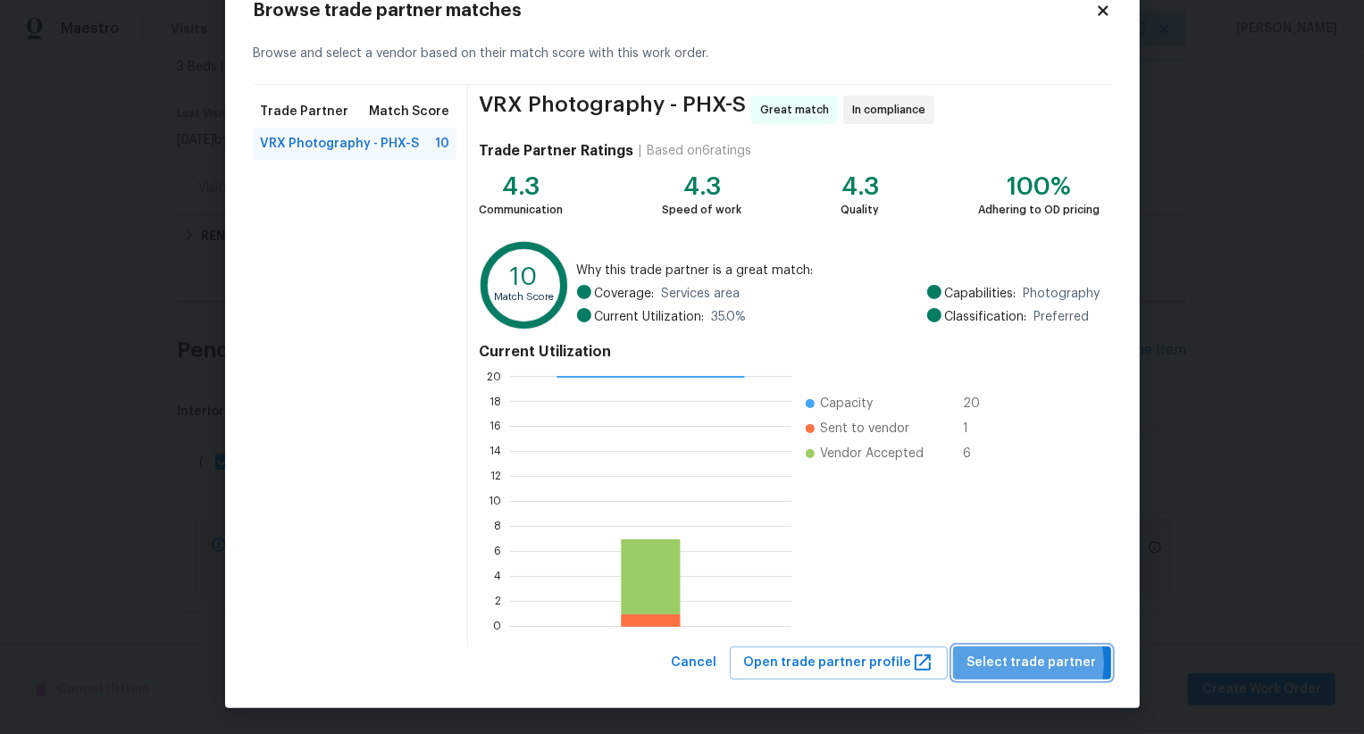
click at [1026, 663] on span "Select trade partner" at bounding box center [1032, 663] width 130 height 22
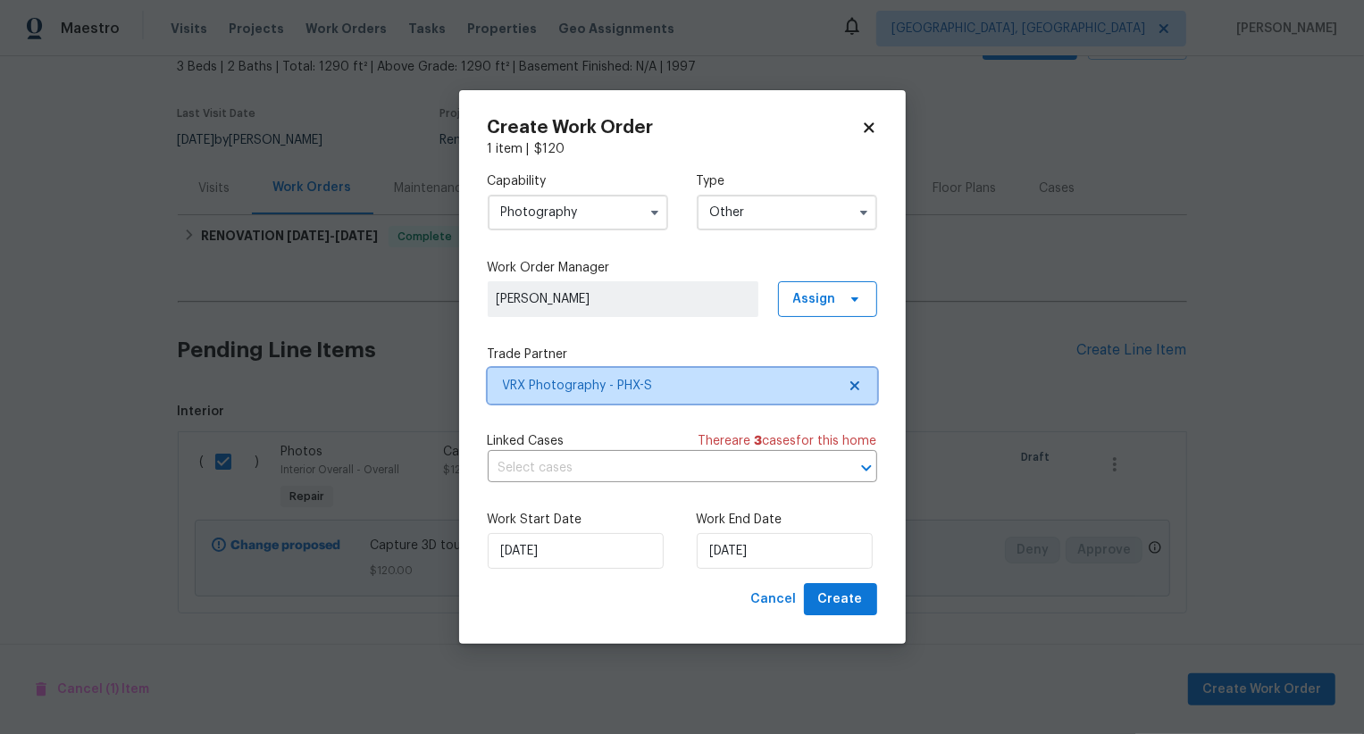
scroll to position [0, 0]
click at [816, 594] on button "Create" at bounding box center [840, 599] width 73 height 33
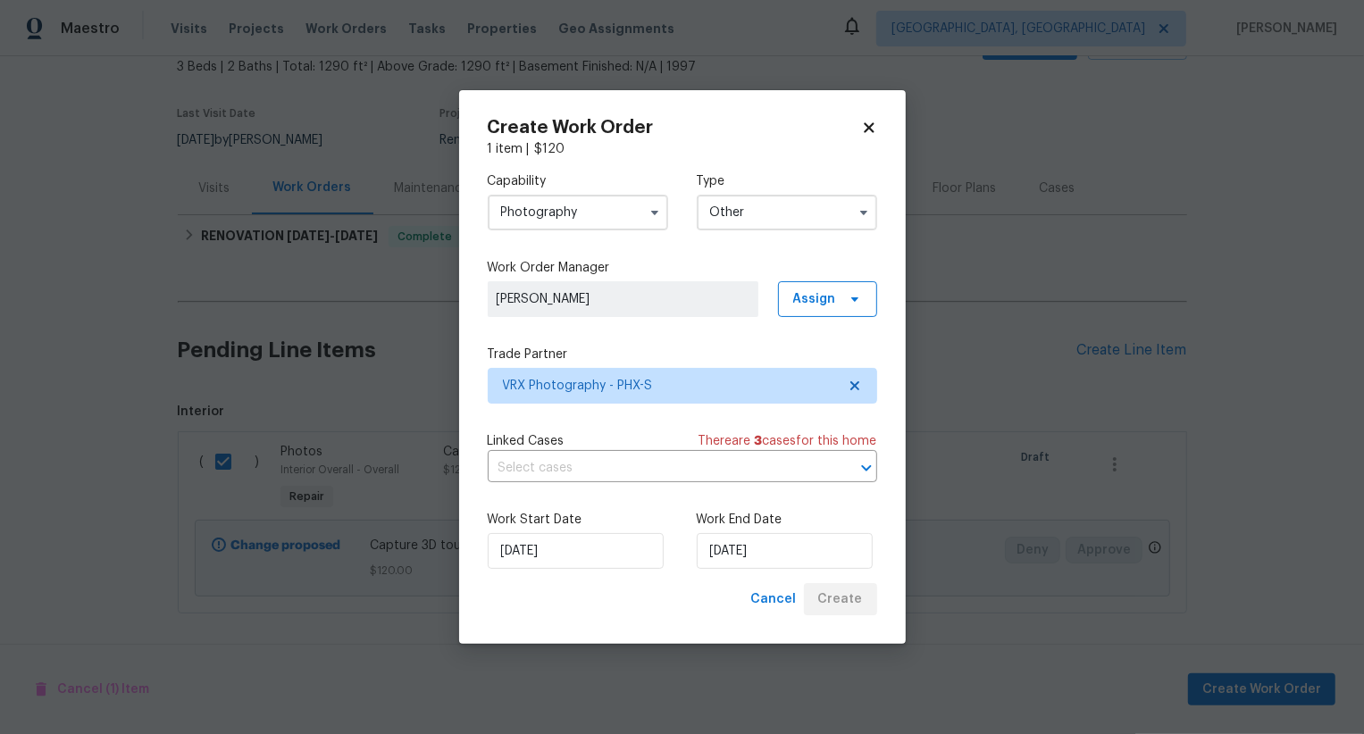
checkbox input "false"
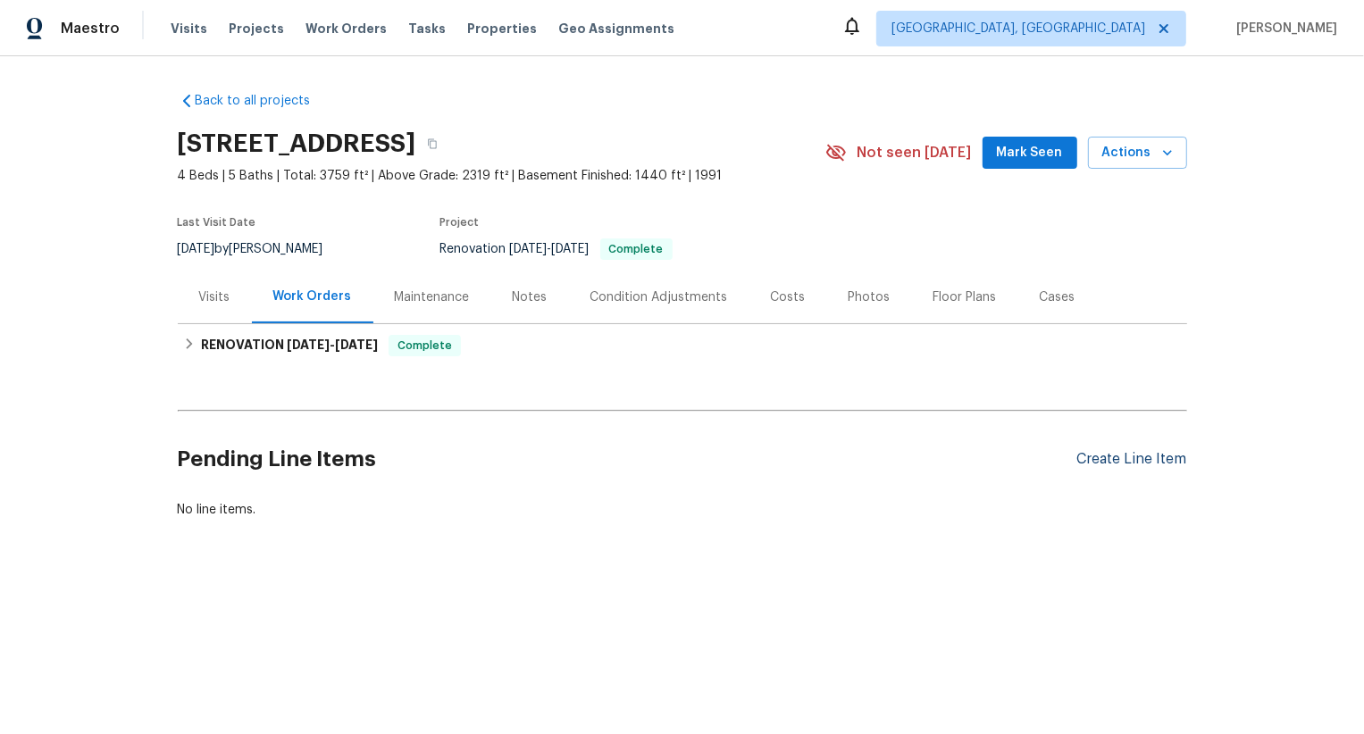
click at [1119, 454] on div "Create Line Item" at bounding box center [1132, 459] width 110 height 17
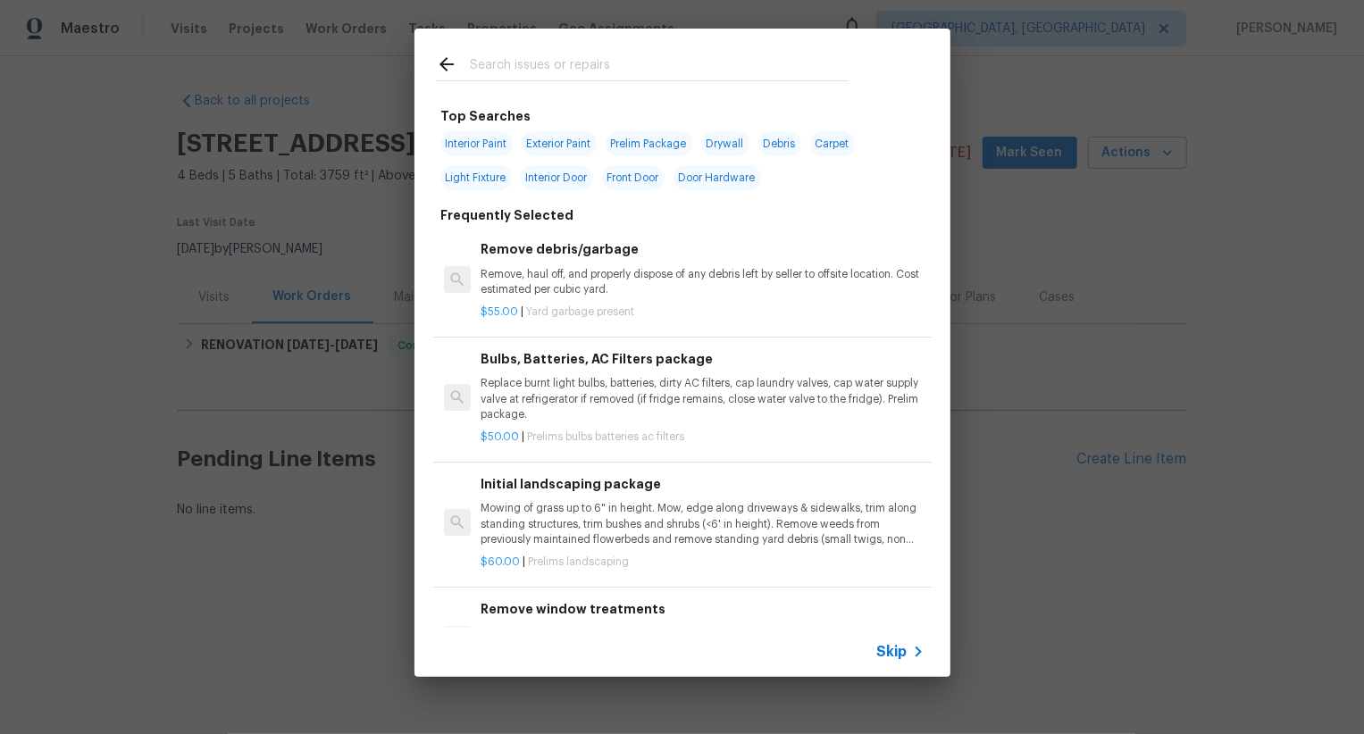
click at [883, 645] on span "Skip" at bounding box center [892, 652] width 30 height 18
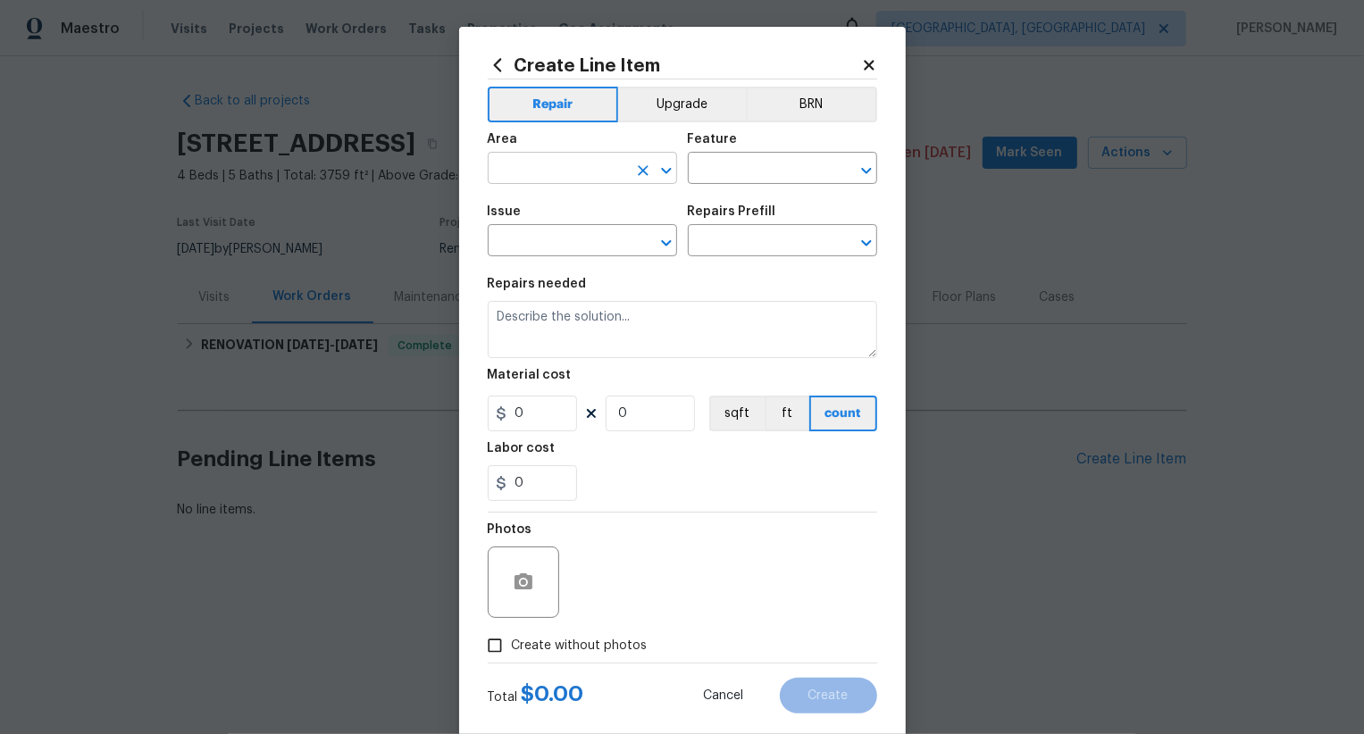
click at [595, 169] on input "text" at bounding box center [557, 170] width 139 height 28
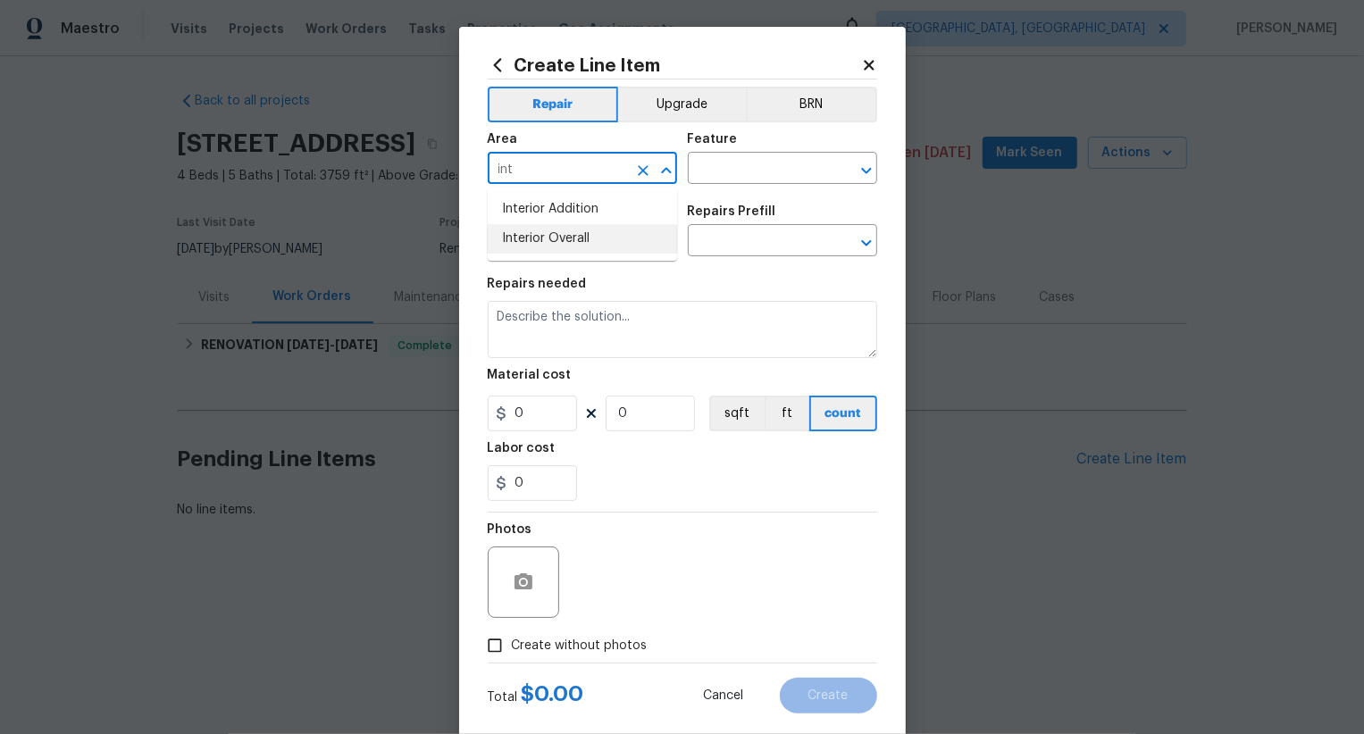
click at [560, 247] on li "Interior Overall" at bounding box center [582, 238] width 189 height 29
type input "Interior Overall"
click at [753, 177] on input "text" at bounding box center [757, 170] width 139 height 28
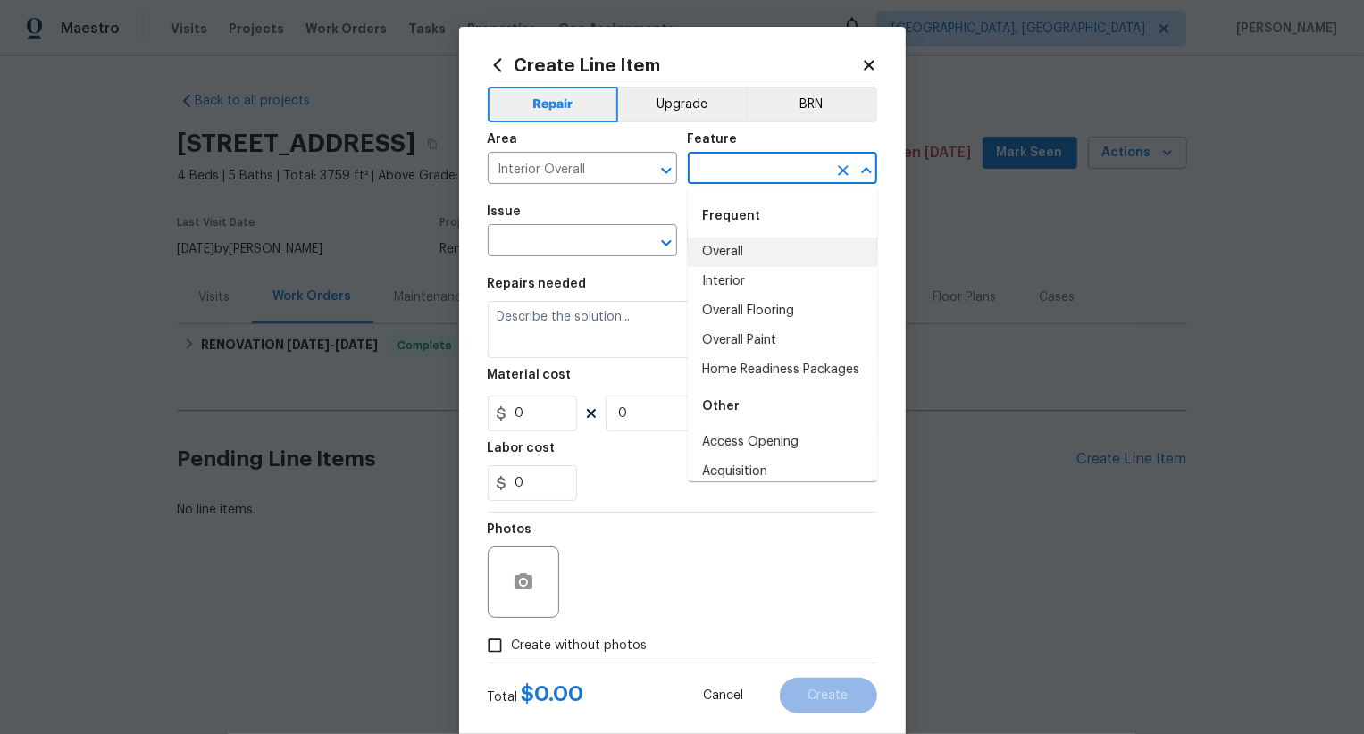
click at [730, 263] on li "Overall" at bounding box center [782, 252] width 189 height 29
type input "Overall"
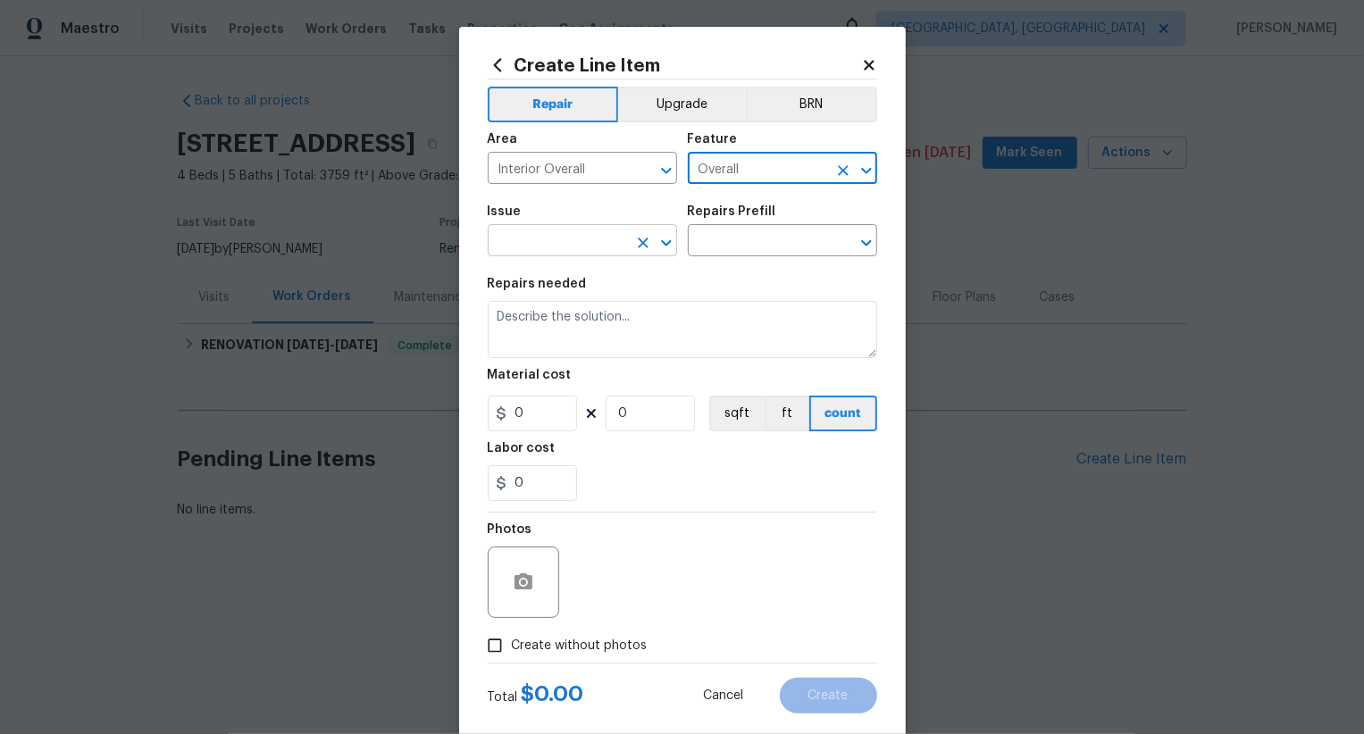
click at [568, 241] on input "text" at bounding box center [557, 243] width 139 height 28
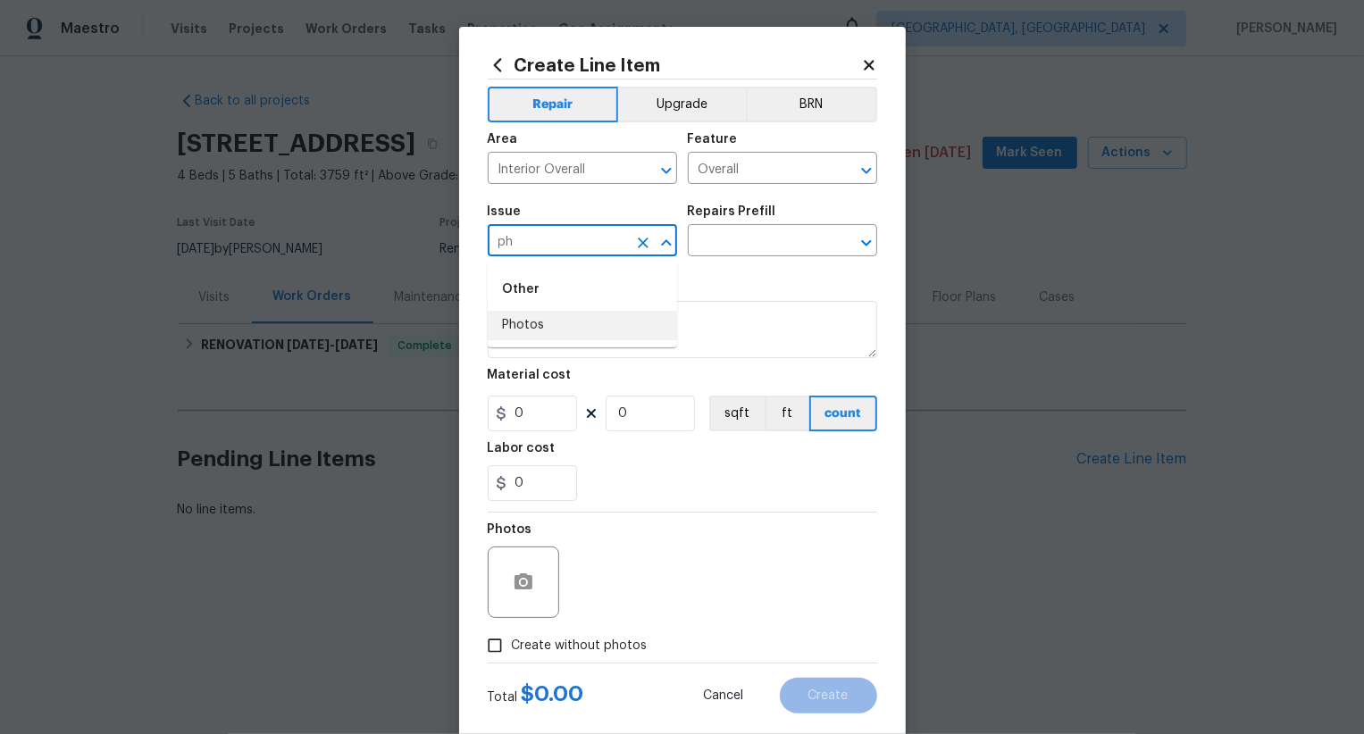
click at [541, 322] on li "Photos" at bounding box center [582, 325] width 189 height 29
type input "Photos"
click at [745, 248] on input "text" at bounding box center [757, 243] width 139 height 28
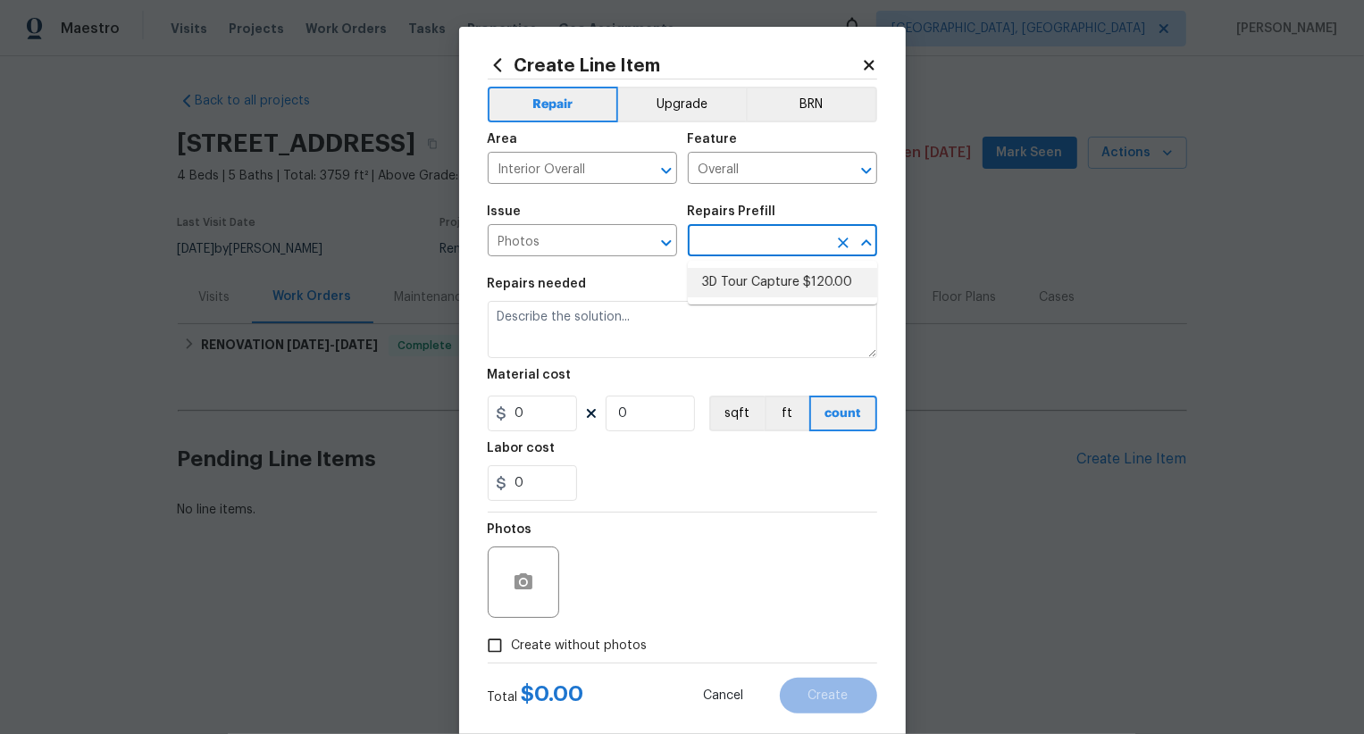
click at [755, 292] on li "3D Tour Capture $120.00" at bounding box center [782, 282] width 189 height 29
type input "3D Tour Capture $120.00"
type textarea "Capture 3D tour of home"
type input "1"
type input "120"
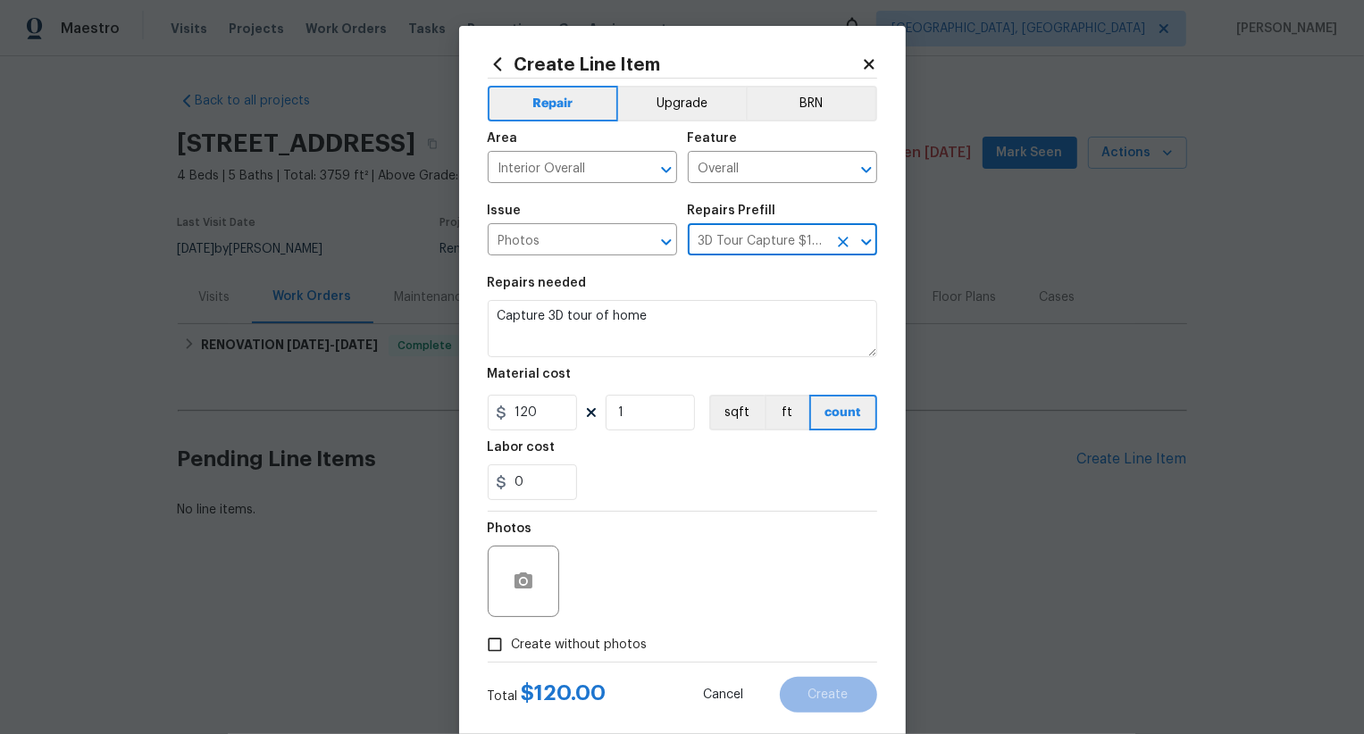
scroll to position [35, 0]
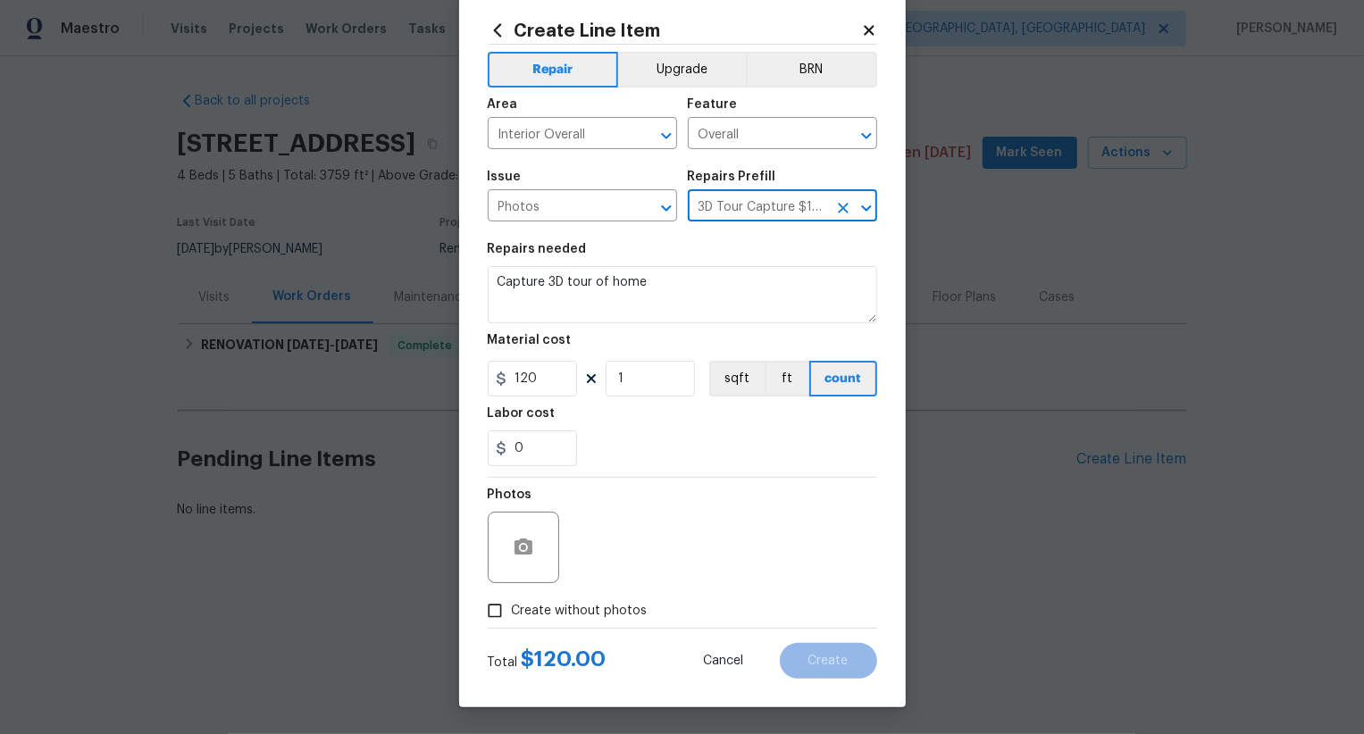
click at [583, 610] on span "Create without photos" at bounding box center [580, 611] width 136 height 19
click at [512, 610] on input "Create without photos" at bounding box center [495, 611] width 34 height 34
checkbox input "true"
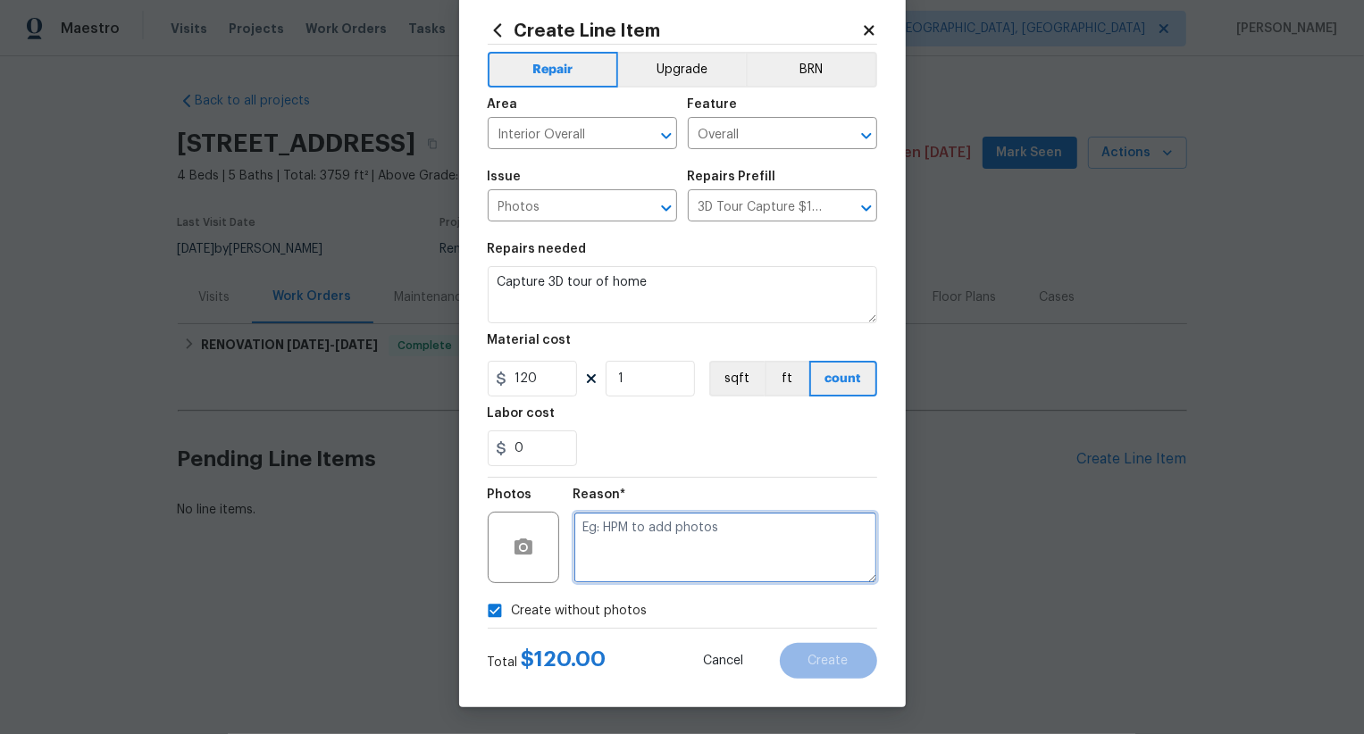
click at [634, 551] on textarea at bounding box center [725, 547] width 304 height 71
type textarea ",,,"
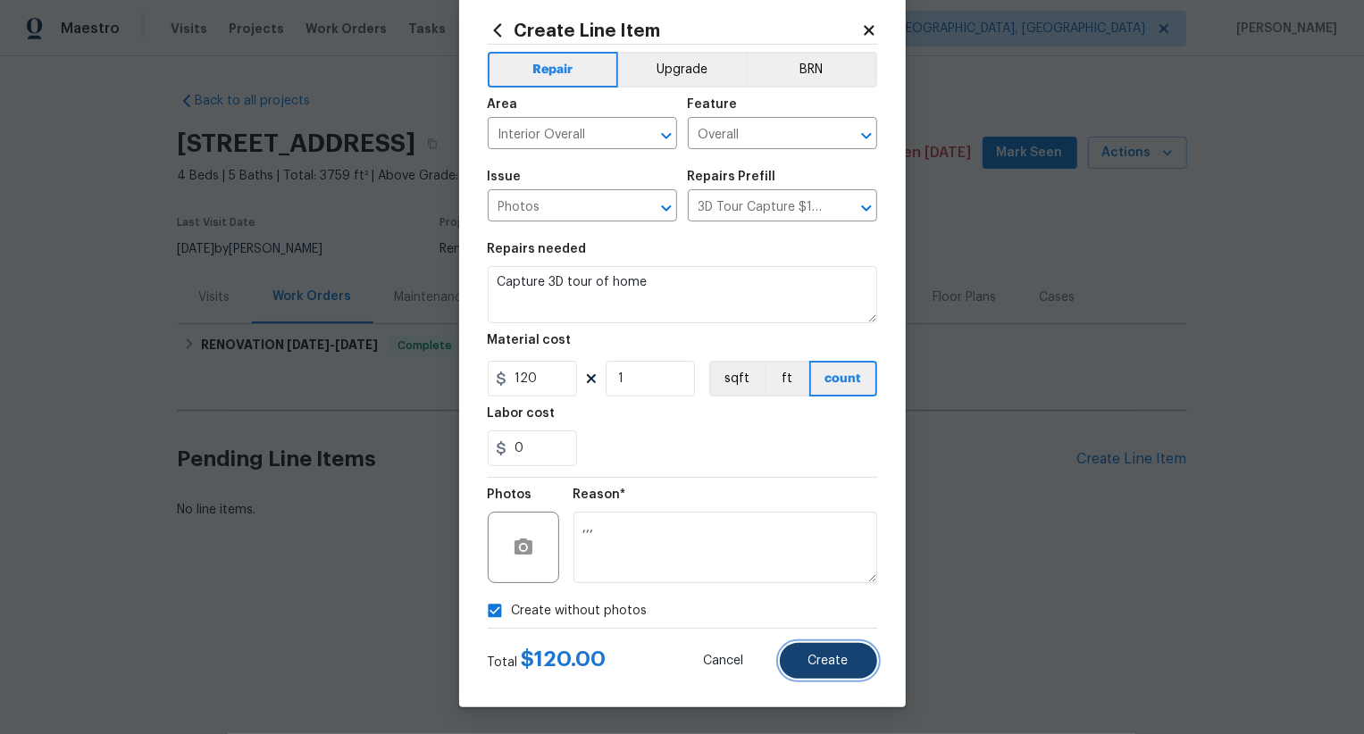
click at [818, 663] on span "Create" at bounding box center [828, 661] width 40 height 13
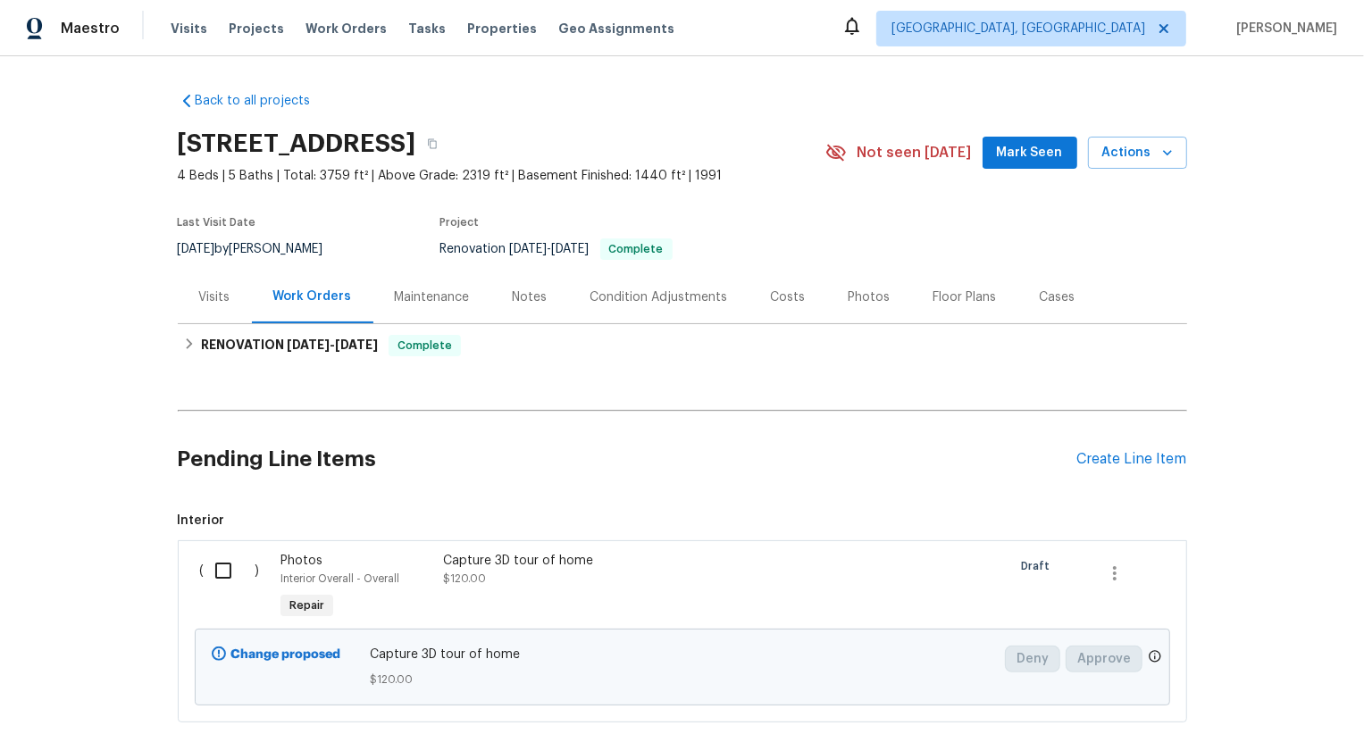
scroll to position [109, 0]
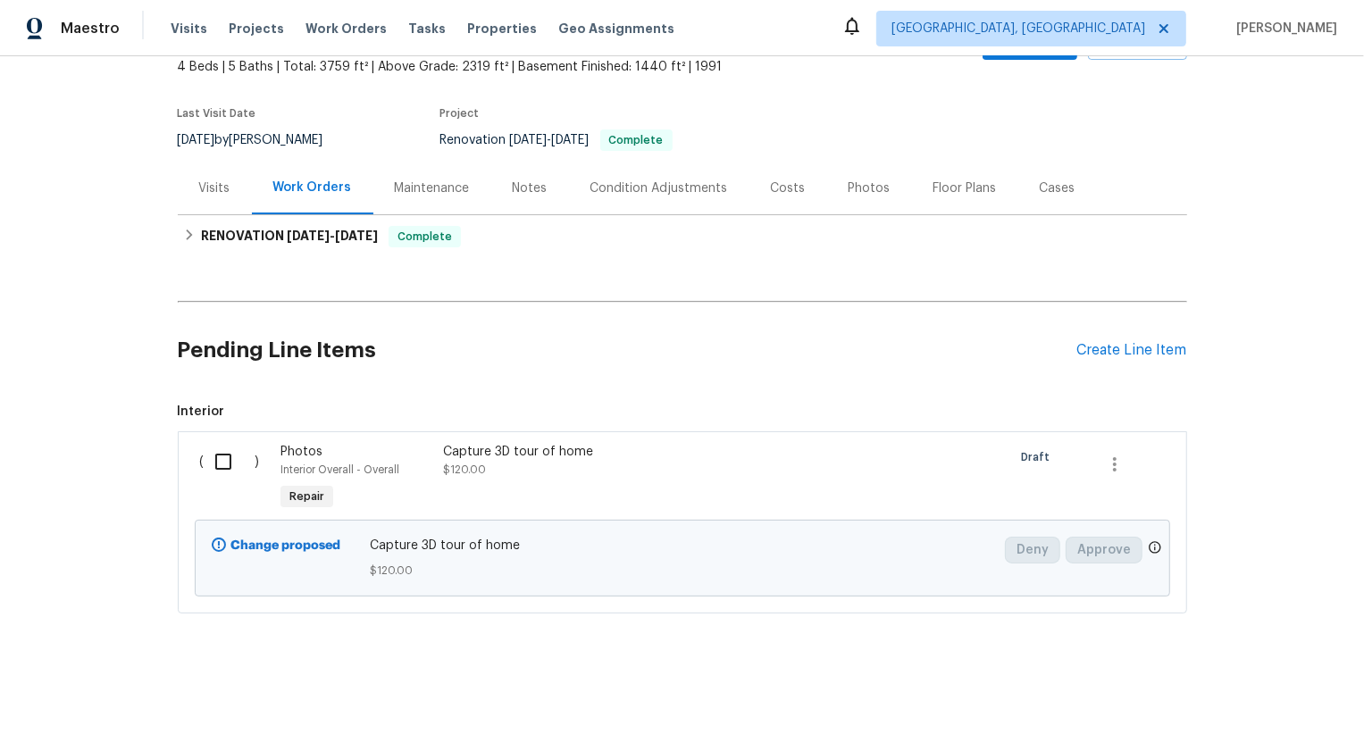
click at [228, 468] on input "checkbox" at bounding box center [230, 462] width 51 height 38
checkbox input "true"
click at [1258, 676] on button "Create Work Order" at bounding box center [1261, 689] width 147 height 33
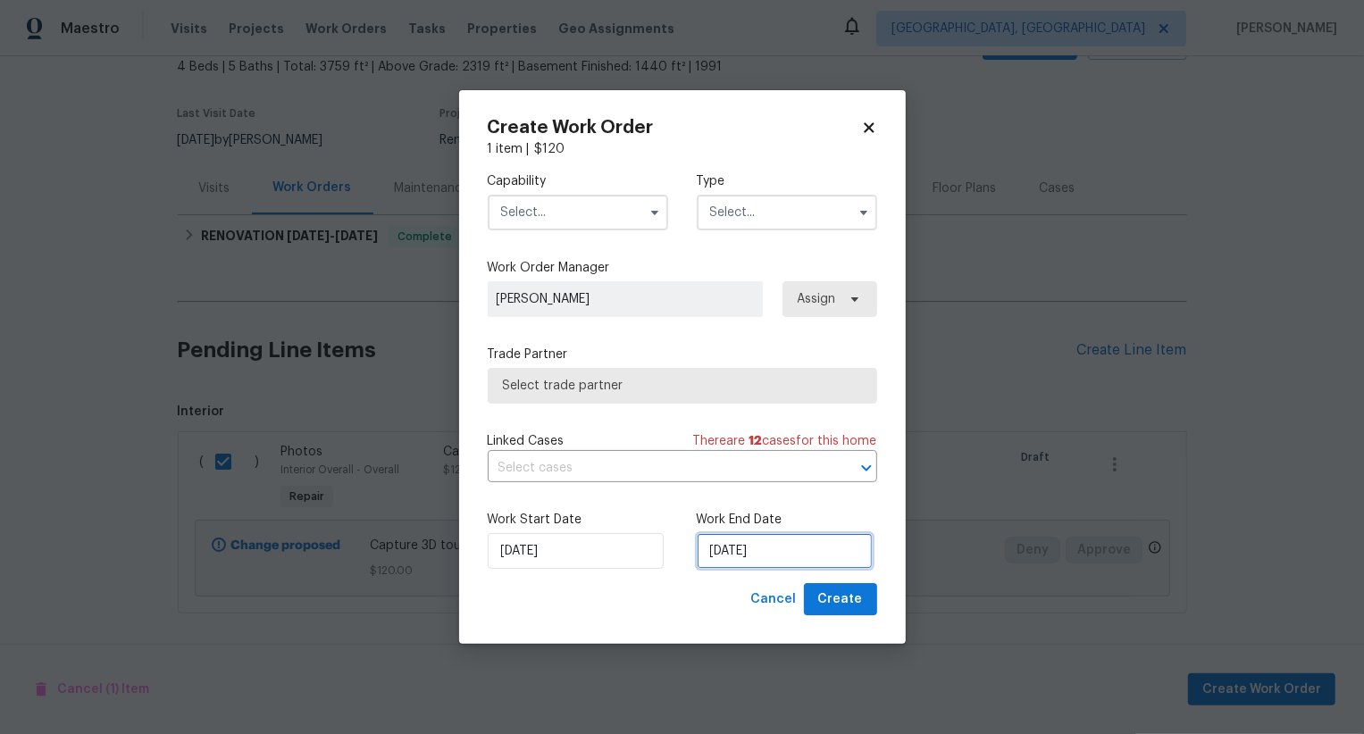
click at [756, 537] on input "[DATE]" at bounding box center [785, 551] width 176 height 36
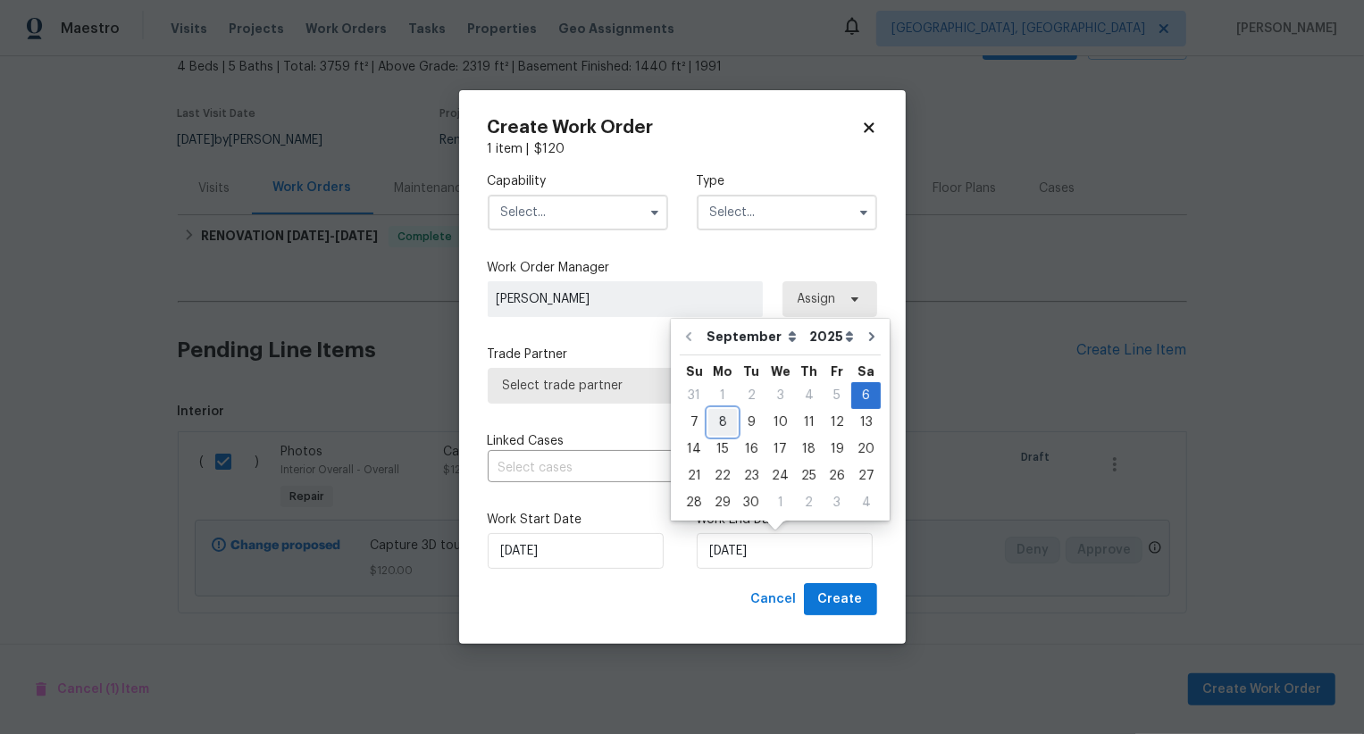
click at [728, 422] on div "8" at bounding box center [722, 422] width 29 height 25
type input "[DATE]"
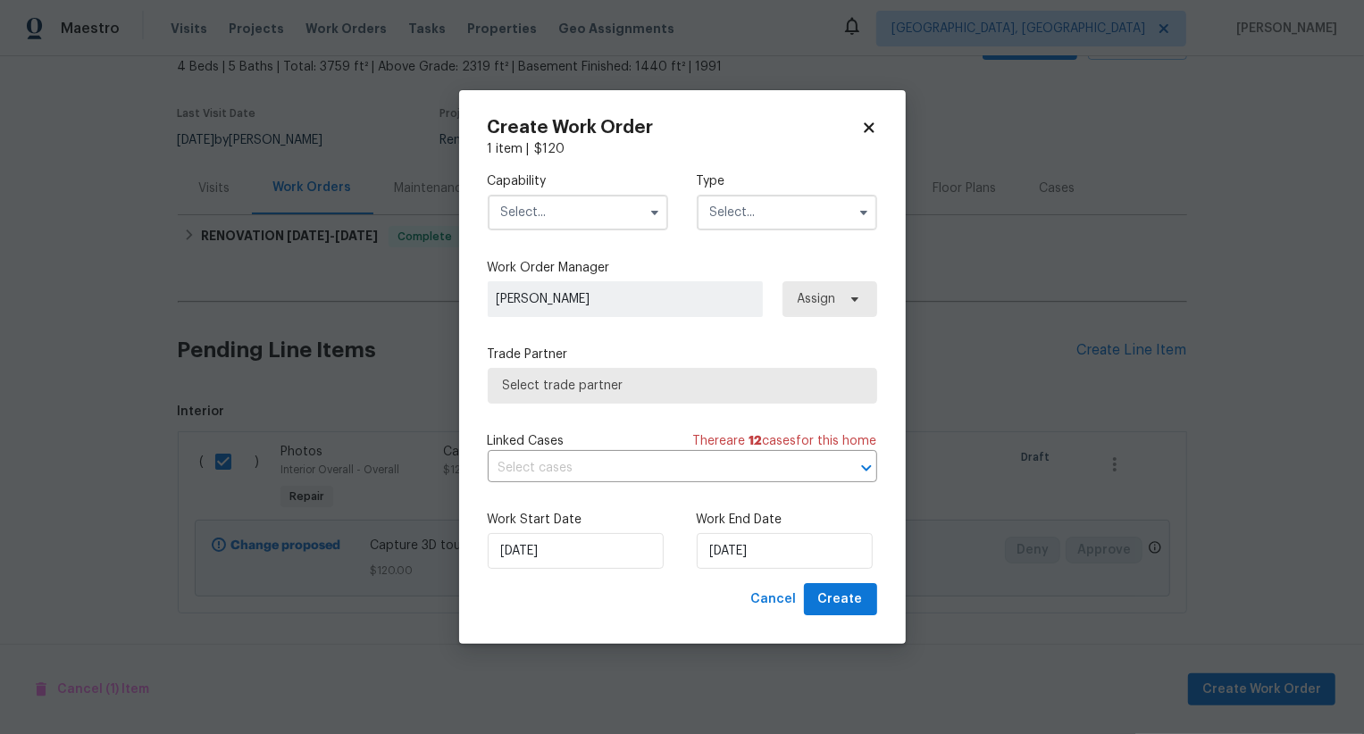
click at [603, 207] on input "text" at bounding box center [578, 213] width 180 height 36
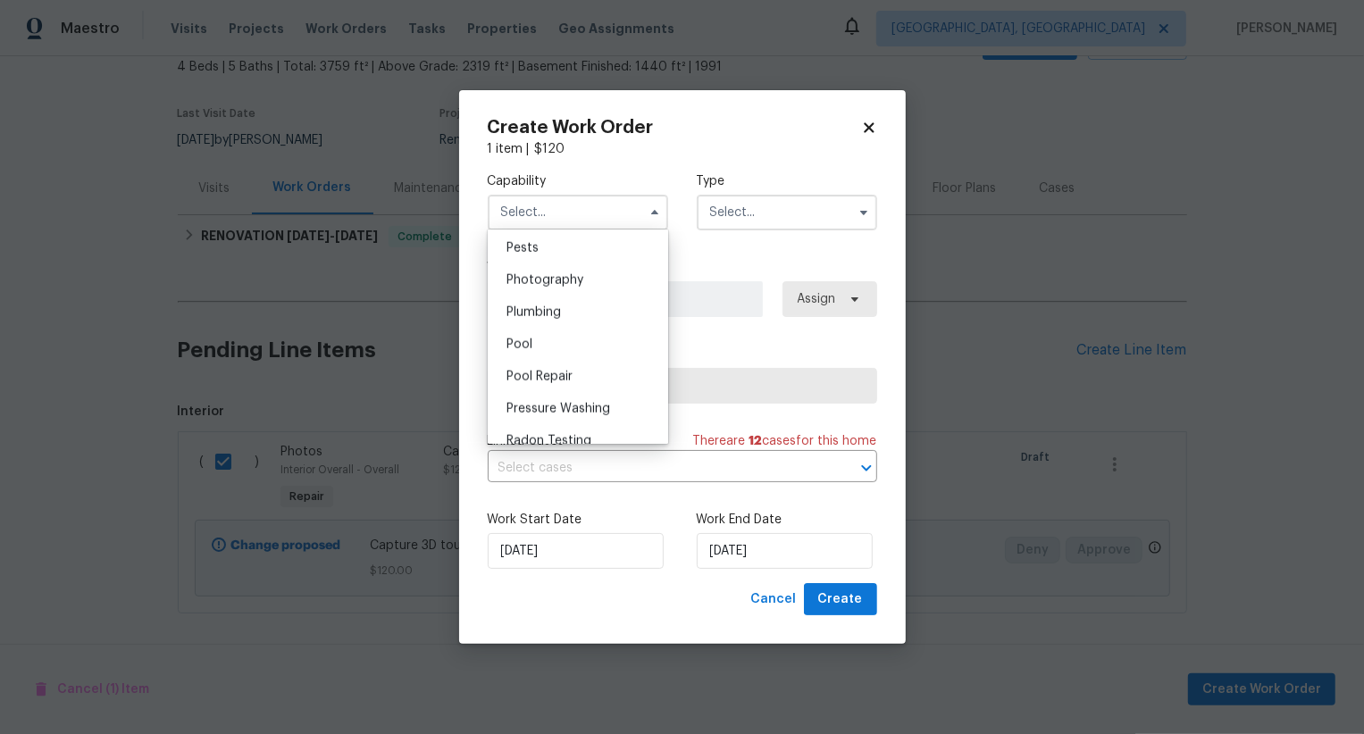
scroll to position [1516, 0]
click at [603, 296] on div "Photography" at bounding box center [577, 298] width 171 height 32
type input "Photography"
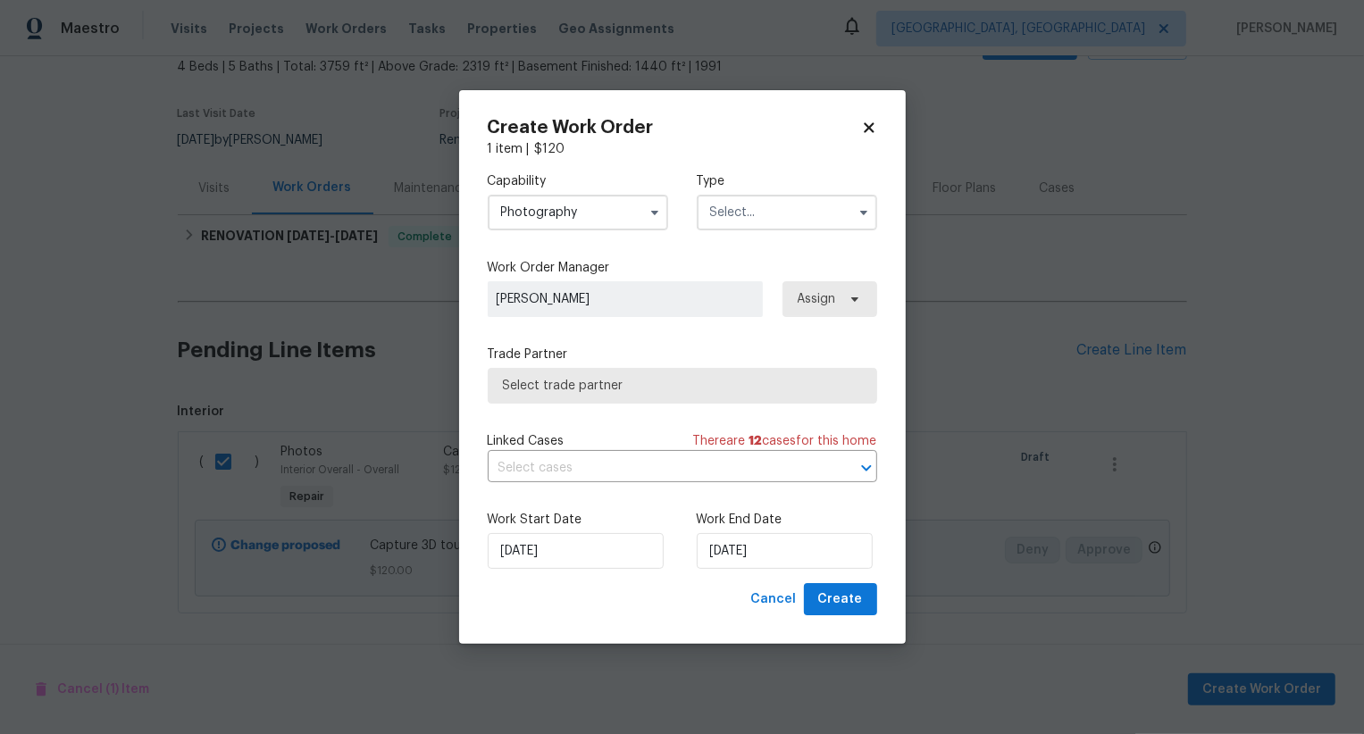
click at [789, 221] on input "text" at bounding box center [787, 213] width 180 height 36
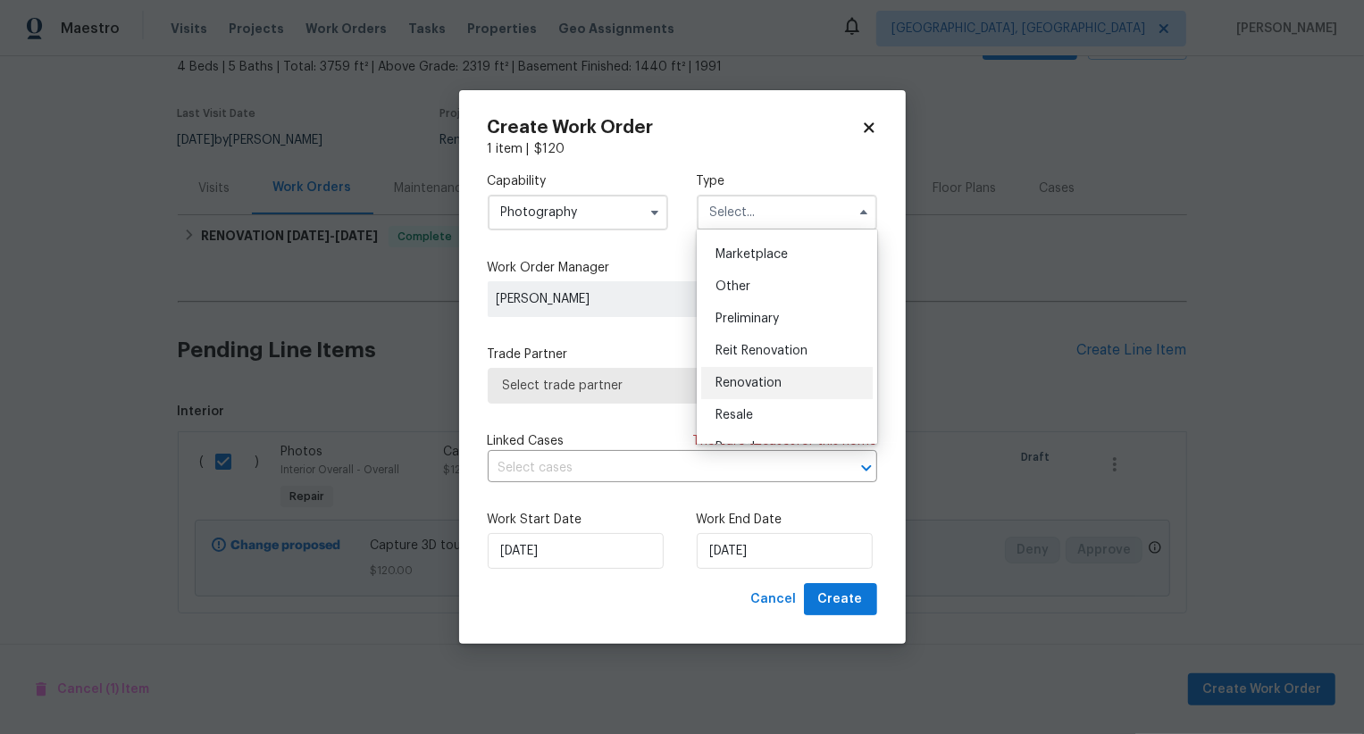
scroll to position [308, 0]
click at [775, 301] on div "Other" at bounding box center [786, 296] width 171 height 32
type input "Other"
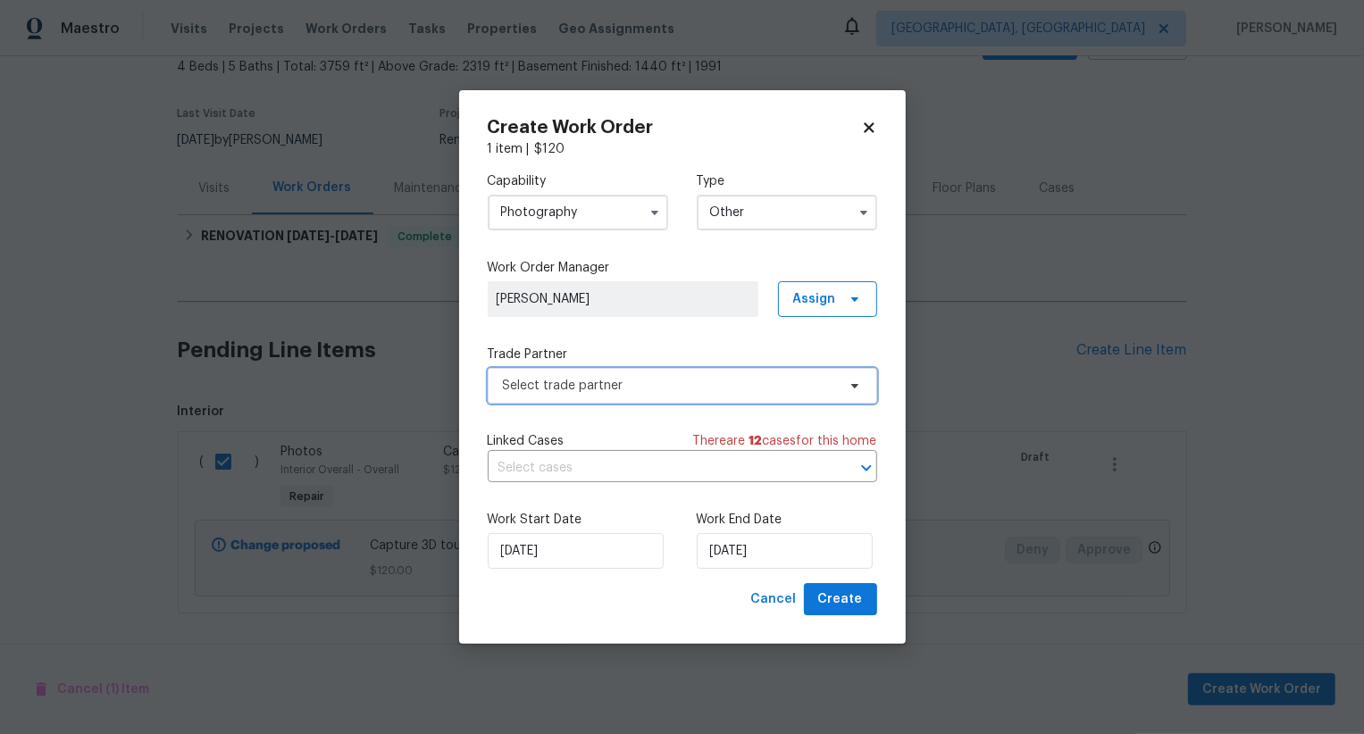
click at [739, 384] on span "Select trade partner" at bounding box center [669, 386] width 333 height 18
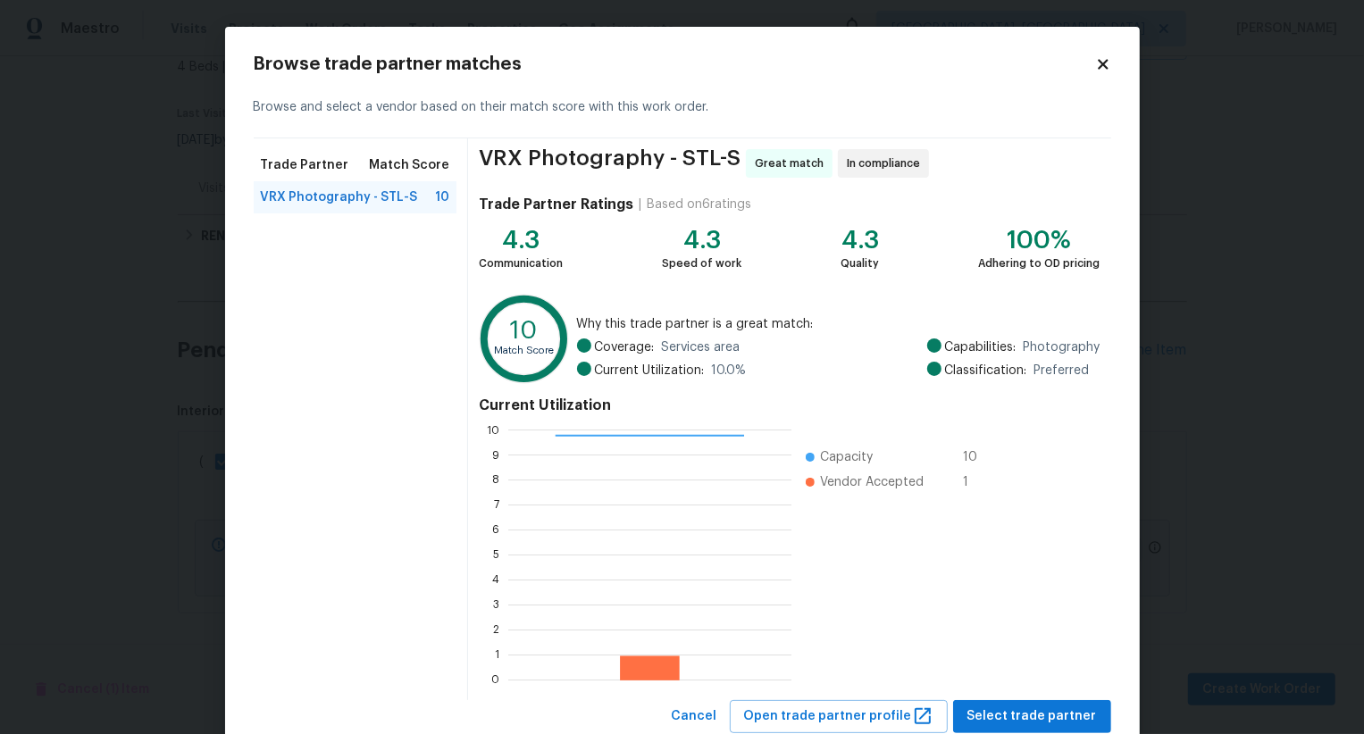
scroll to position [54, 0]
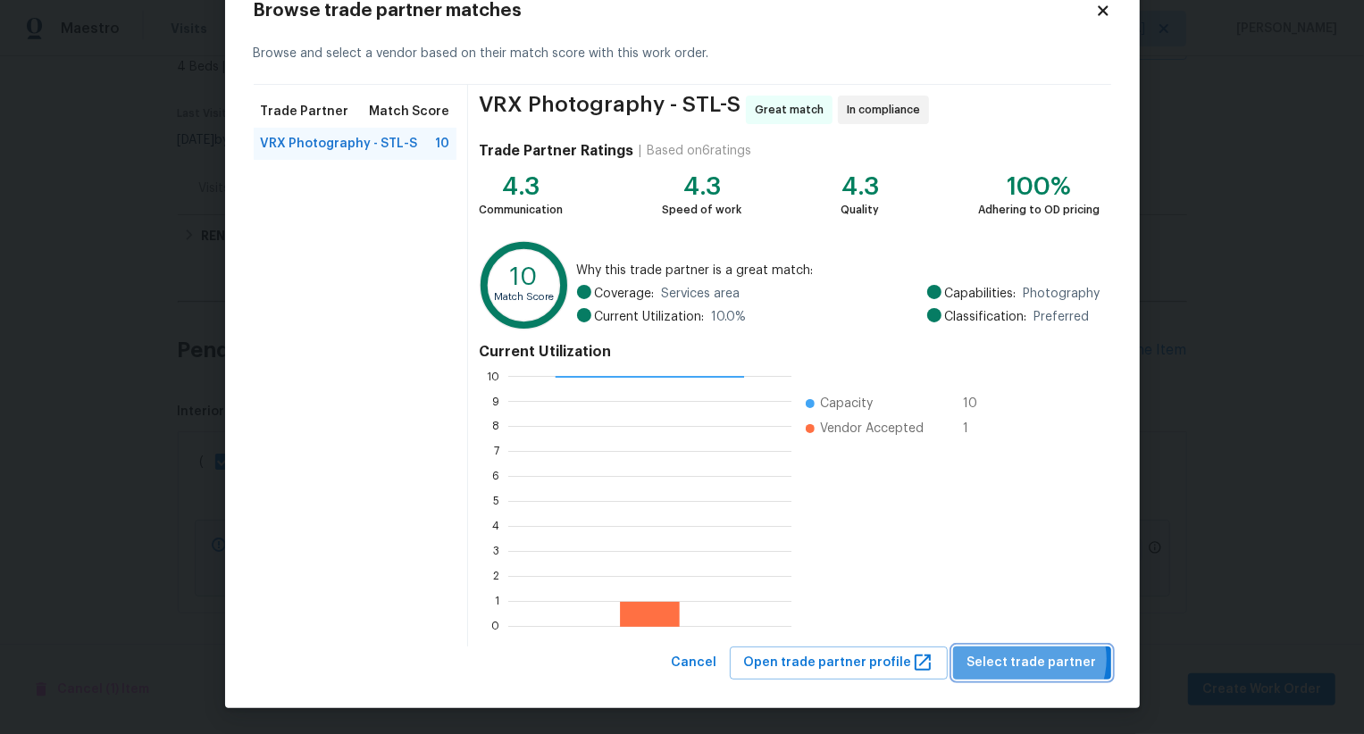
click at [1038, 658] on span "Select trade partner" at bounding box center [1032, 663] width 130 height 22
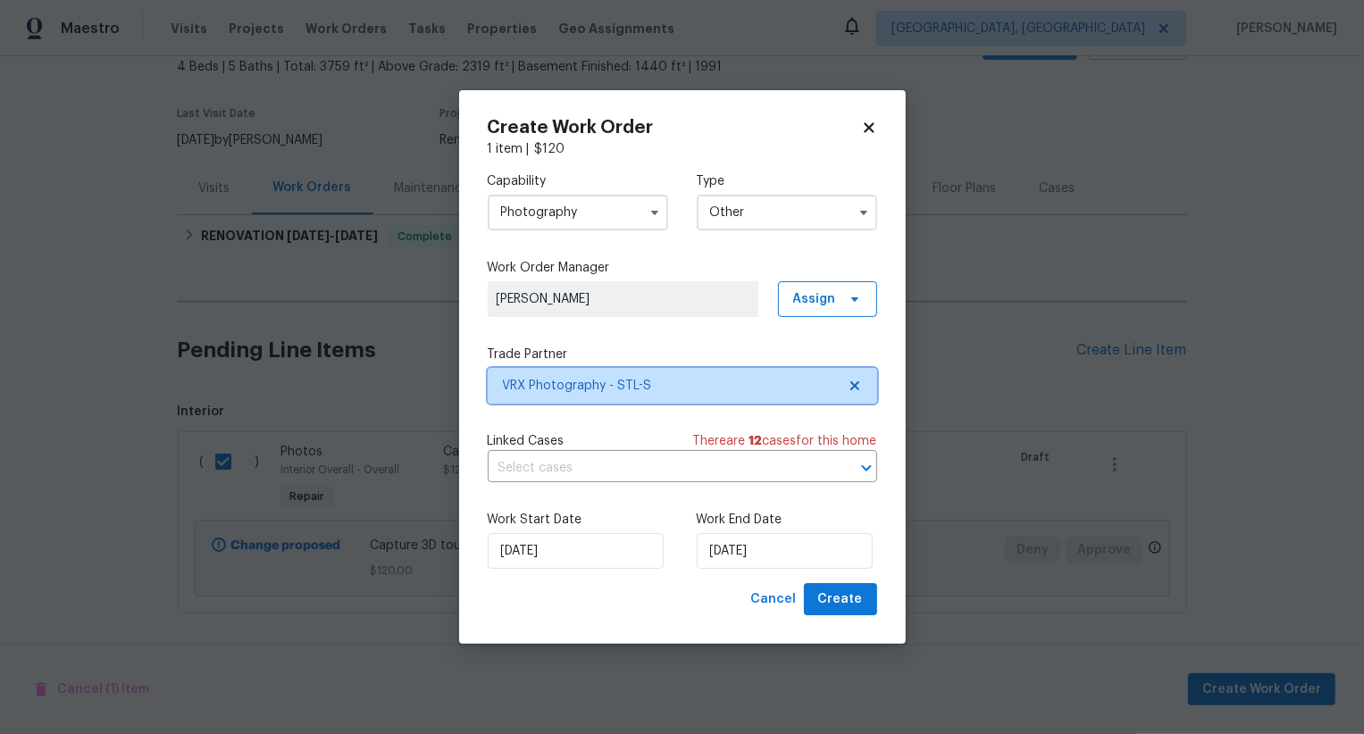
scroll to position [0, 0]
click at [868, 600] on button "Create" at bounding box center [840, 599] width 73 height 33
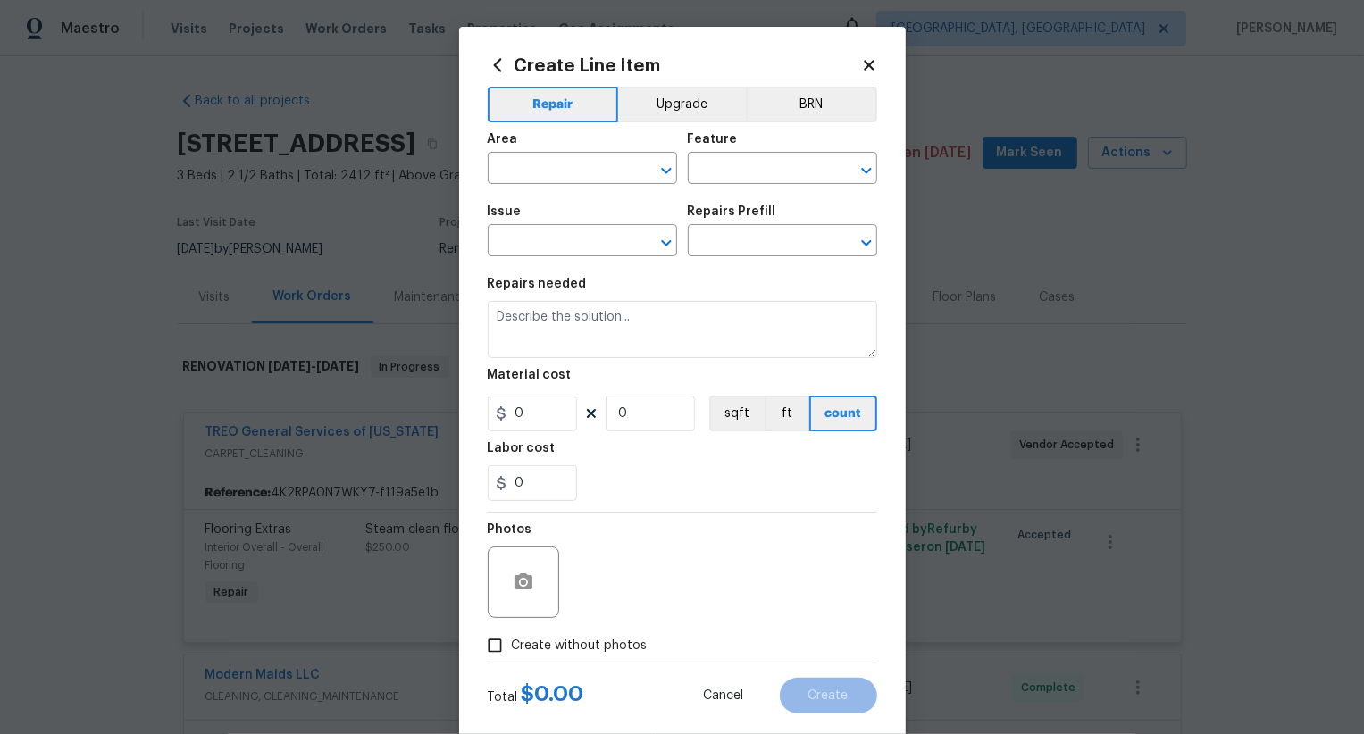
scroll to position [35, 0]
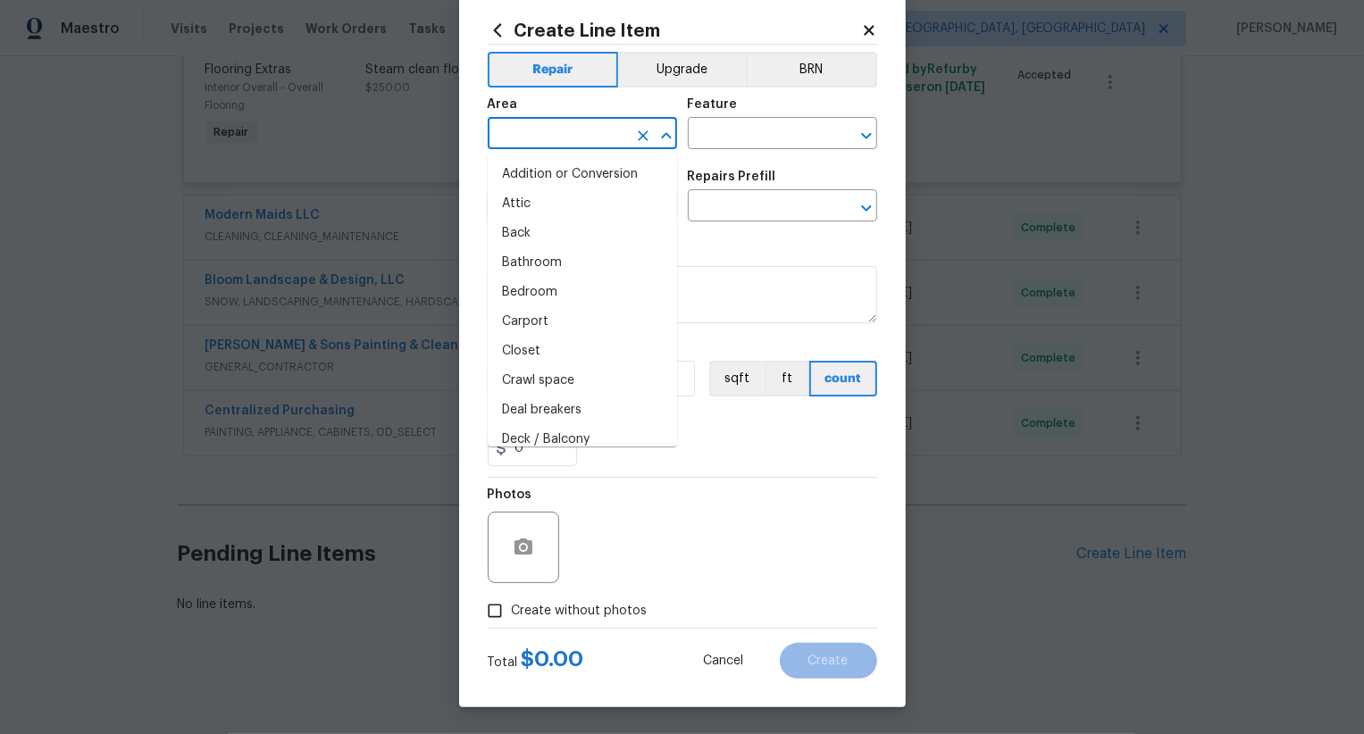
click at [571, 134] on input "text" at bounding box center [557, 135] width 139 height 28
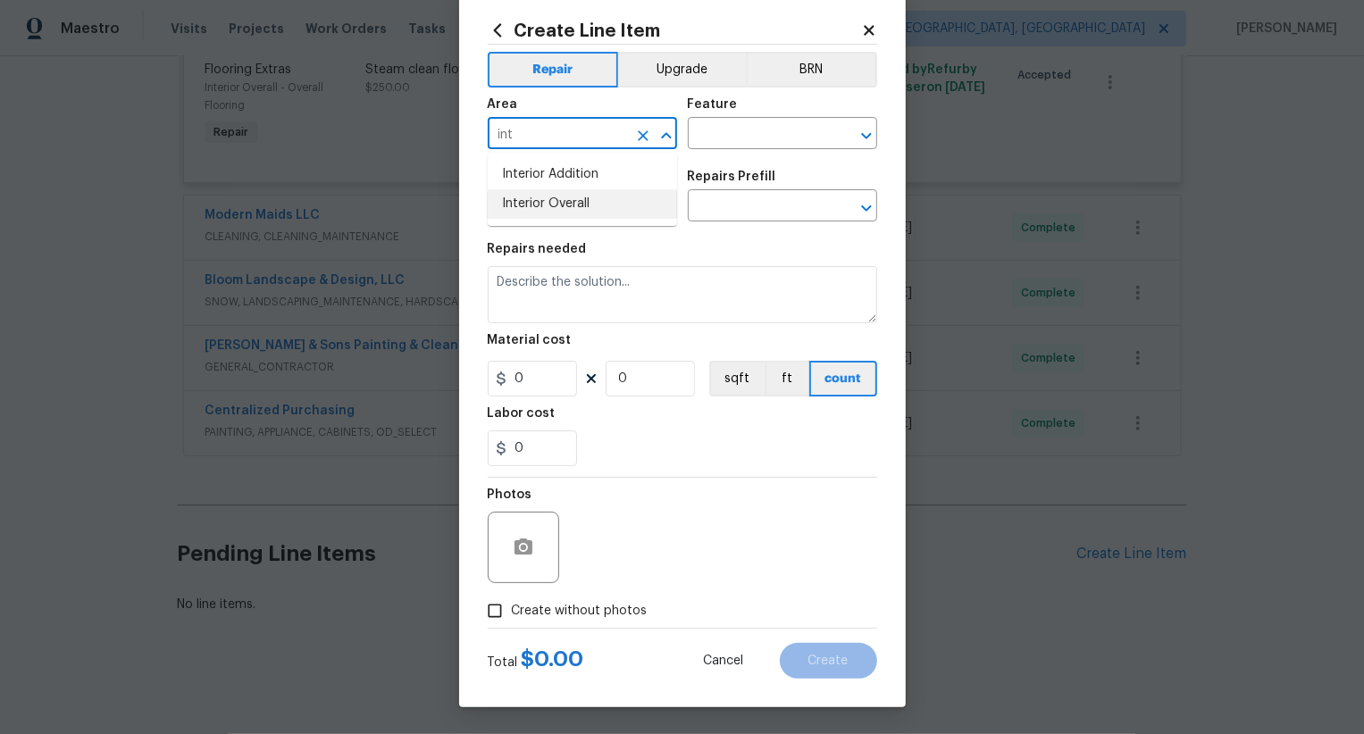
click at [588, 198] on li "Interior Overall" at bounding box center [582, 203] width 189 height 29
type input "Interior Overall"
click at [743, 132] on input "text" at bounding box center [757, 135] width 139 height 28
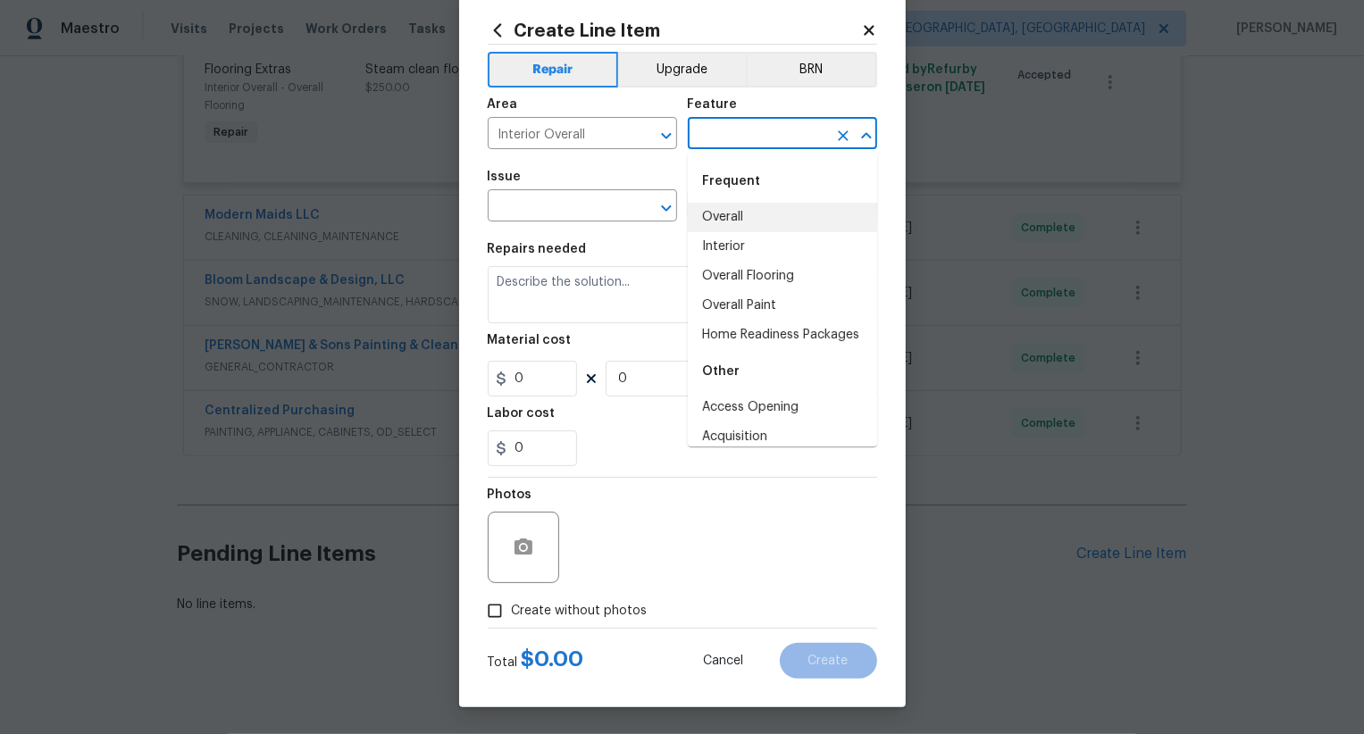
click at [748, 215] on li "Overall" at bounding box center [782, 217] width 189 height 29
type input "Overall"
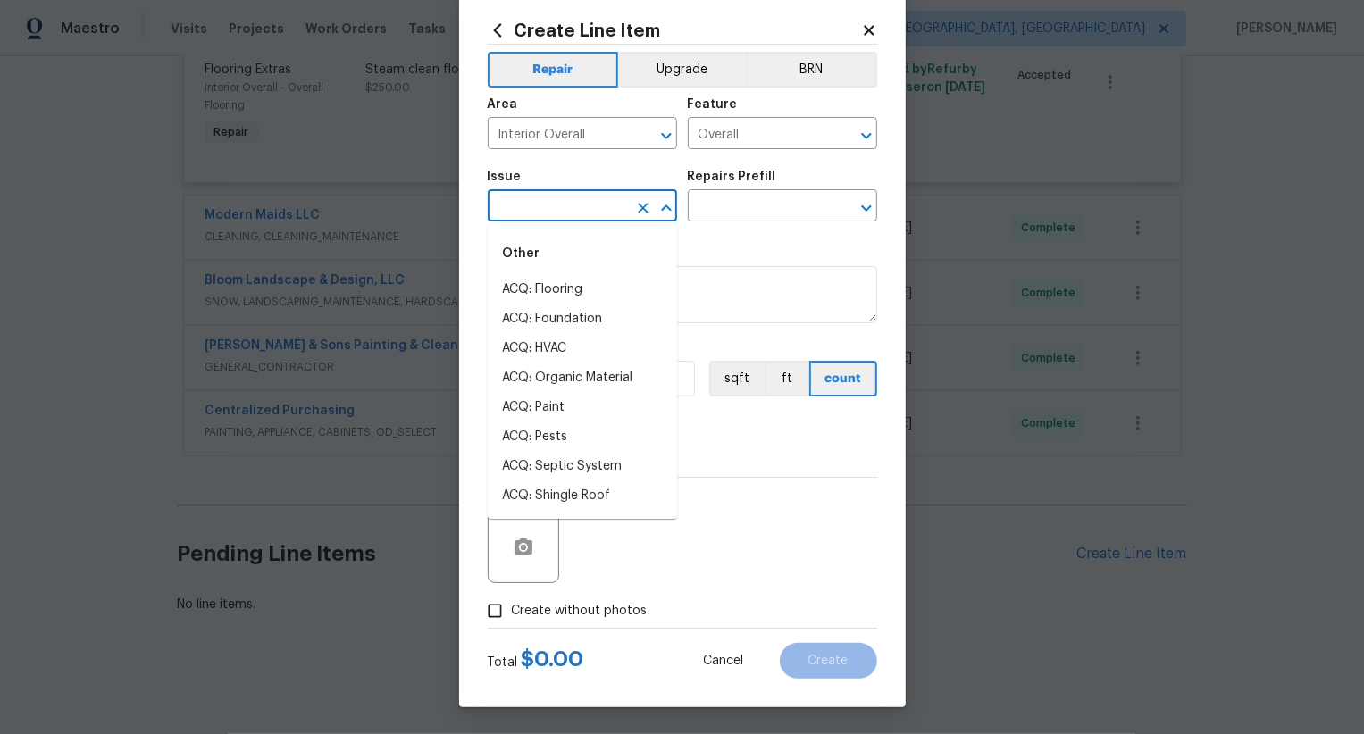
click at [620, 209] on input "text" at bounding box center [557, 208] width 139 height 28
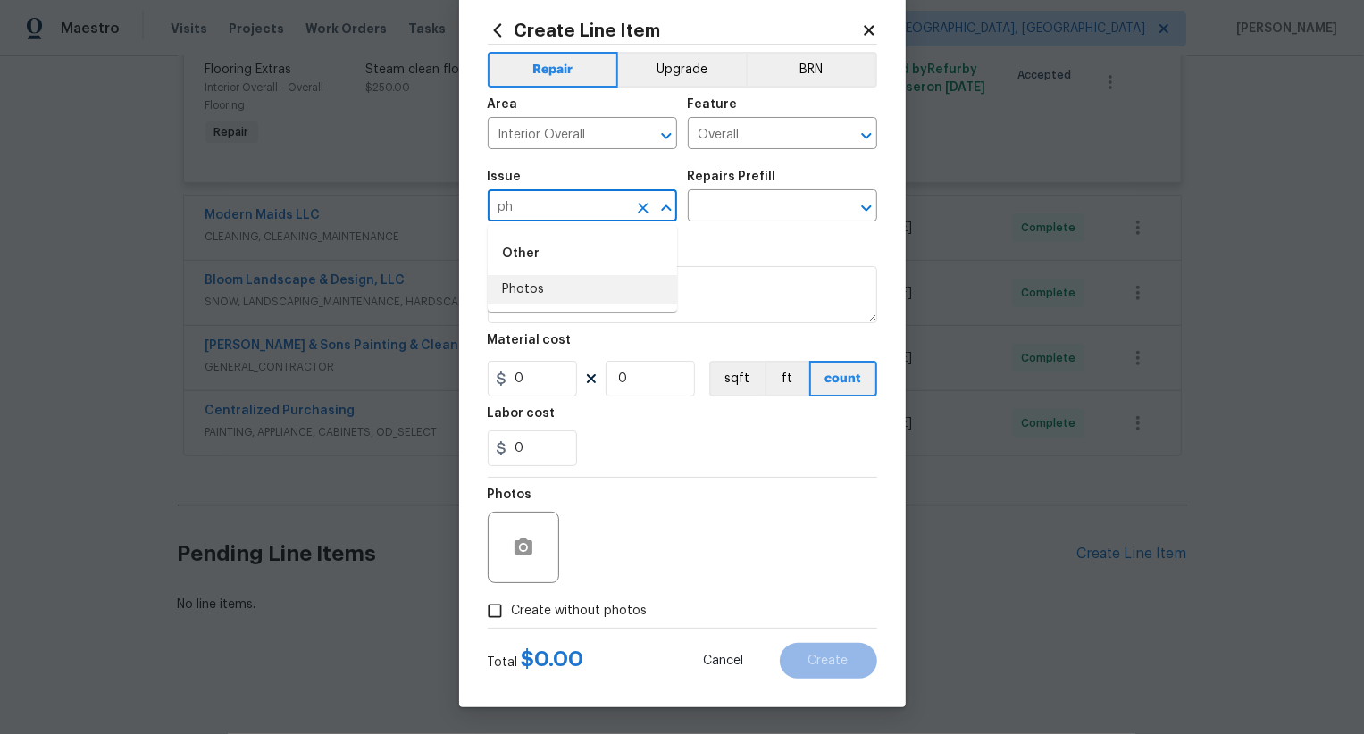
click at [631, 292] on li "Photos" at bounding box center [582, 289] width 189 height 29
type input "Photos"
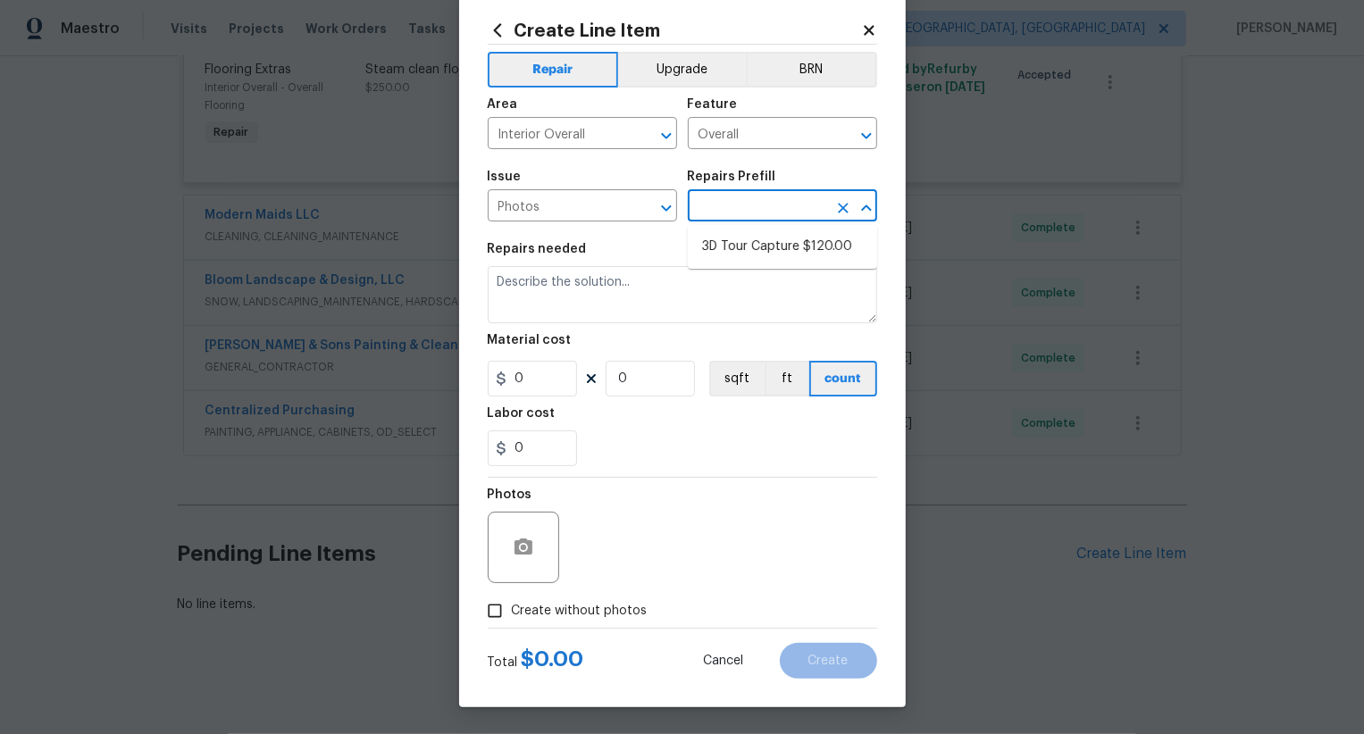
click at [740, 206] on input "text" at bounding box center [757, 208] width 139 height 28
click at [743, 254] on li "3D Tour Capture $120.00" at bounding box center [782, 246] width 189 height 29
type input "3D Tour Capture $120.00"
type input "1"
type input "120"
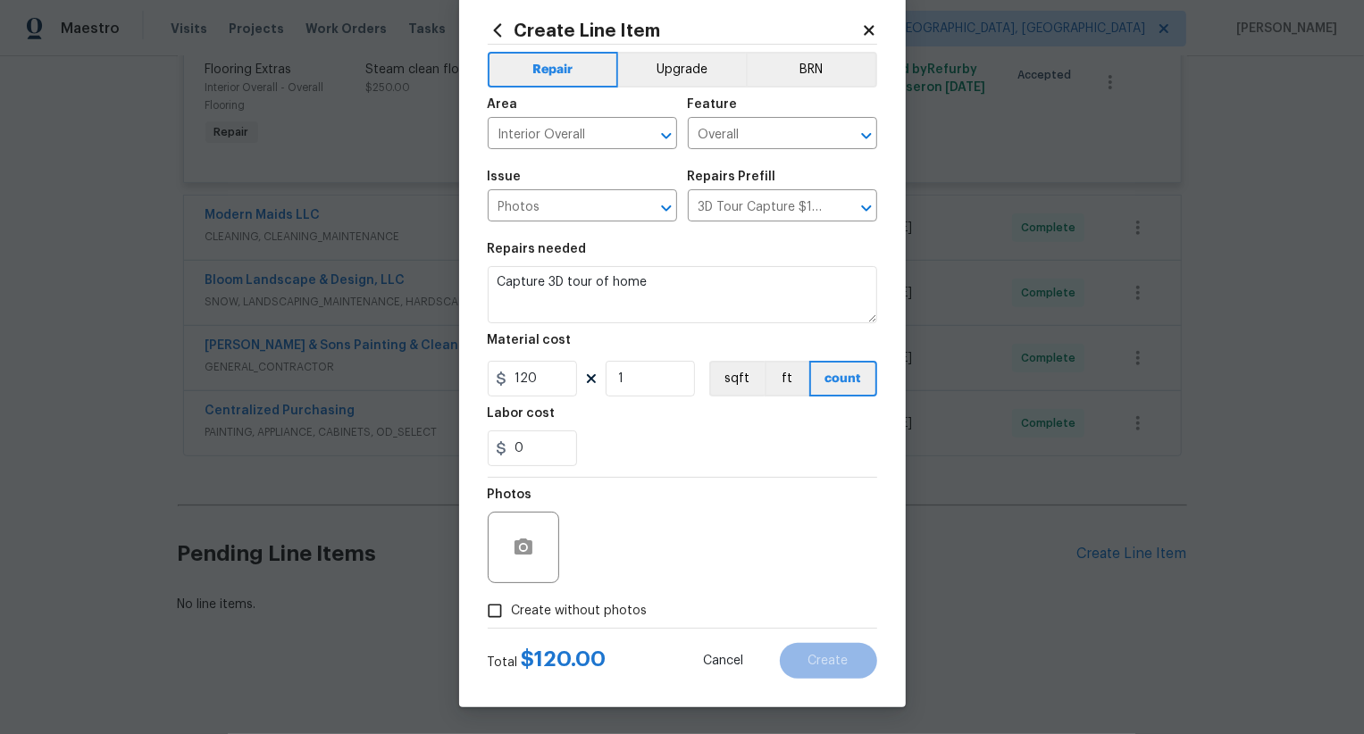
click at [570, 613] on span "Create without photos" at bounding box center [580, 611] width 136 height 19
click at [512, 613] on input "Create without photos" at bounding box center [495, 611] width 34 height 34
checkbox input "true"
click at [638, 572] on textarea at bounding box center [725, 547] width 304 height 71
type textarea "m,,"
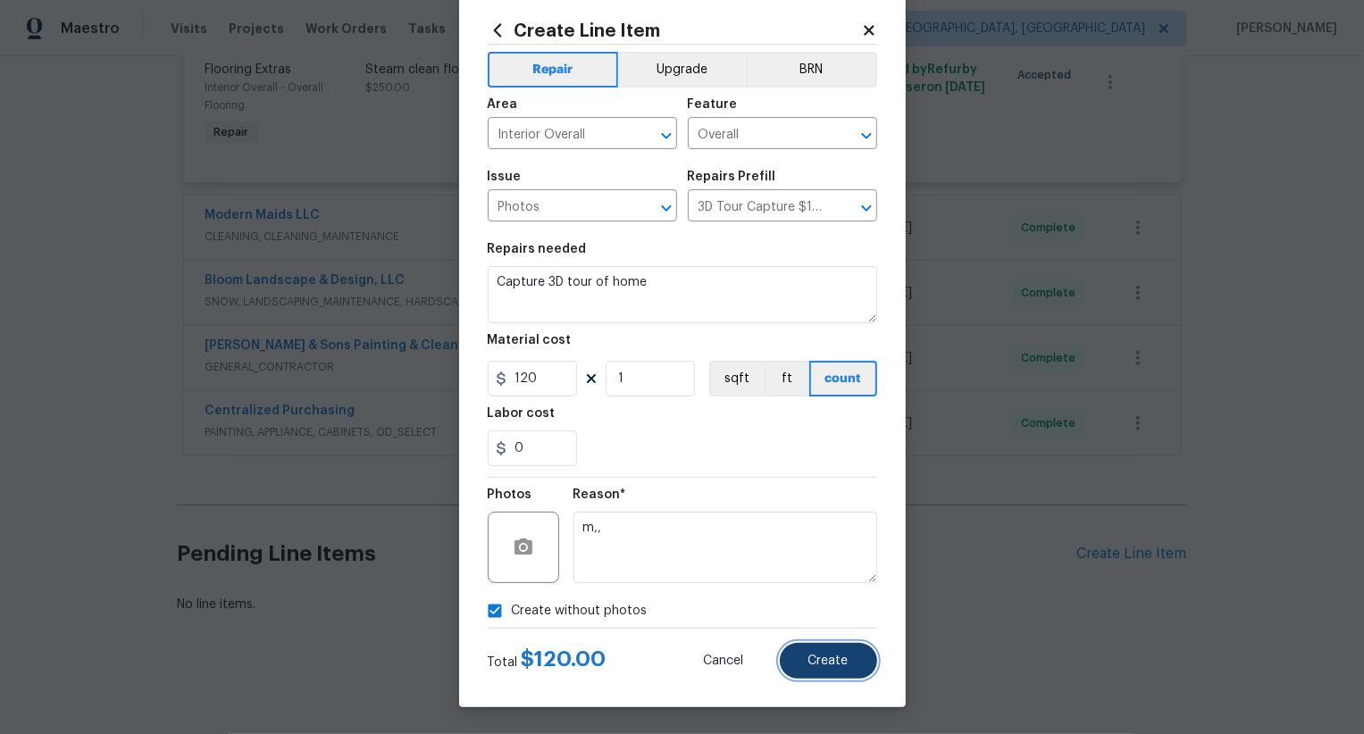
click at [823, 655] on span "Create" at bounding box center [828, 661] width 40 height 13
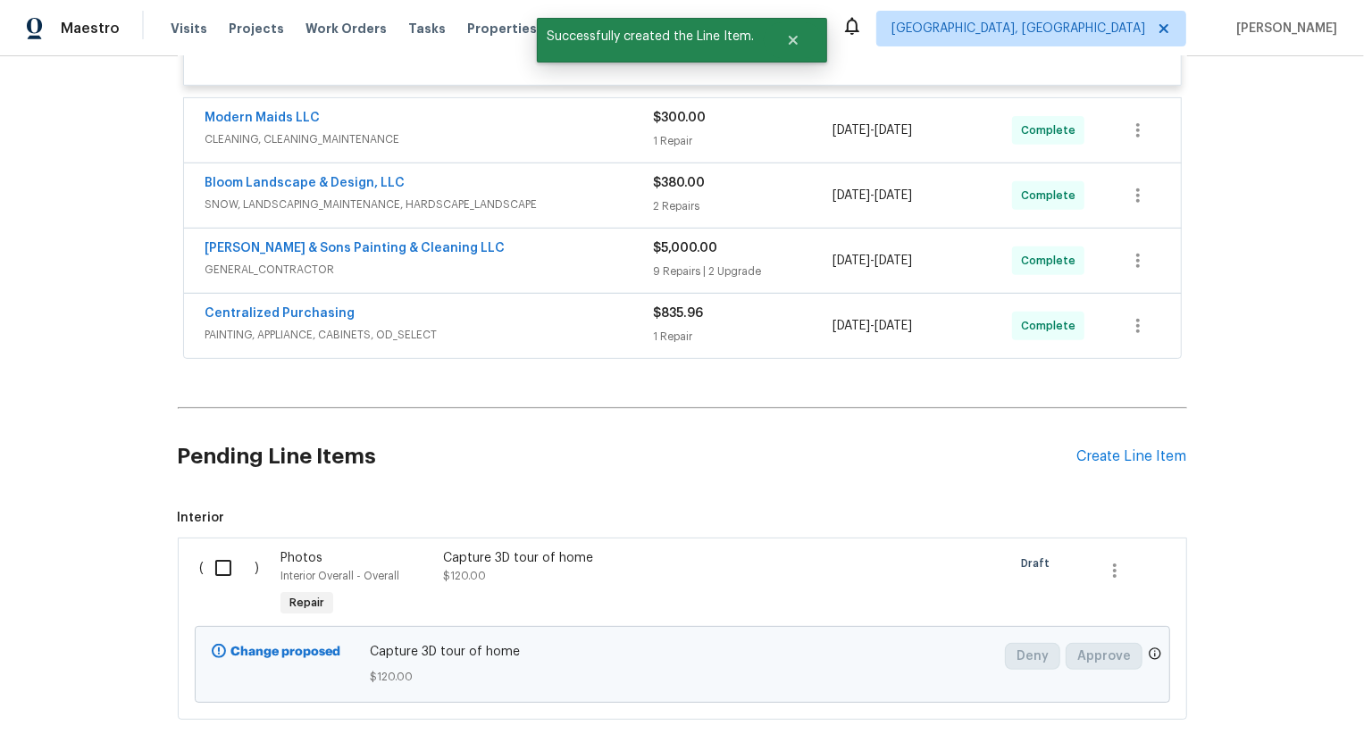
scroll to position [664, 0]
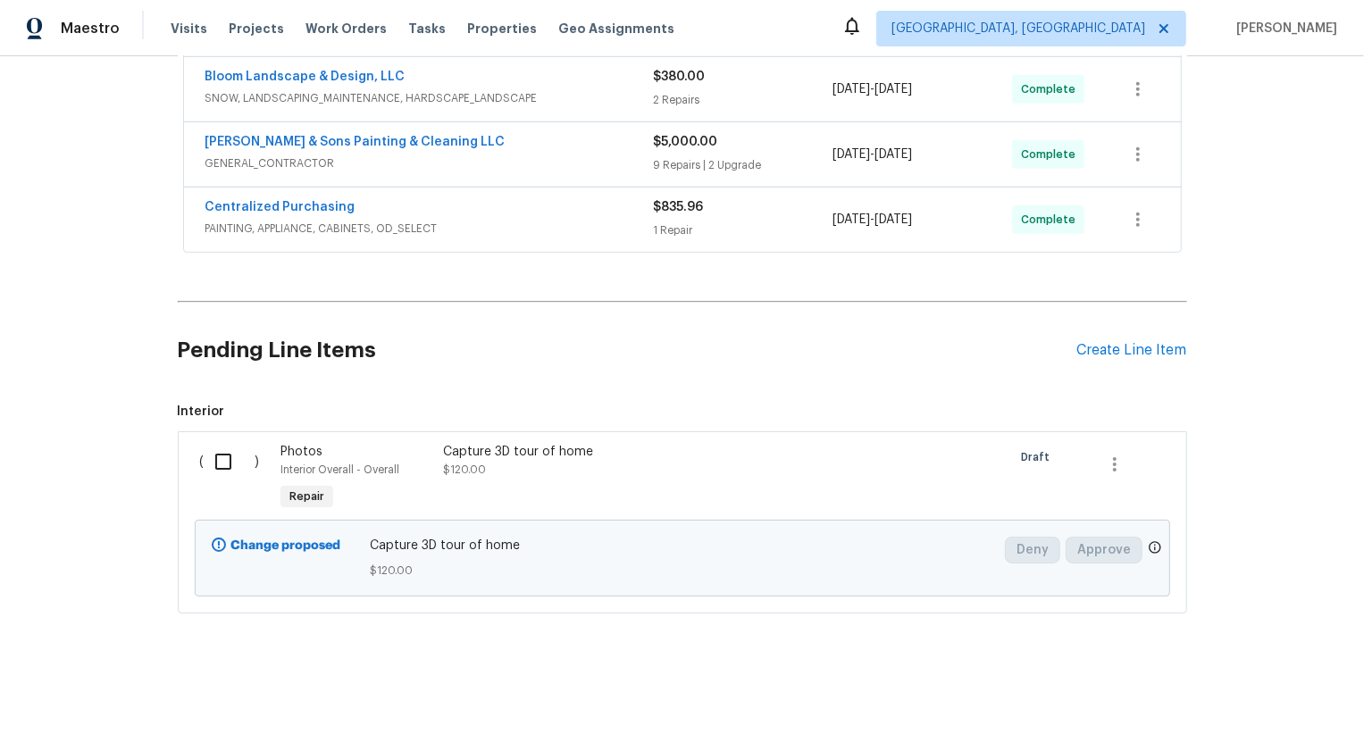
click at [227, 456] on input "checkbox" at bounding box center [230, 462] width 51 height 38
checkbox input "true"
click at [1255, 687] on span "Create Work Order" at bounding box center [1261, 690] width 119 height 22
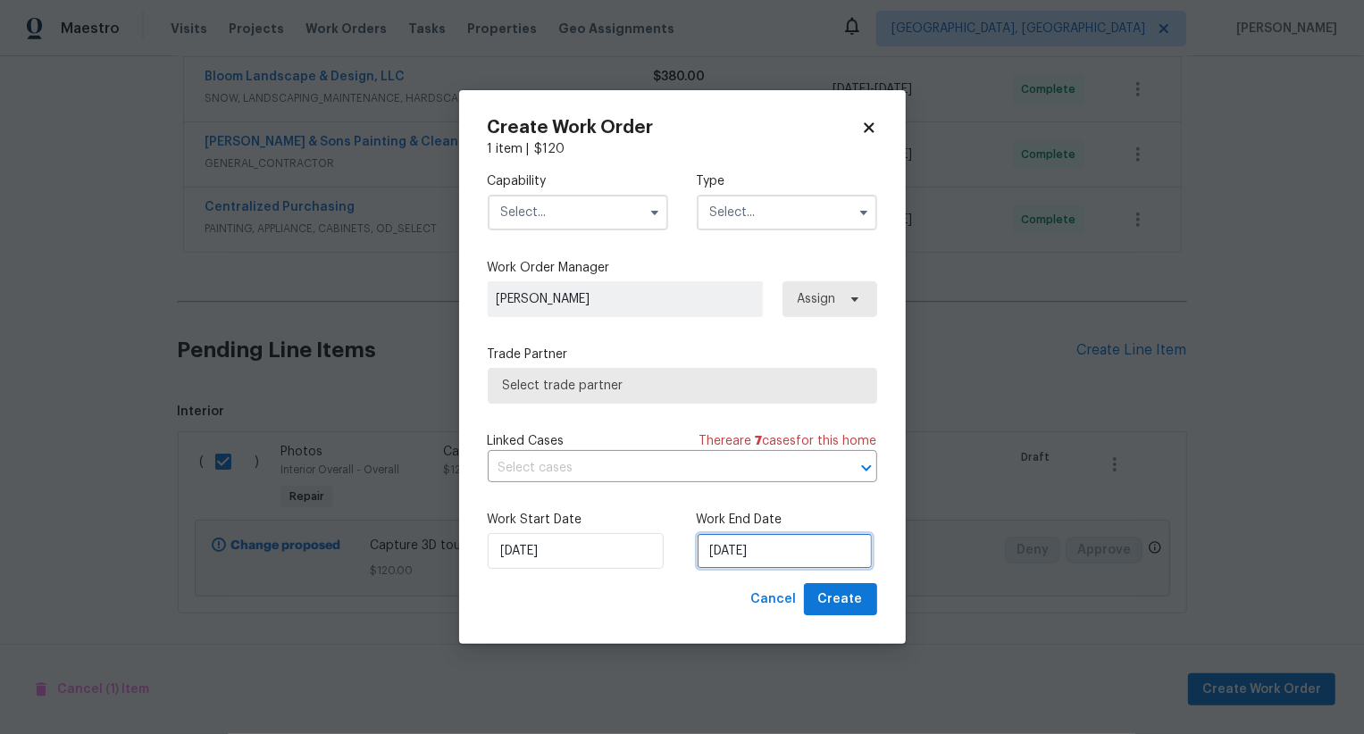
click at [743, 548] on input "06/09/2025" at bounding box center [785, 551] width 176 height 36
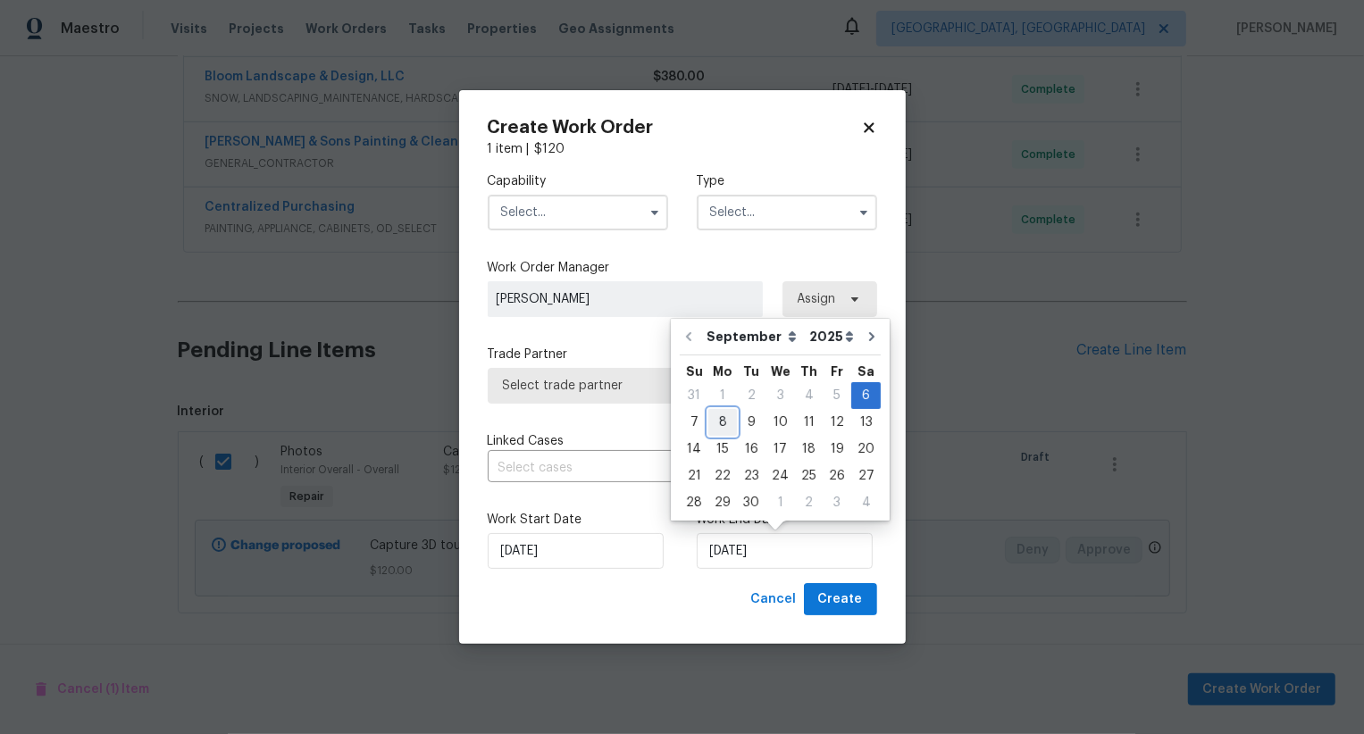
click at [722, 416] on div "8" at bounding box center [722, 422] width 29 height 25
type input "08/09/2025"
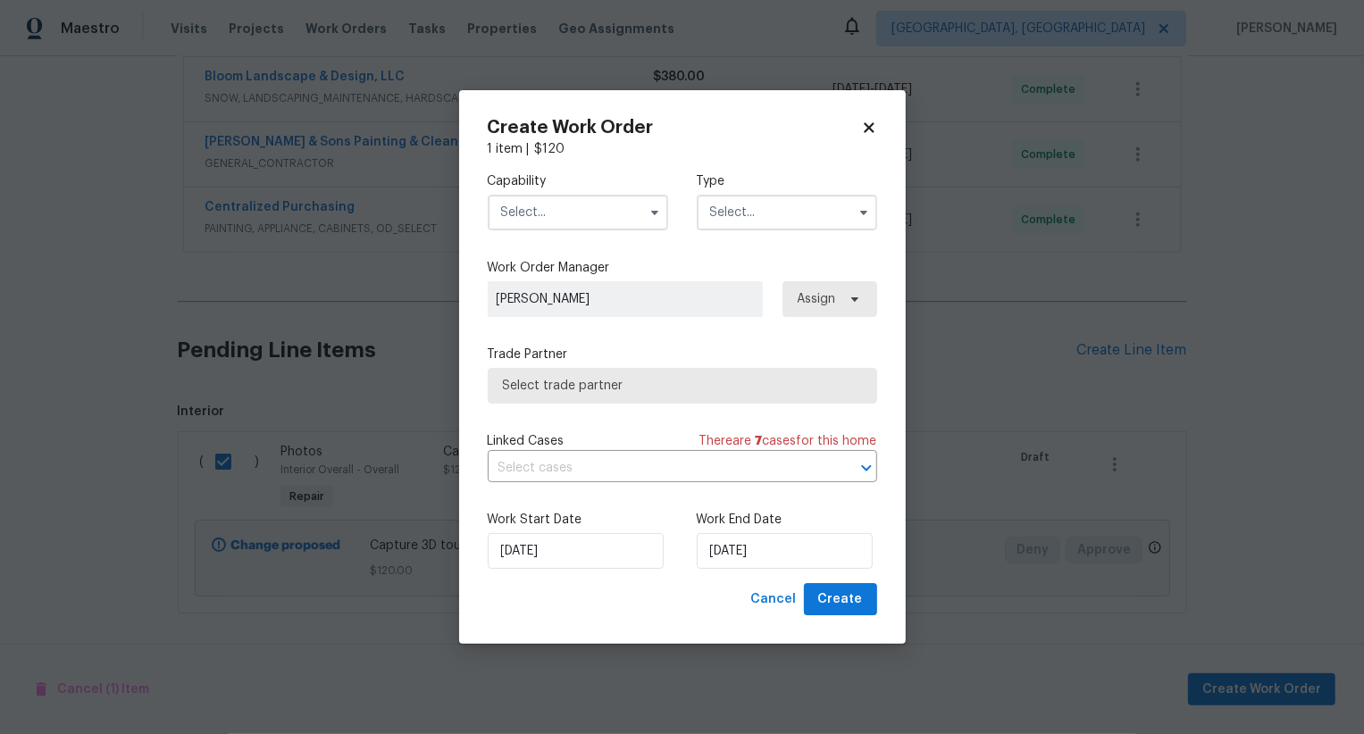
click at [602, 215] on input "text" at bounding box center [578, 213] width 180 height 36
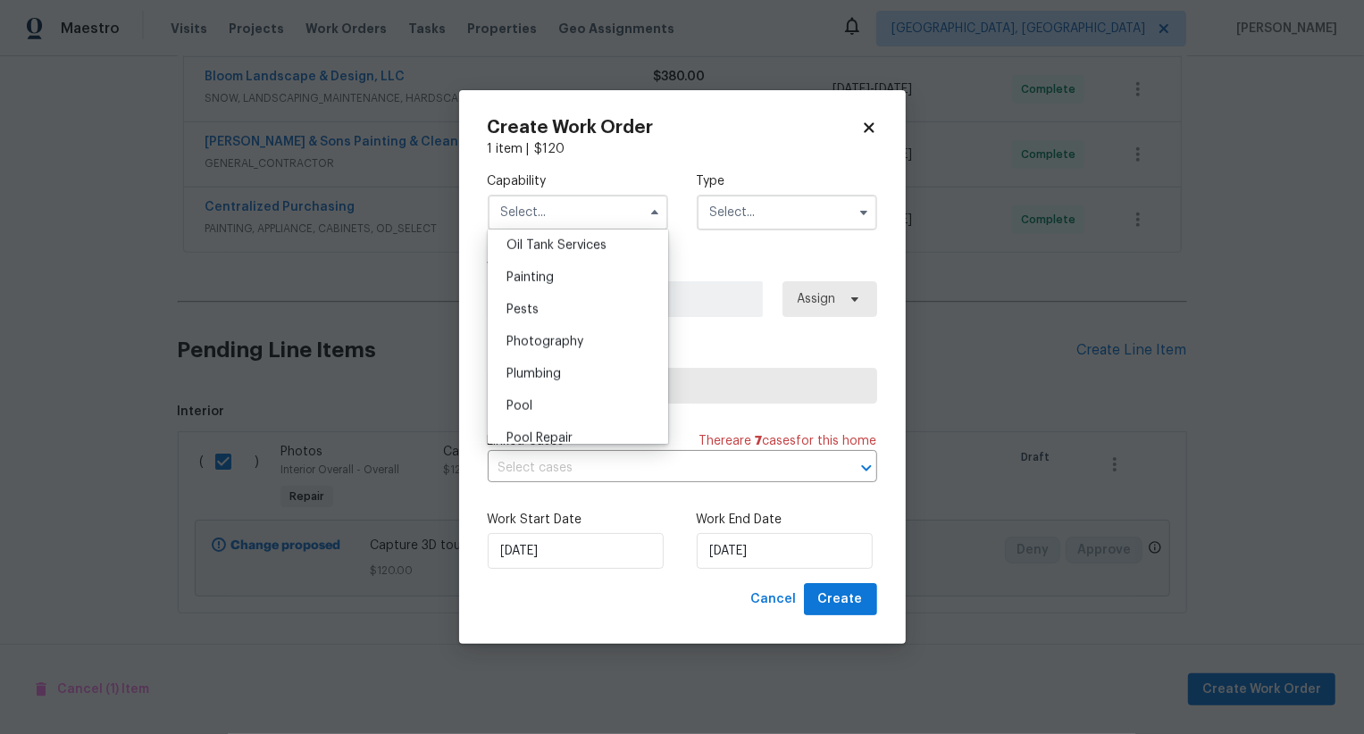
scroll to position [1509, 0]
click at [602, 294] on div "Photography" at bounding box center [577, 305] width 171 height 32
type input "Photography"
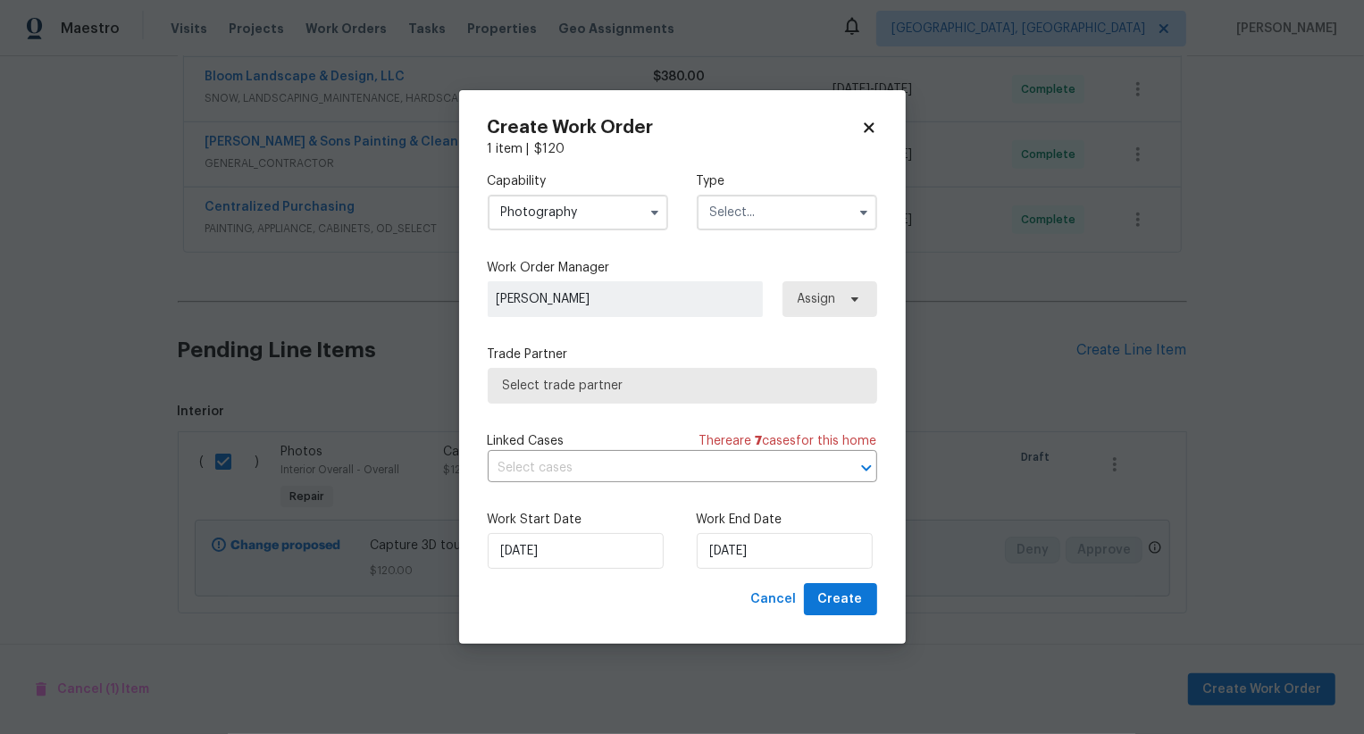
click at [763, 212] on input "text" at bounding box center [787, 213] width 180 height 36
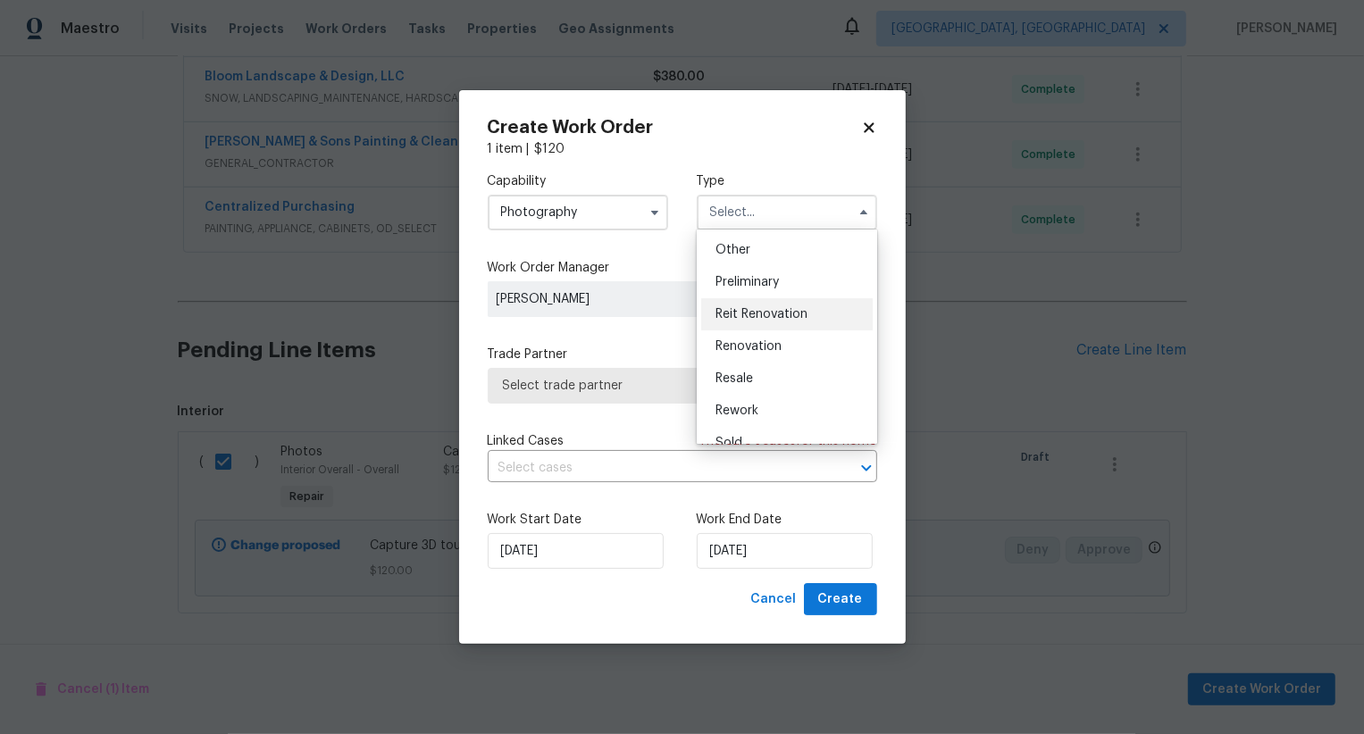
scroll to position [351, 0]
click at [772, 260] on div "Other" at bounding box center [786, 253] width 171 height 32
type input "Other"
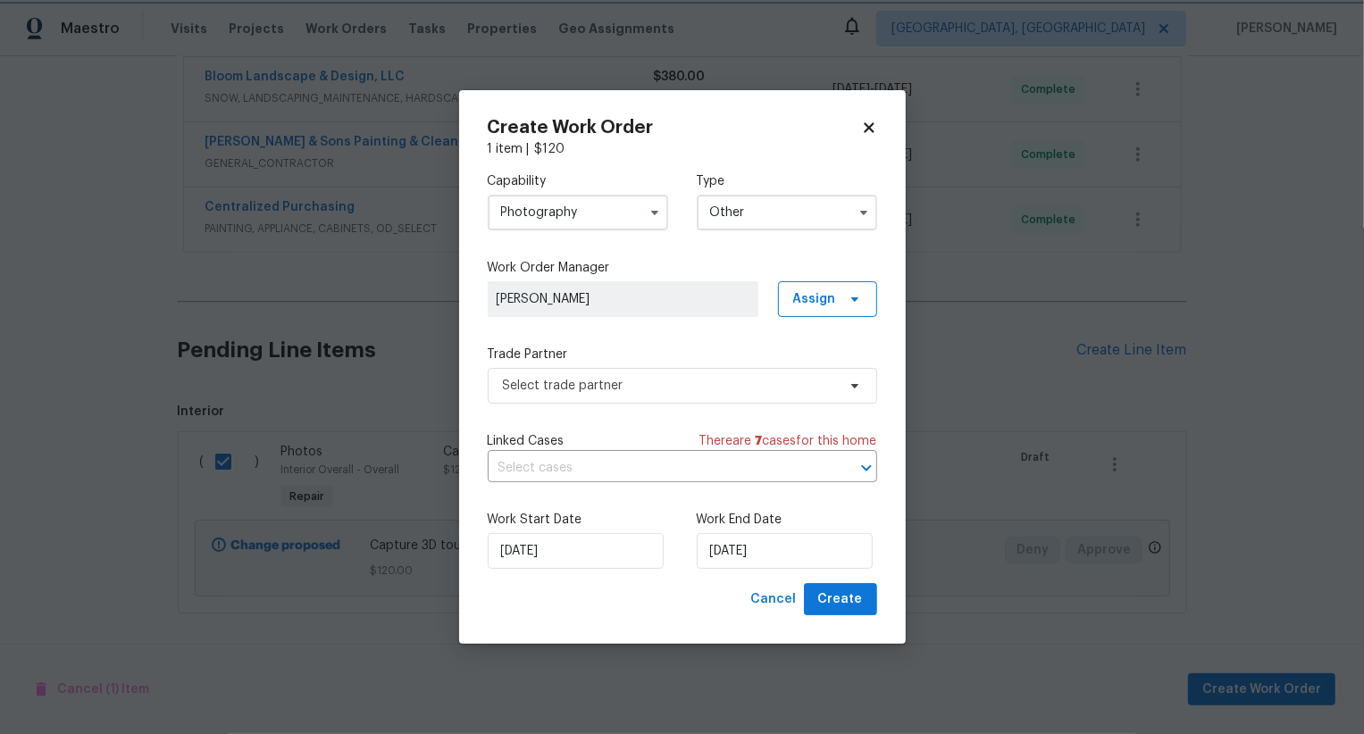
scroll to position [0, 0]
click at [739, 372] on span "Select trade partner" at bounding box center [682, 386] width 389 height 36
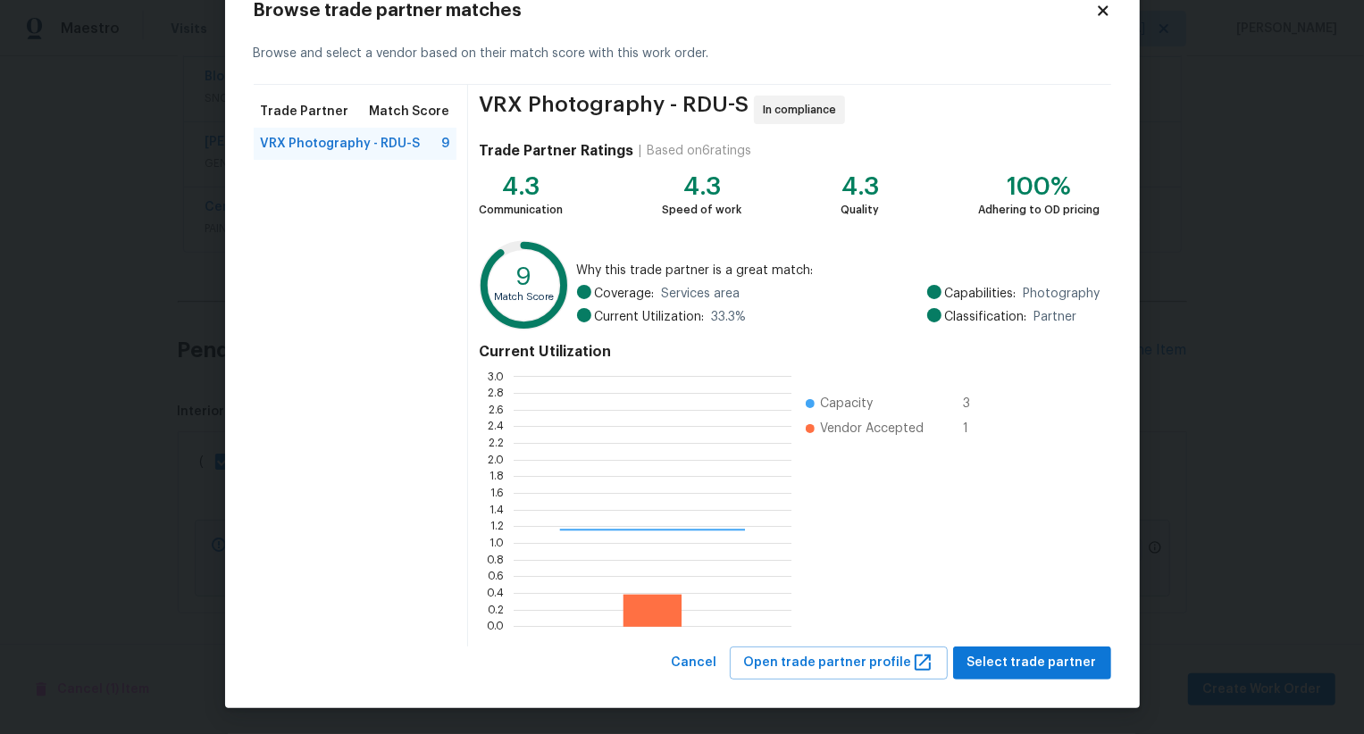
scroll to position [250, 277]
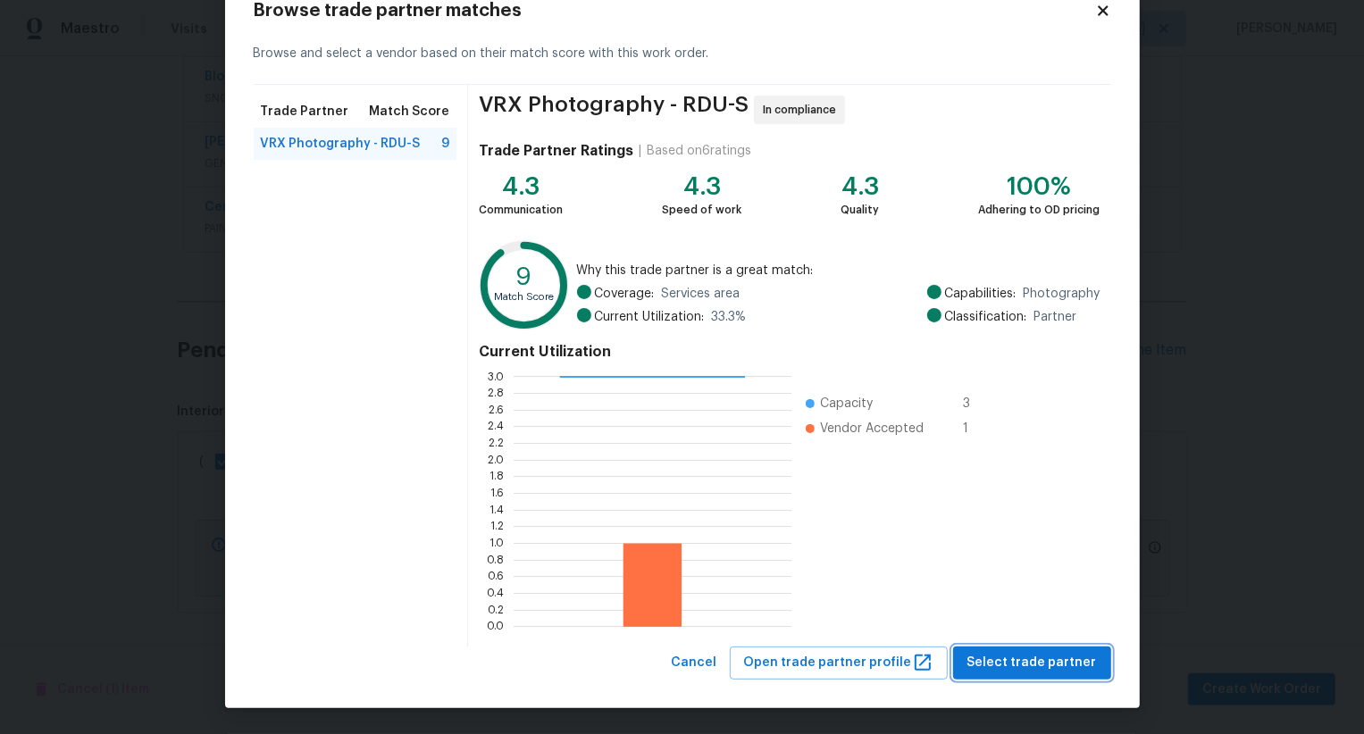
click at [1022, 667] on span "Select trade partner" at bounding box center [1032, 663] width 130 height 22
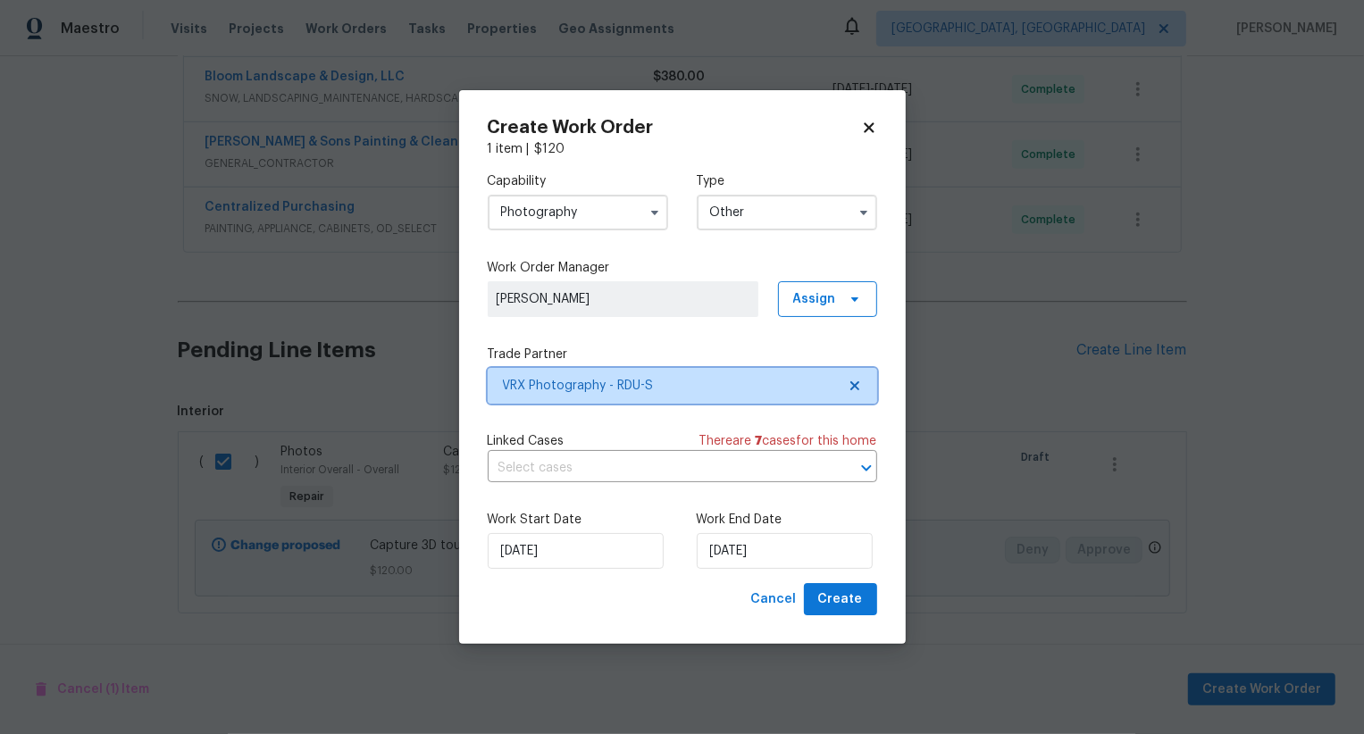
scroll to position [0, 0]
click at [856, 602] on span "Create" at bounding box center [840, 600] width 45 height 22
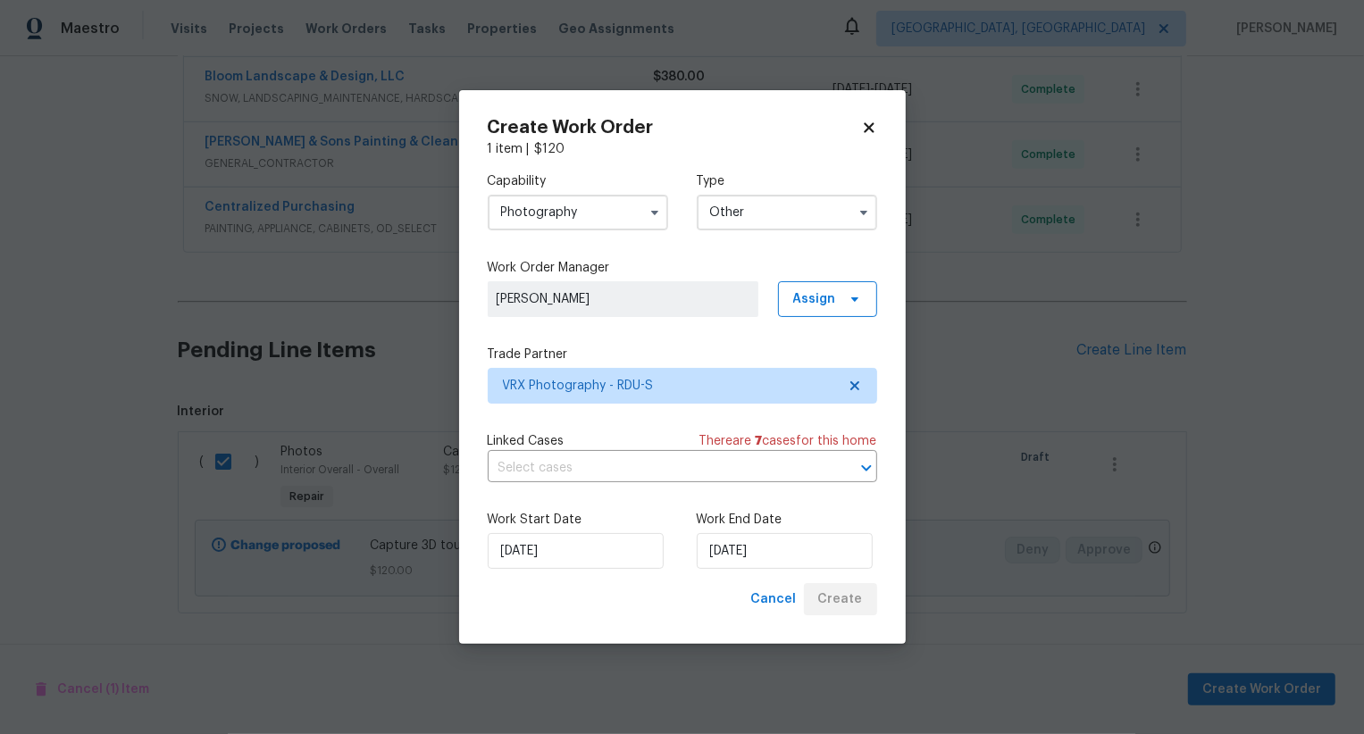
checkbox input "false"
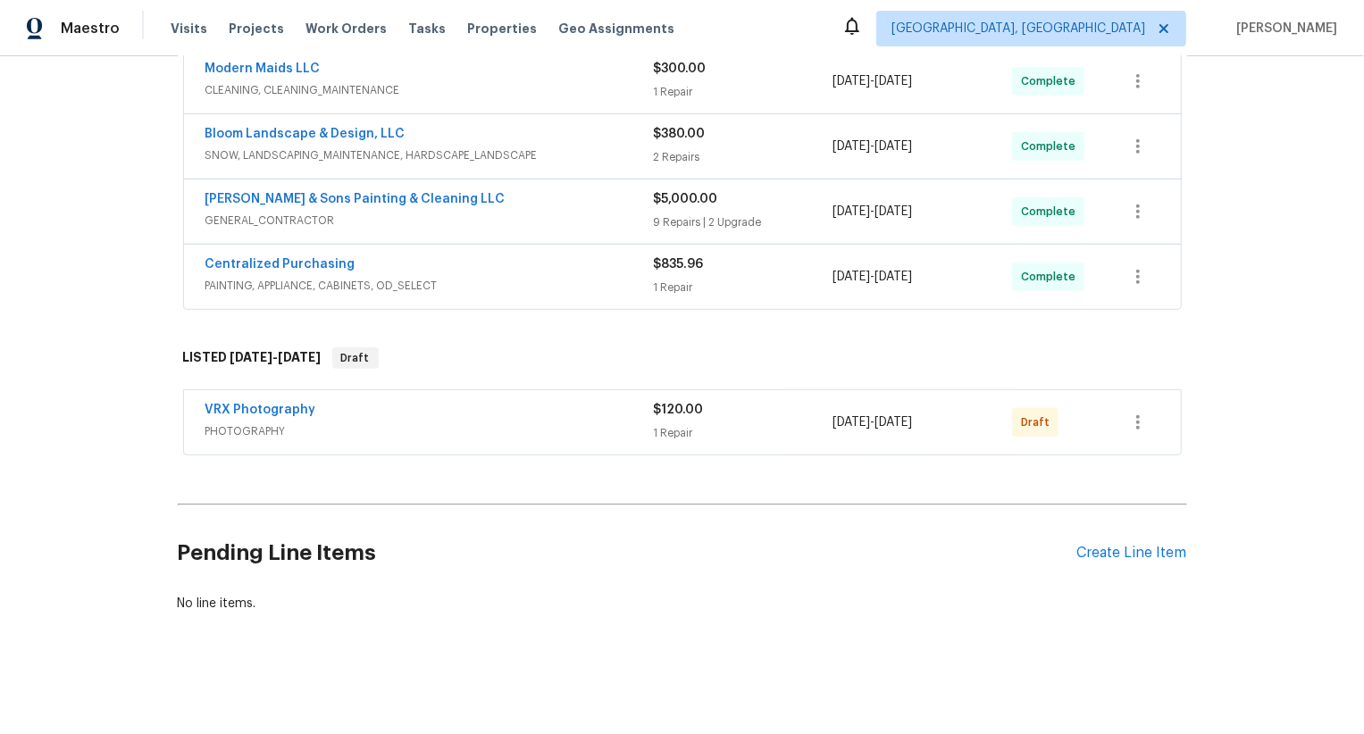
scroll to position [606, 0]
click at [1136, 425] on icon "button" at bounding box center [1137, 423] width 21 height 21
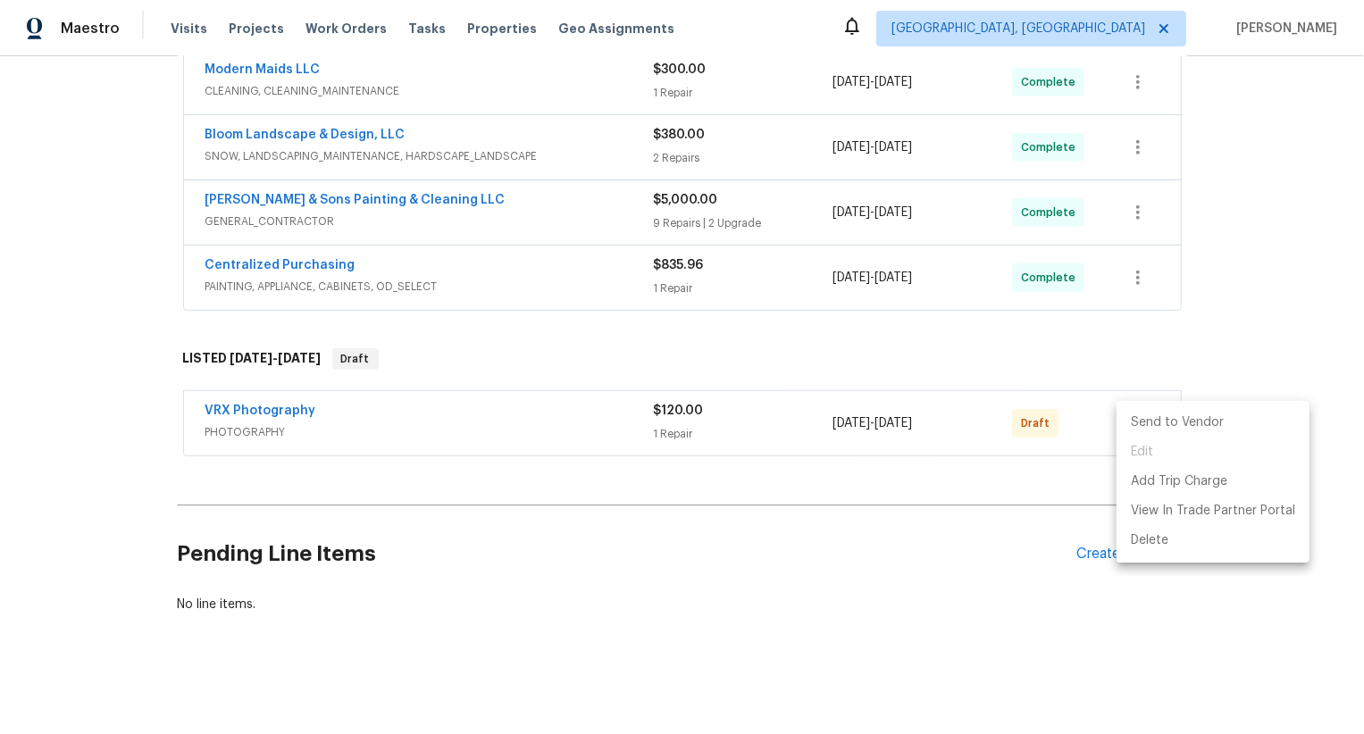
click at [1136, 425] on li "Send to Vendor" at bounding box center [1212, 422] width 193 height 29
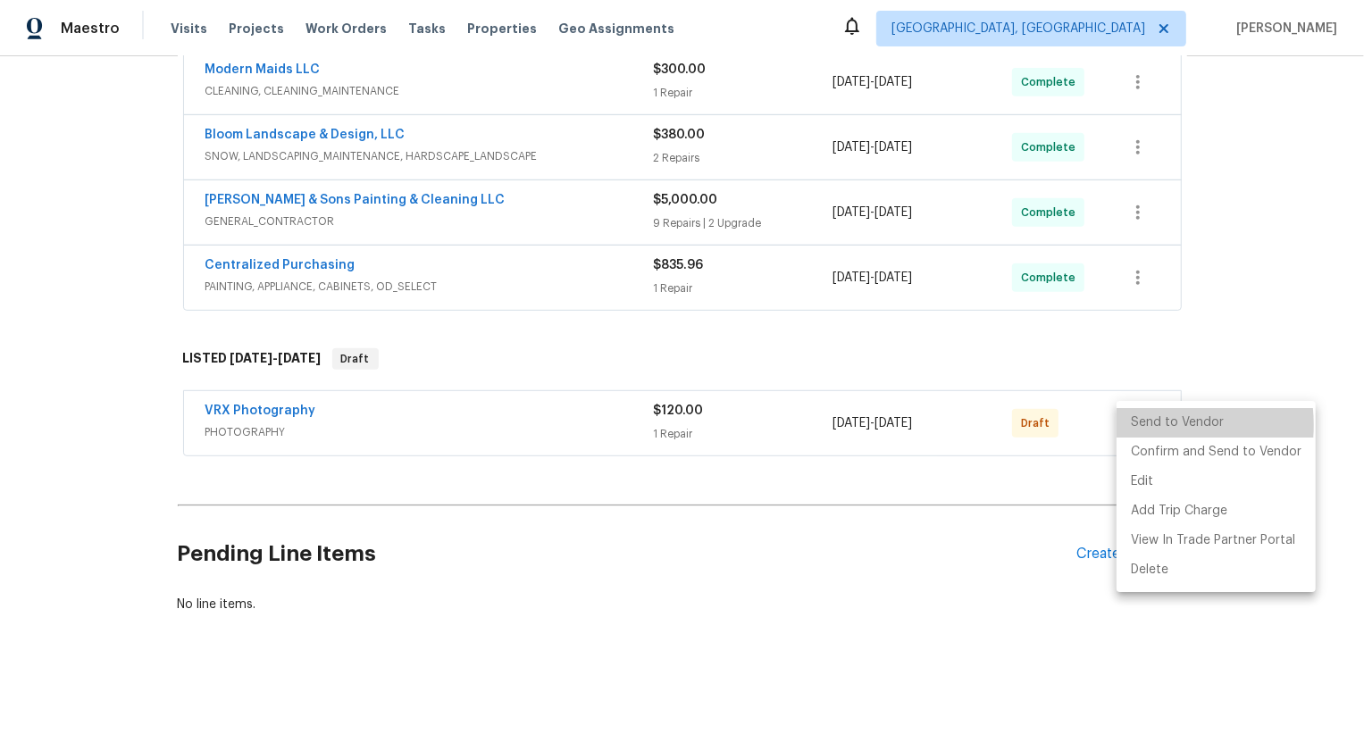
click at [1136, 425] on li "Send to Vendor" at bounding box center [1215, 422] width 199 height 29
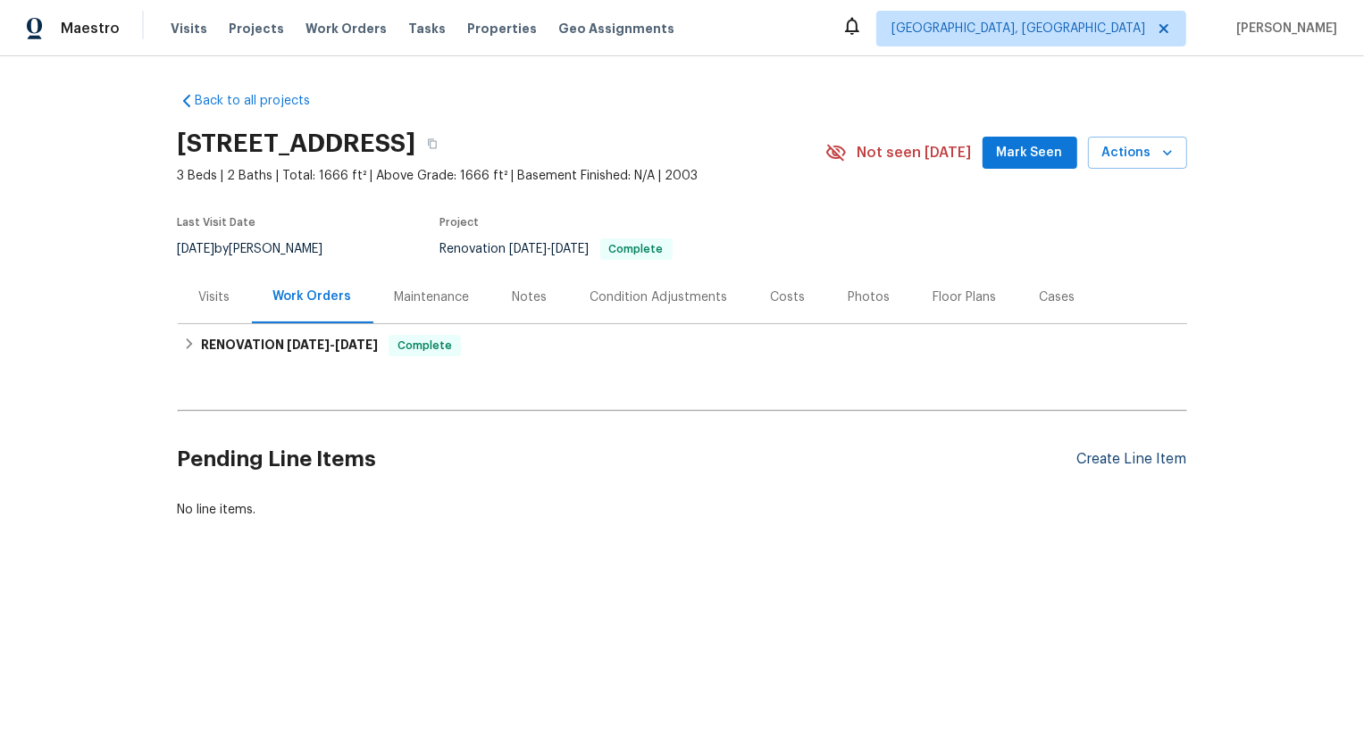
click at [1102, 467] on div "Create Line Item" at bounding box center [1132, 459] width 110 height 17
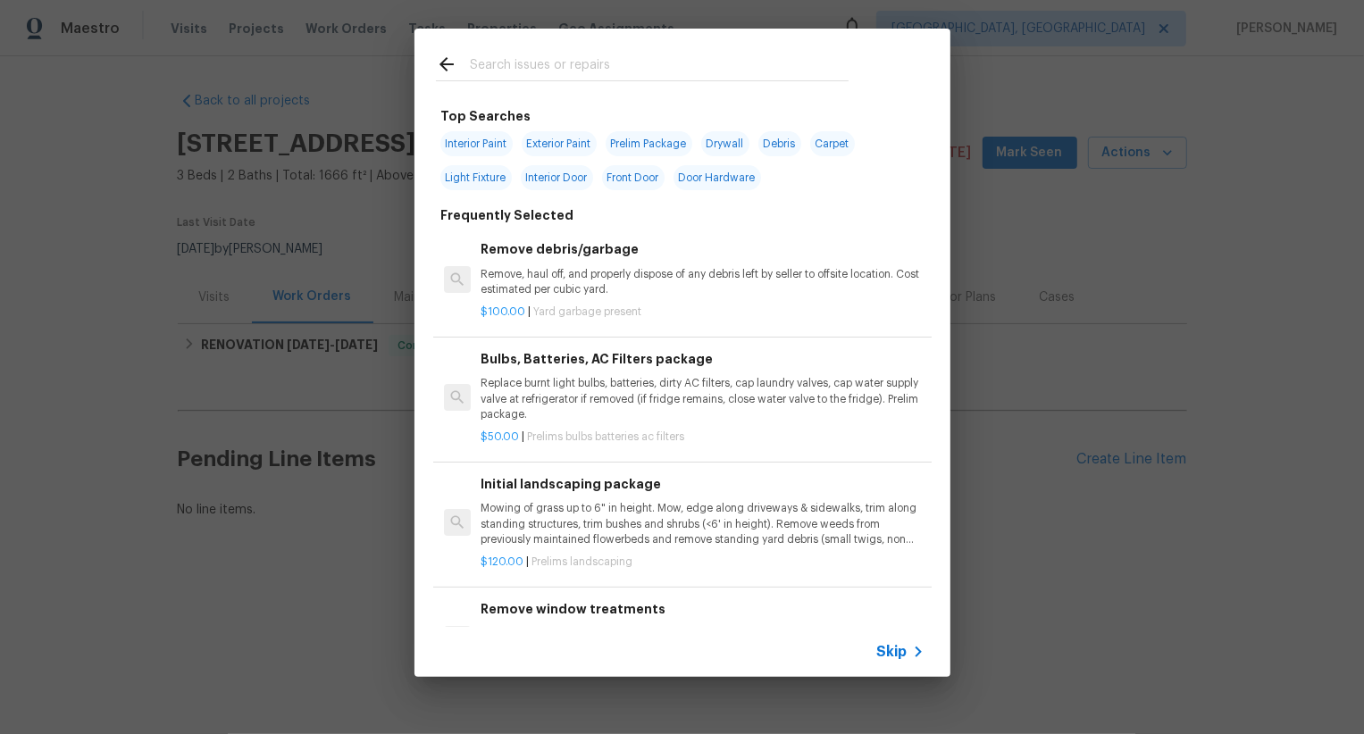
click at [901, 650] on span "Skip" at bounding box center [892, 652] width 30 height 18
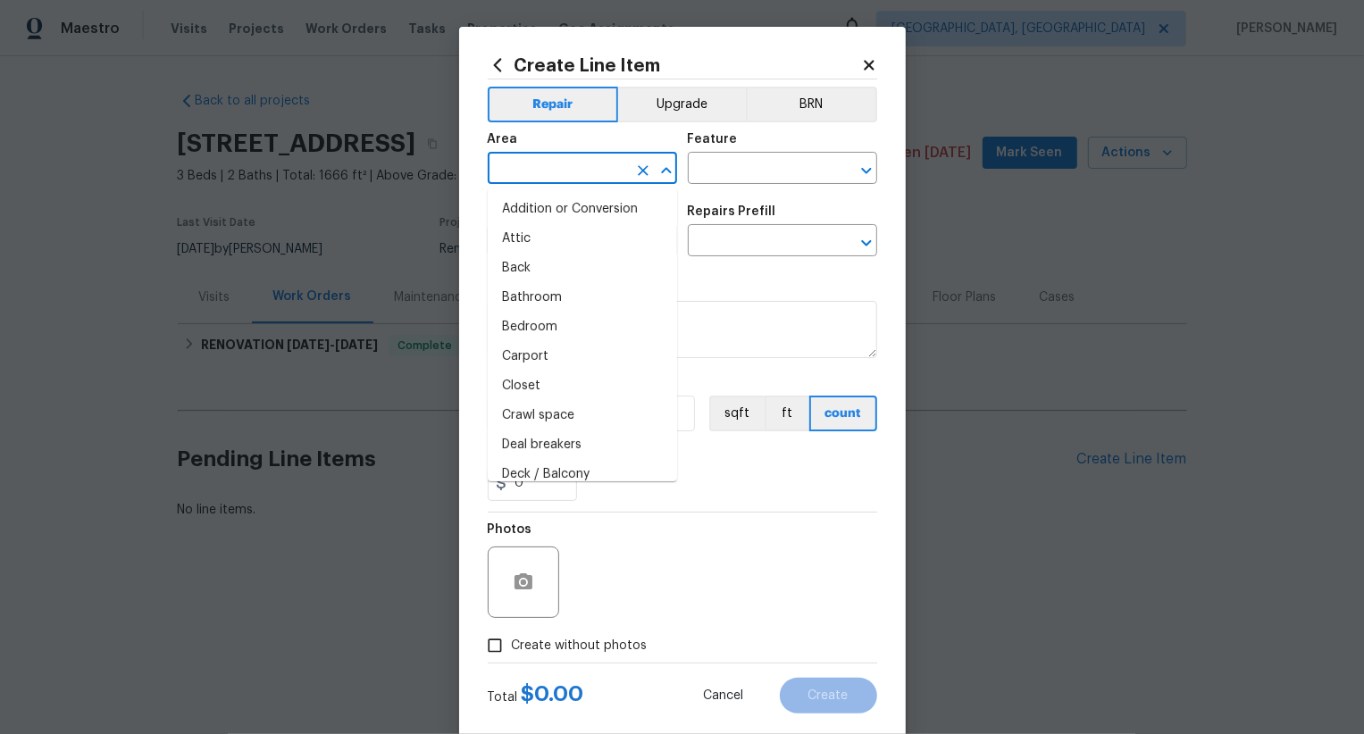
click at [596, 167] on input "text" at bounding box center [557, 170] width 139 height 28
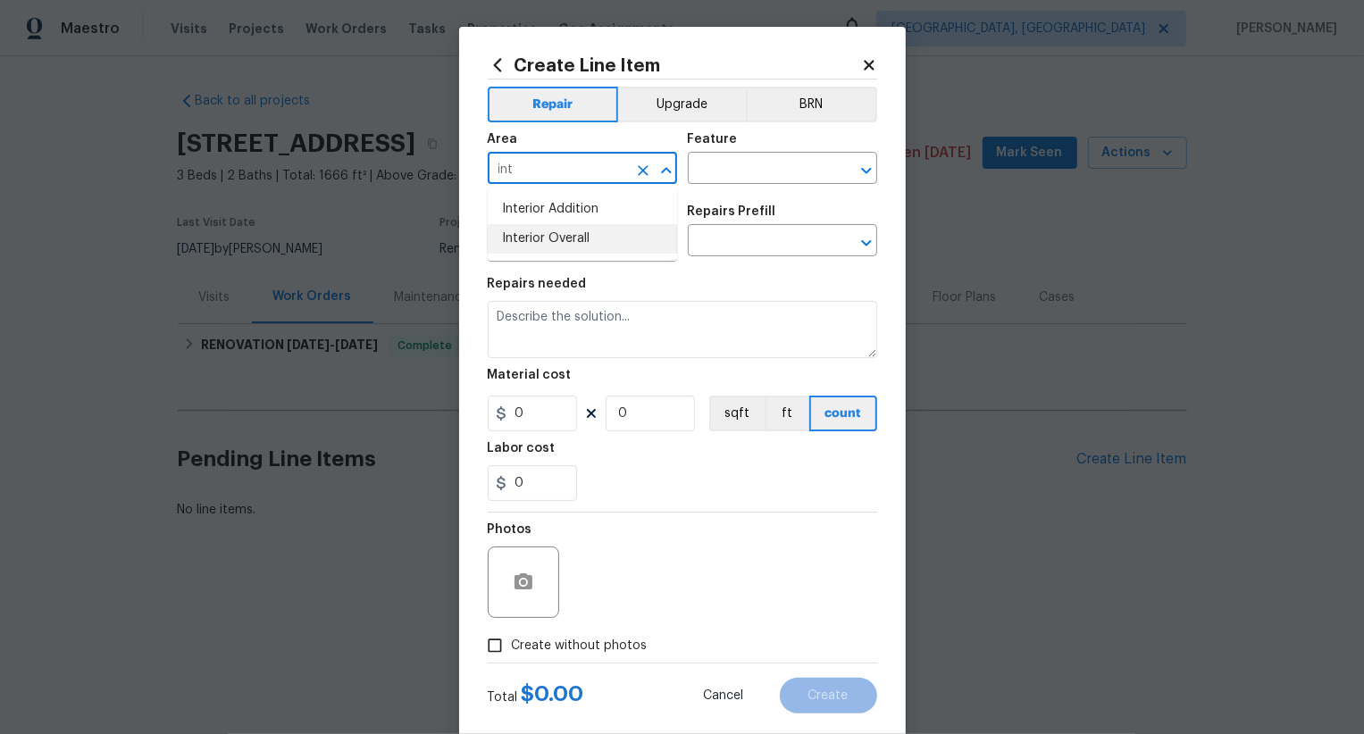
click at [602, 243] on li "Interior Overall" at bounding box center [582, 238] width 189 height 29
type input "Interior Overall"
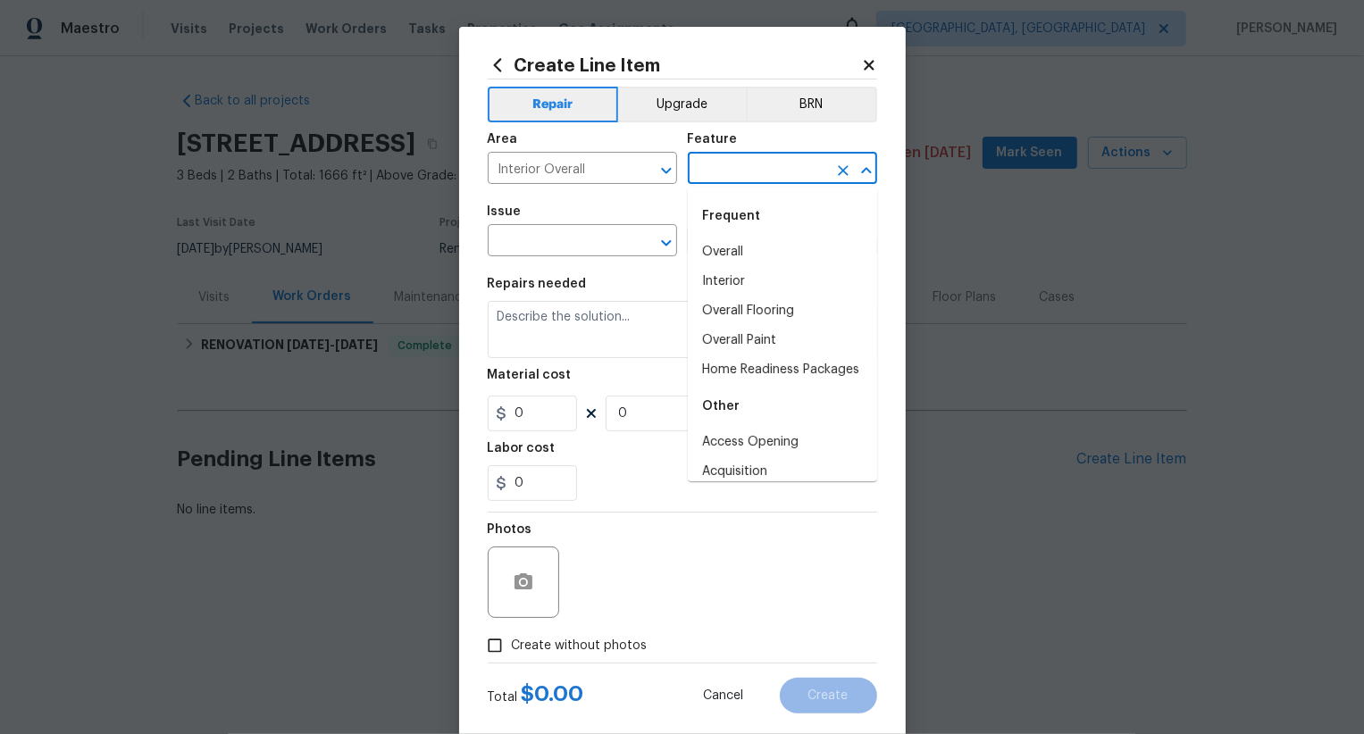
click at [723, 180] on input "text" at bounding box center [757, 170] width 139 height 28
click at [723, 249] on li "Overall" at bounding box center [782, 252] width 189 height 29
type input "Overall"
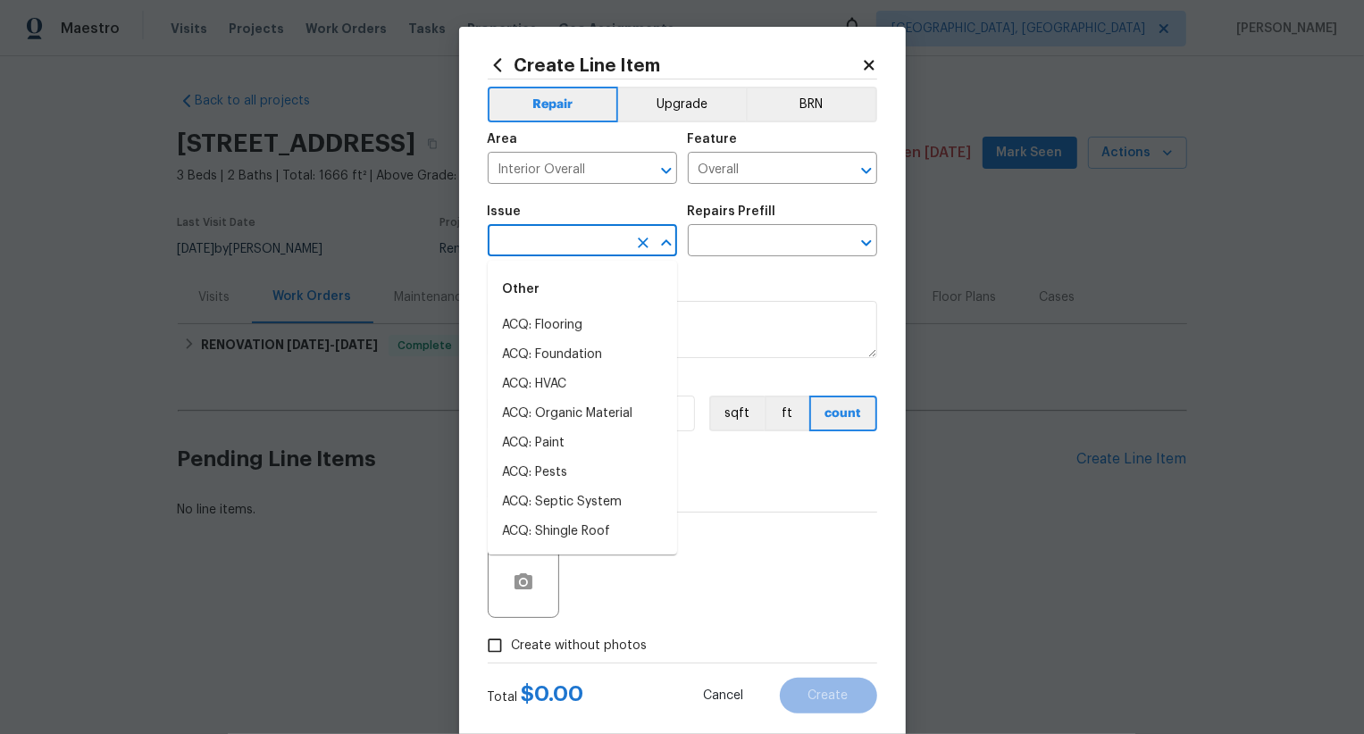
click at [602, 247] on input "text" at bounding box center [557, 243] width 139 height 28
type input "o"
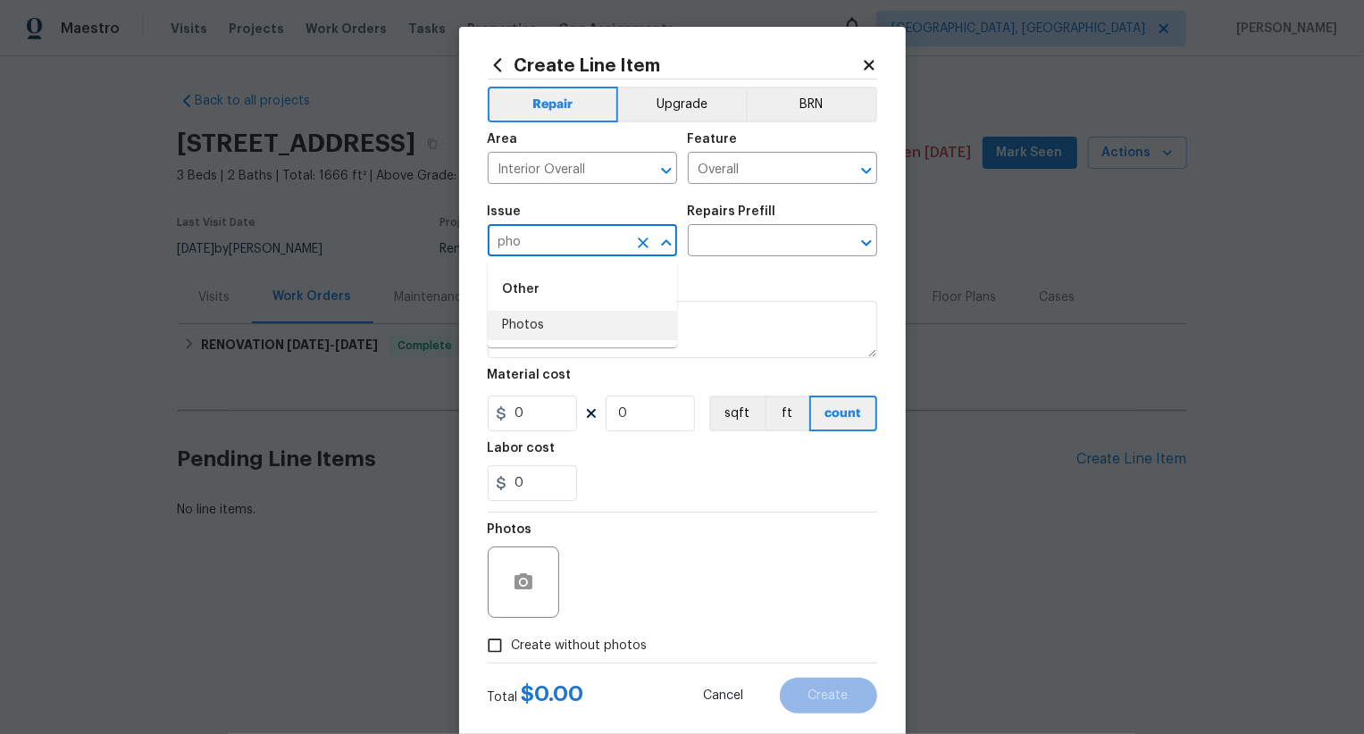
click at [606, 334] on li "Photos" at bounding box center [582, 325] width 189 height 29
type input "Photos"
click at [748, 250] on input "text" at bounding box center [757, 243] width 139 height 28
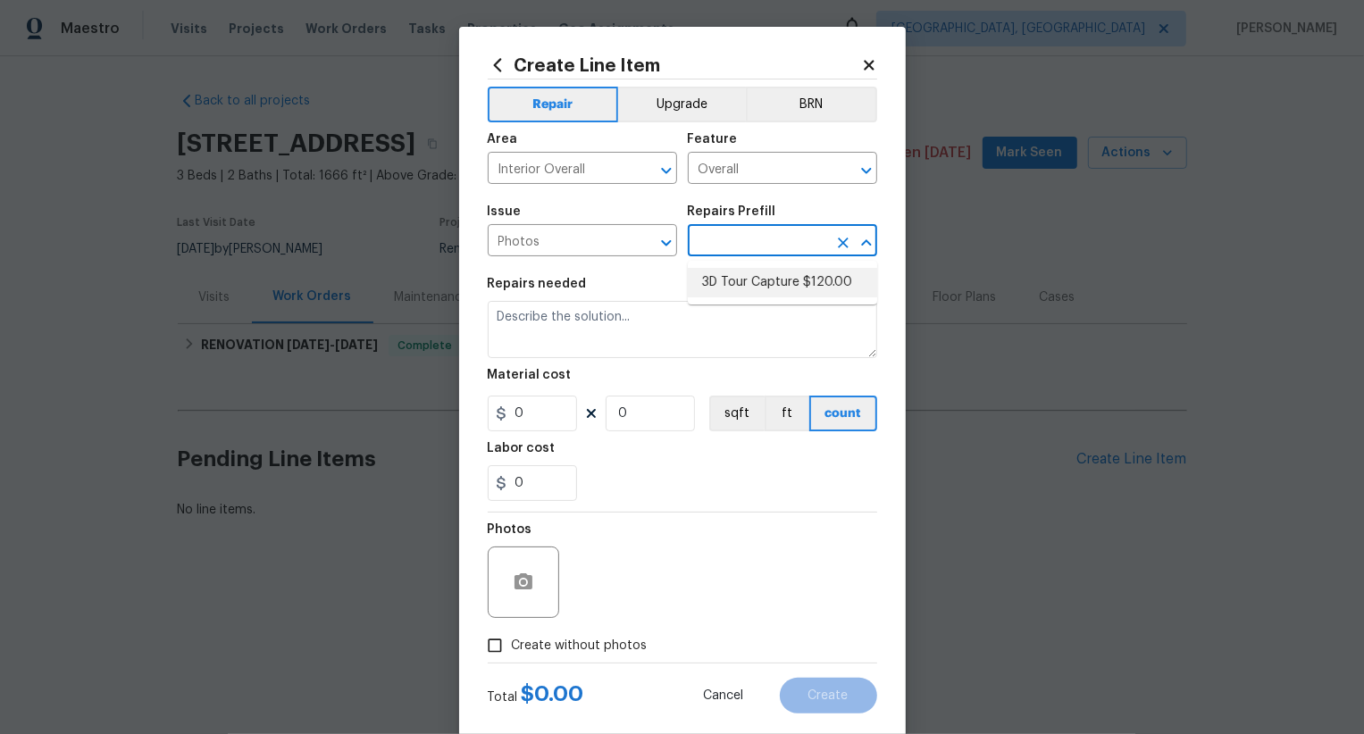
click at [750, 283] on li "3D Tour Capture $120.00" at bounding box center [782, 282] width 189 height 29
type input "3D Tour Capture $120.00"
type textarea "Capture 3D tour of home"
type input "1"
type input "120"
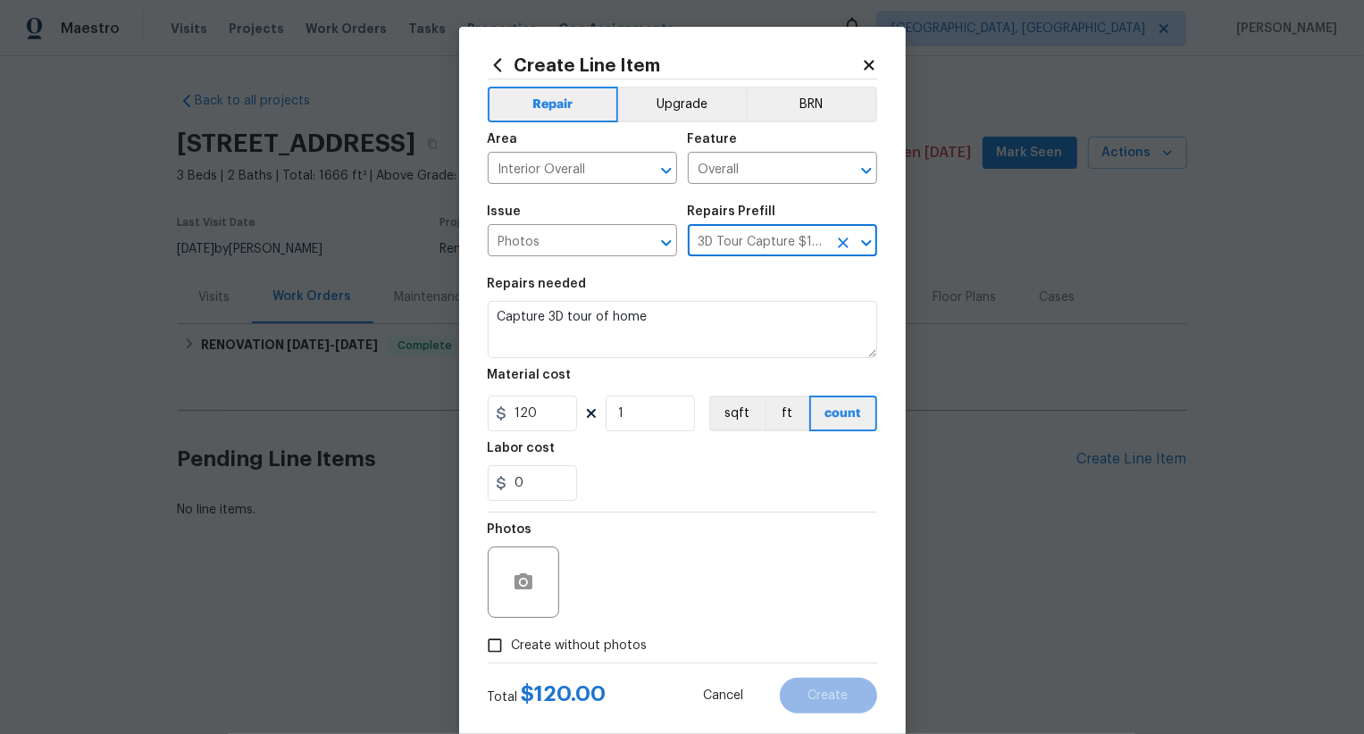
scroll to position [35, 0]
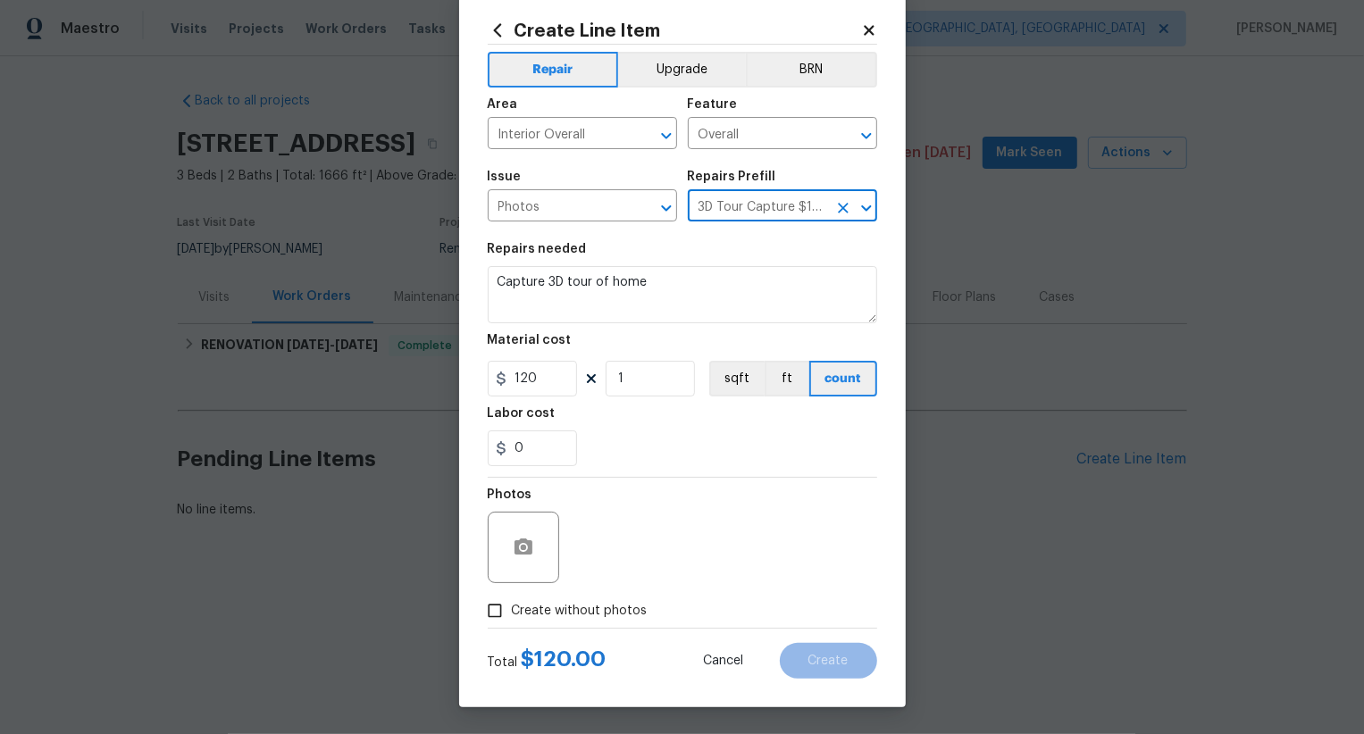
click at [616, 625] on label "Create without photos" at bounding box center [563, 611] width 170 height 34
click at [512, 625] on input "Create without photos" at bounding box center [495, 611] width 34 height 34
checkbox input "true"
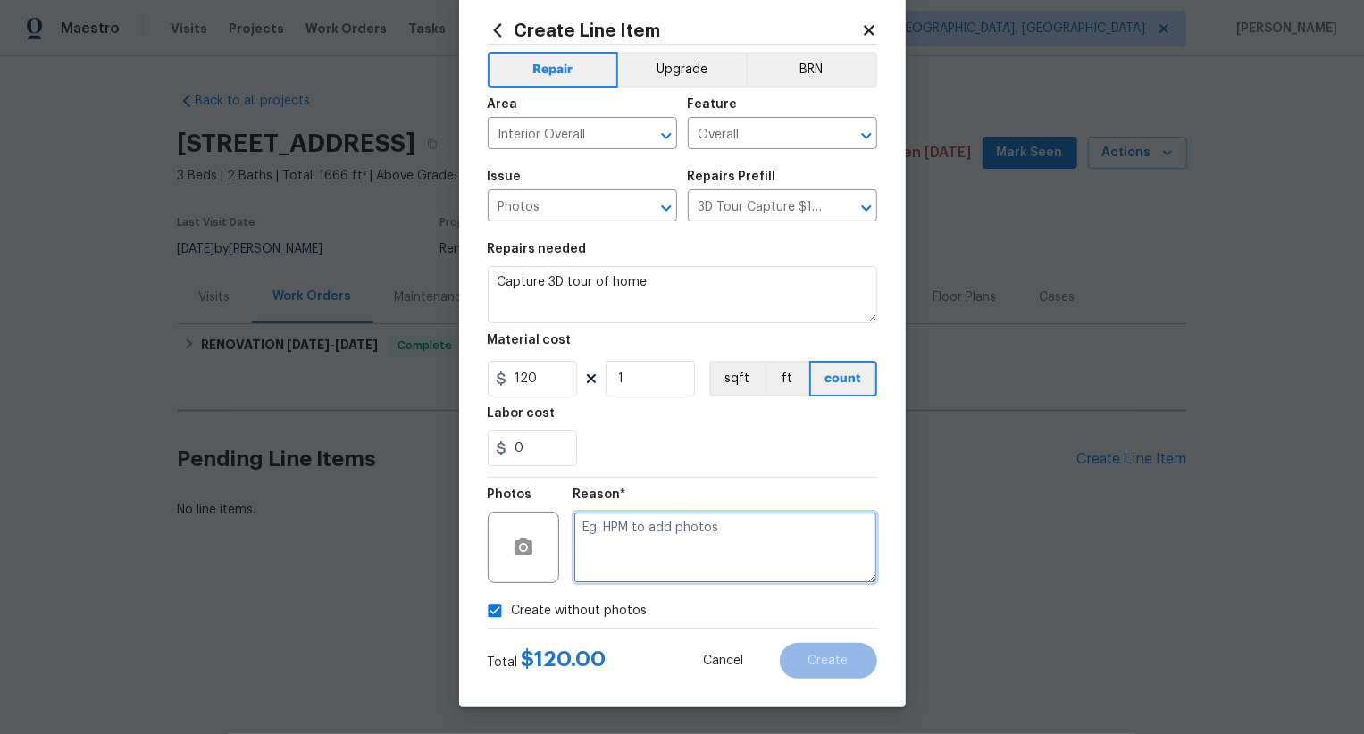
click at [672, 542] on textarea at bounding box center [725, 547] width 304 height 71
type textarea ",,,"
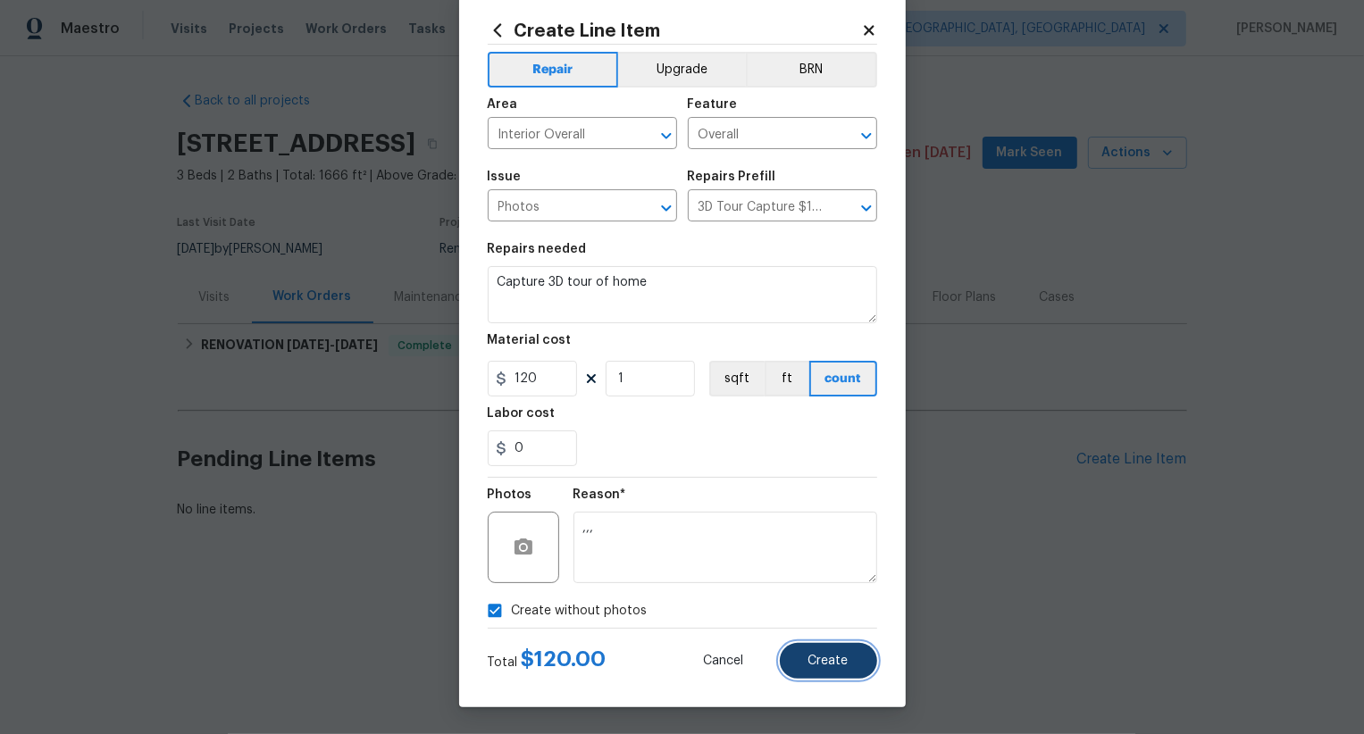
click at [793, 654] on button "Create" at bounding box center [828, 661] width 97 height 36
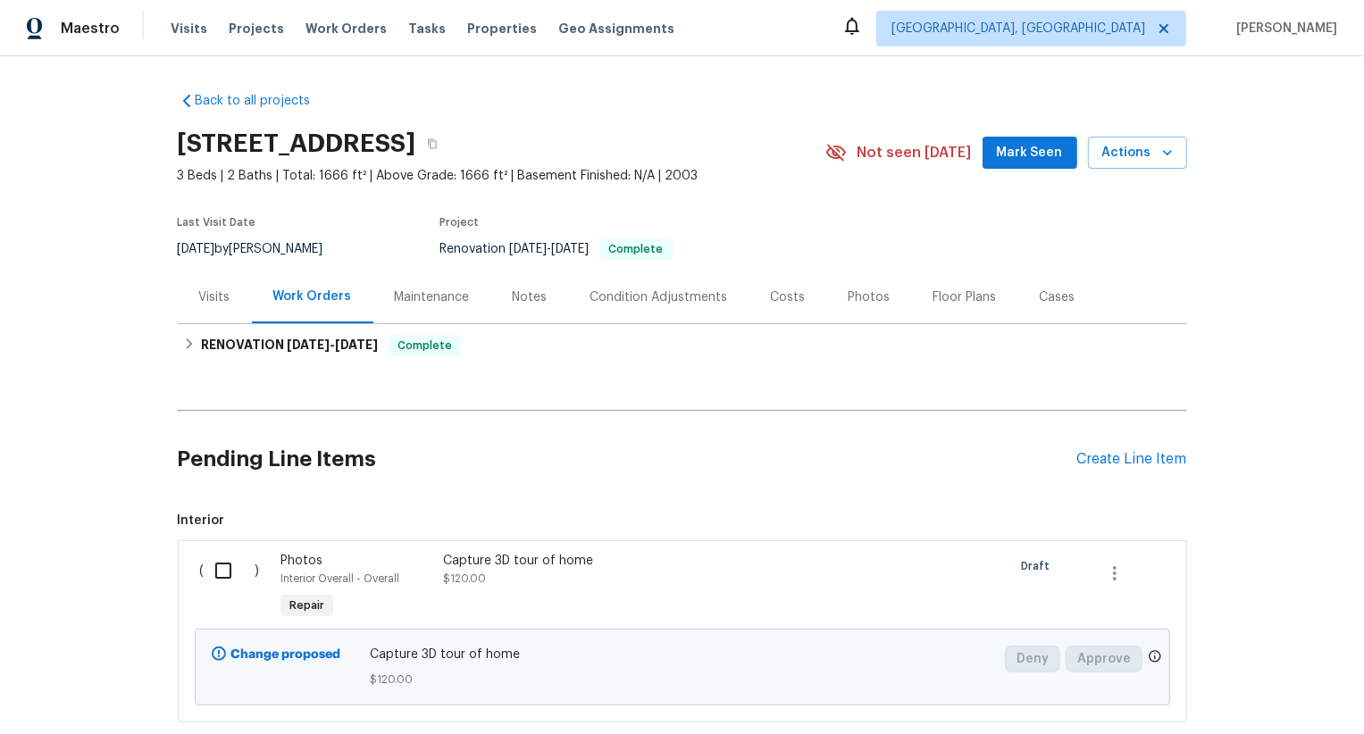
scroll to position [109, 0]
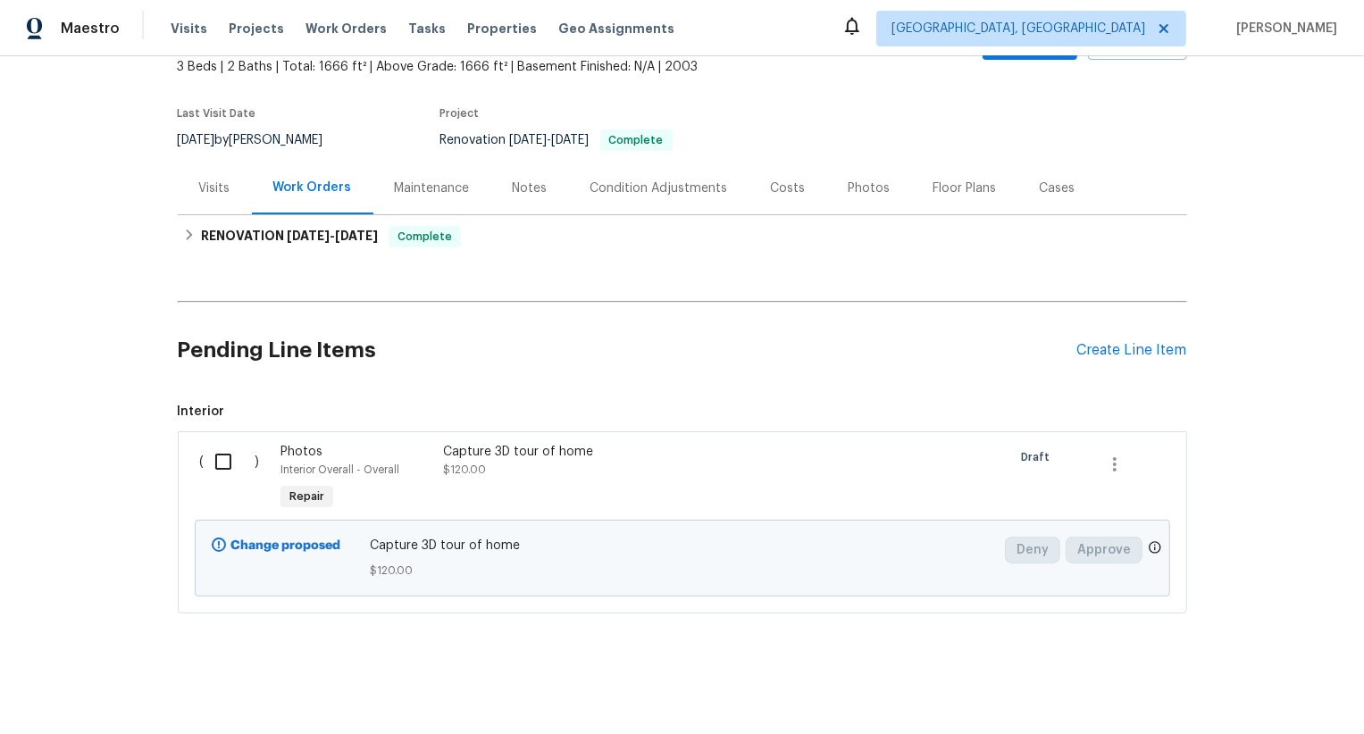
click at [212, 459] on input "checkbox" at bounding box center [230, 462] width 51 height 38
checkbox input "true"
click at [1275, 692] on span "Create Work Order" at bounding box center [1261, 690] width 119 height 22
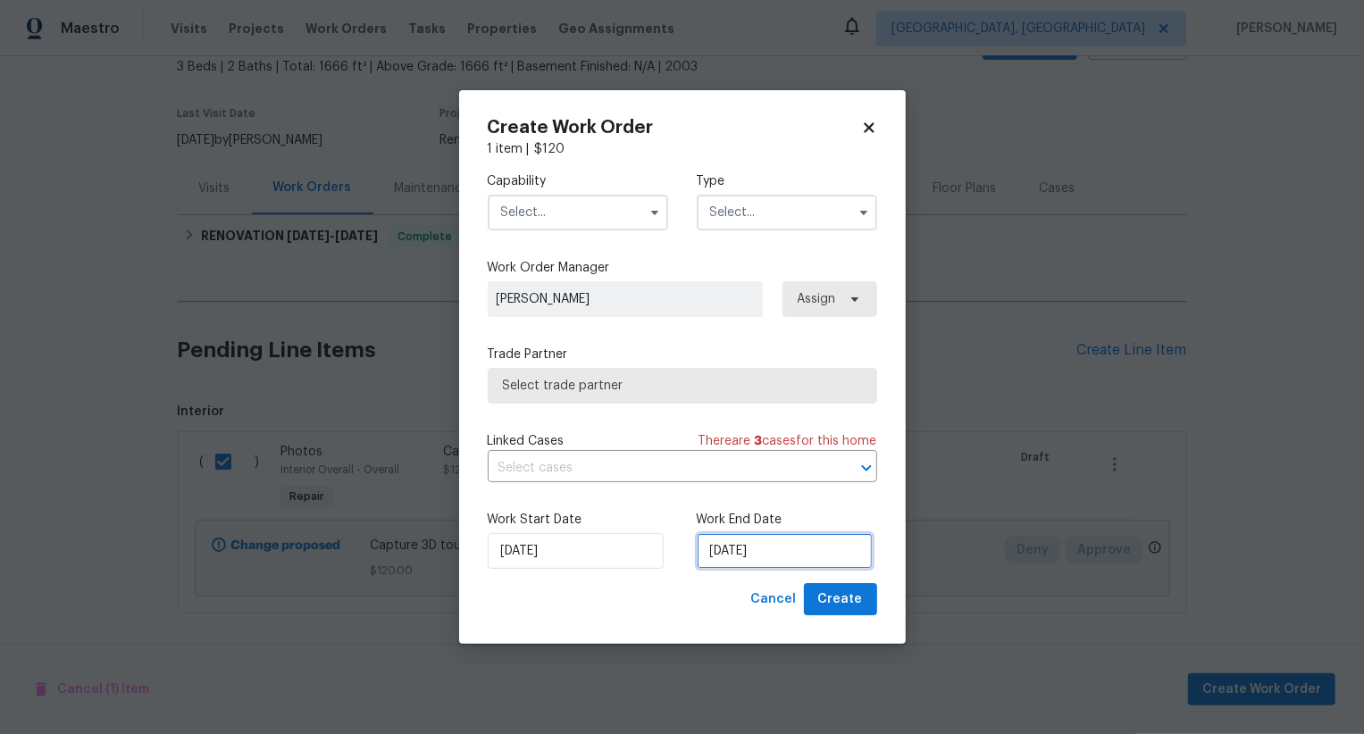
click at [756, 546] on input "[DATE]" at bounding box center [785, 551] width 176 height 36
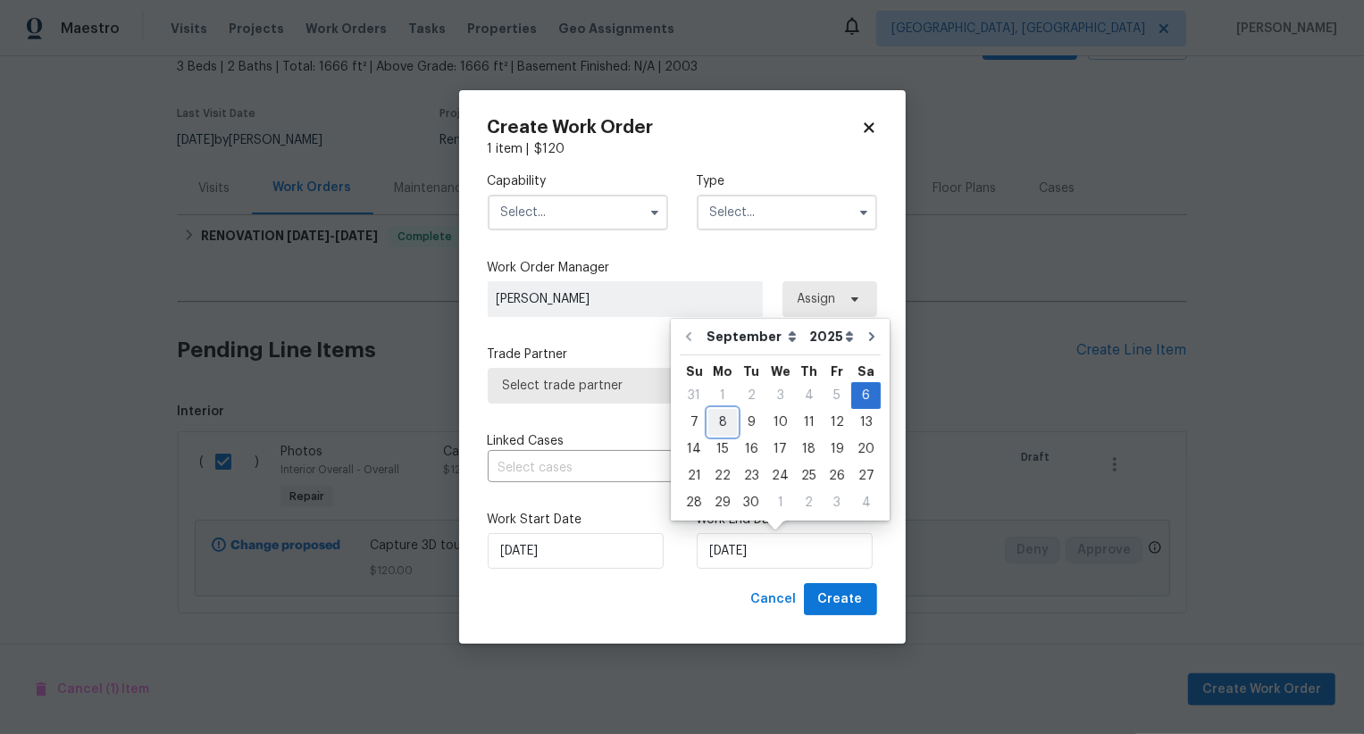
click at [719, 423] on div "8" at bounding box center [722, 422] width 29 height 25
type input "[DATE]"
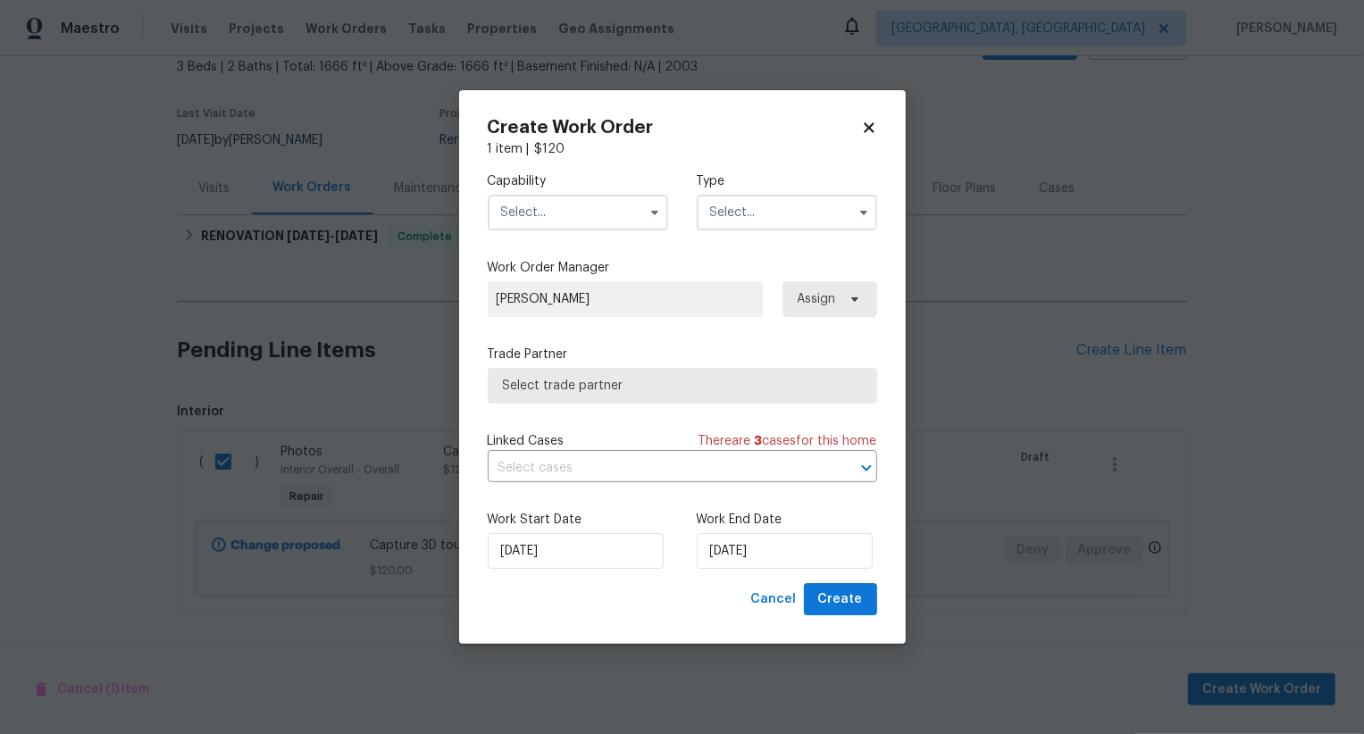
click at [599, 213] on input "text" at bounding box center [578, 213] width 180 height 36
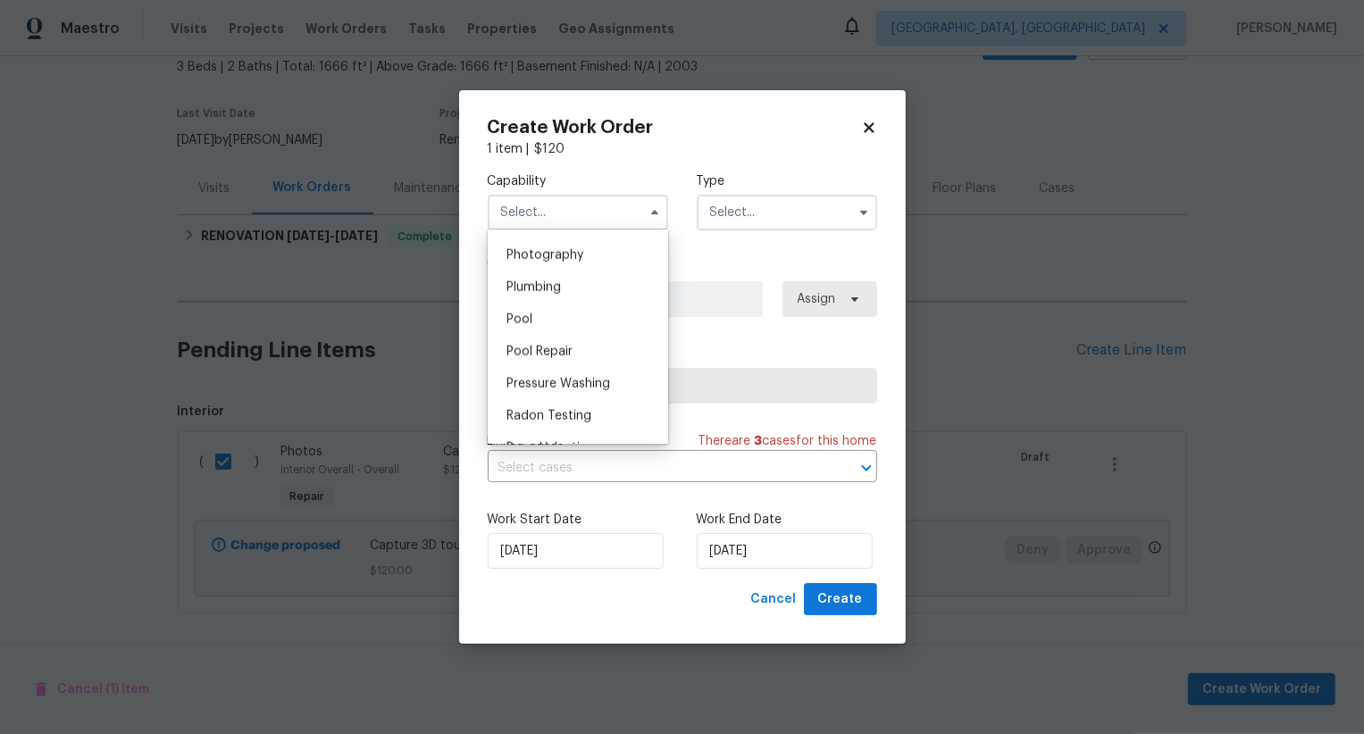
scroll to position [1540, 0]
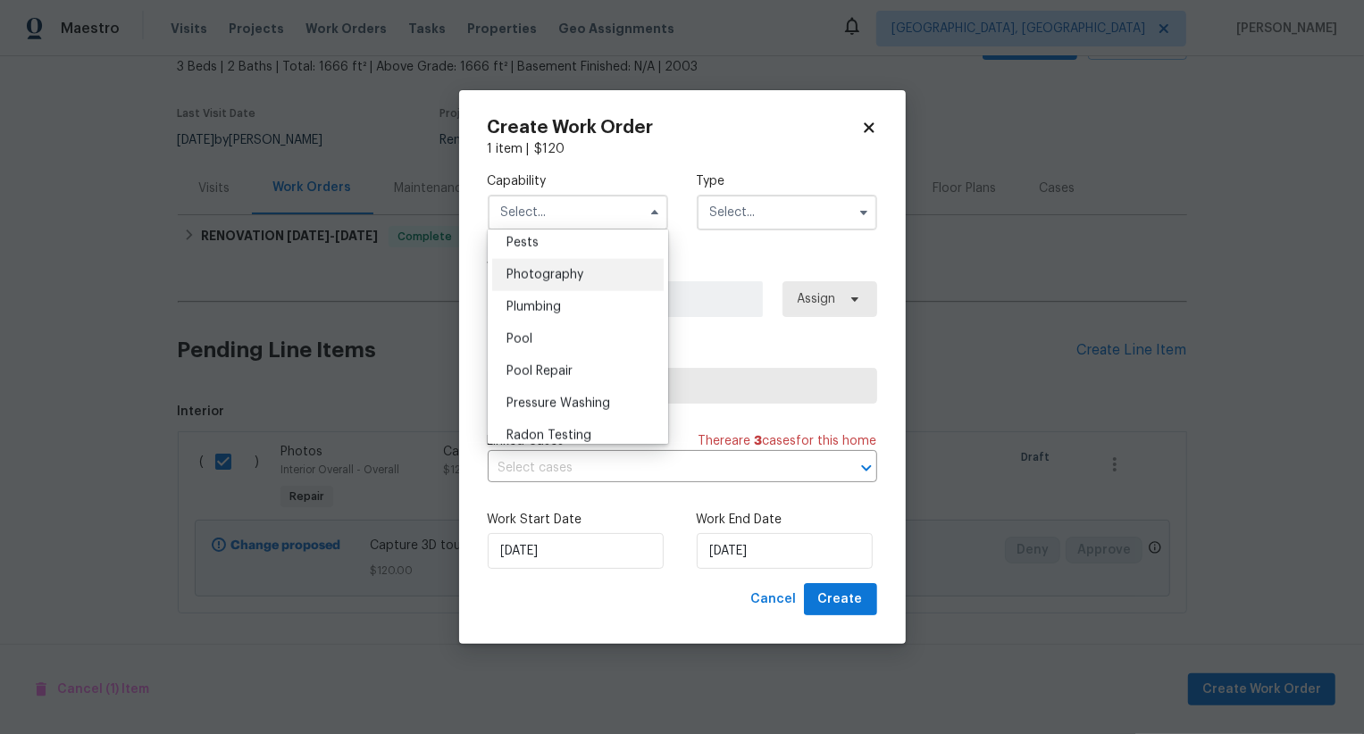
click at [626, 271] on div "Photography" at bounding box center [577, 275] width 171 height 32
type input "Photography"
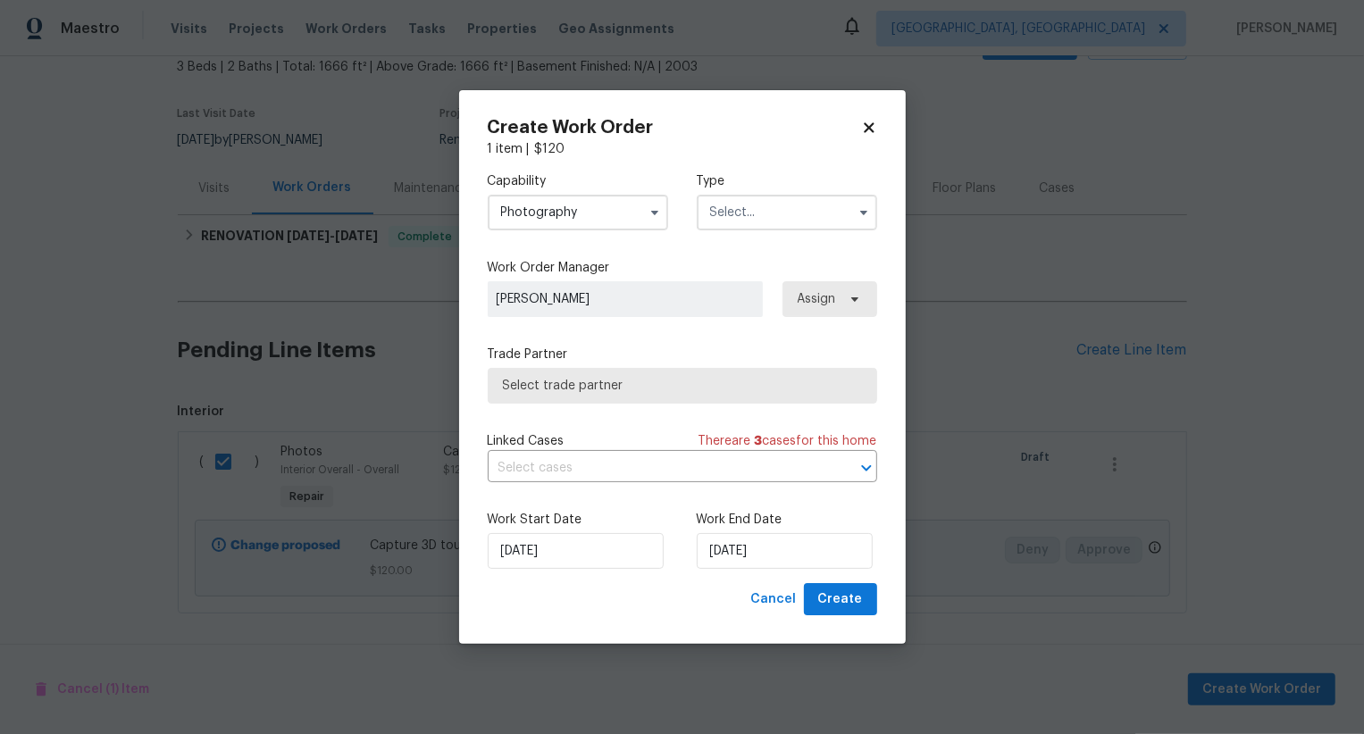
click at [743, 217] on input "text" at bounding box center [787, 213] width 180 height 36
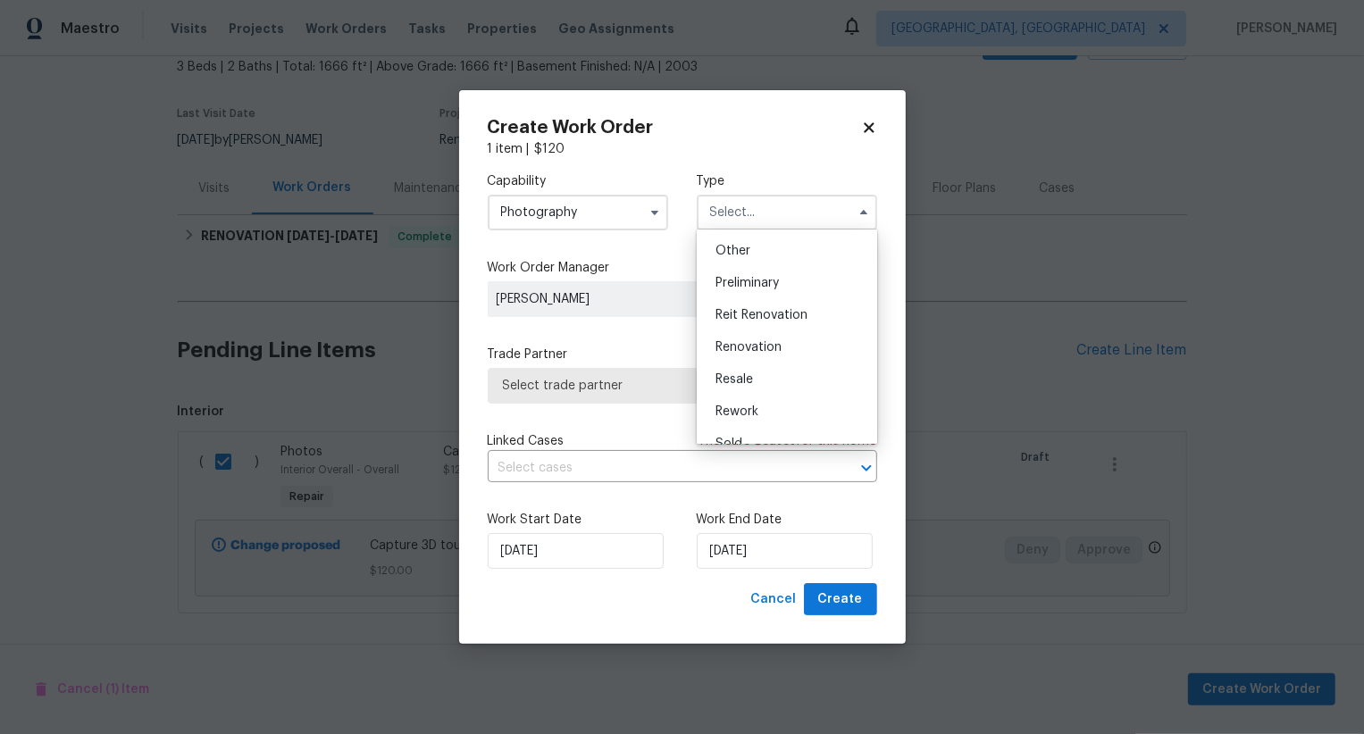
scroll to position [352, 0]
click at [766, 262] on div "Other" at bounding box center [786, 252] width 171 height 32
type input "Other"
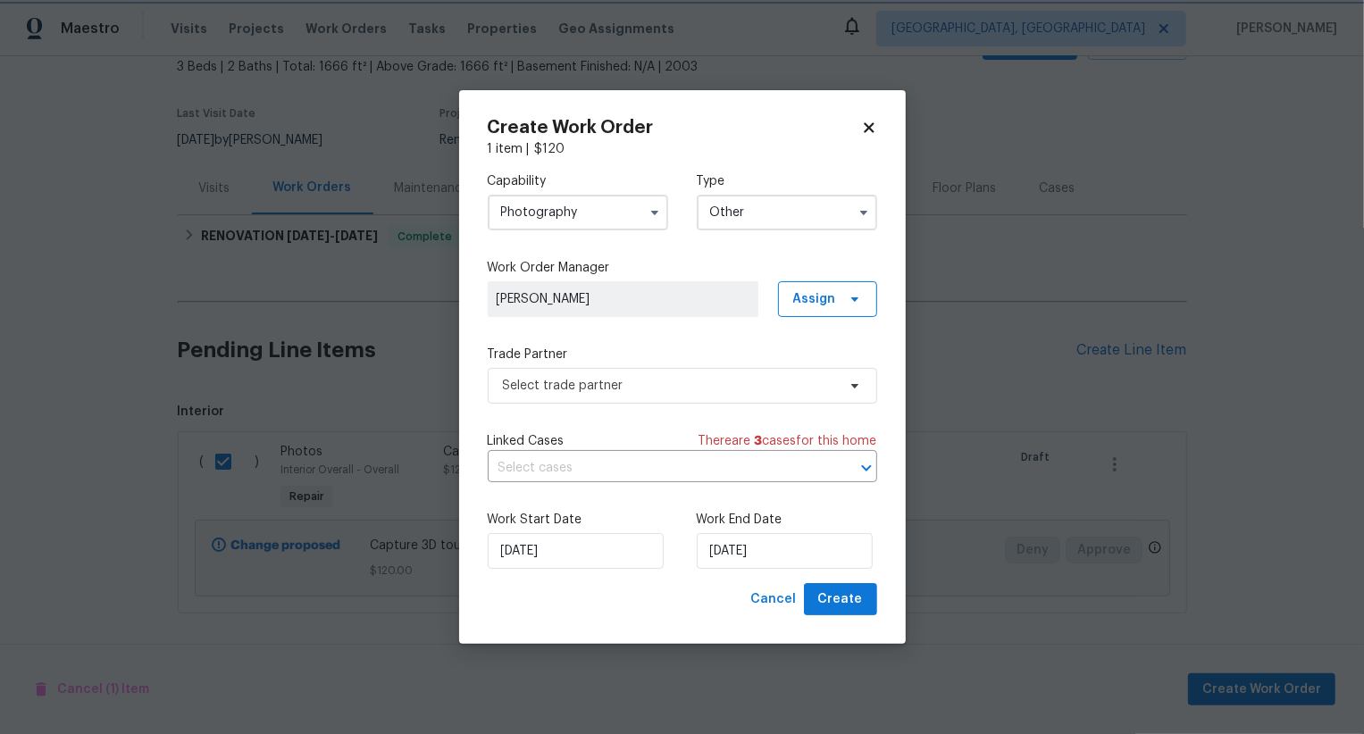
scroll to position [0, 0]
click at [740, 385] on span "Select trade partner" at bounding box center [669, 386] width 333 height 18
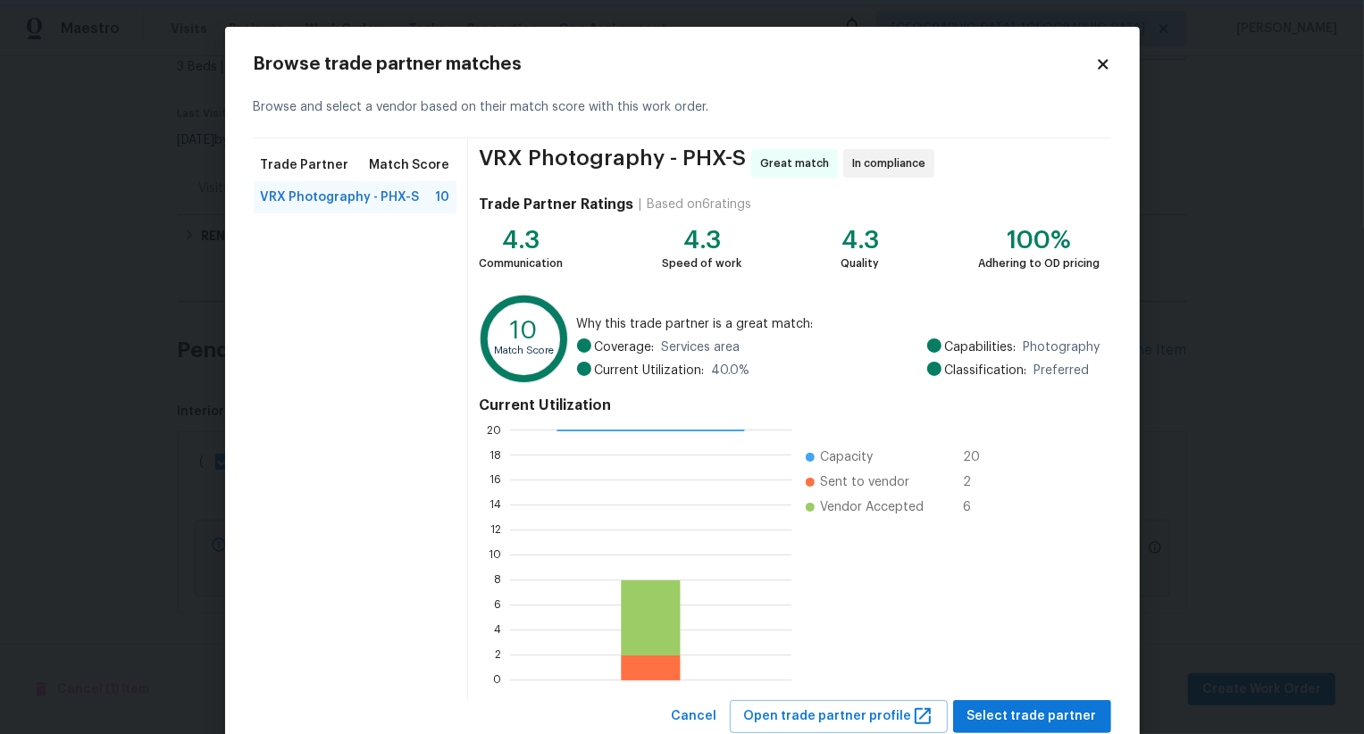
scroll to position [54, 0]
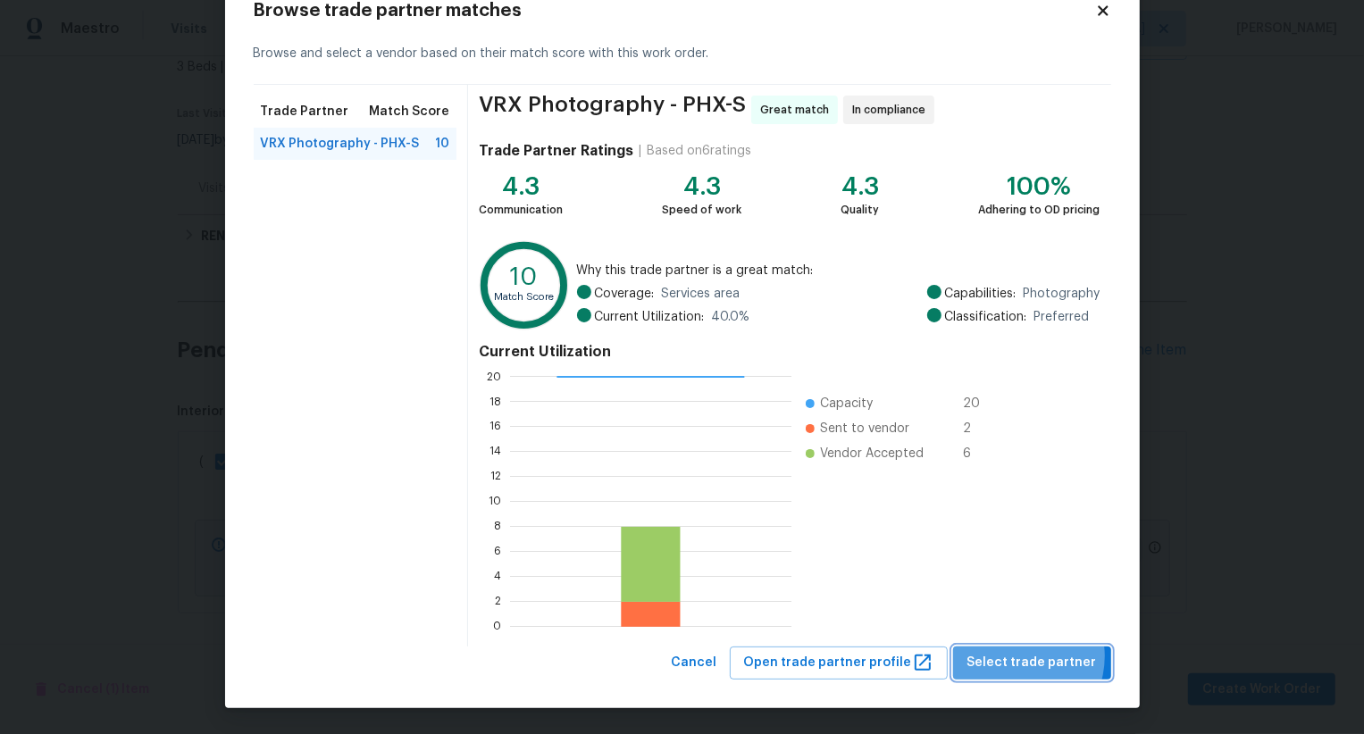
click at [1022, 656] on span "Select trade partner" at bounding box center [1032, 663] width 130 height 22
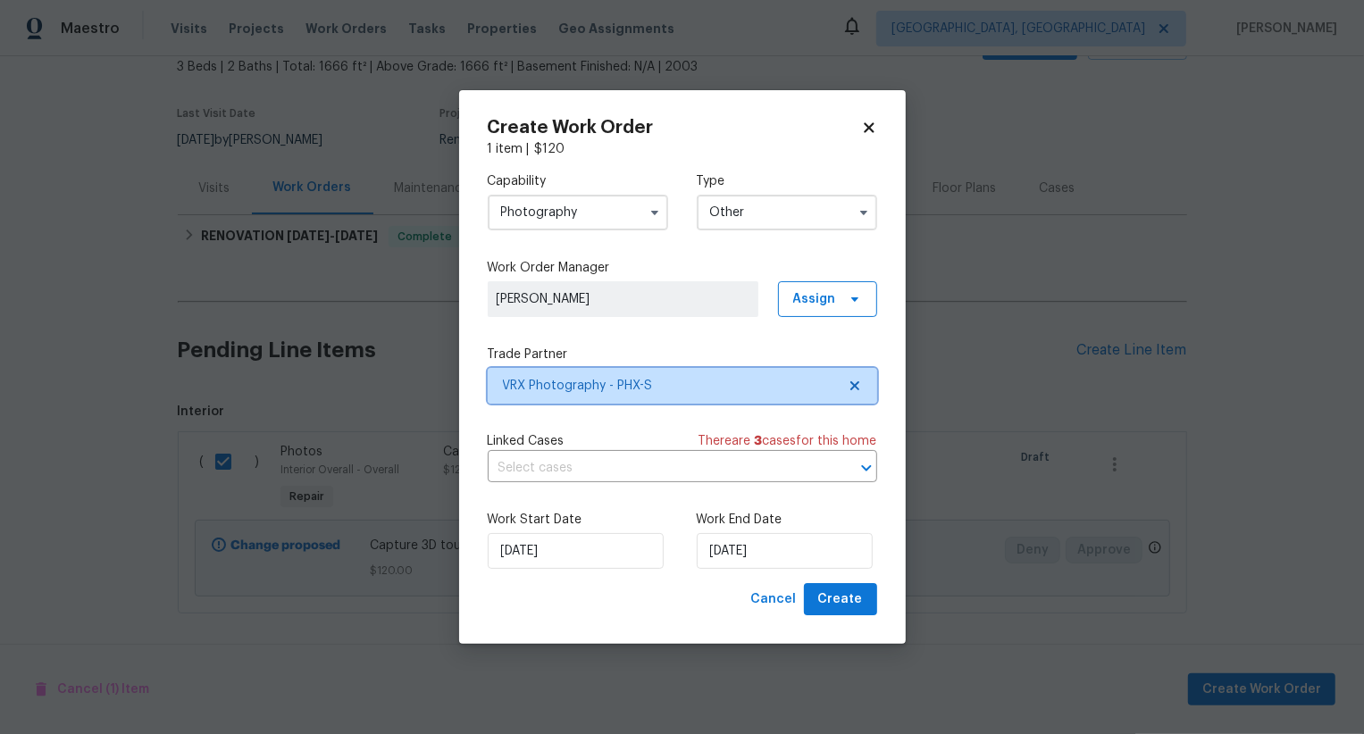
scroll to position [0, 0]
click at [855, 591] on span "Create" at bounding box center [840, 600] width 45 height 22
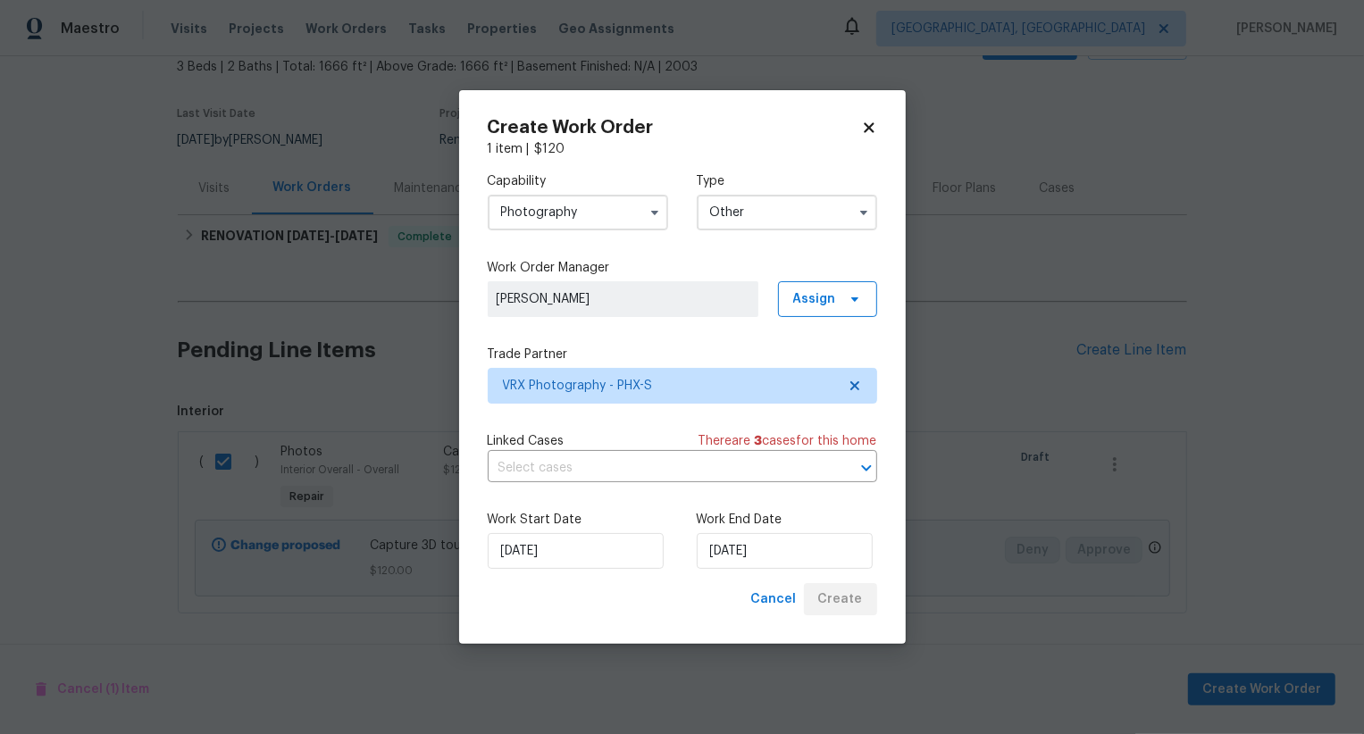
checkbox input "false"
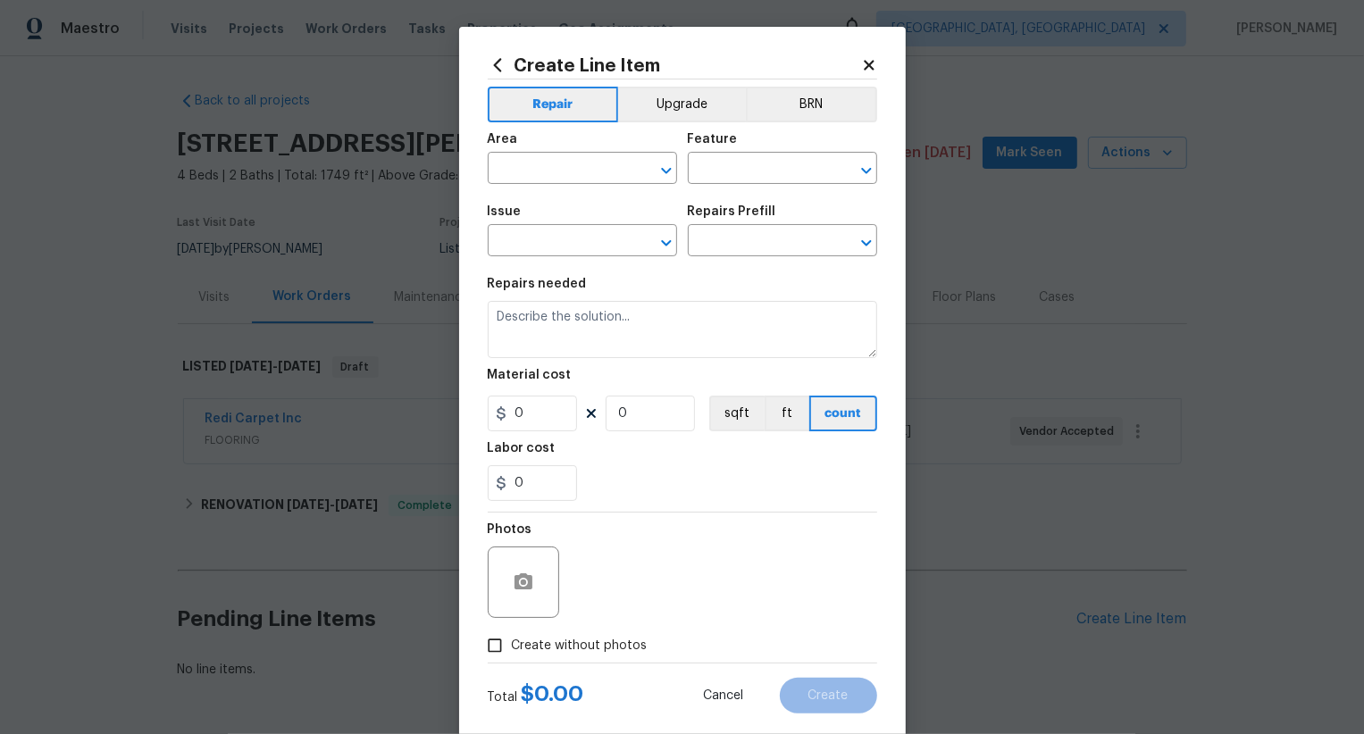
scroll to position [35, 0]
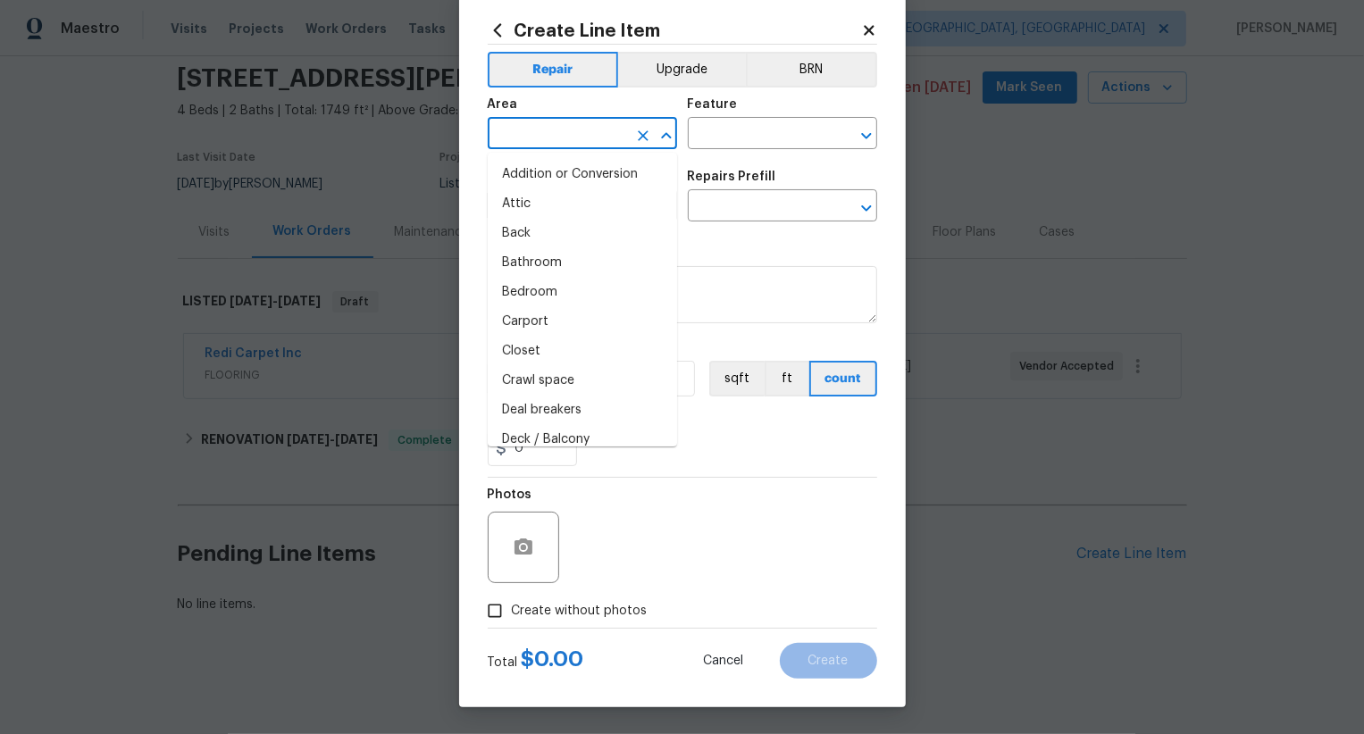
click at [551, 130] on input "text" at bounding box center [557, 135] width 139 height 28
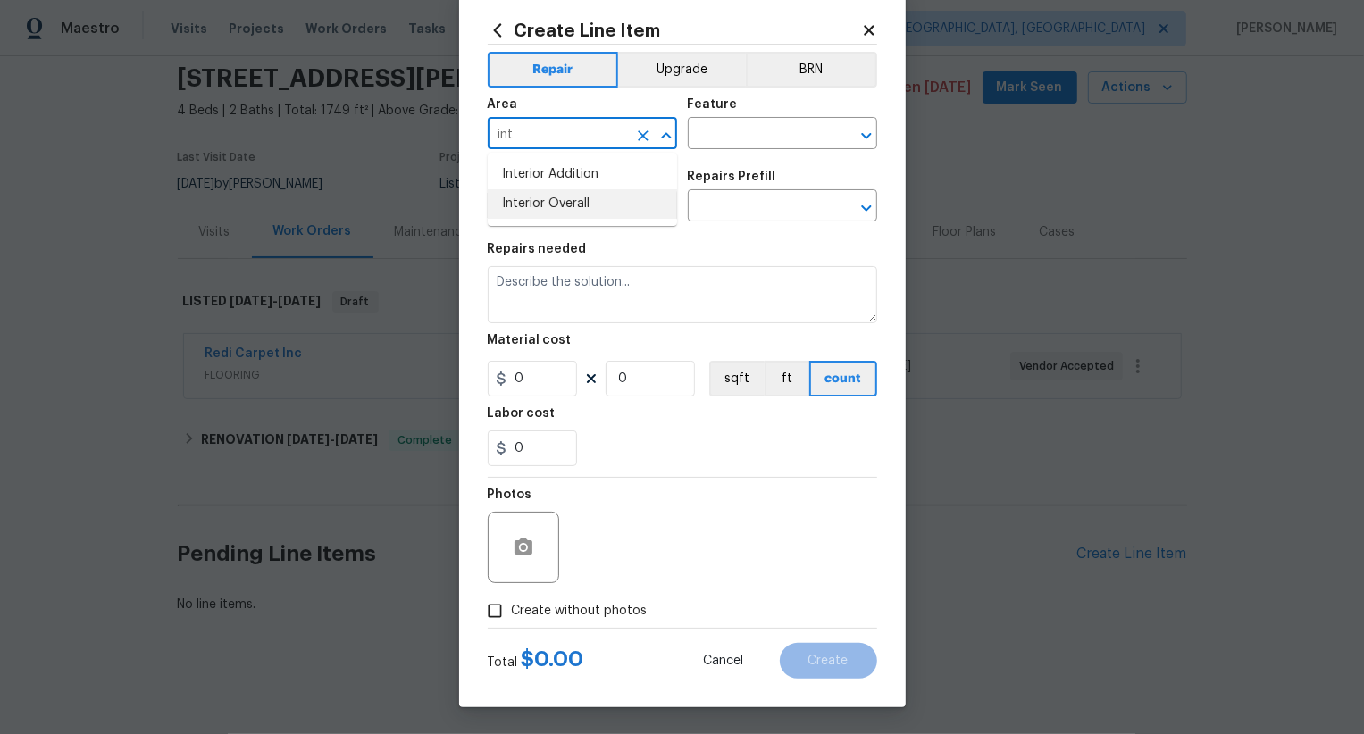
click at [568, 205] on li "Interior Overall" at bounding box center [582, 203] width 189 height 29
type input "Interior Overall"
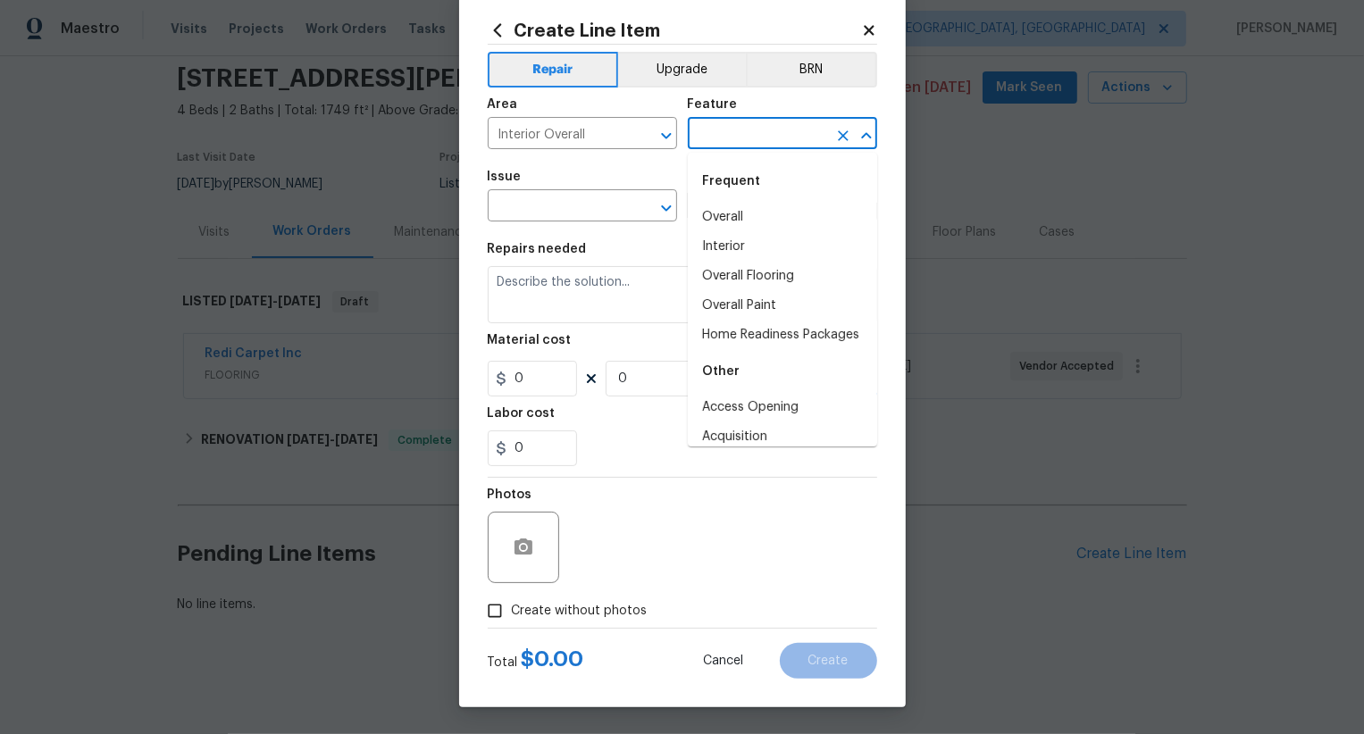
click at [723, 146] on input "text" at bounding box center [757, 135] width 139 height 28
click at [737, 209] on li "Overall" at bounding box center [782, 217] width 189 height 29
type input "Overall"
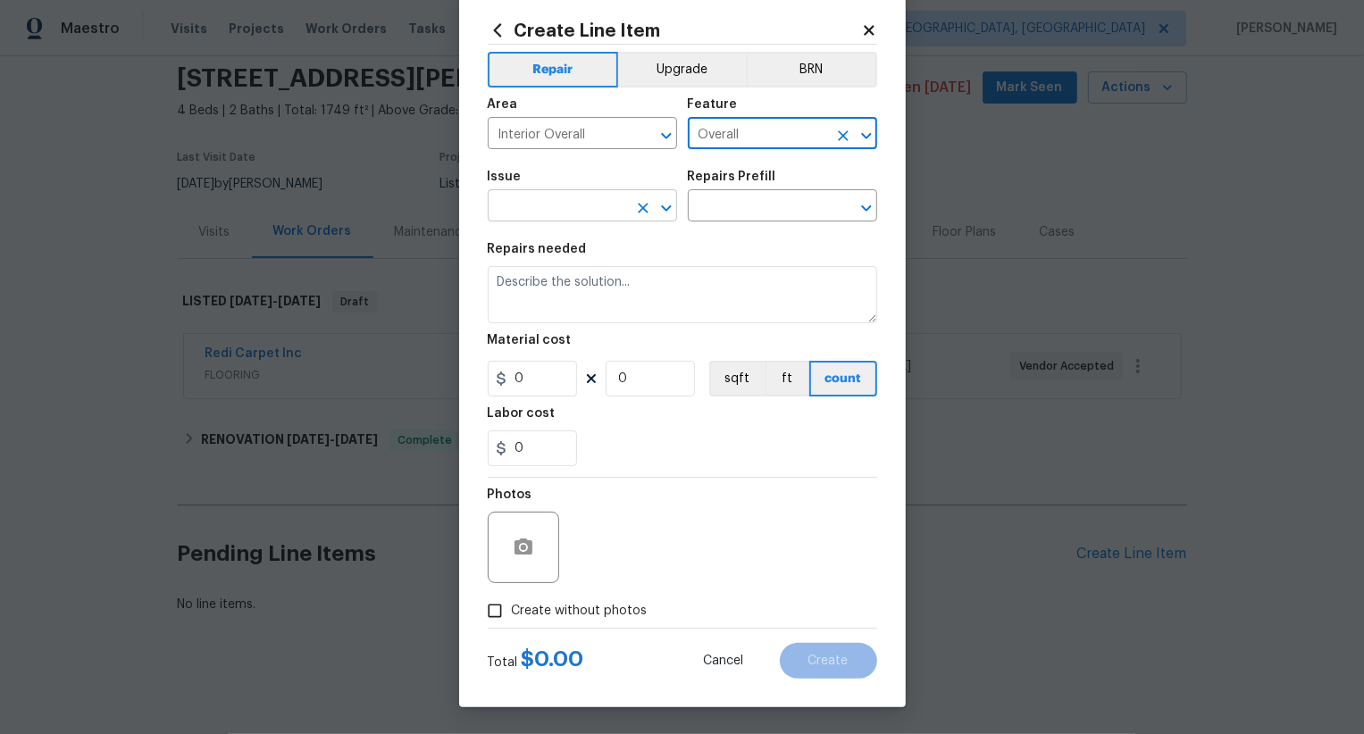
click at [606, 213] on input "text" at bounding box center [557, 208] width 139 height 28
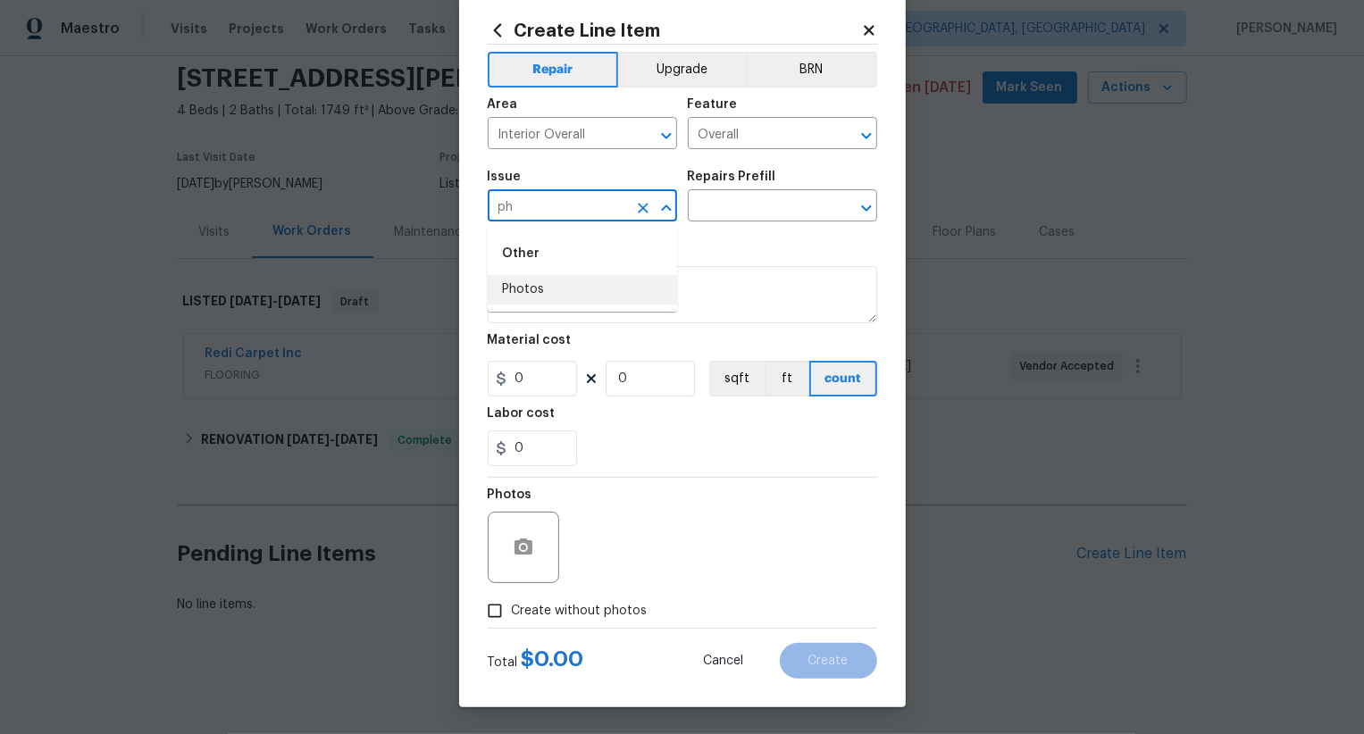
click at [581, 297] on li "Photos" at bounding box center [582, 289] width 189 height 29
type input "Photos"
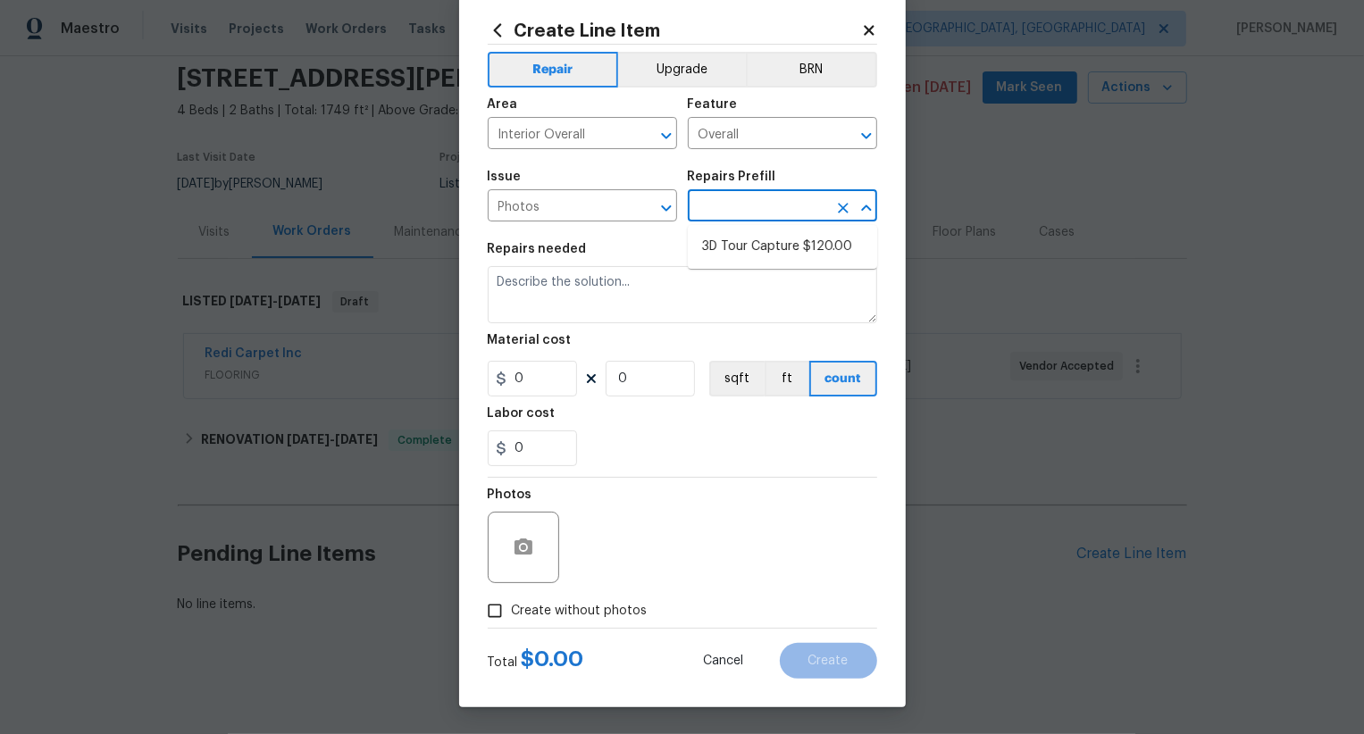
click at [761, 203] on input "text" at bounding box center [757, 208] width 139 height 28
click at [758, 242] on li "3D Tour Capture $120.00" at bounding box center [782, 246] width 189 height 29
type input "3D Tour Capture $120.00"
type input "120"
type input "1"
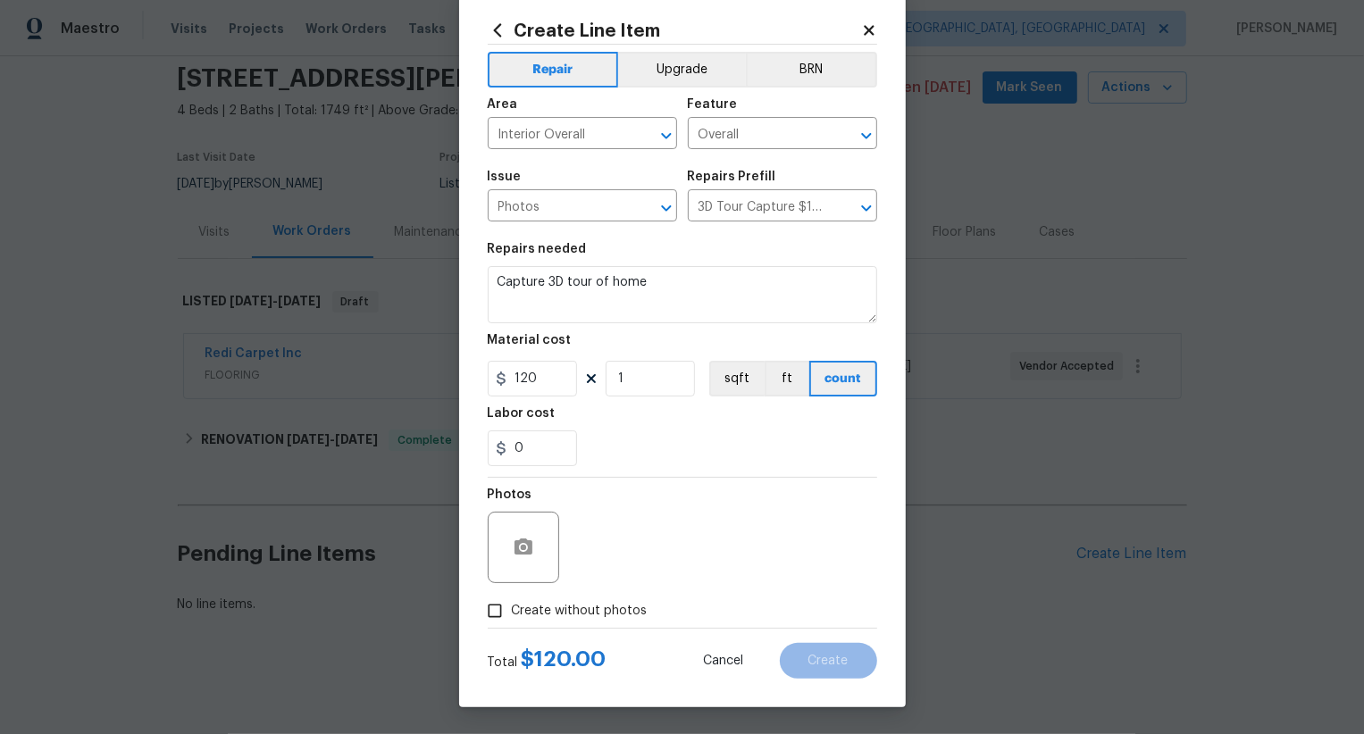
click at [594, 609] on span "Create without photos" at bounding box center [580, 611] width 136 height 19
click at [512, 609] on input "Create without photos" at bounding box center [495, 611] width 34 height 34
checkbox input "true"
click at [652, 536] on textarea at bounding box center [725, 547] width 304 height 71
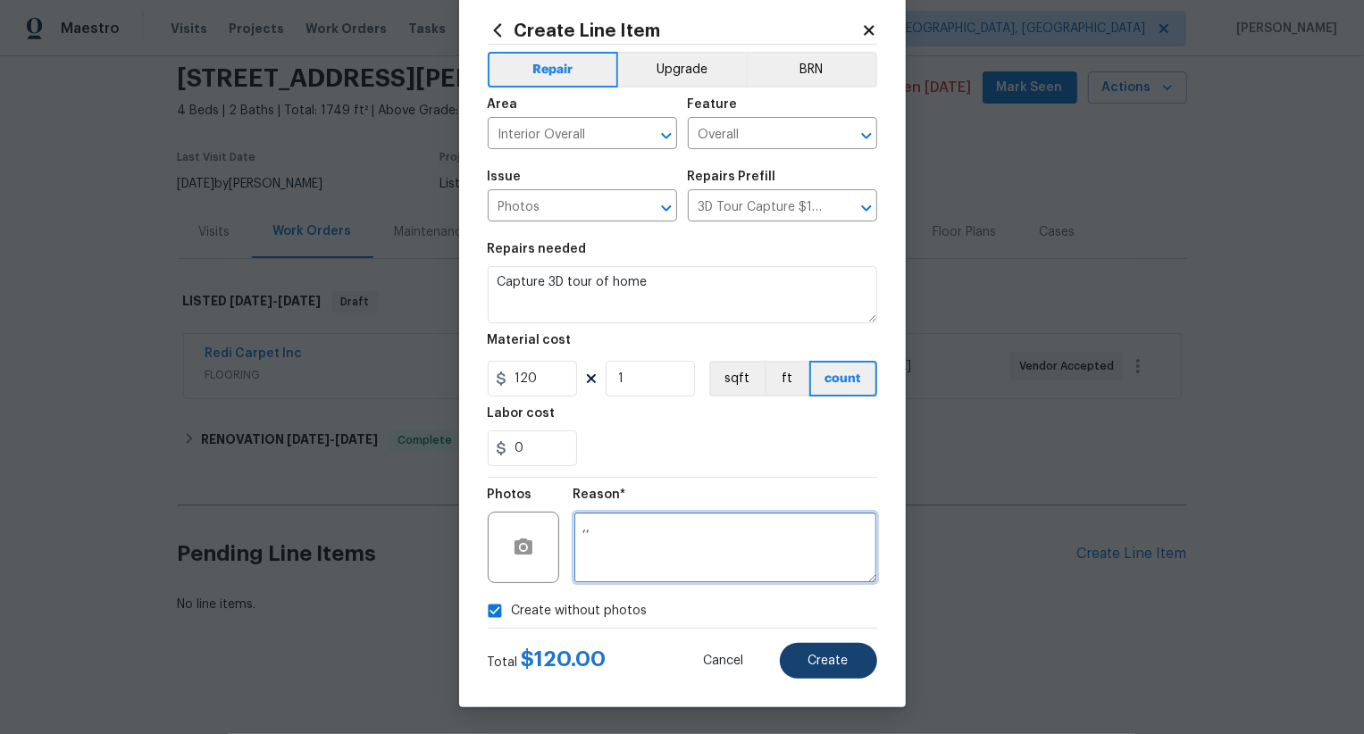
type textarea ",,"
click at [838, 646] on button "Create" at bounding box center [828, 661] width 97 height 36
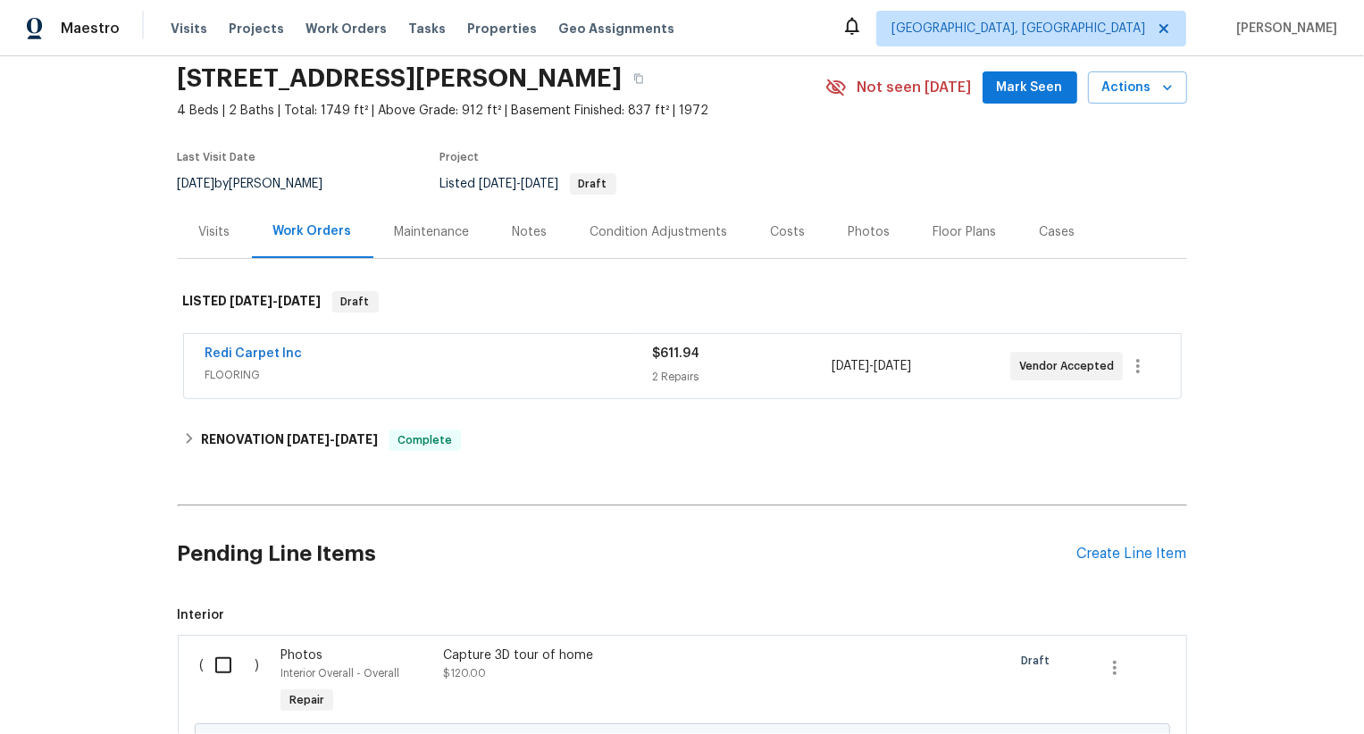
scroll to position [269, 0]
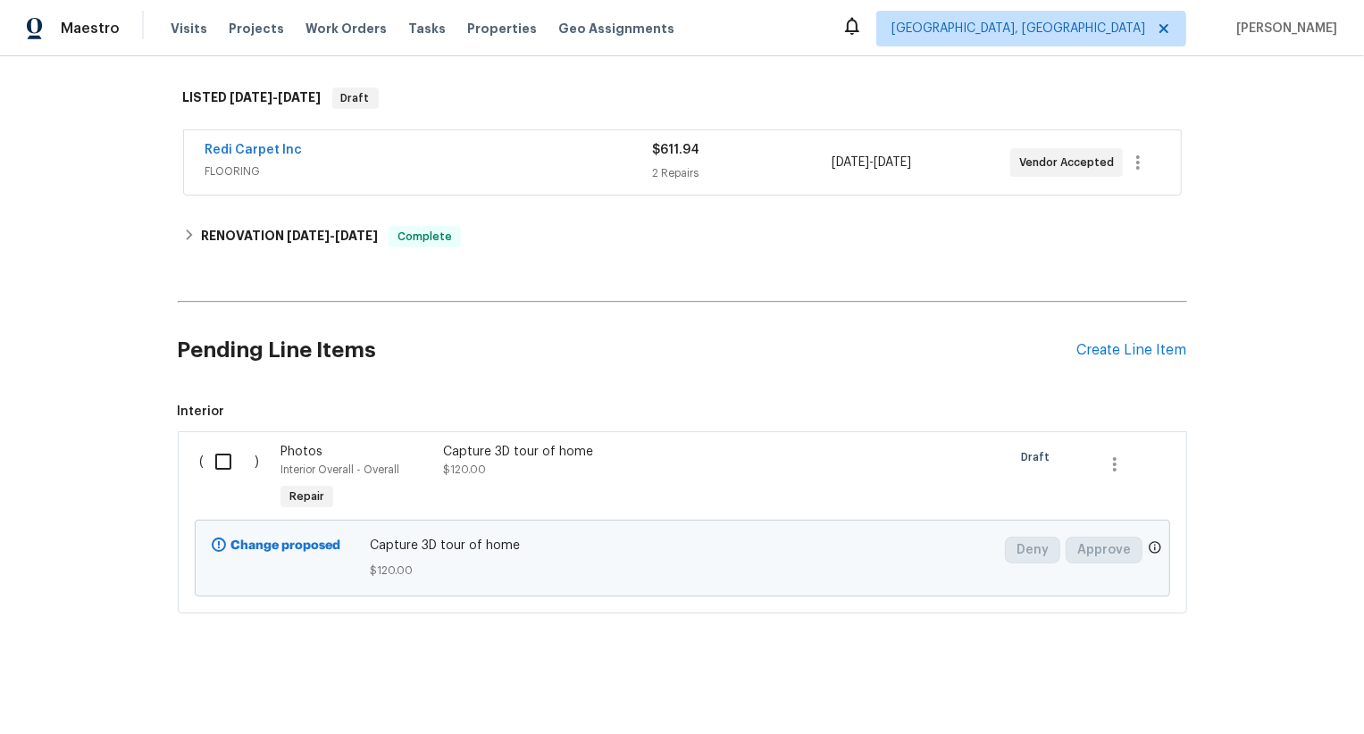
click at [208, 470] on input "checkbox" at bounding box center [230, 462] width 51 height 38
checkbox input "true"
click at [1283, 691] on span "Create Work Order" at bounding box center [1261, 690] width 119 height 22
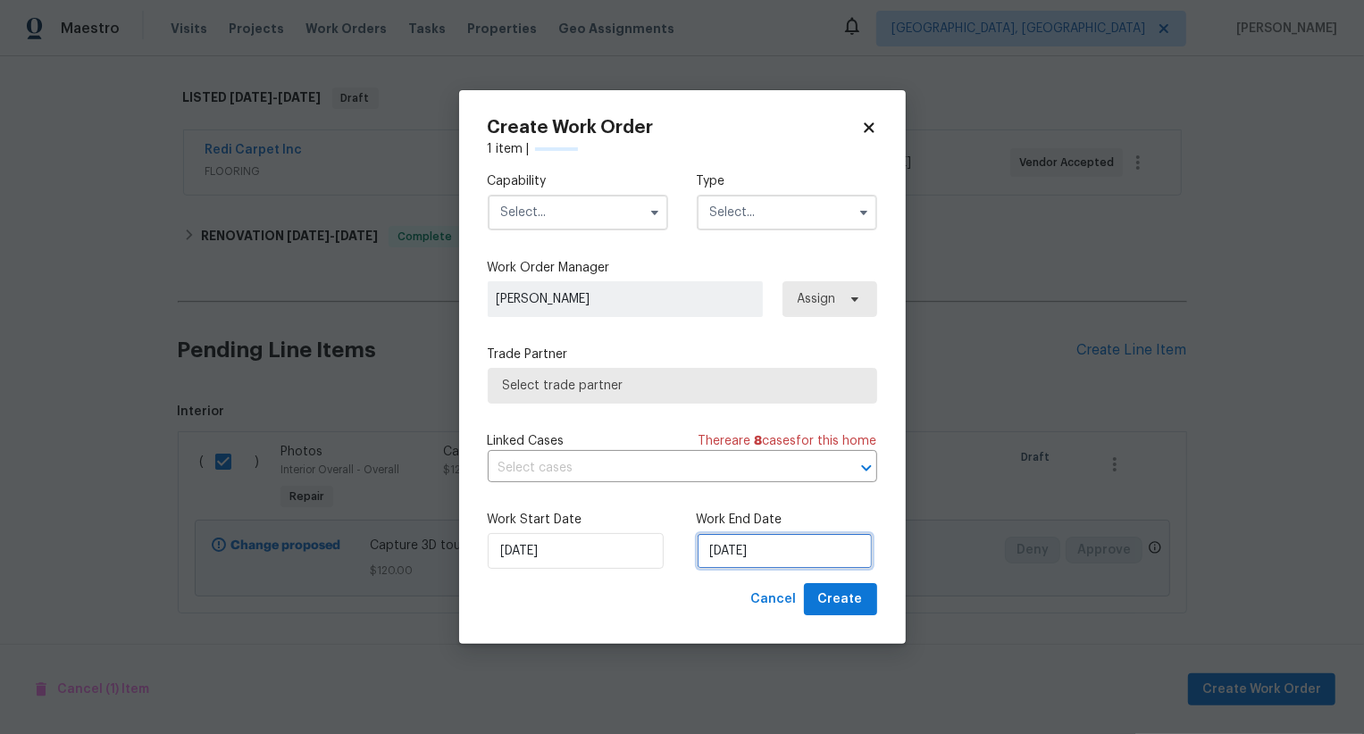
click at [726, 555] on input "[DATE]" at bounding box center [785, 551] width 176 height 36
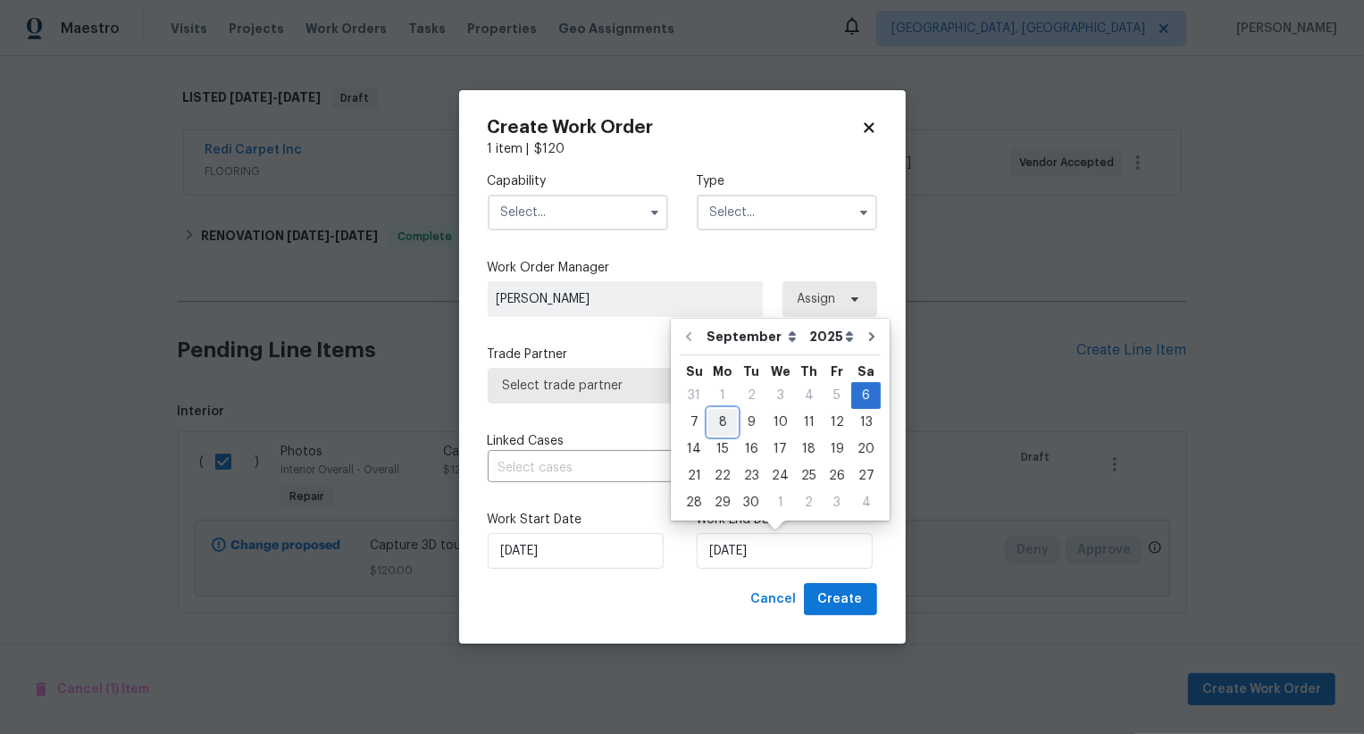
click at [719, 426] on div "8" at bounding box center [722, 422] width 29 height 25
type input "[DATE]"
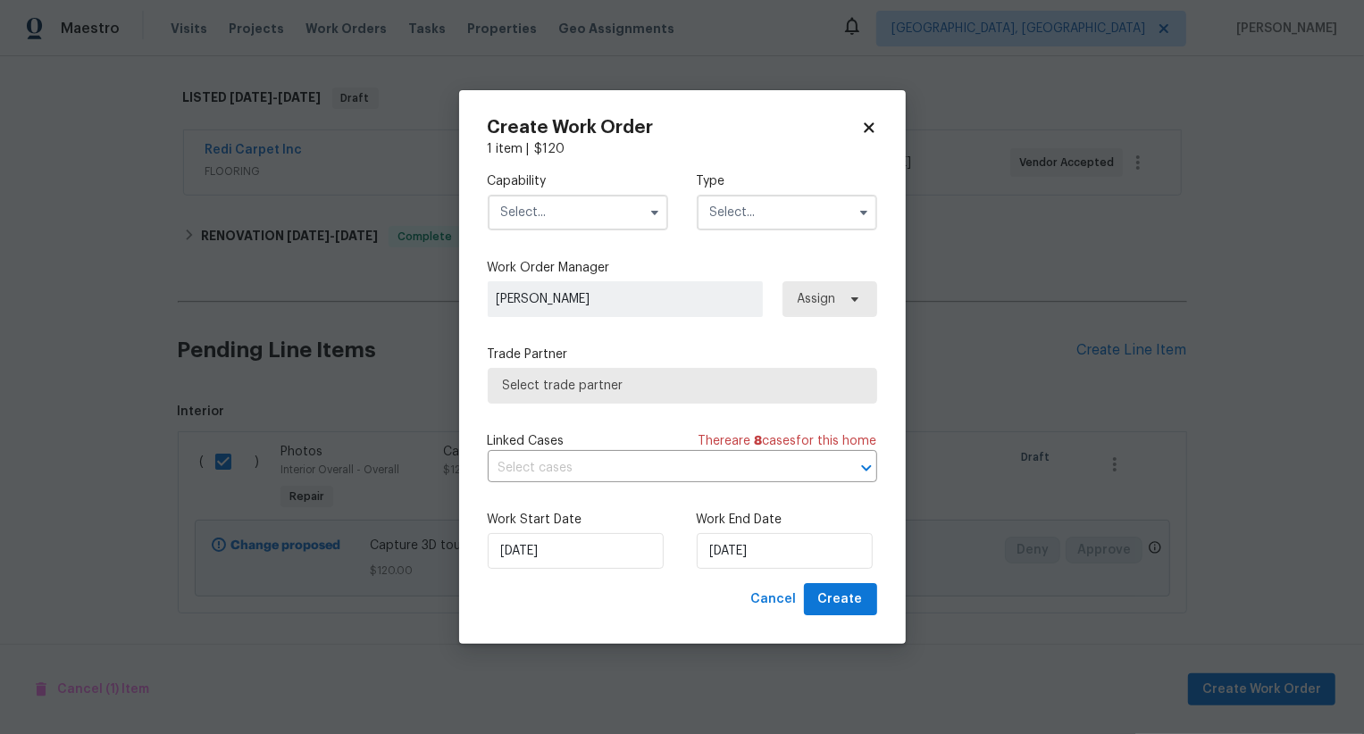
click at [600, 220] on input "text" at bounding box center [578, 213] width 180 height 36
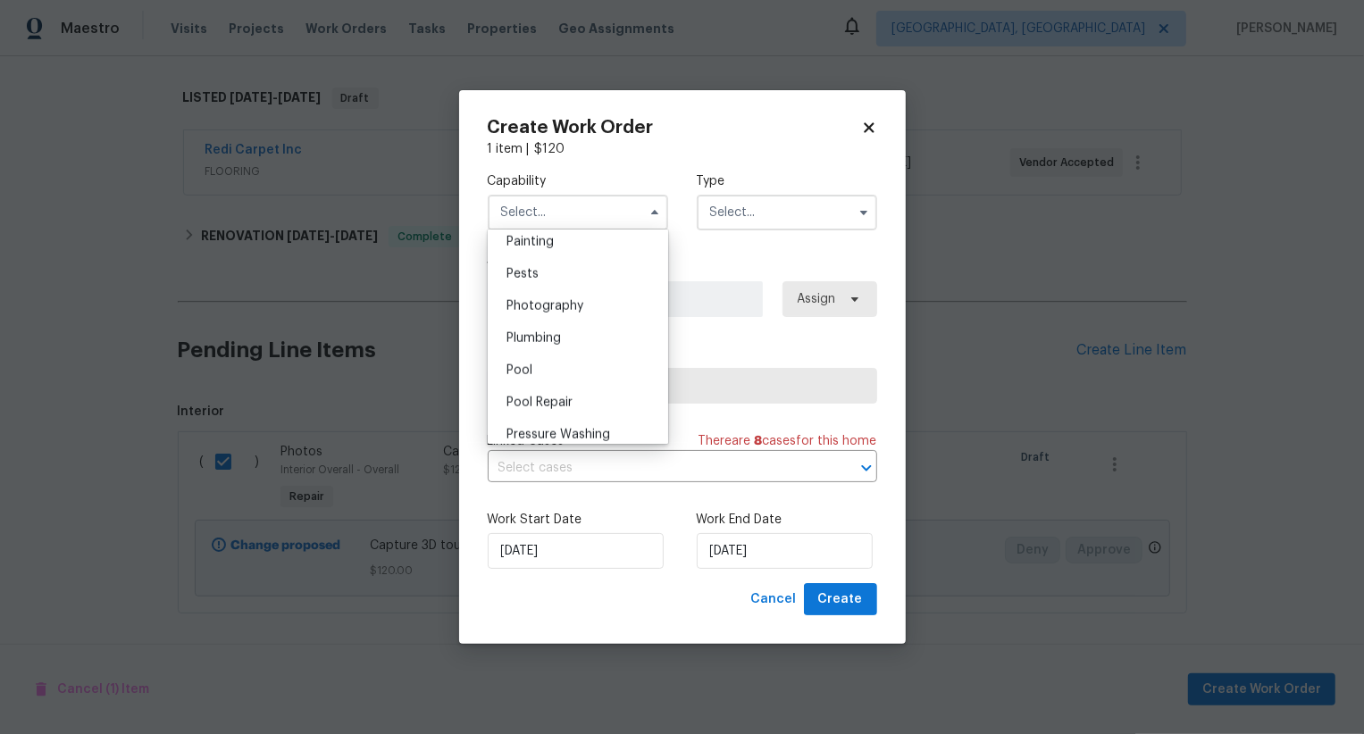
scroll to position [1500, 0]
click at [609, 313] on div "Photography" at bounding box center [577, 314] width 171 height 32
type input "Photography"
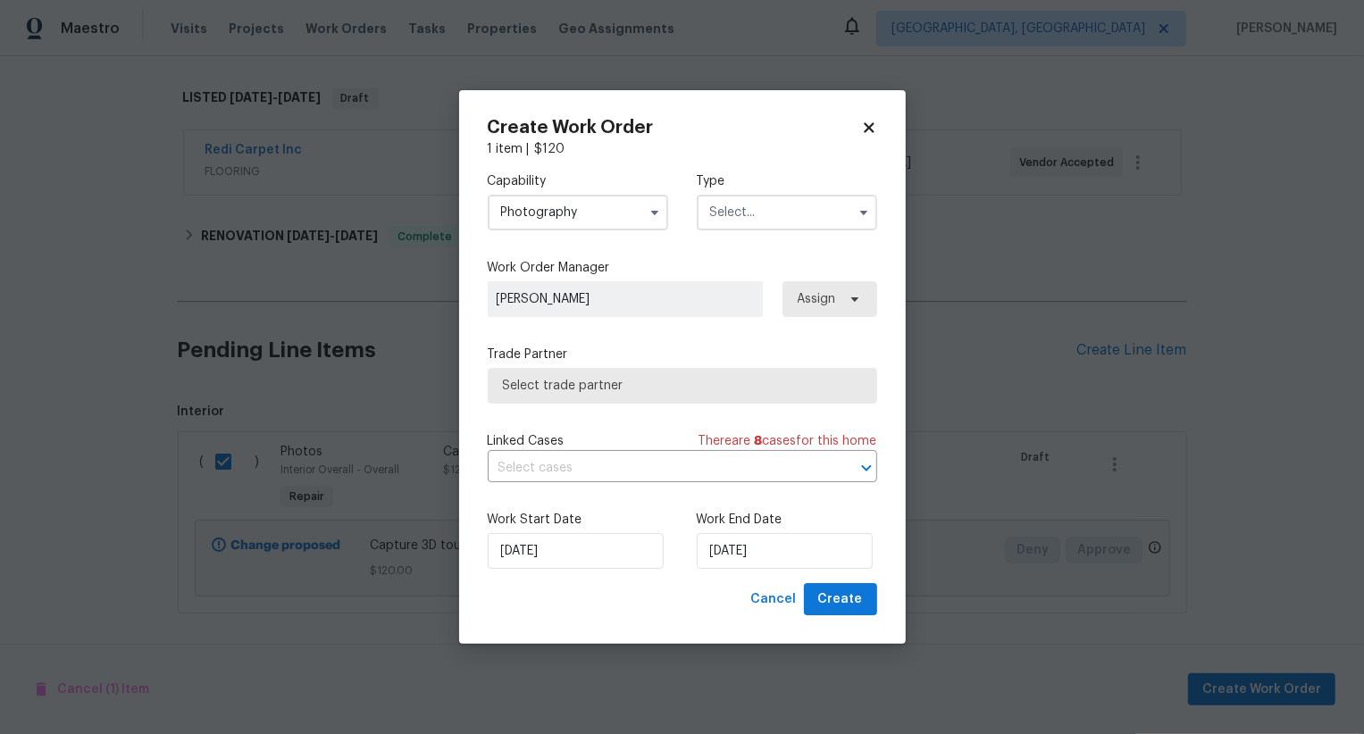
click at [774, 224] on input "text" at bounding box center [787, 213] width 180 height 36
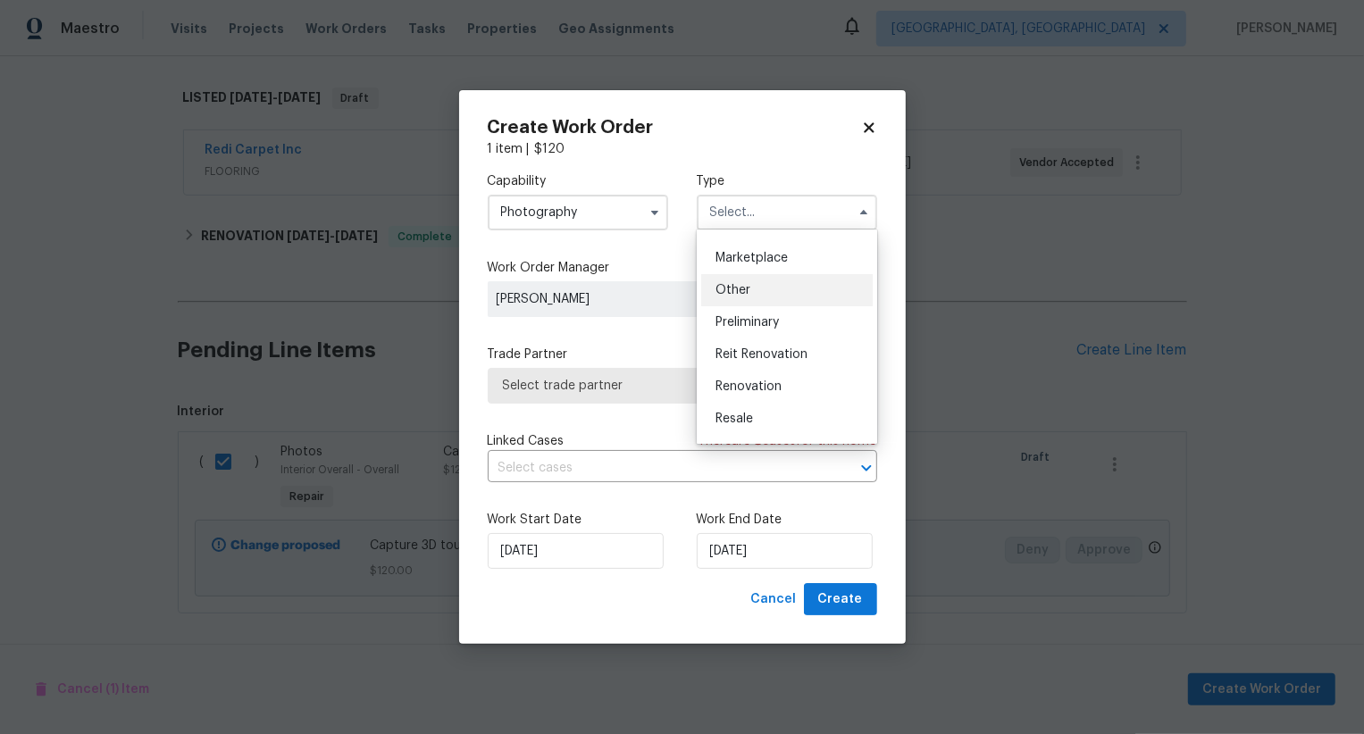
scroll to position [310, 0]
click at [767, 297] on div "Other" at bounding box center [786, 294] width 171 height 32
type input "Other"
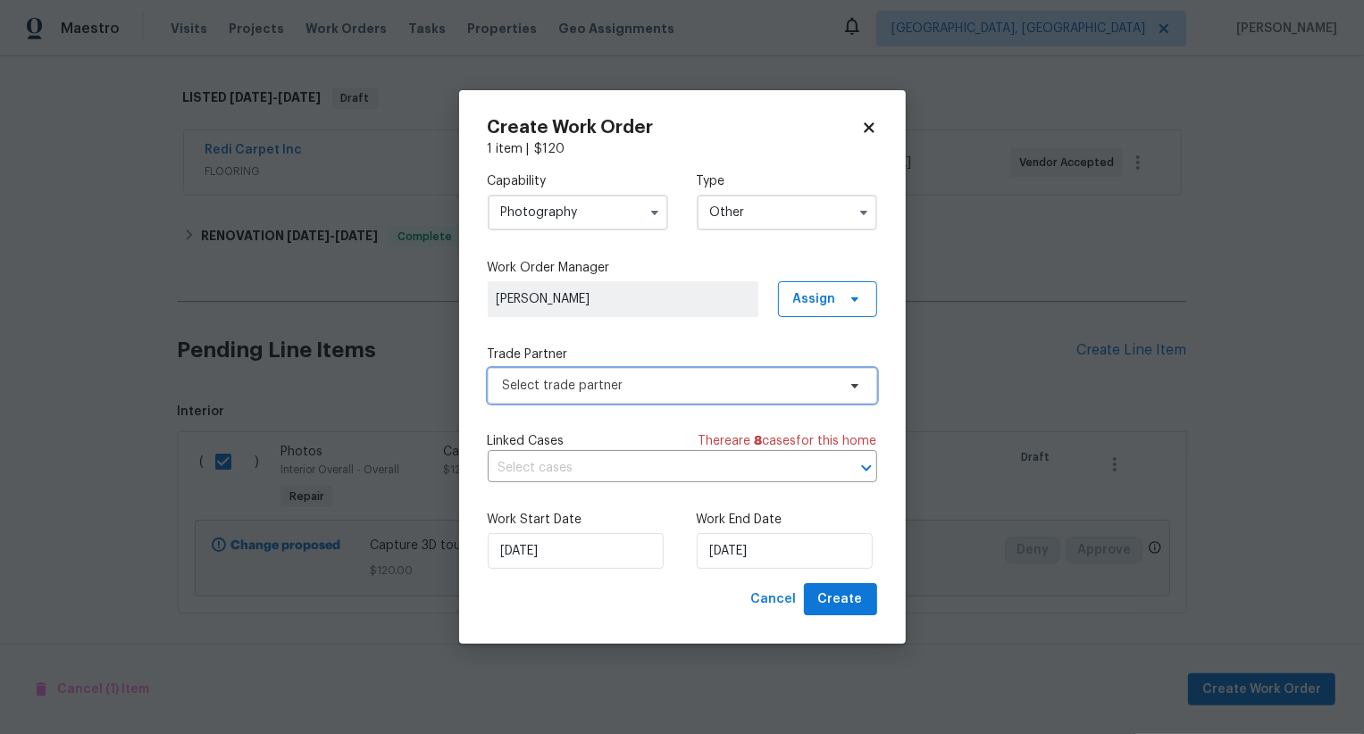
click at [739, 382] on span "Select trade partner" at bounding box center [669, 386] width 333 height 18
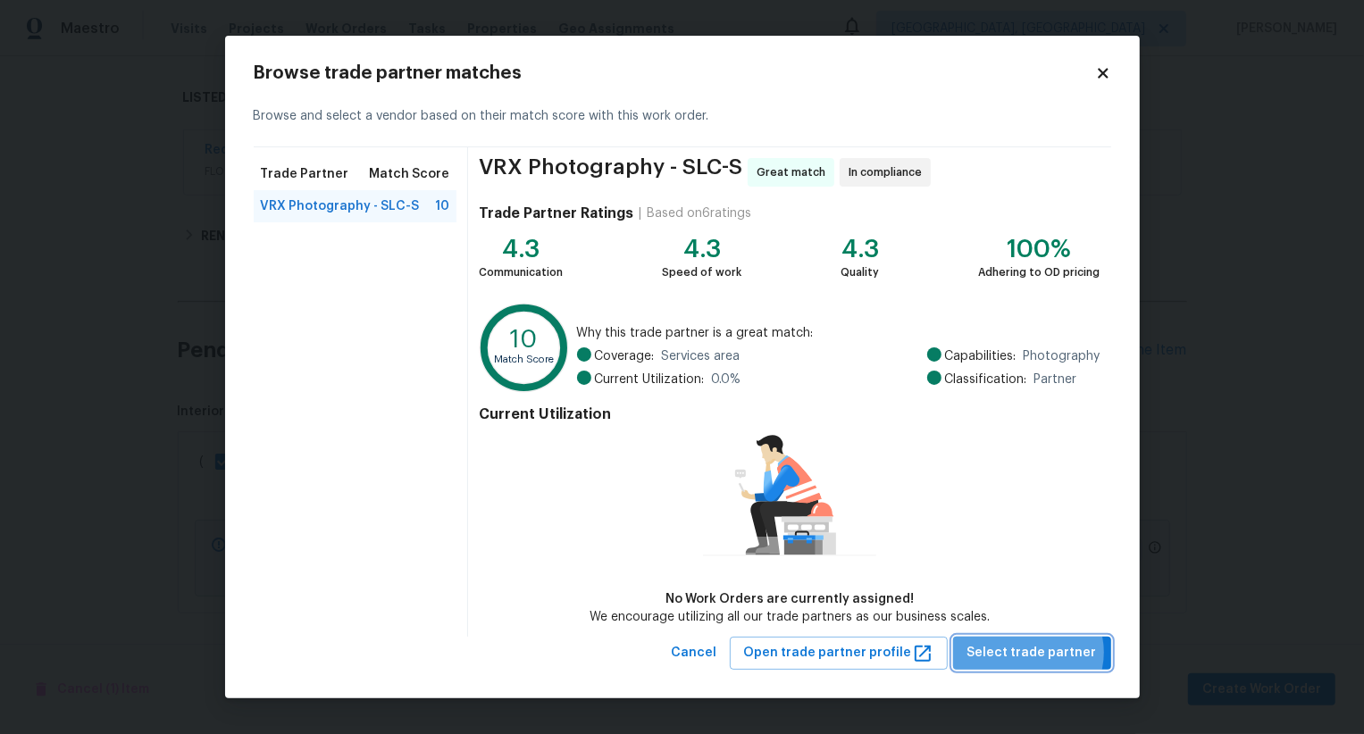
click at [1036, 652] on span "Select trade partner" at bounding box center [1032, 653] width 130 height 22
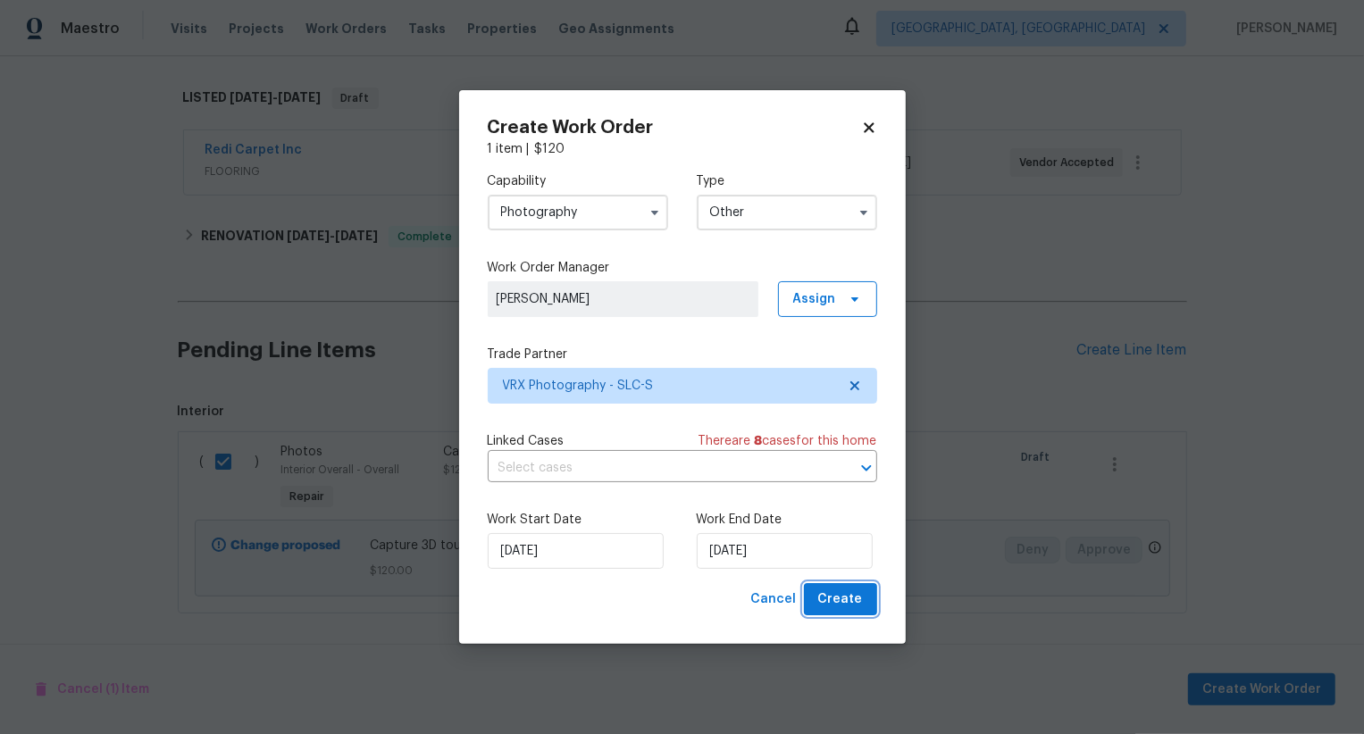
click at [857, 598] on span "Create" at bounding box center [840, 600] width 45 height 22
checkbox input "false"
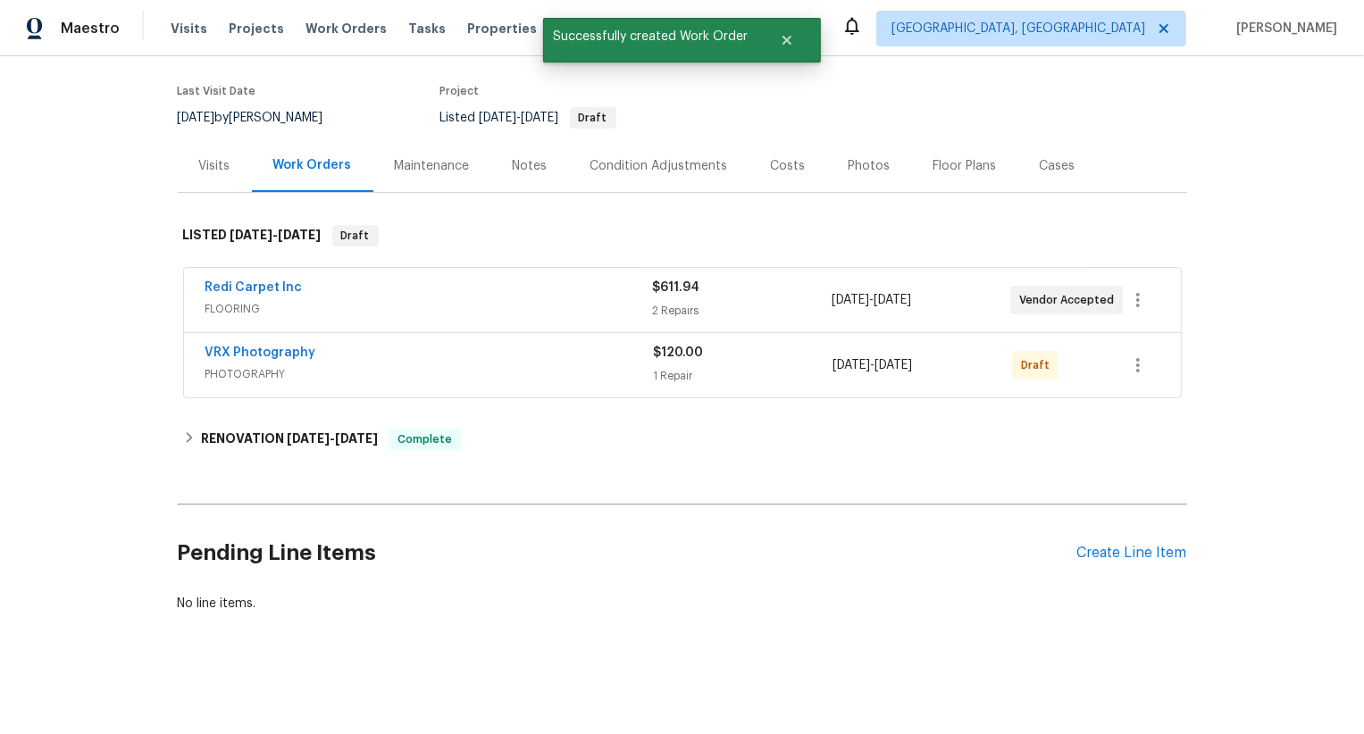
scroll to position [130, 0]
click at [1137, 365] on icon "button" at bounding box center [1138, 367] width 4 height 14
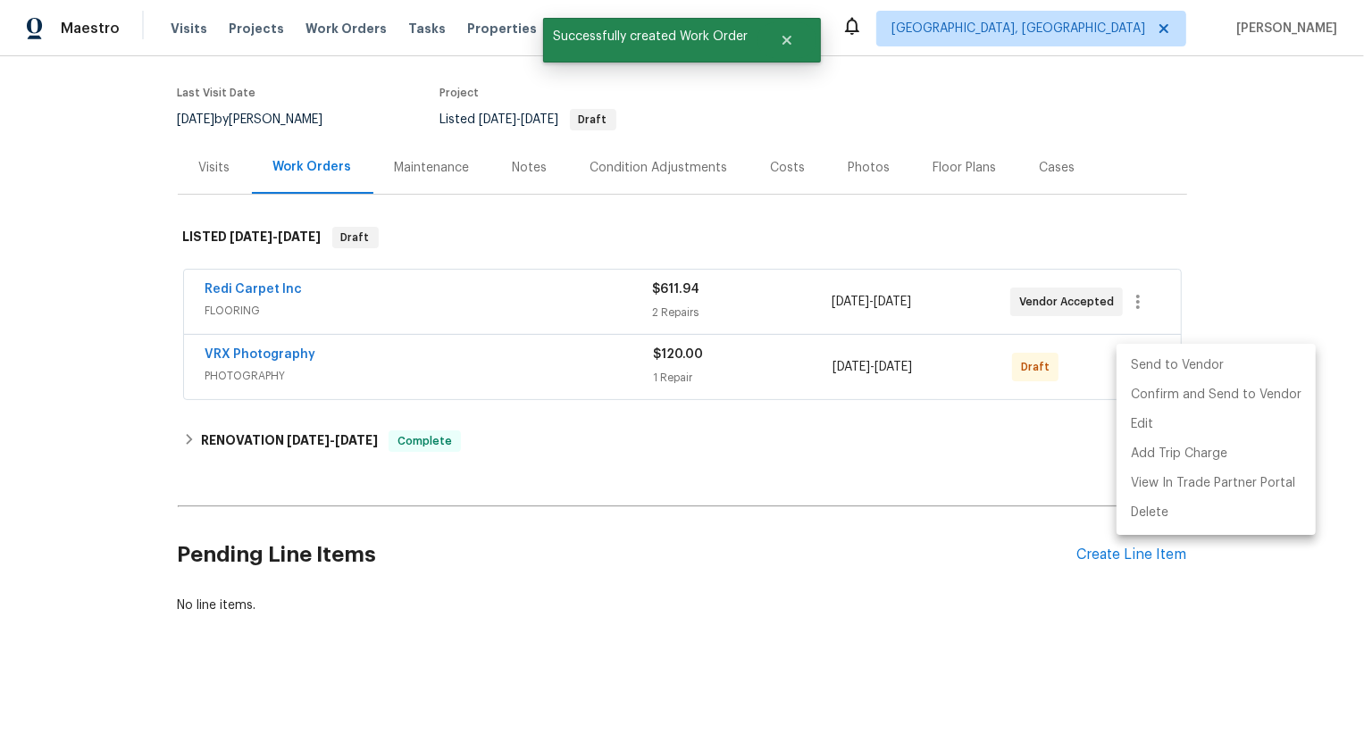
click at [1137, 365] on li "Send to Vendor" at bounding box center [1215, 365] width 199 height 29
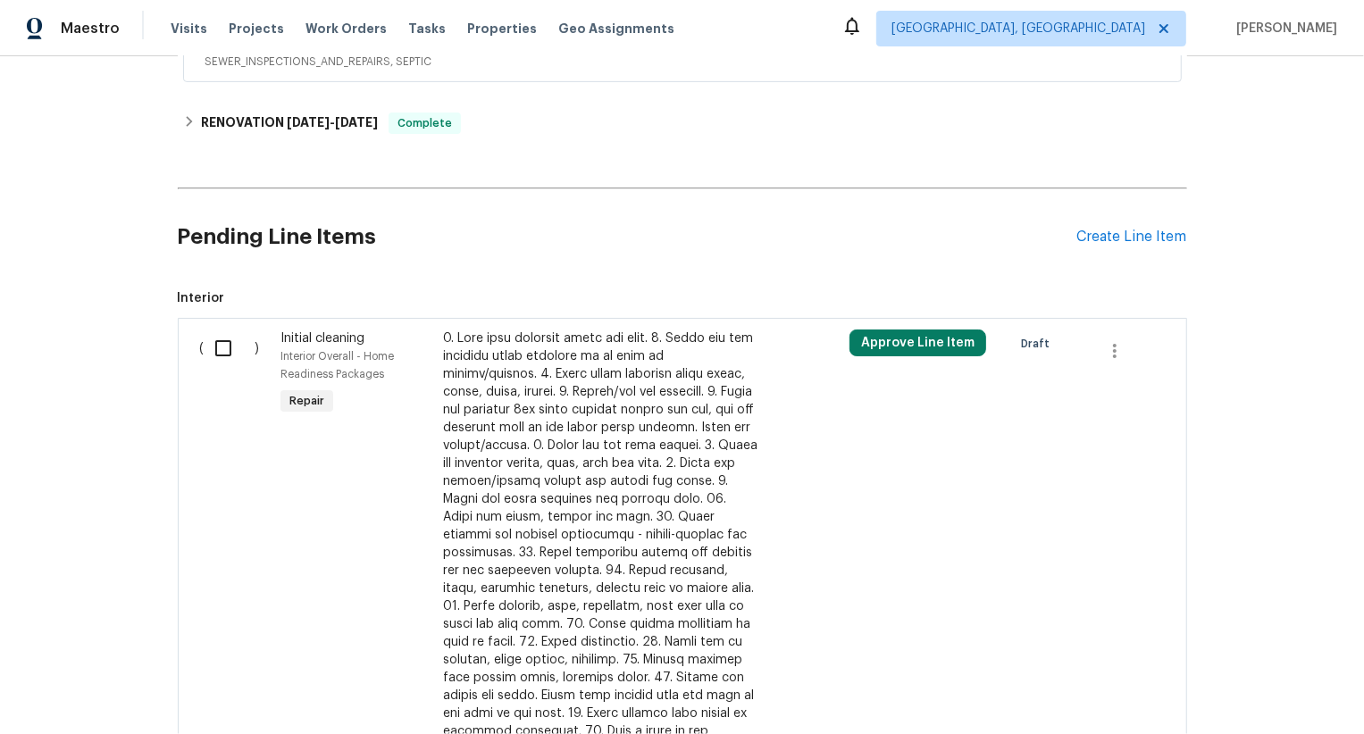
scroll to position [415, 0]
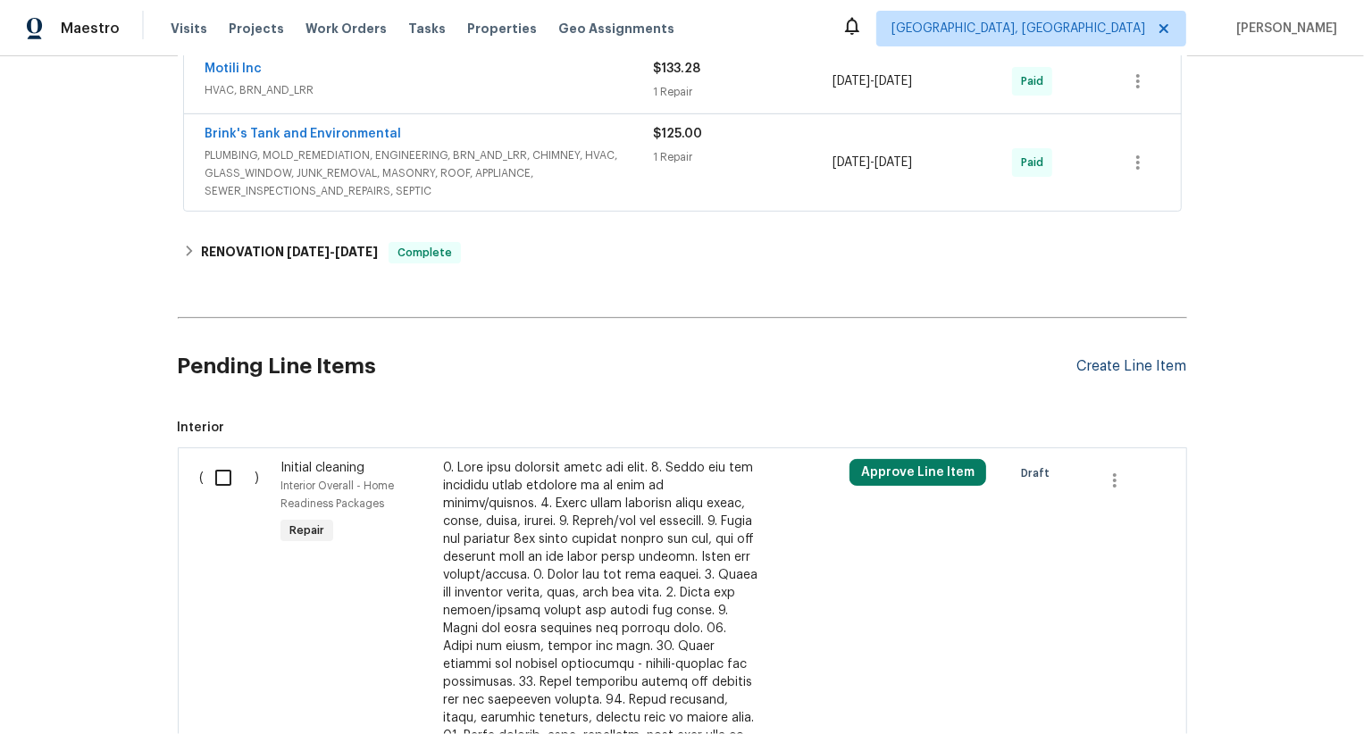
click at [1140, 362] on div "Create Line Item" at bounding box center [1132, 366] width 110 height 17
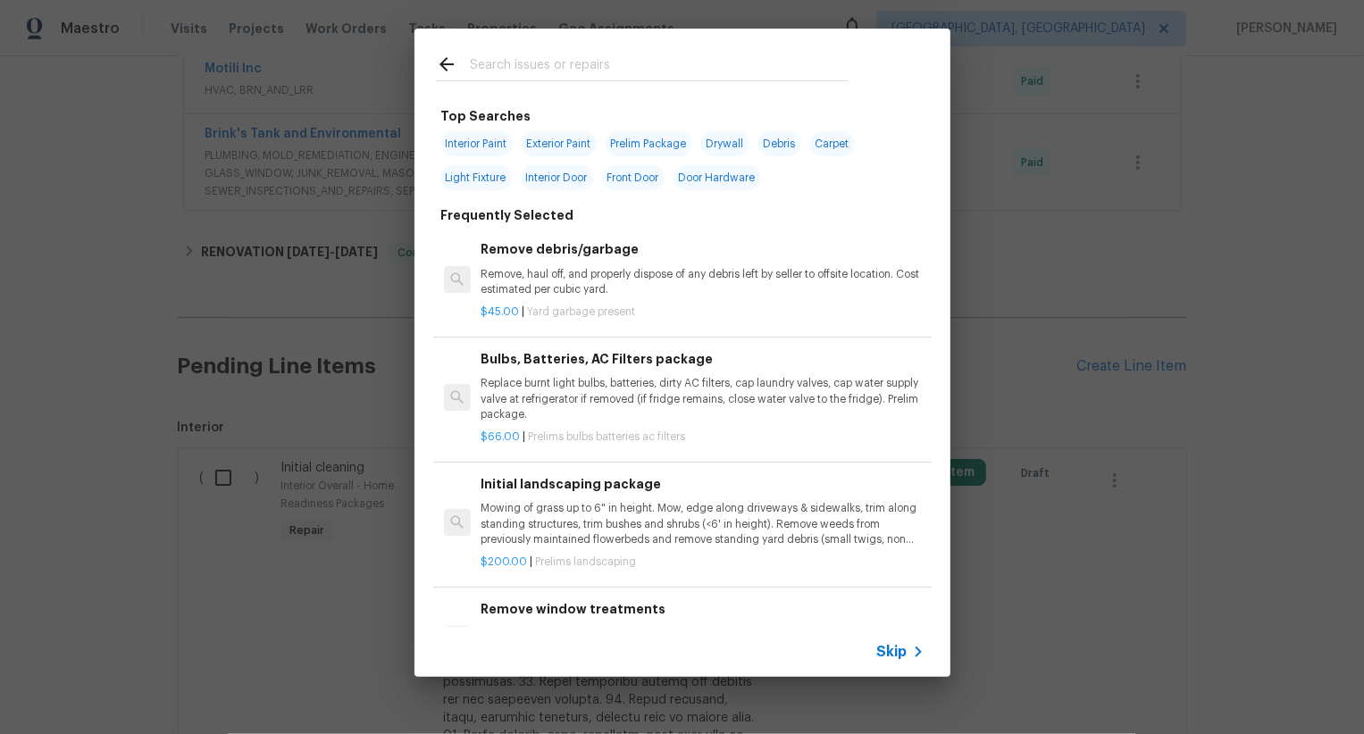
click at [894, 652] on span "Skip" at bounding box center [892, 652] width 30 height 18
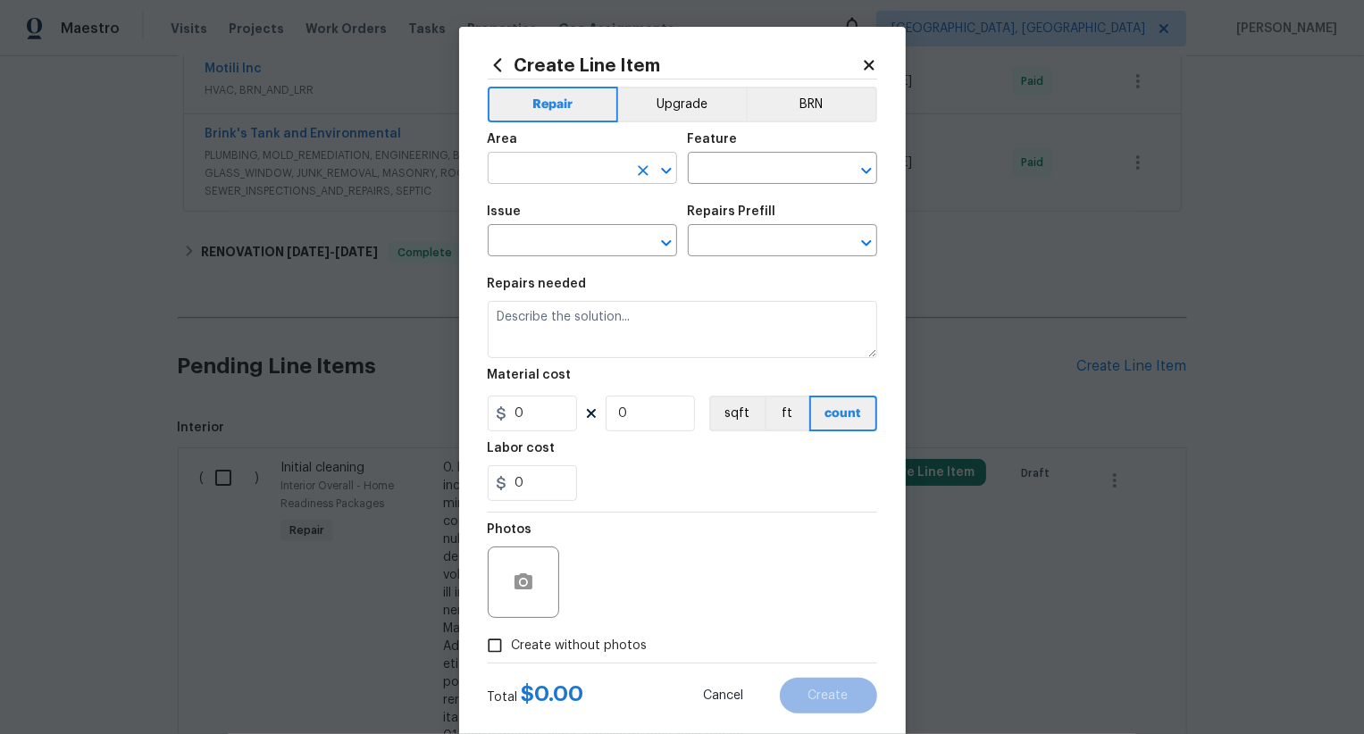
click at [558, 165] on input "text" at bounding box center [557, 170] width 139 height 28
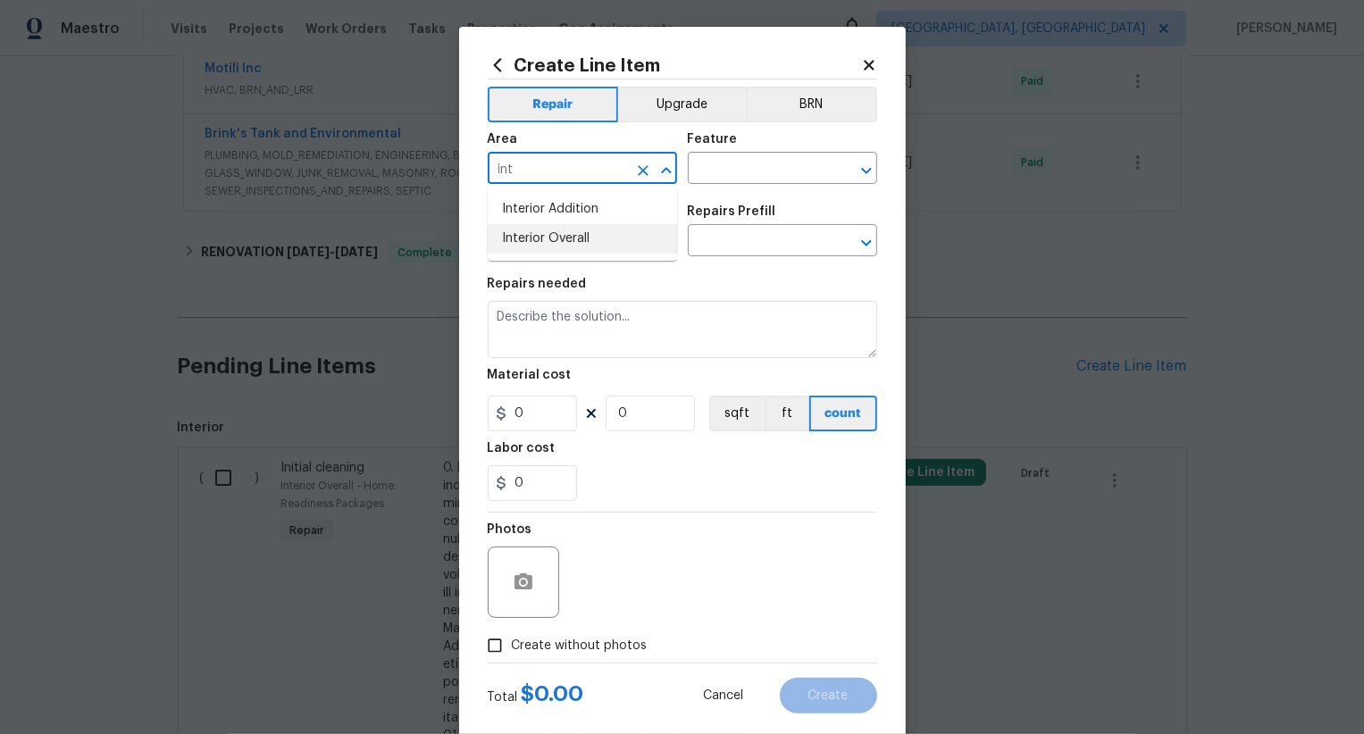
click at [573, 239] on li "Interior Overall" at bounding box center [582, 238] width 189 height 29
type input "Interior Overall"
click at [778, 174] on input "text" at bounding box center [757, 170] width 139 height 28
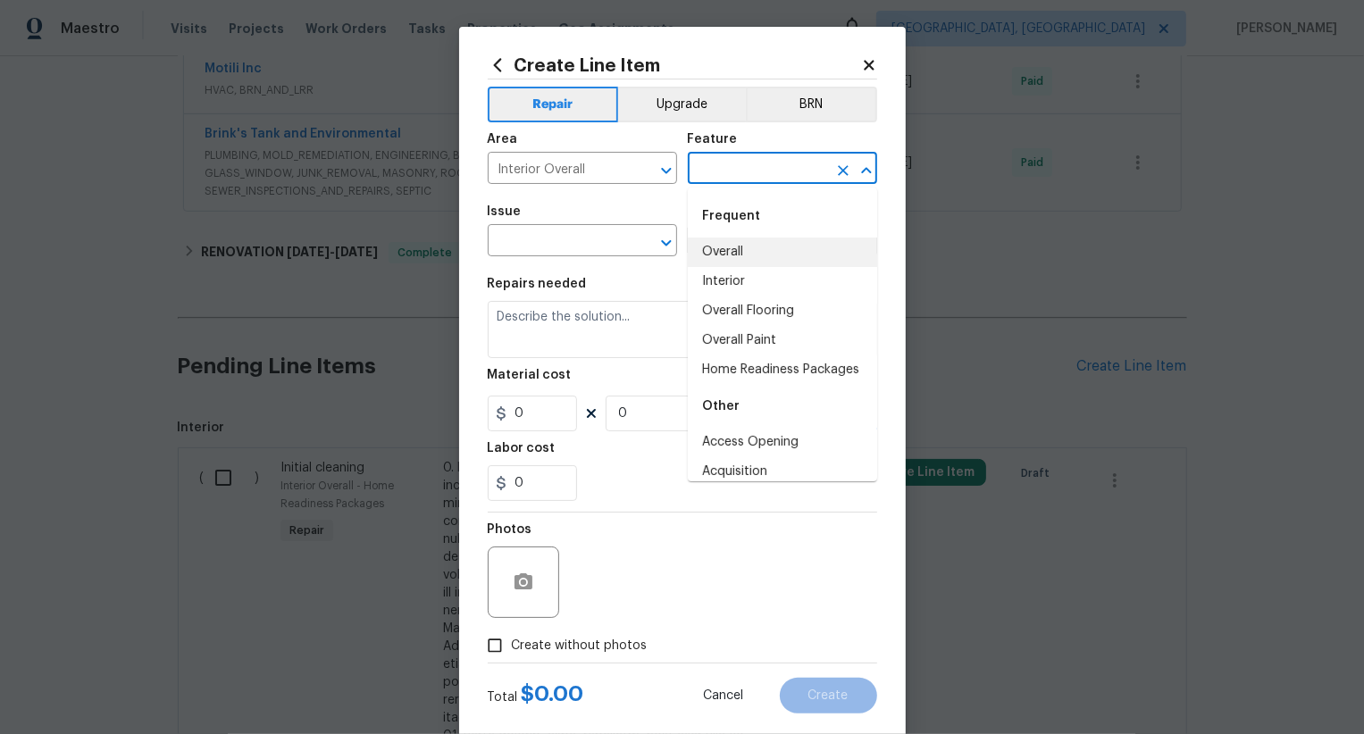
click at [737, 240] on li "Overall" at bounding box center [782, 252] width 189 height 29
type input "Overall"
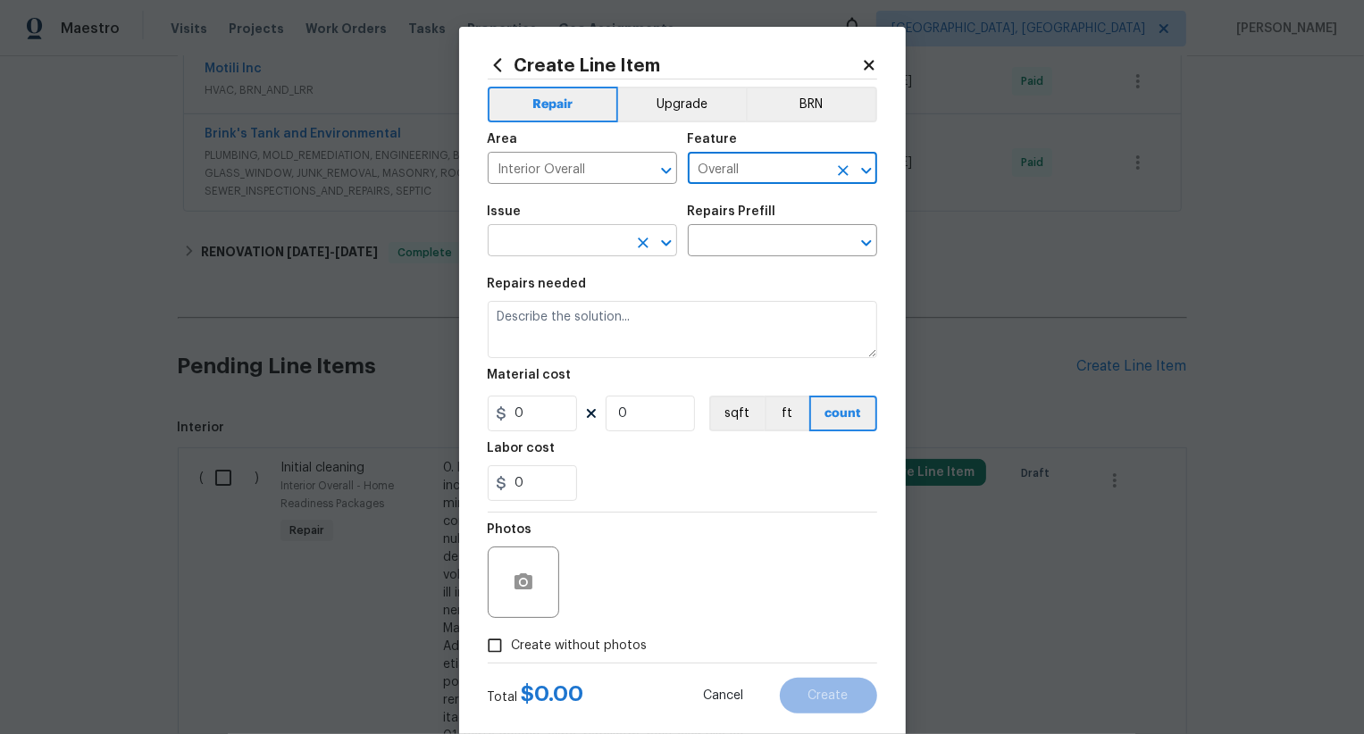
click at [597, 240] on input "text" at bounding box center [557, 243] width 139 height 28
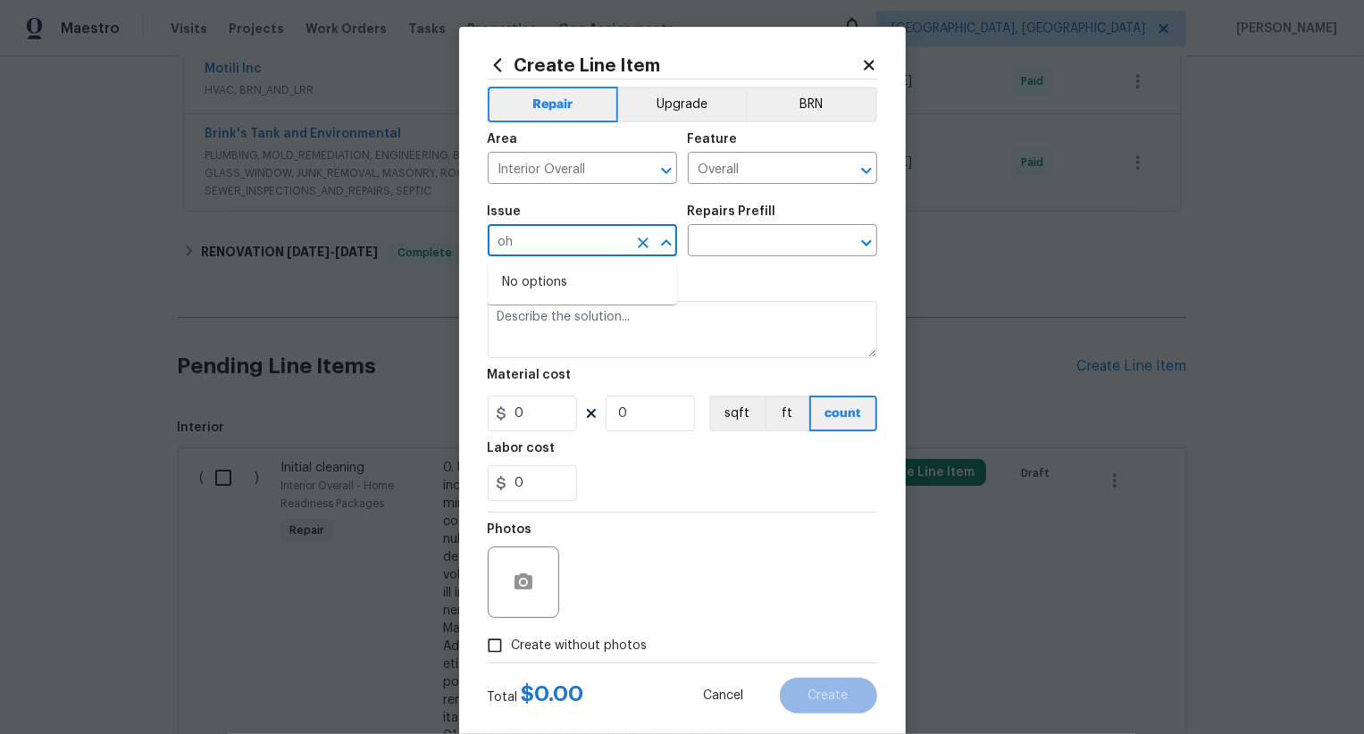
type input "o"
click at [593, 329] on li "Photos" at bounding box center [582, 325] width 189 height 29
type input "Photos"
click at [731, 248] on input "text" at bounding box center [757, 243] width 139 height 28
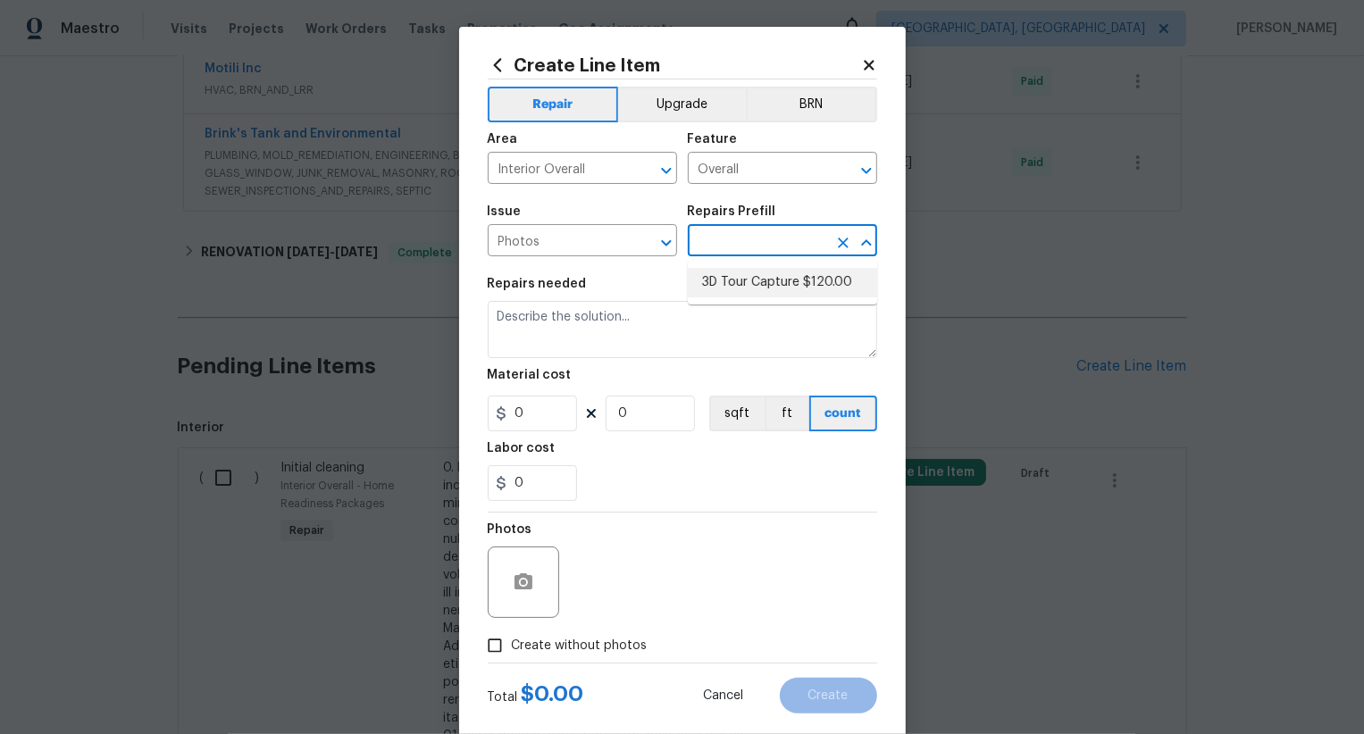
click at [739, 276] on li "3D Tour Capture $120.00" at bounding box center [782, 282] width 189 height 29
type input "3D Tour Capture $120.00"
type textarea "Capture 3D tour of home"
type input "1"
type input "120"
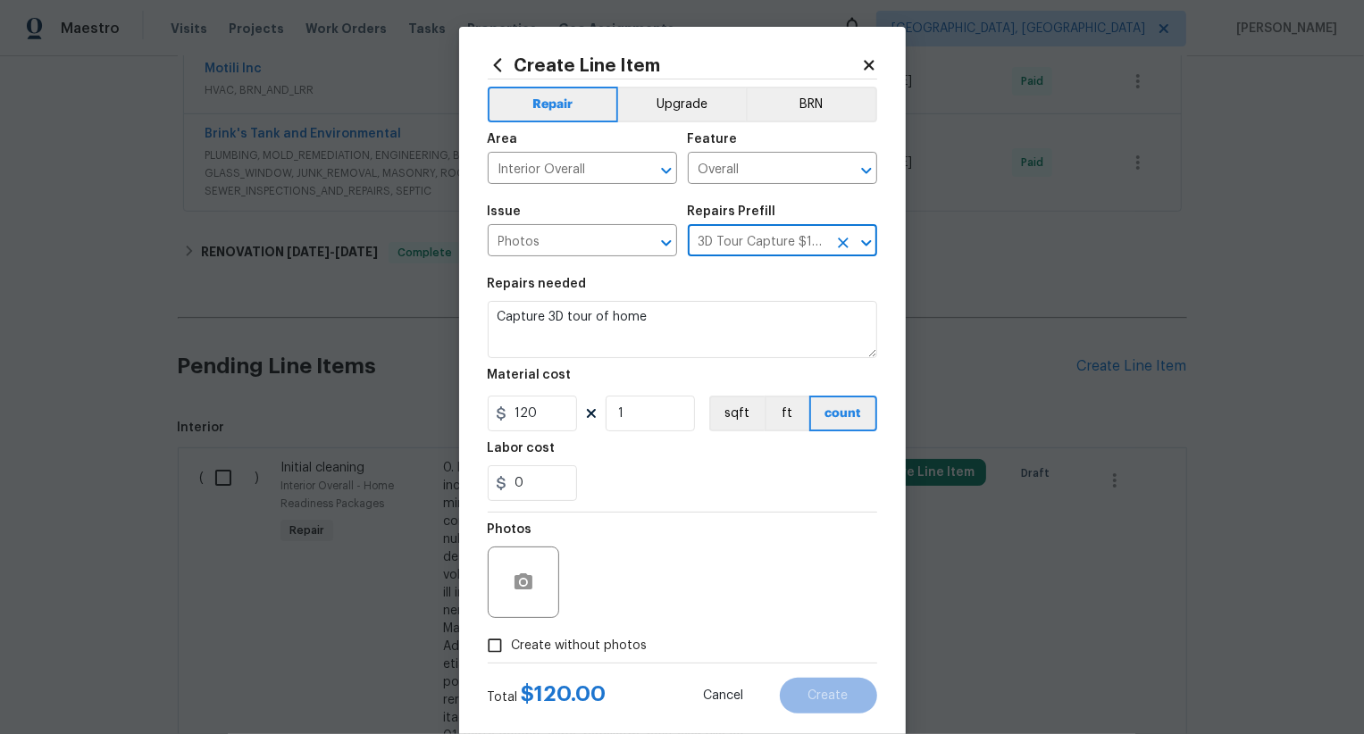
scroll to position [35, 0]
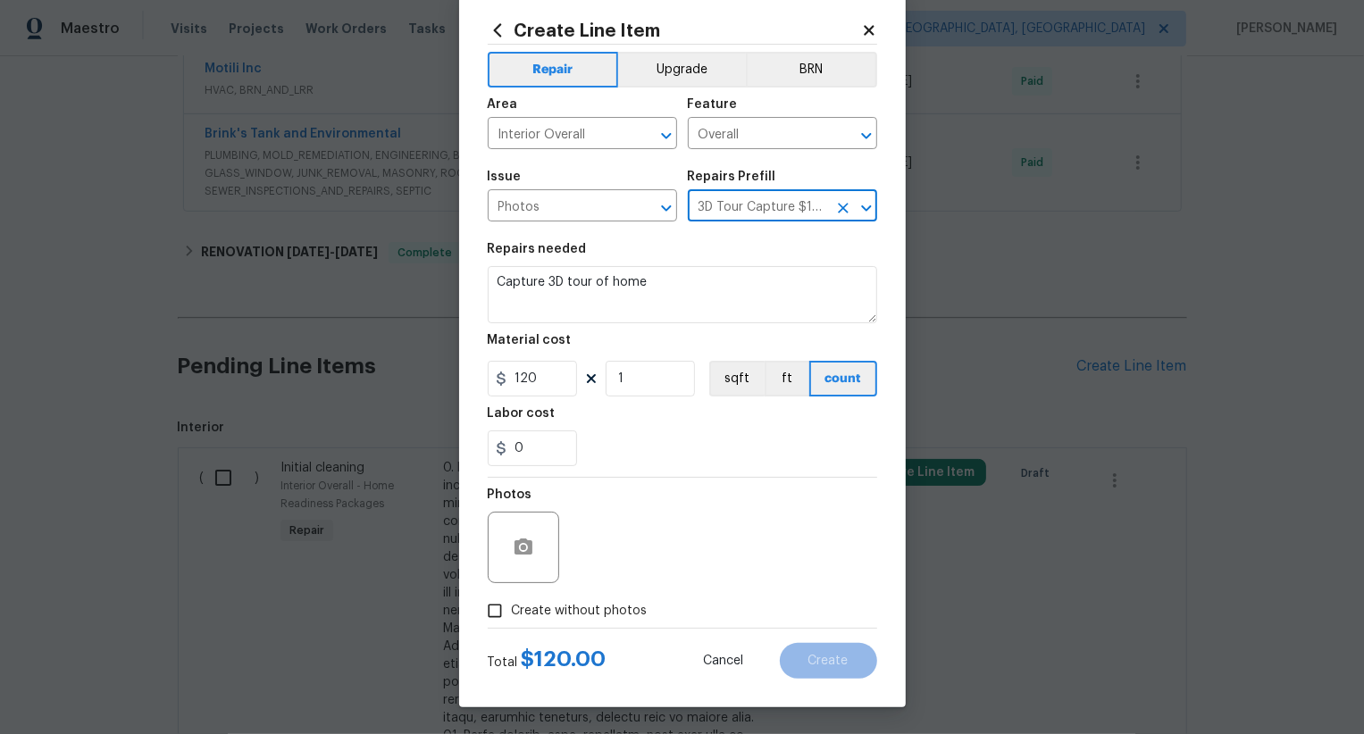
click at [595, 630] on div "Total $ 120.00 Cancel Create" at bounding box center [682, 654] width 389 height 50
click at [598, 606] on span "Create without photos" at bounding box center [580, 611] width 136 height 19
click at [512, 606] on input "Create without photos" at bounding box center [495, 611] width 34 height 34
checkbox input "true"
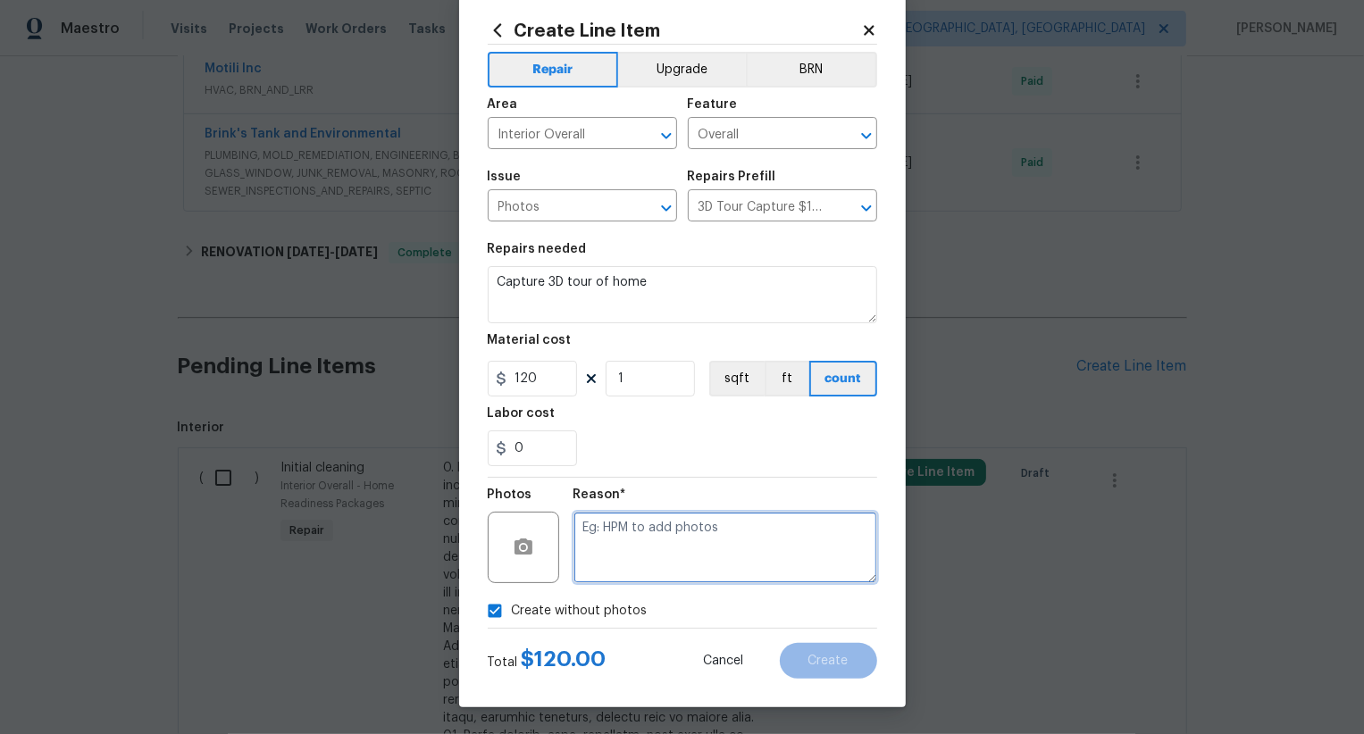
click at [661, 550] on textarea at bounding box center [725, 547] width 304 height 71
type textarea ",,"
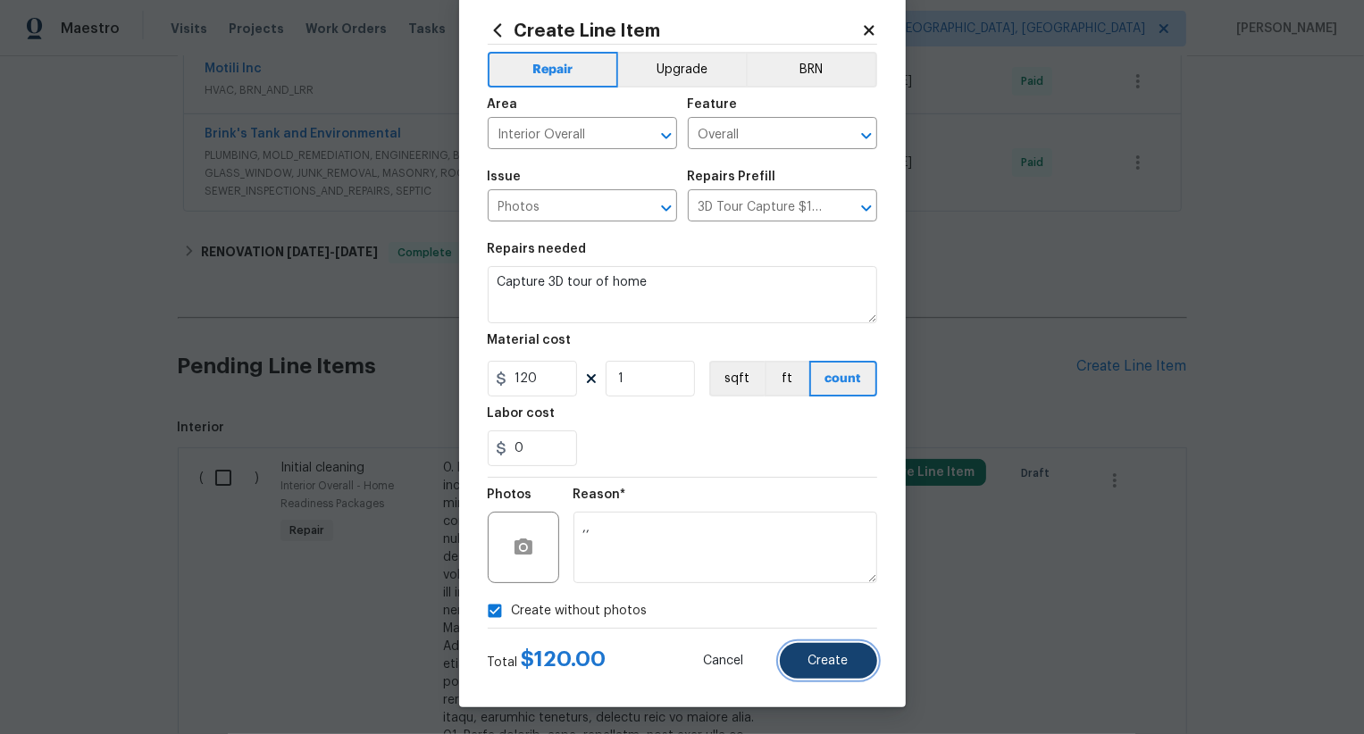
click at [799, 664] on button "Create" at bounding box center [828, 661] width 97 height 36
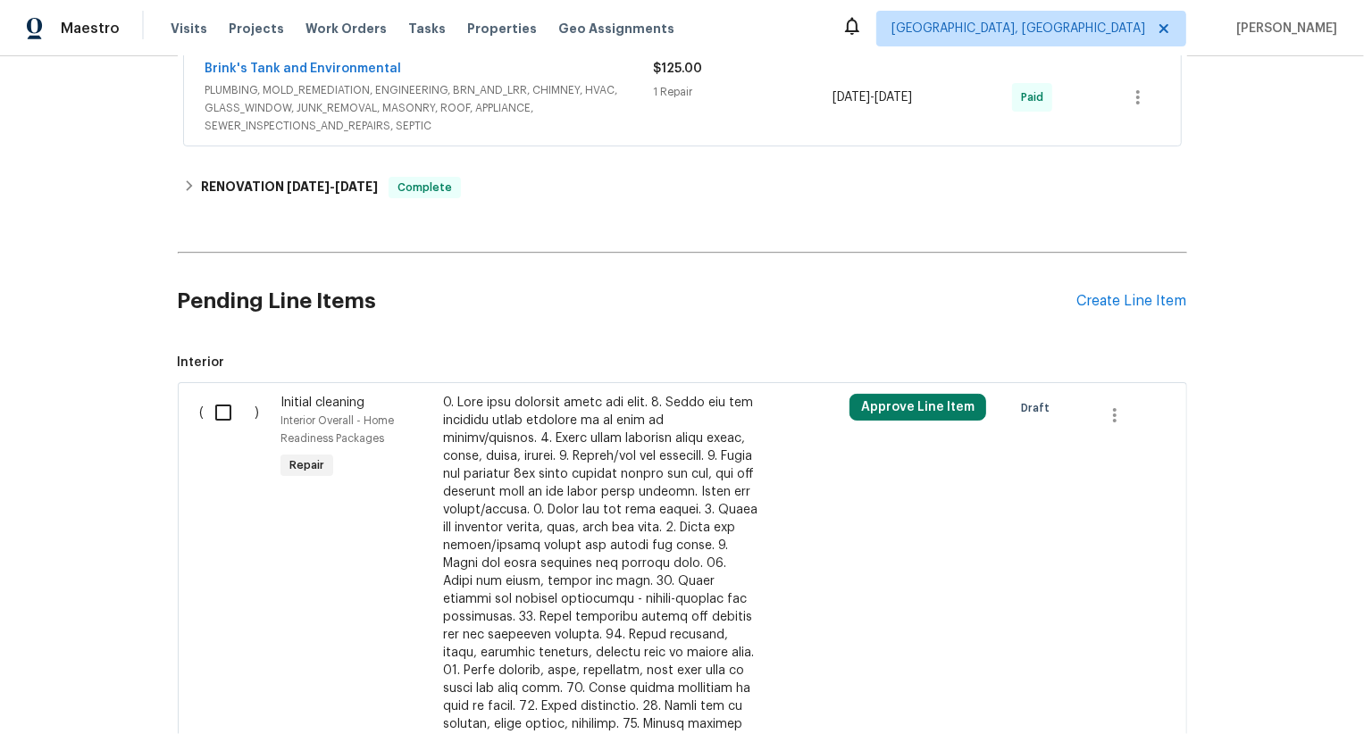
scroll to position [957, 0]
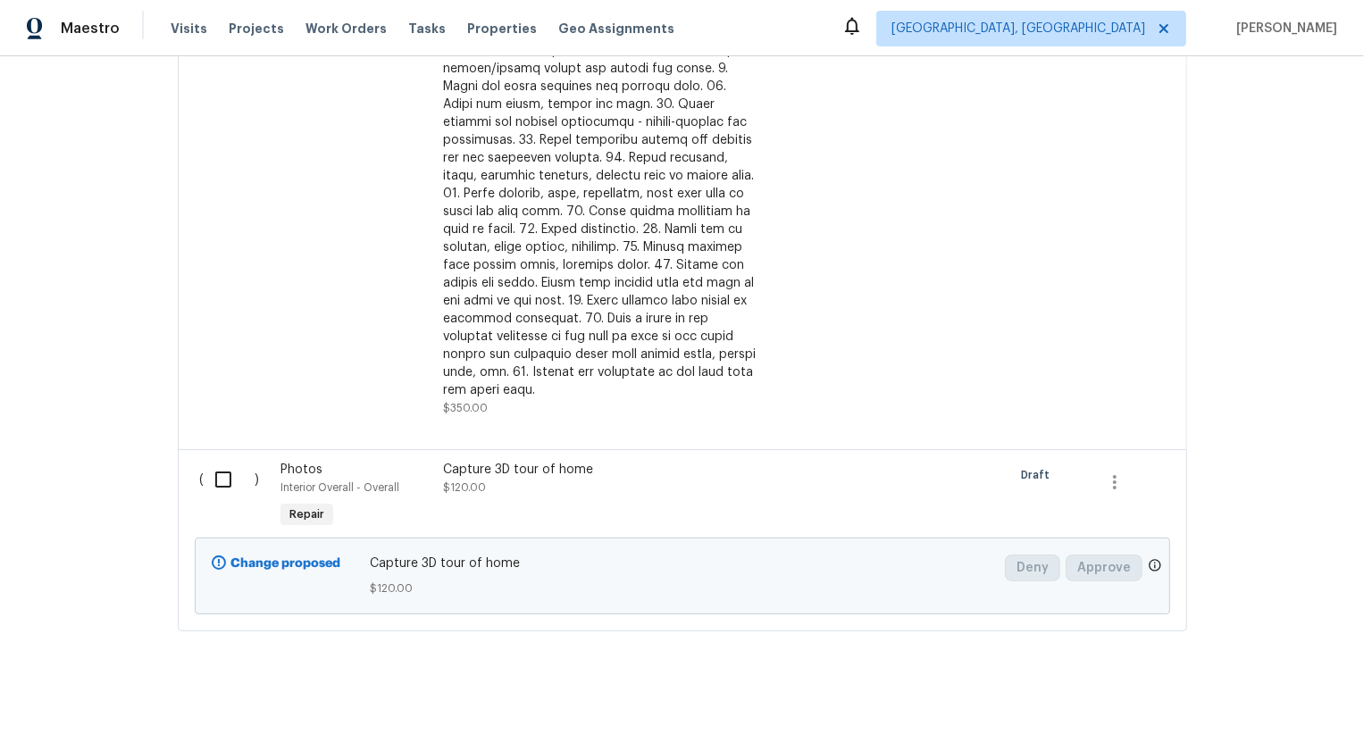
click at [229, 461] on input "checkbox" at bounding box center [230, 480] width 51 height 38
checkbox input "true"
click at [1253, 684] on span "Create Work Order" at bounding box center [1261, 690] width 119 height 22
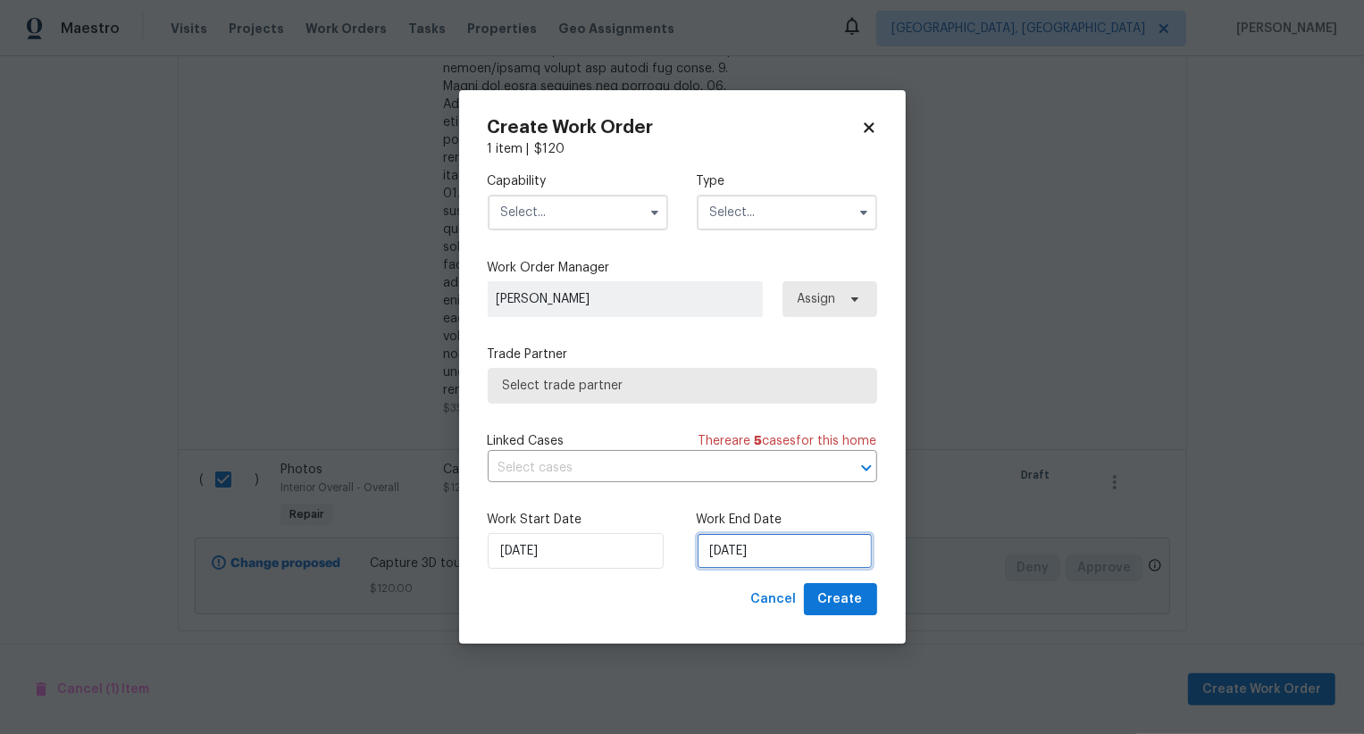
click at [732, 554] on input "[DATE]" at bounding box center [785, 551] width 176 height 36
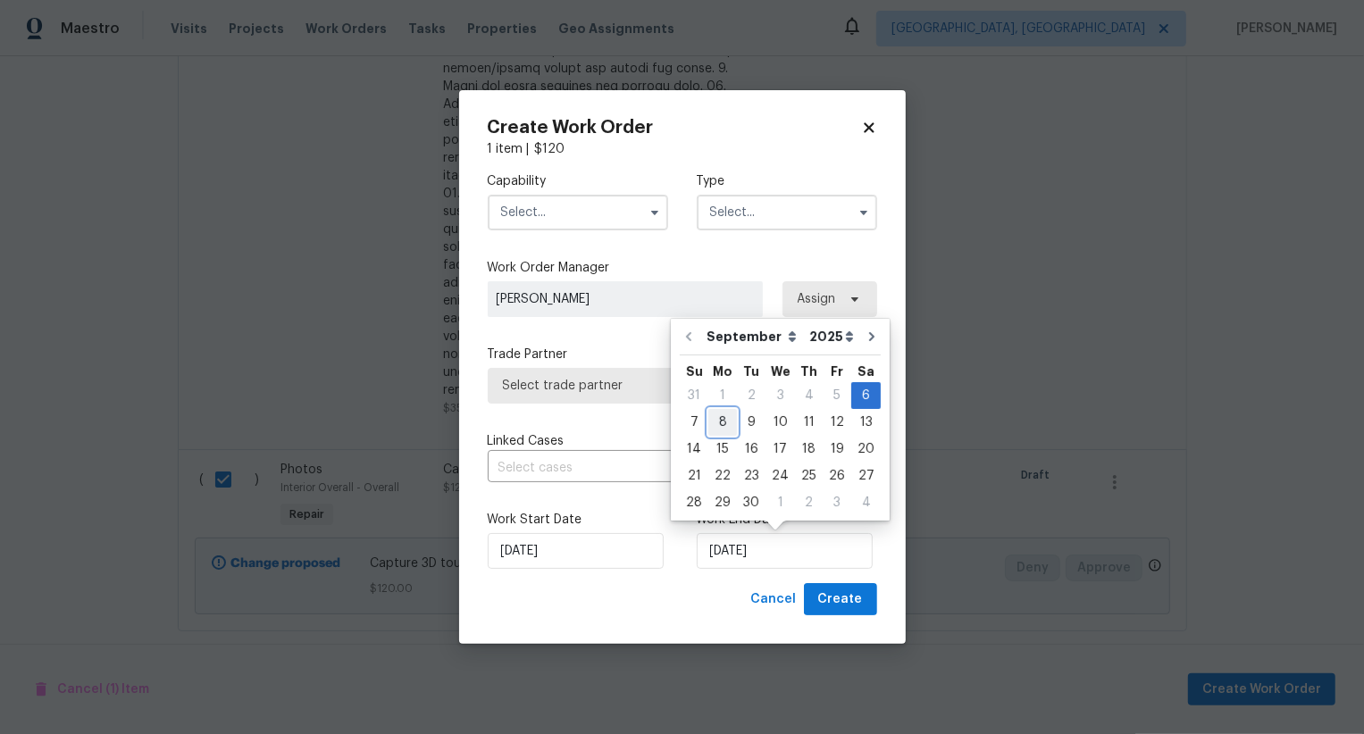
click at [723, 420] on div "8" at bounding box center [722, 422] width 29 height 25
type input "08/09/2025"
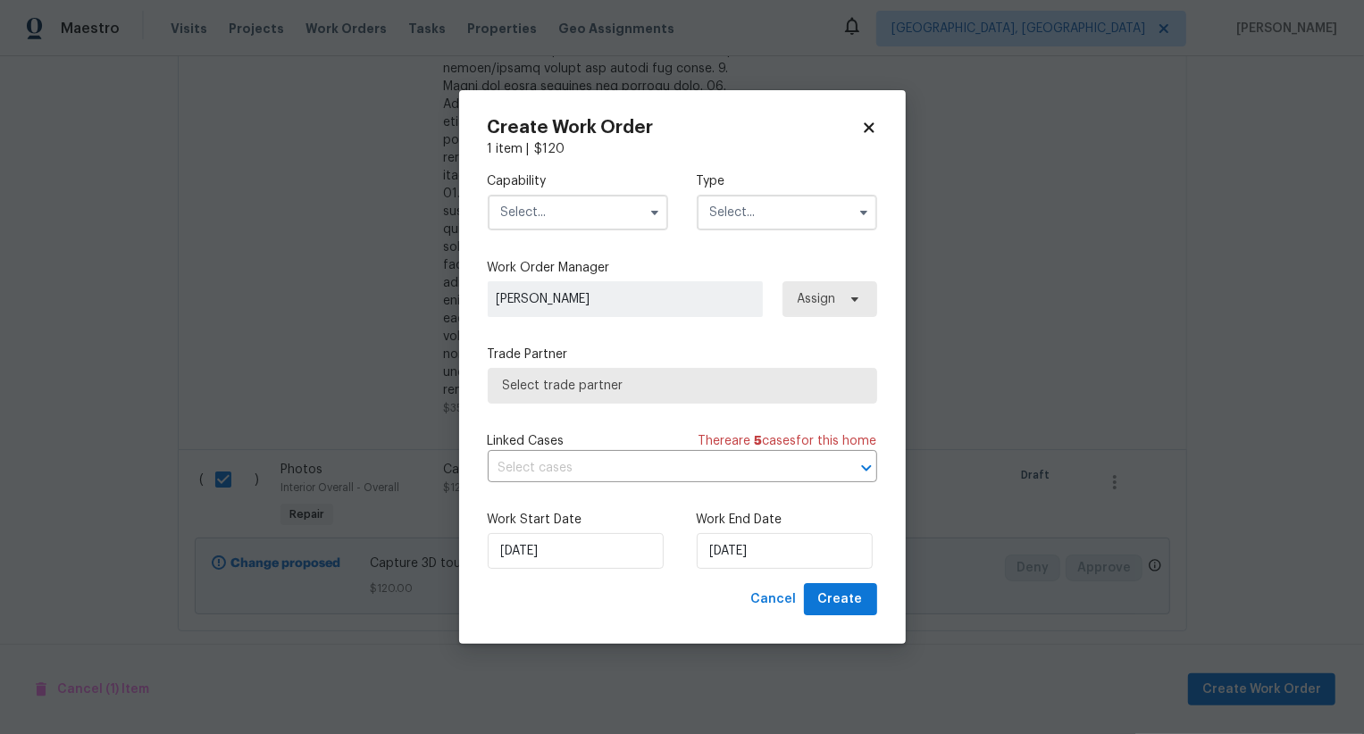
click at [604, 213] on input "text" at bounding box center [578, 213] width 180 height 36
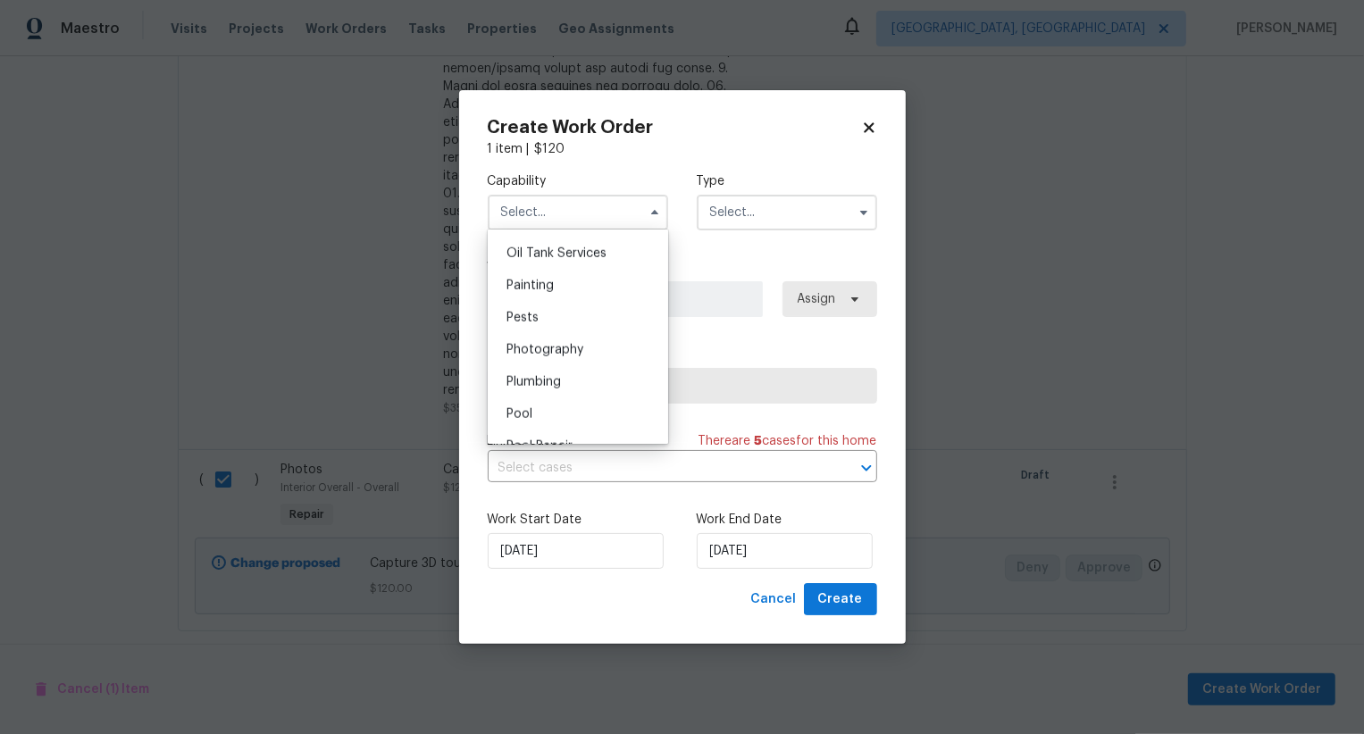
scroll to position [1456, 0]
click at [614, 355] on div "Photography" at bounding box center [577, 359] width 171 height 32
type input "Photography"
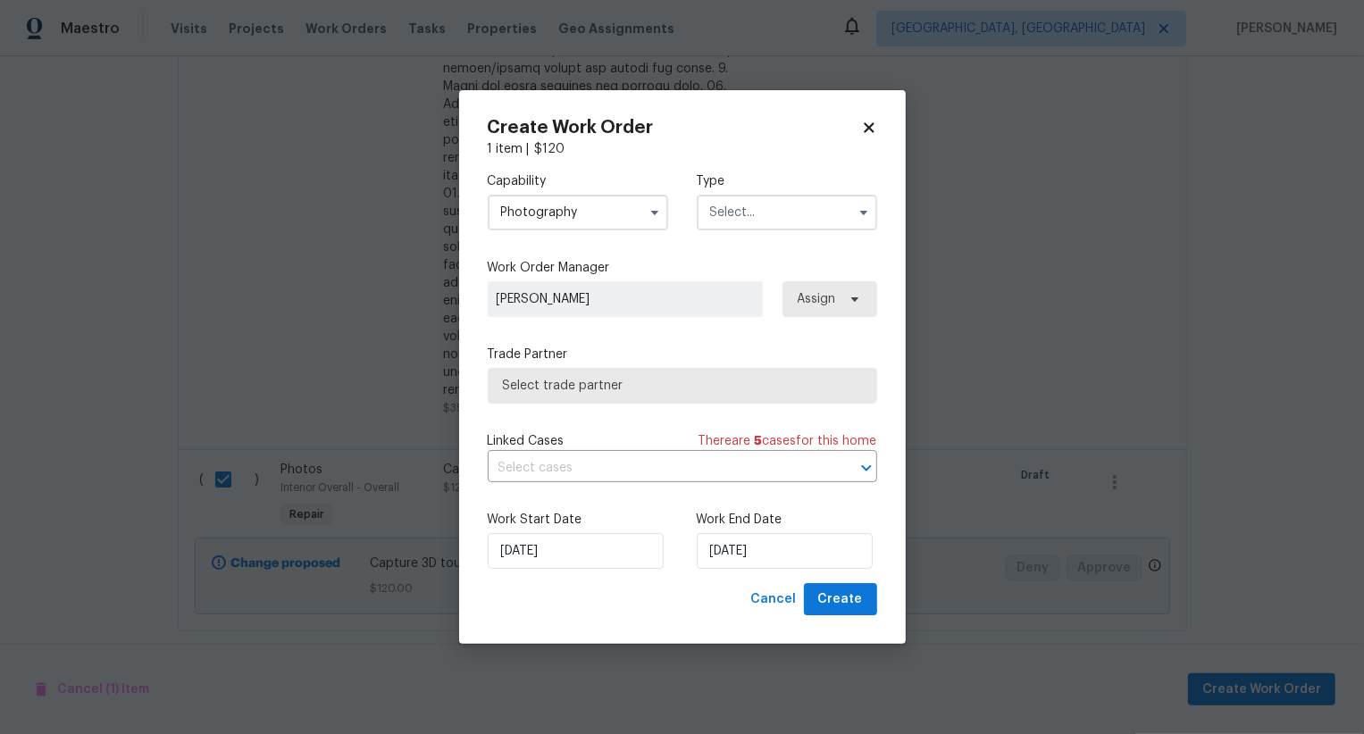
click at [756, 225] on input "text" at bounding box center [787, 213] width 180 height 36
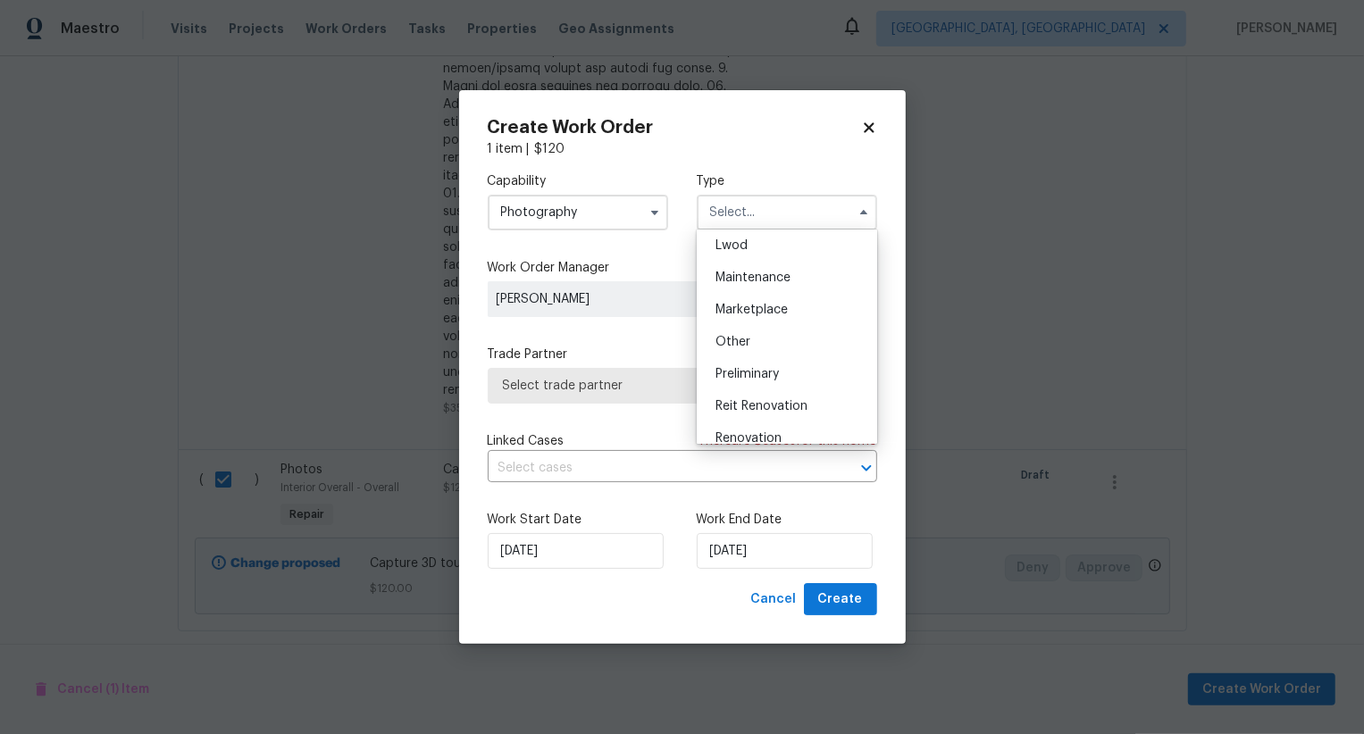
scroll to position [309, 0]
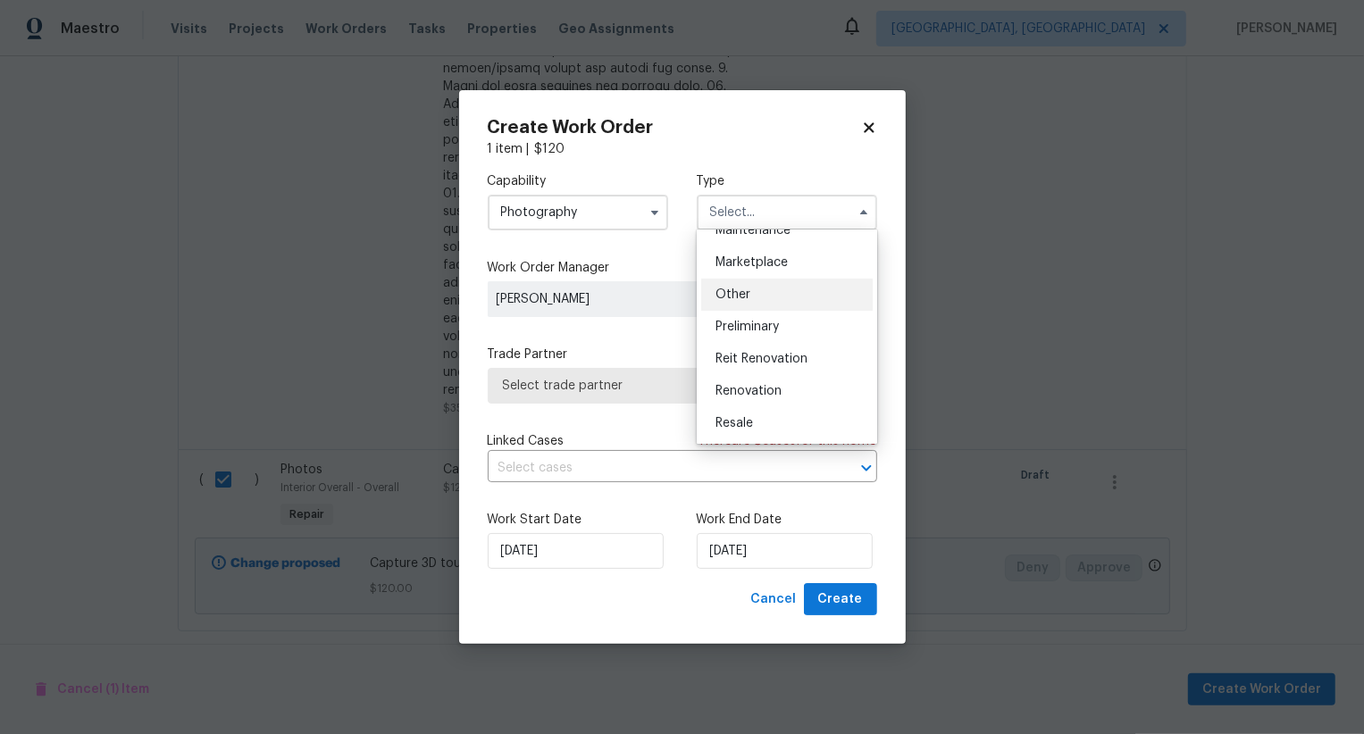
click at [756, 298] on div "Other" at bounding box center [786, 295] width 171 height 32
type input "Other"
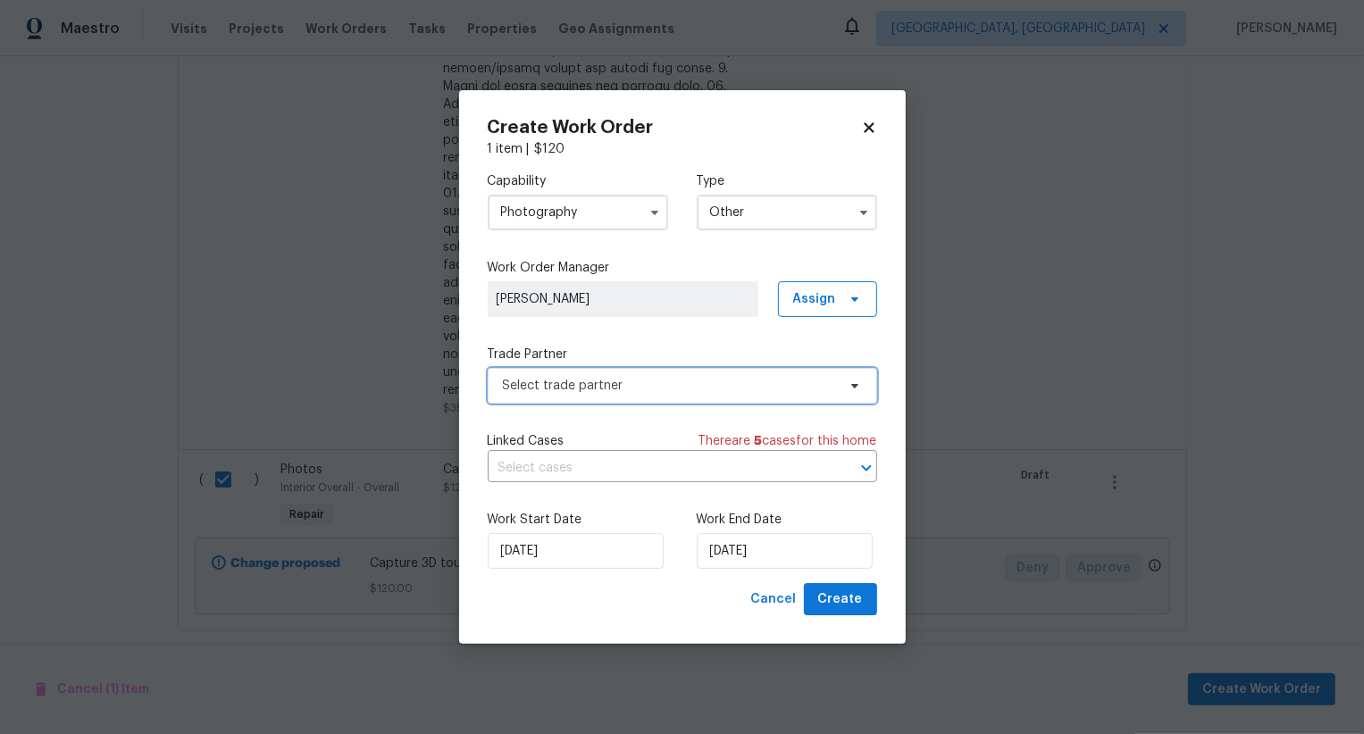
click at [702, 379] on span "Select trade partner" at bounding box center [669, 386] width 333 height 18
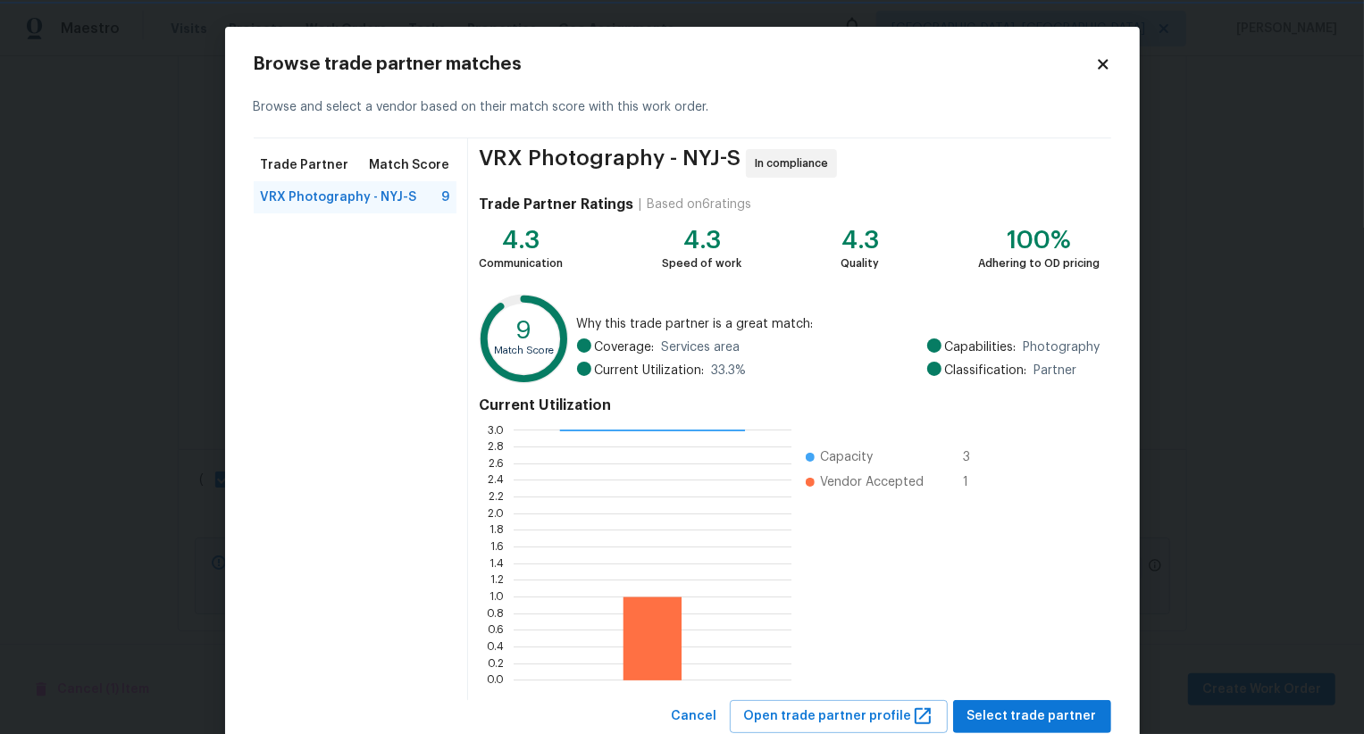
scroll to position [54, 0]
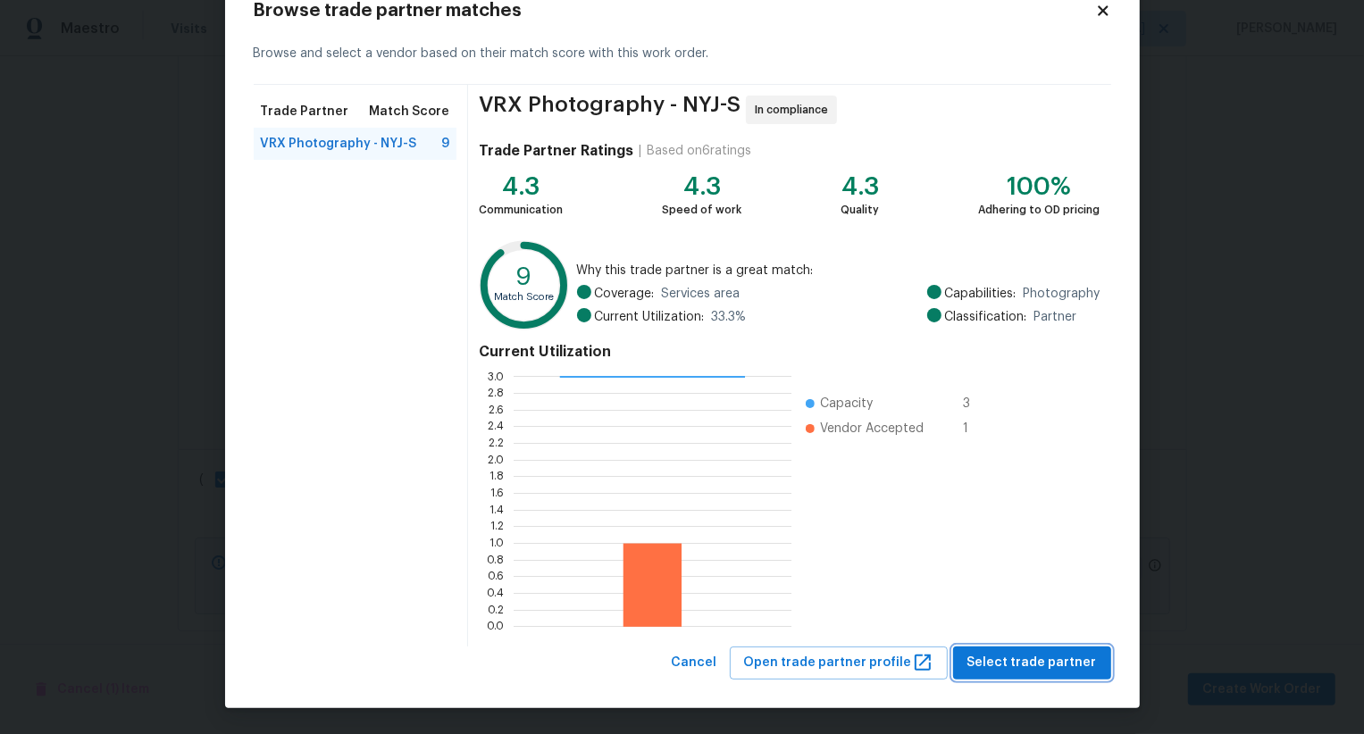
click at [1035, 660] on span "Select trade partner" at bounding box center [1032, 663] width 130 height 22
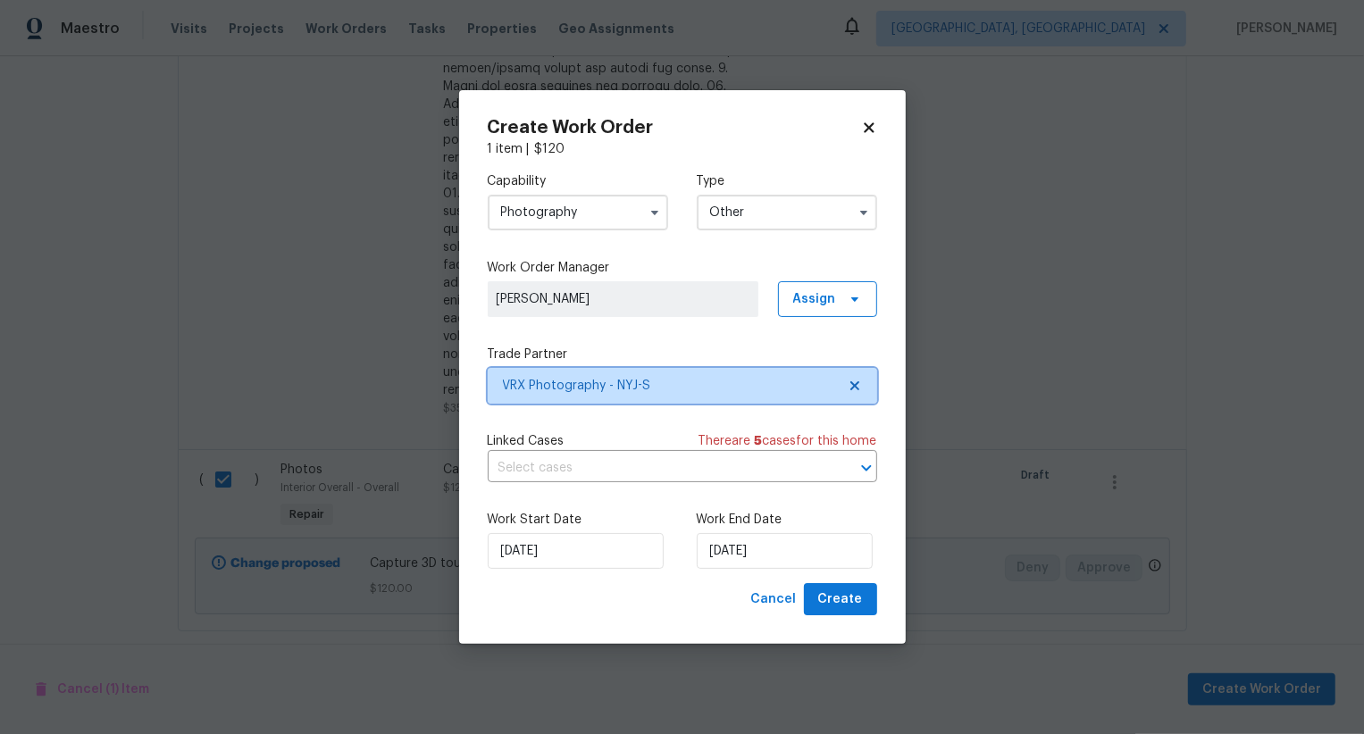
scroll to position [0, 0]
click at [840, 598] on span "Create" at bounding box center [840, 600] width 45 height 22
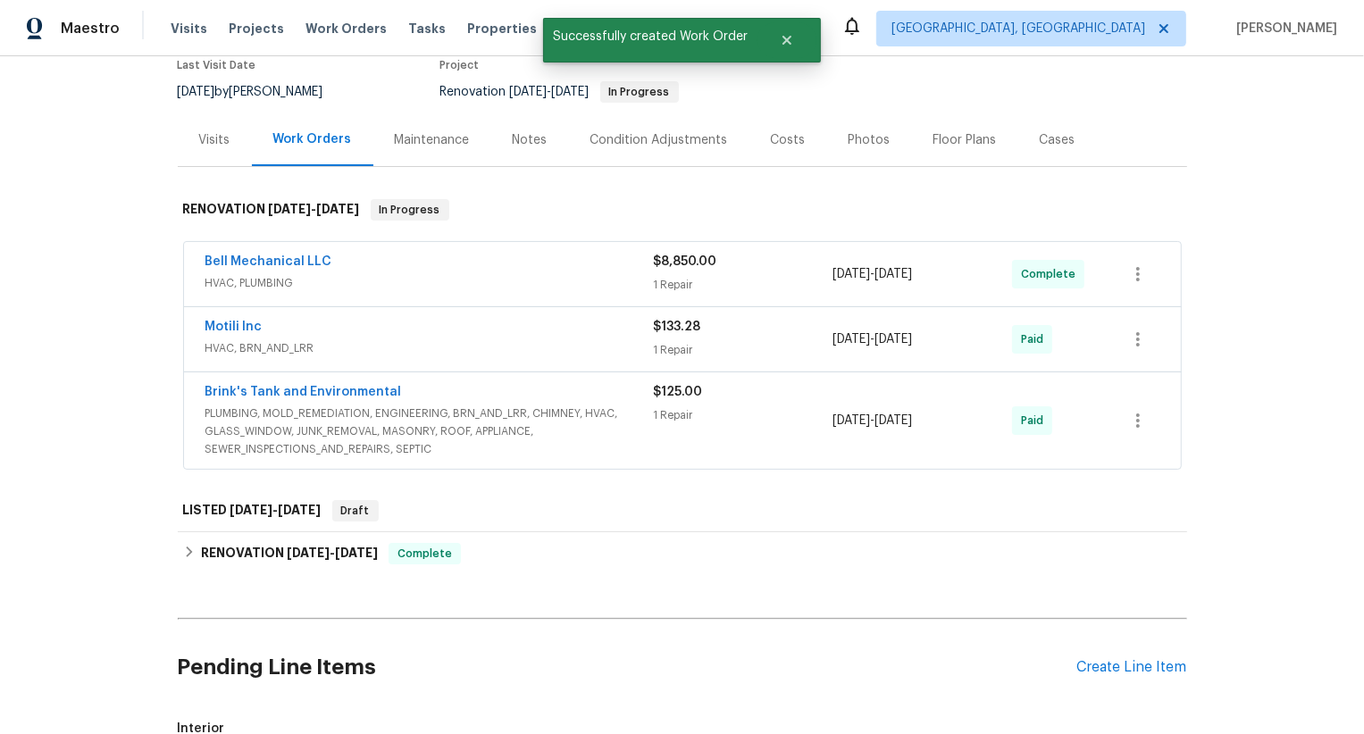
scroll to position [199, 0]
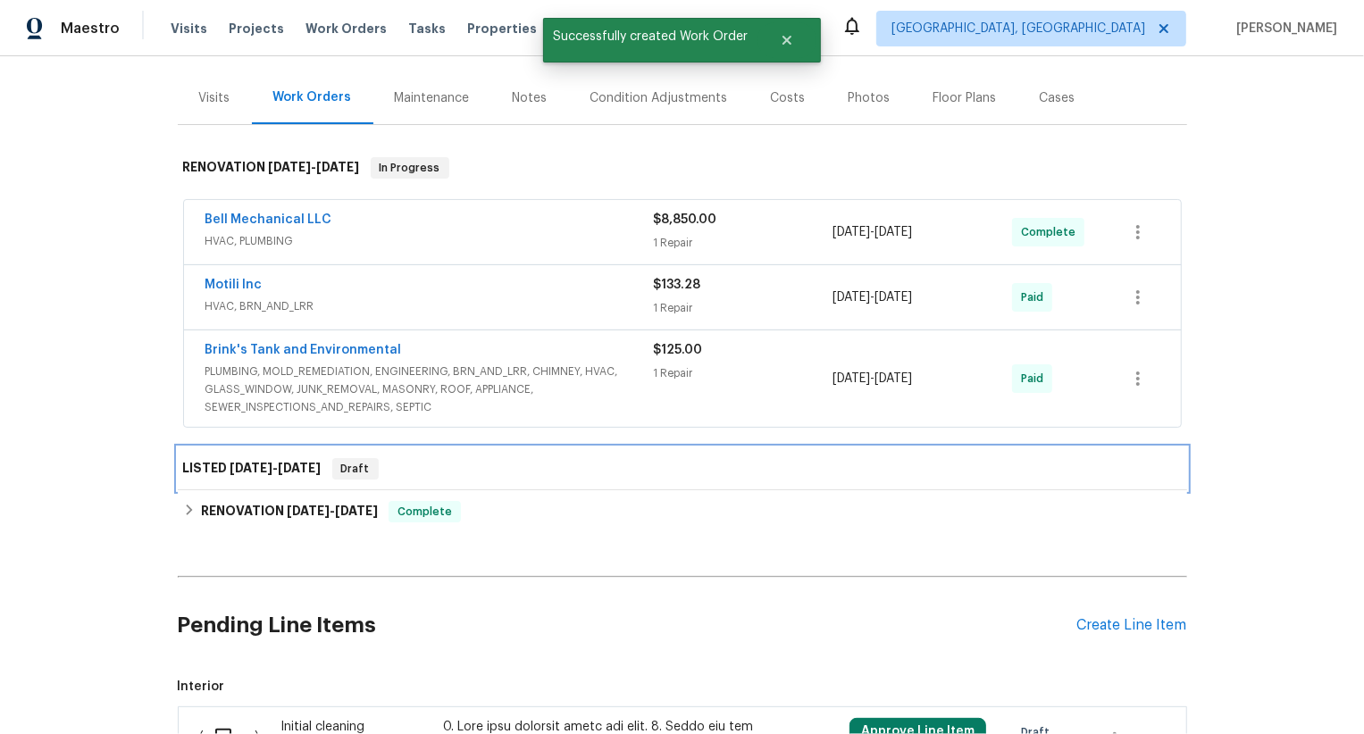
click at [428, 466] on div "LISTED 9/6/25 - 9/8/25 Draft" at bounding box center [682, 468] width 998 height 21
click at [332, 467] on div "Draft" at bounding box center [355, 468] width 46 height 21
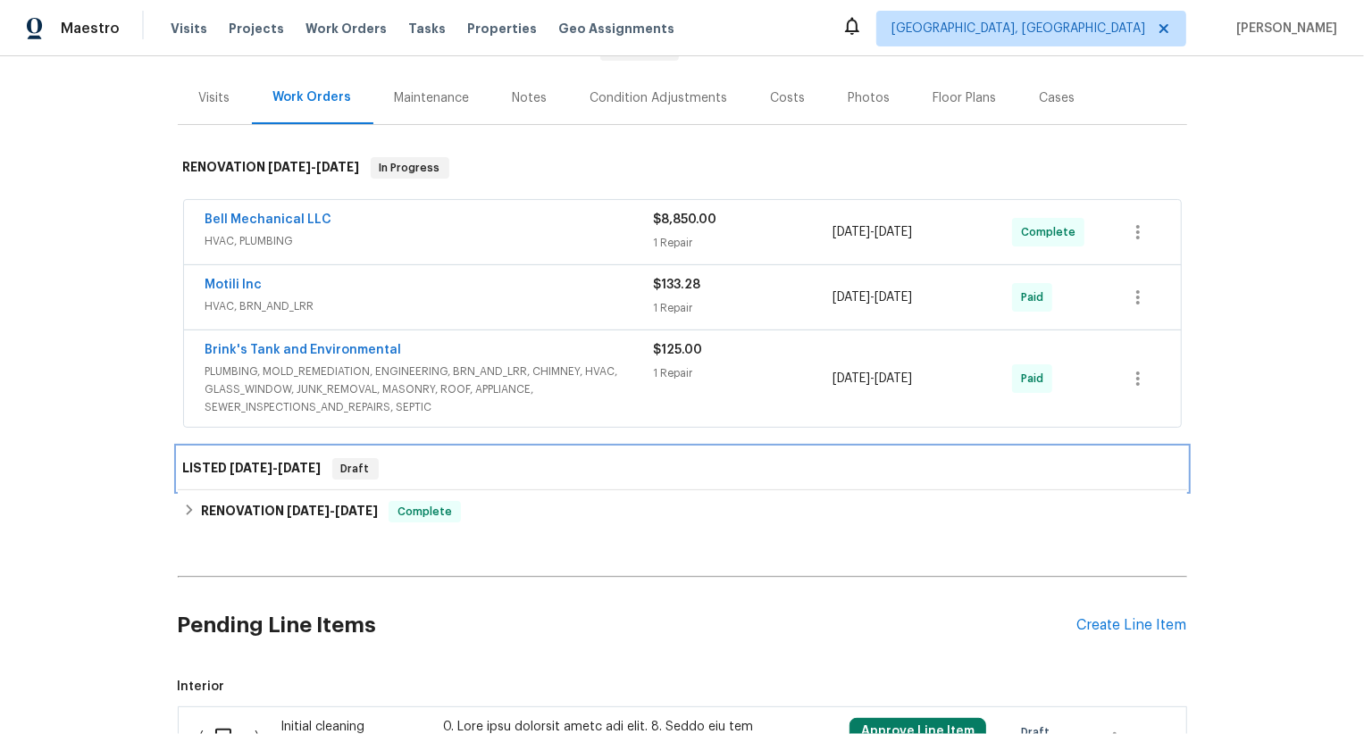
click at [296, 472] on h6 "LISTED 9/6/25 - 9/8/25" at bounding box center [252, 468] width 138 height 21
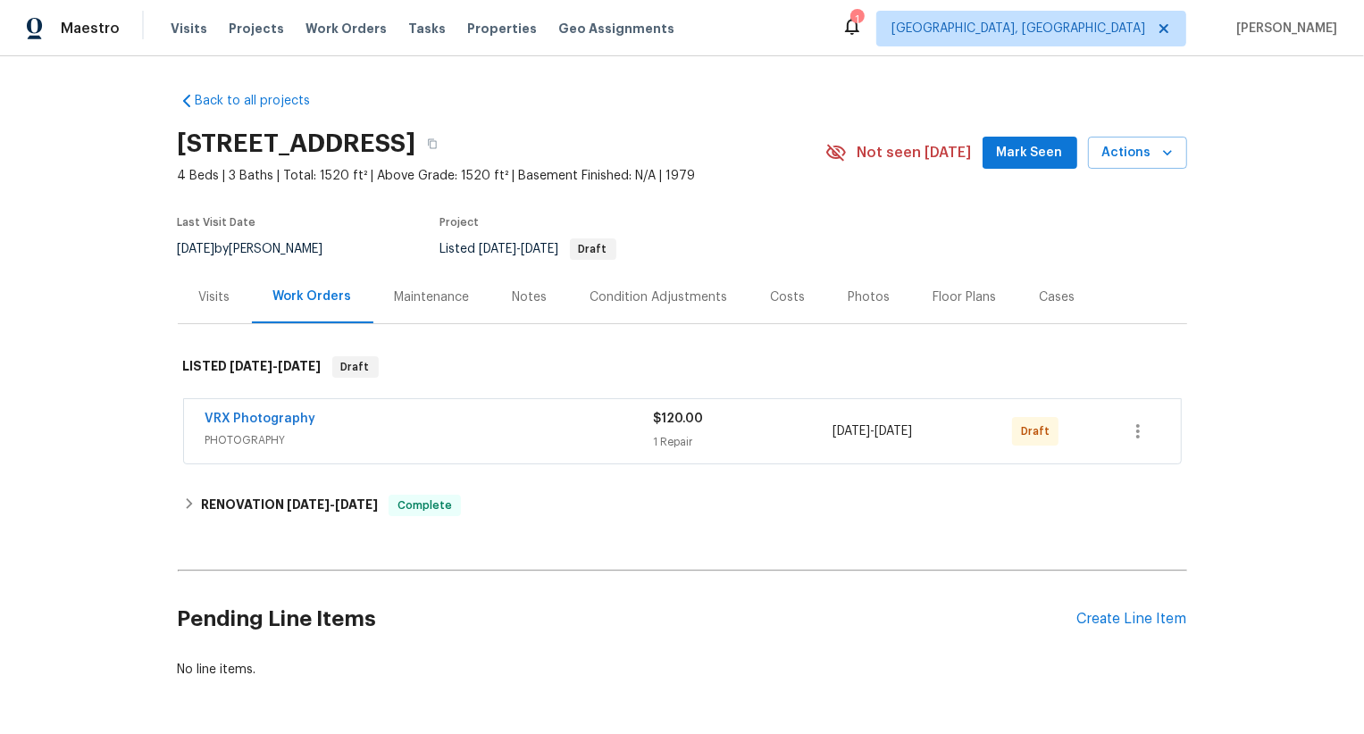
scroll to position [65, 0]
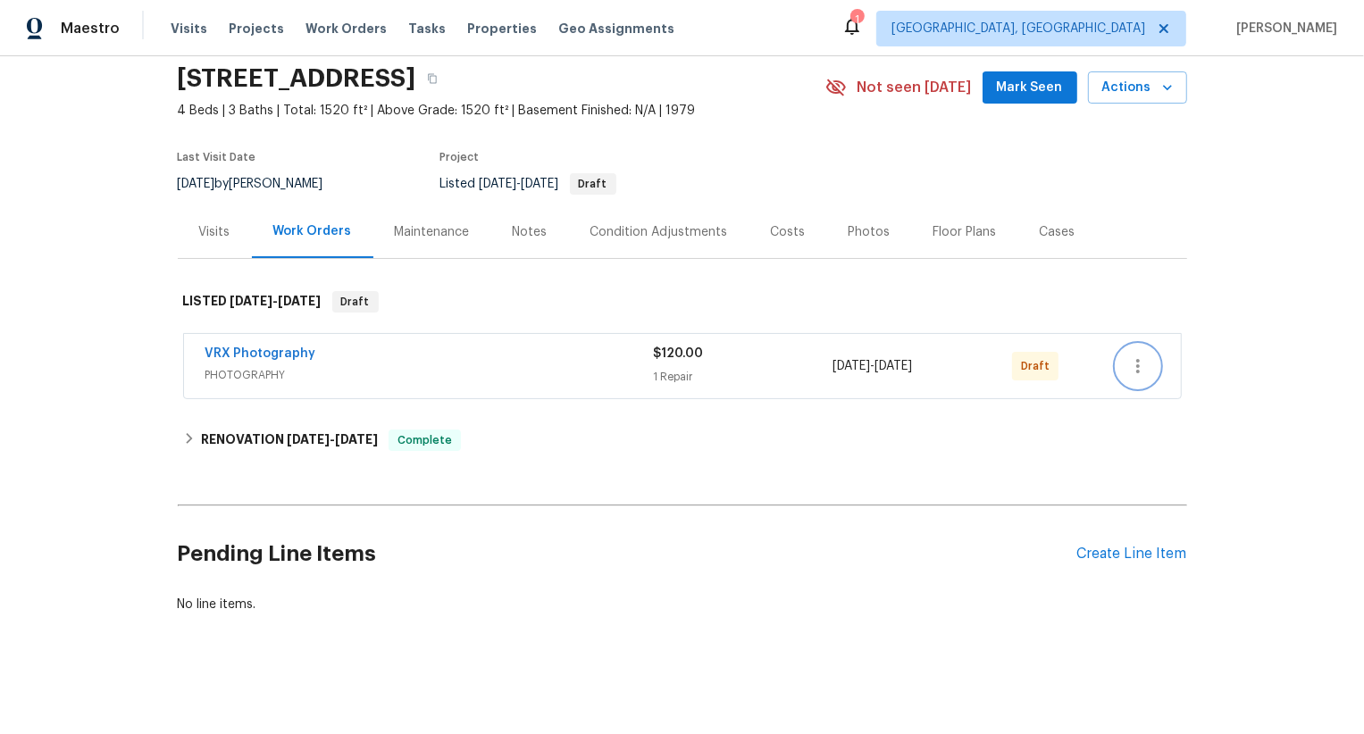
click at [1137, 367] on icon "button" at bounding box center [1137, 365] width 21 height 21
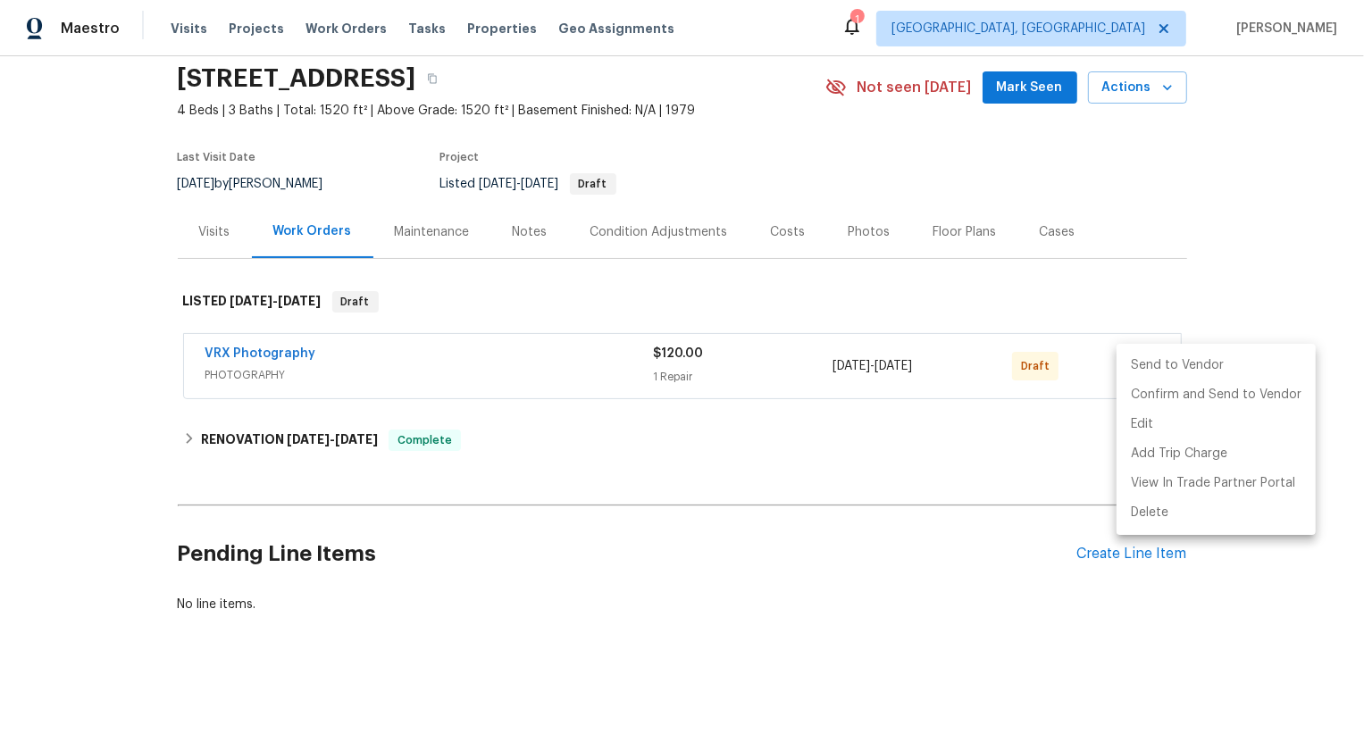
click at [1137, 367] on li "Send to Vendor" at bounding box center [1215, 365] width 199 height 29
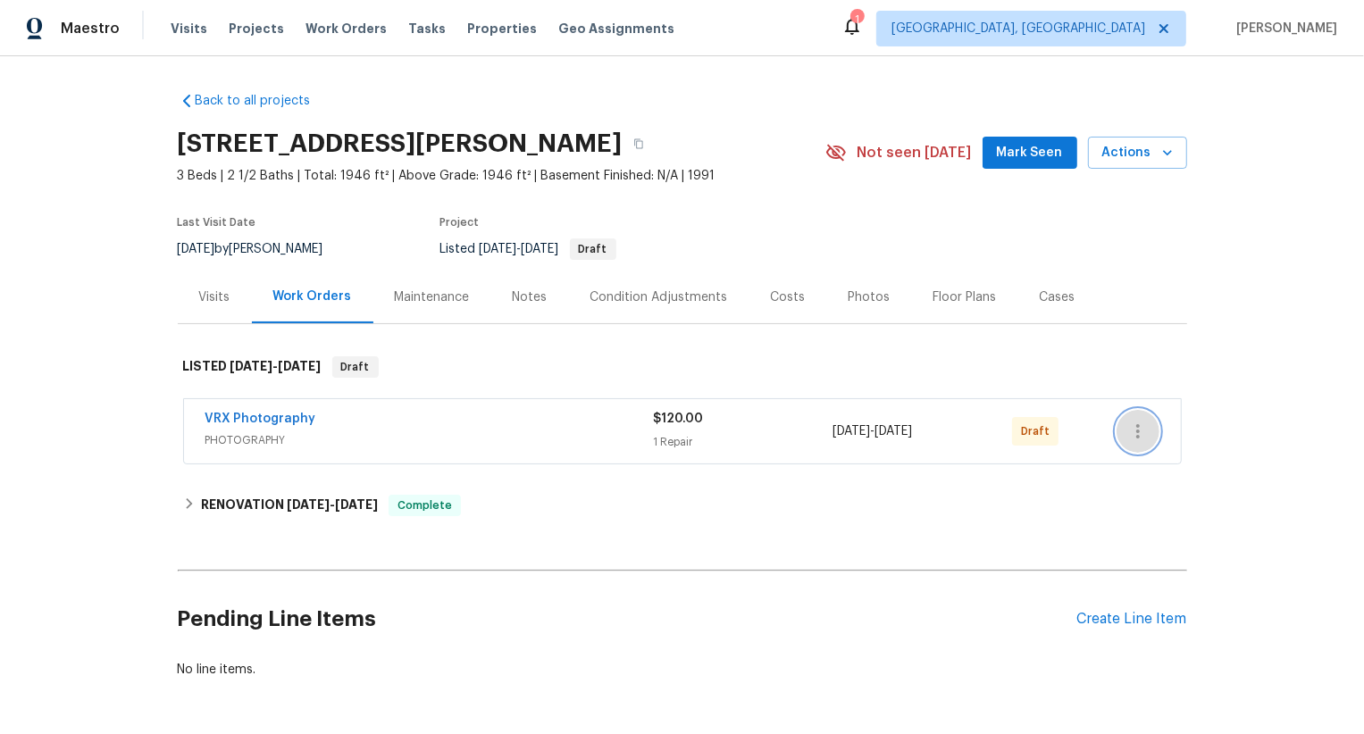
click at [1134, 427] on icon "button" at bounding box center [1137, 431] width 21 height 21
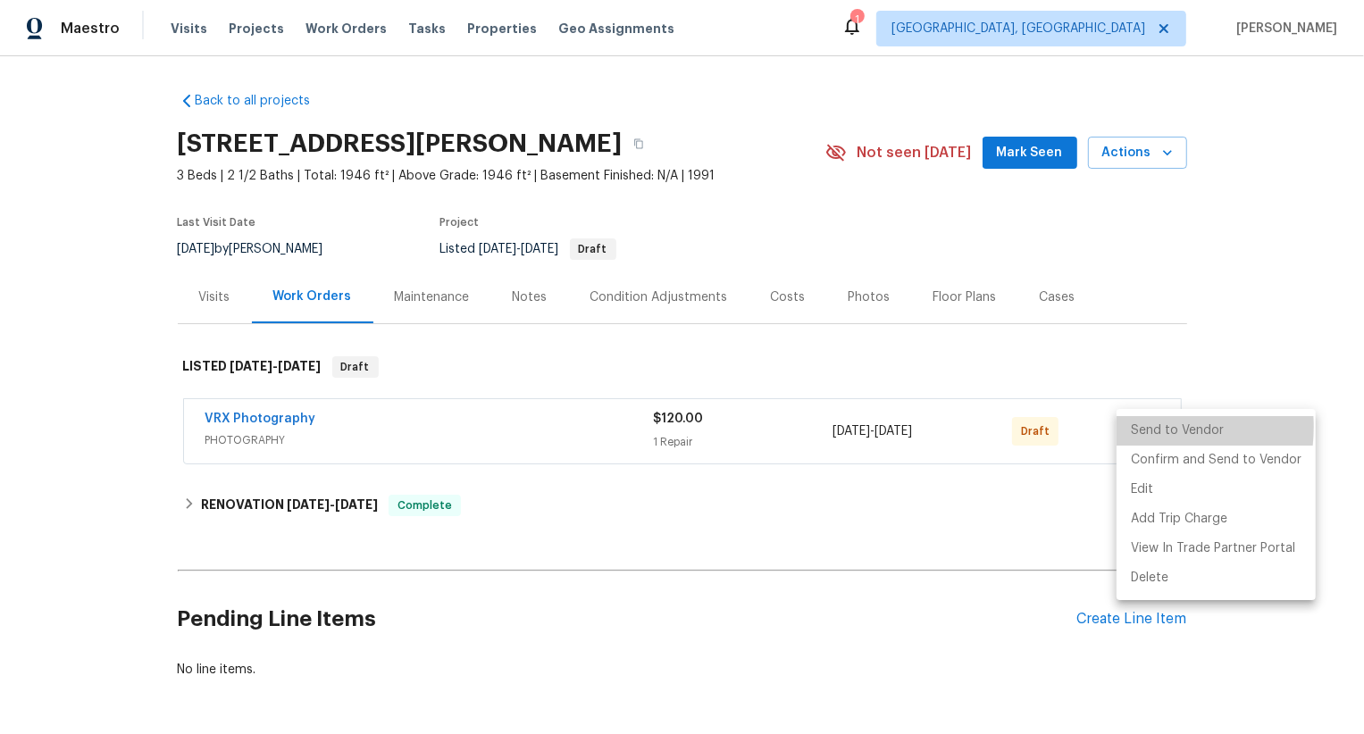
click at [1134, 427] on li "Send to Vendor" at bounding box center [1215, 430] width 199 height 29
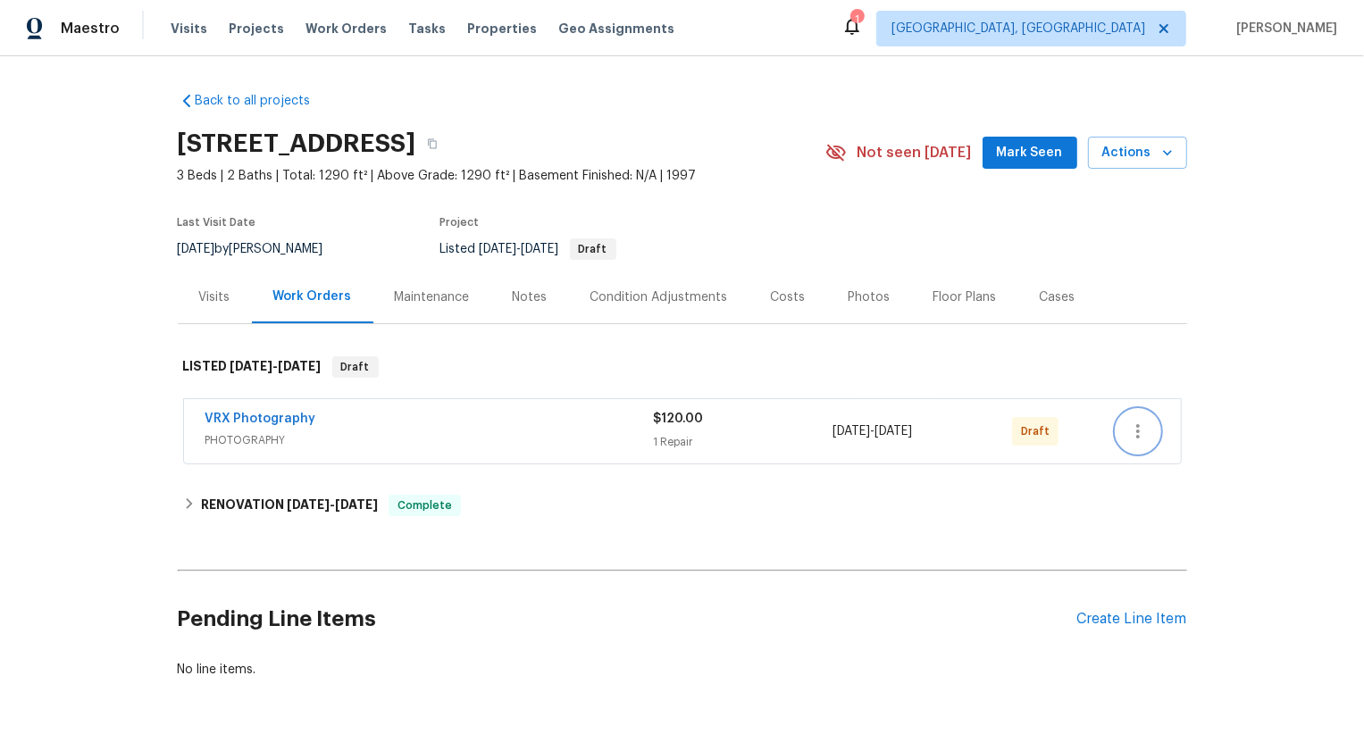
click at [1139, 422] on icon "button" at bounding box center [1137, 431] width 21 height 21
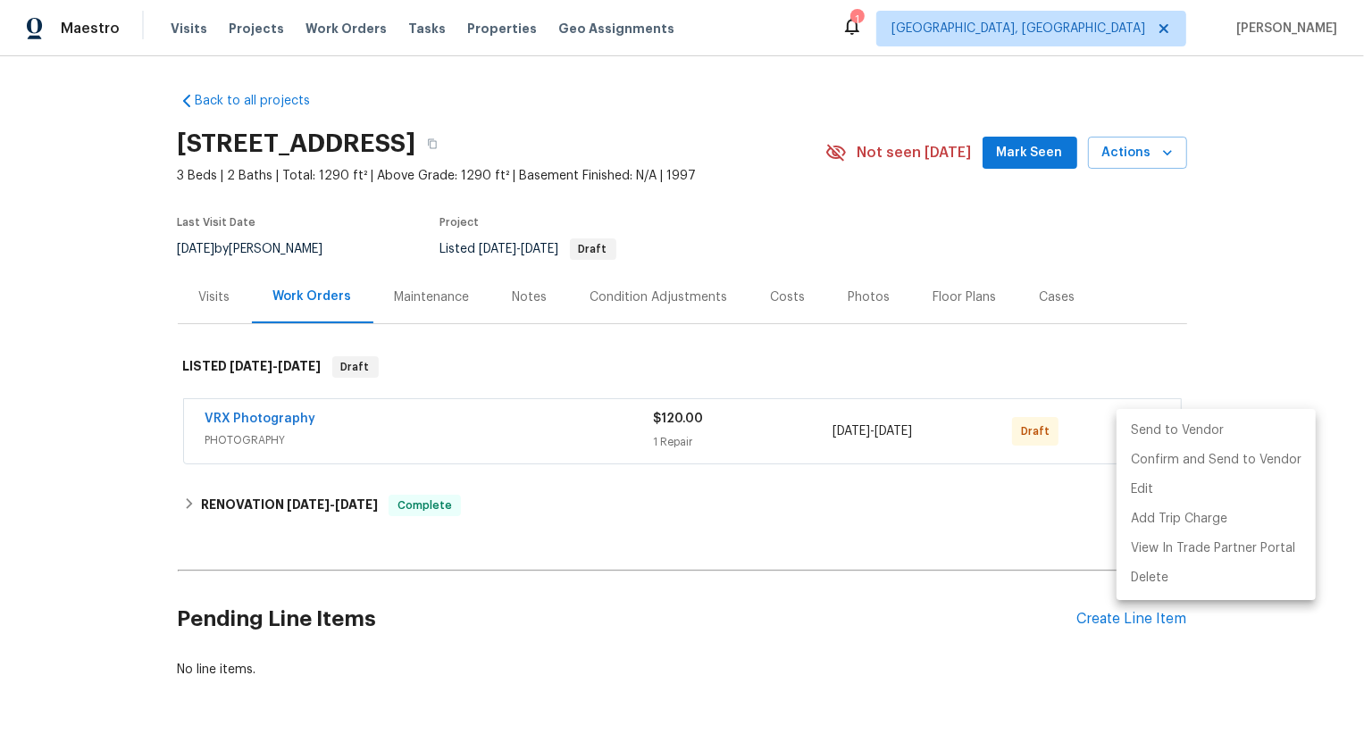
click at [1139, 423] on li "Send to Vendor" at bounding box center [1215, 430] width 199 height 29
click at [1139, 426] on li "Send to Vendor" at bounding box center [1215, 430] width 199 height 29
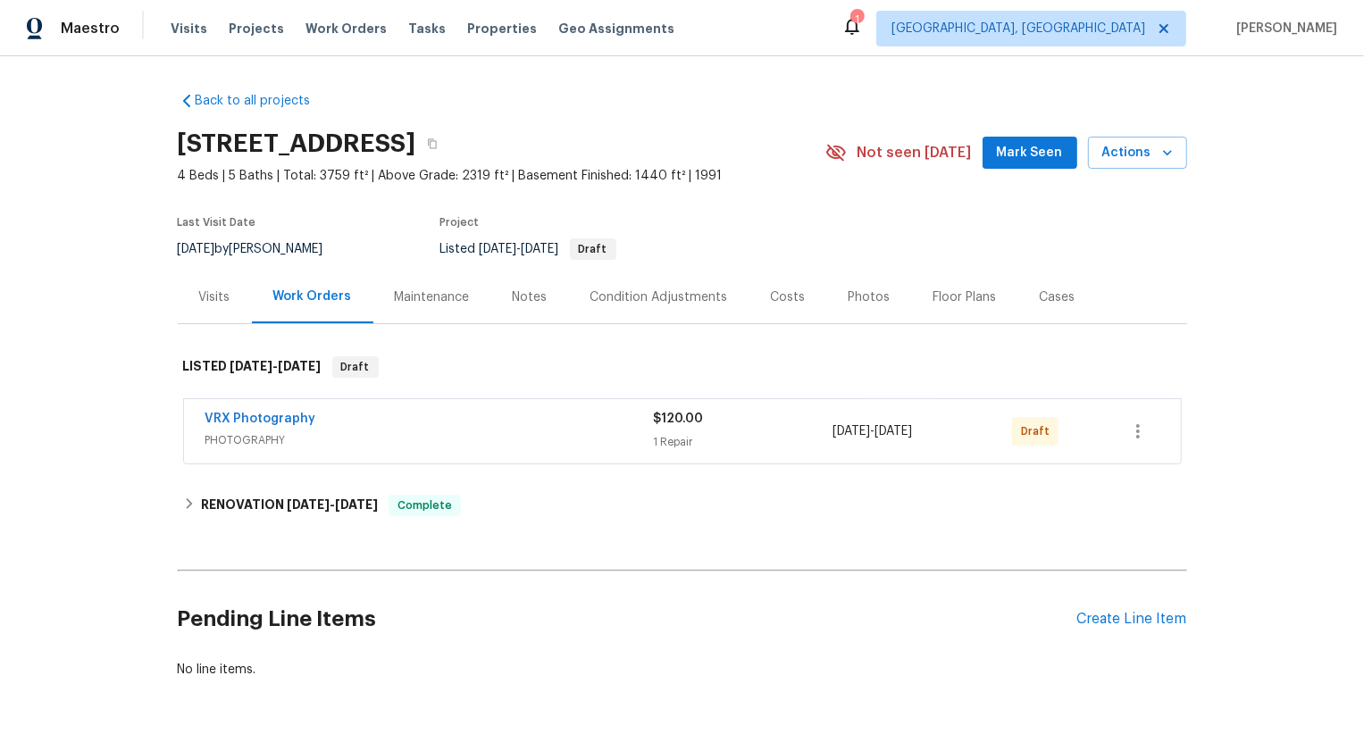
scroll to position [65, 0]
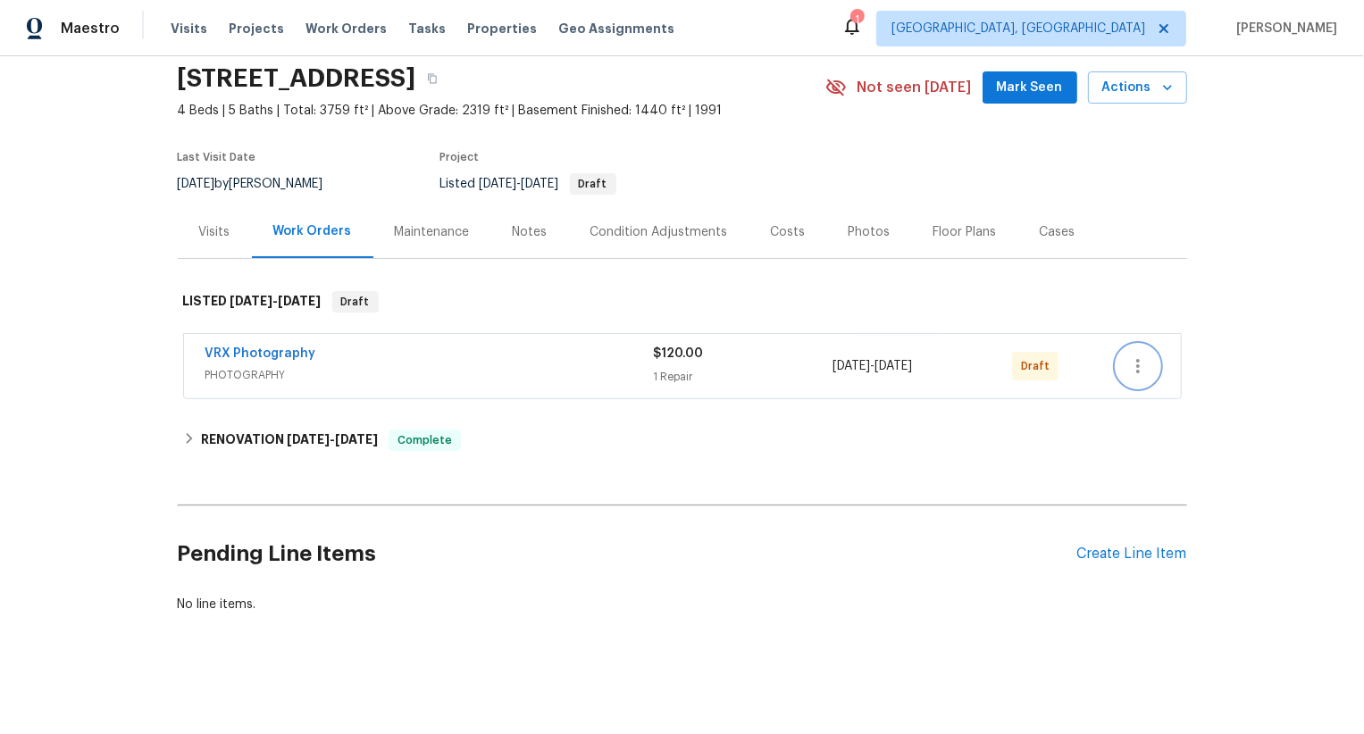
click at [1131, 363] on icon "button" at bounding box center [1137, 365] width 21 height 21
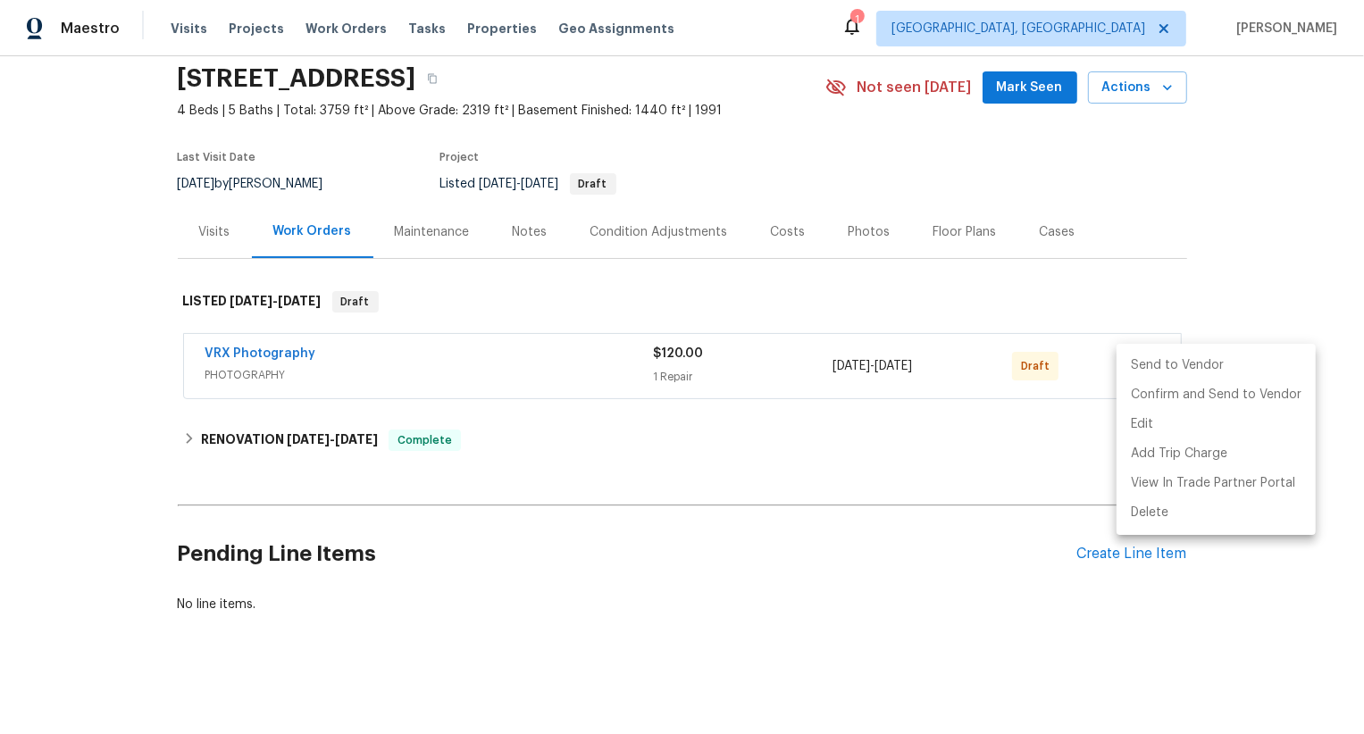
click at [1131, 363] on li "Send to Vendor" at bounding box center [1215, 365] width 199 height 29
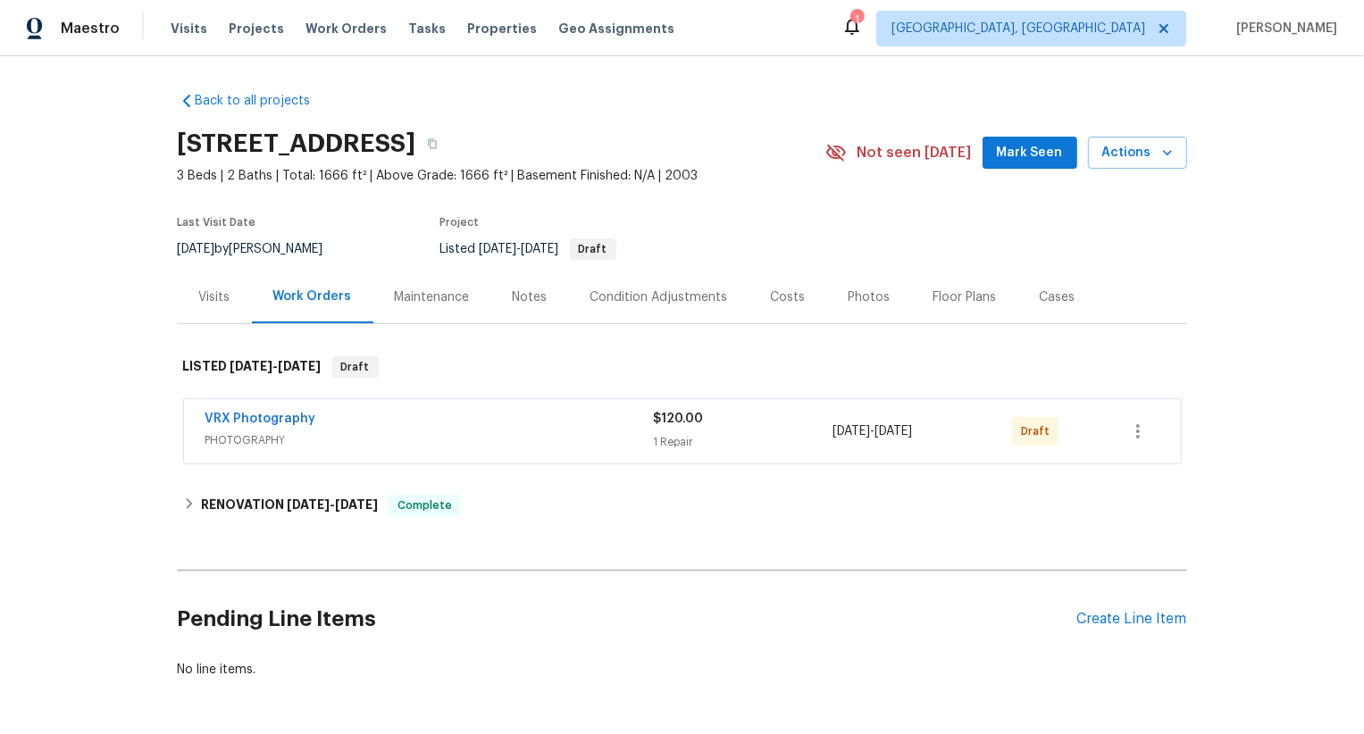
scroll to position [65, 0]
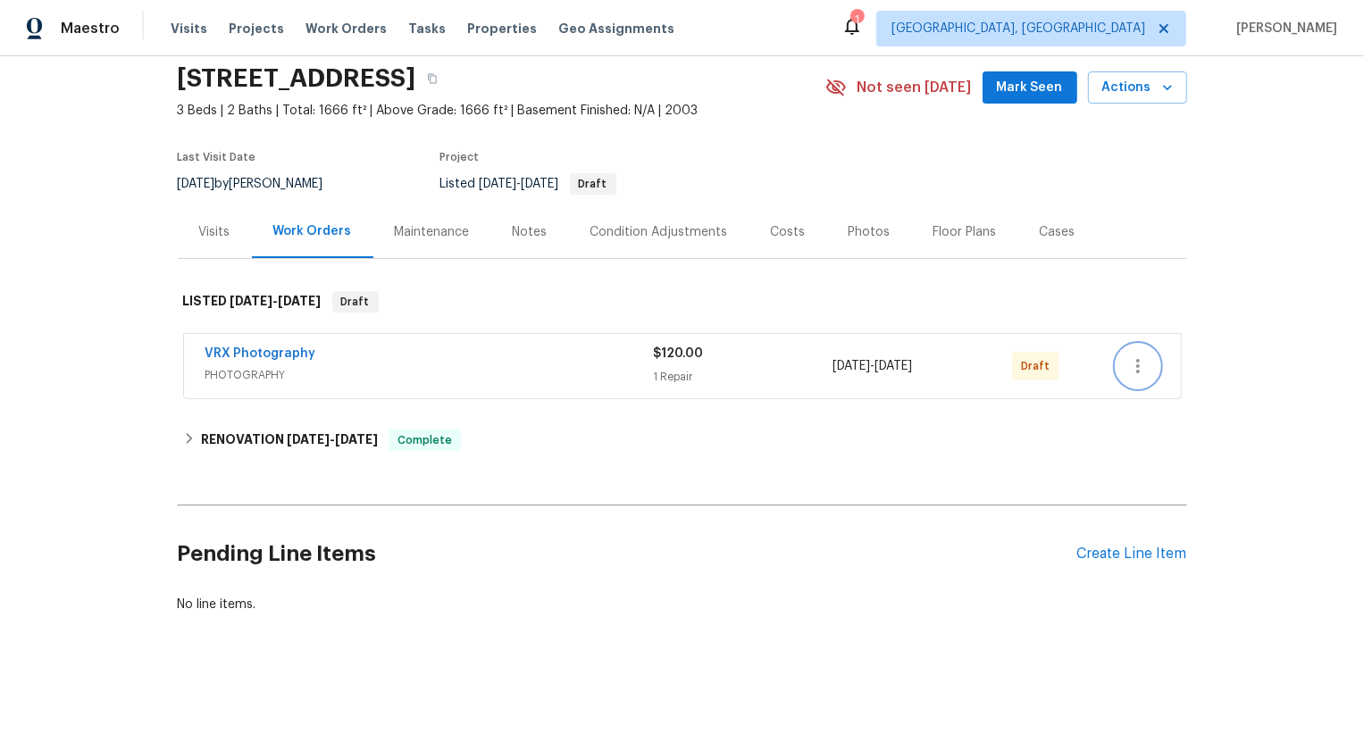
click at [1137, 354] on button "button" at bounding box center [1137, 366] width 43 height 43
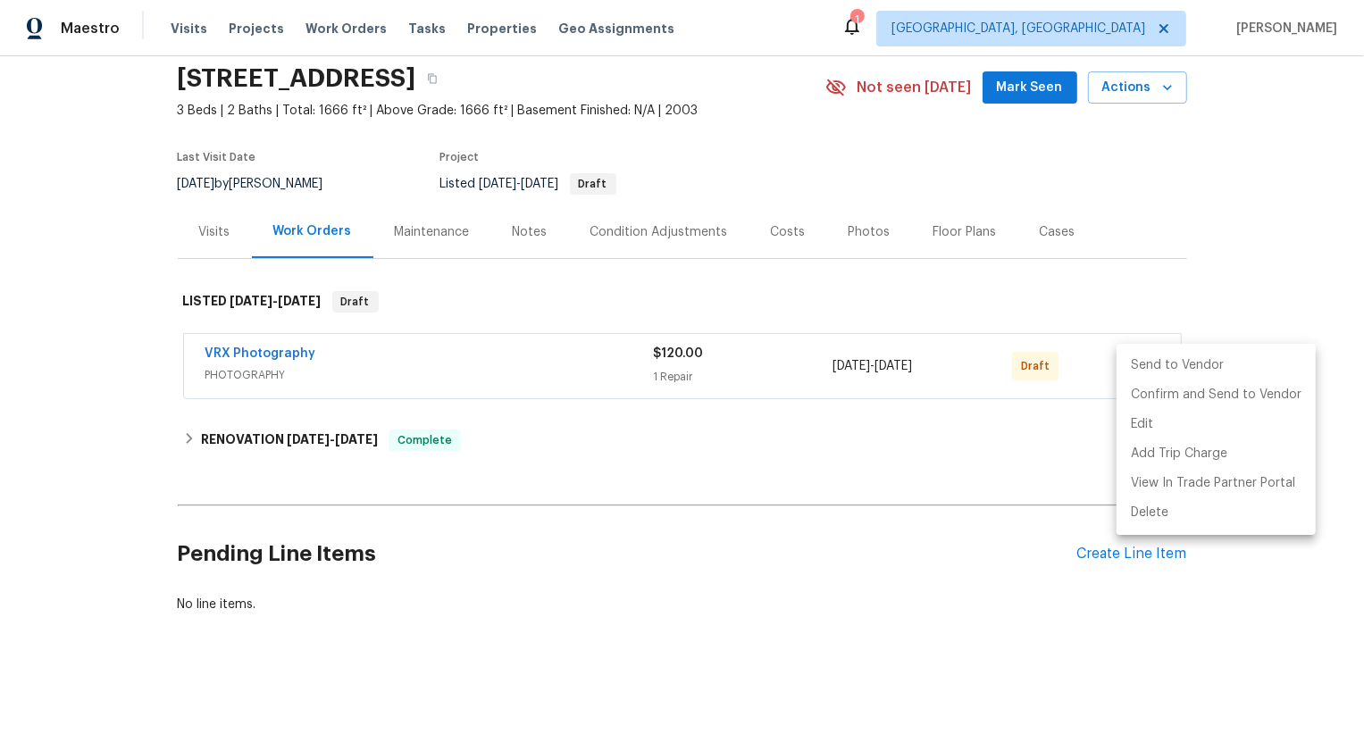
click at [1137, 359] on li "Send to Vendor" at bounding box center [1215, 365] width 199 height 29
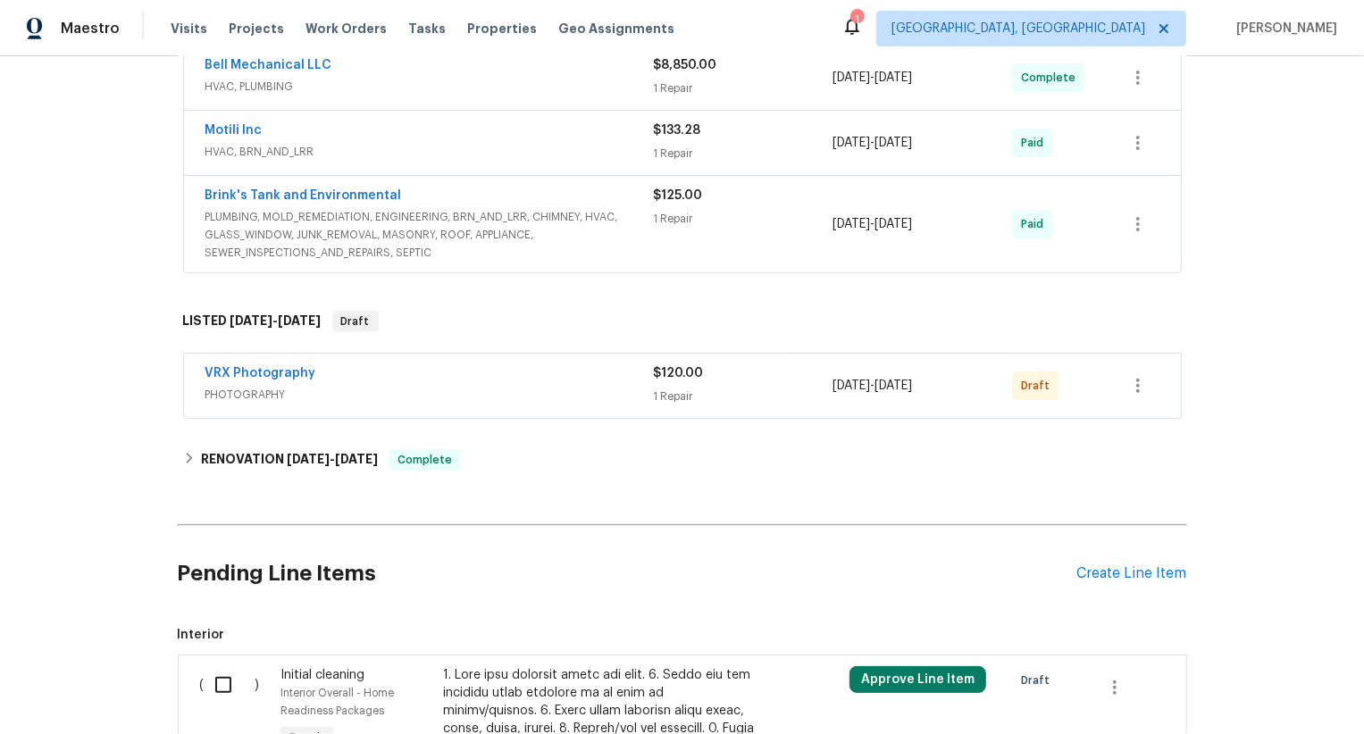
scroll to position [393, 0]
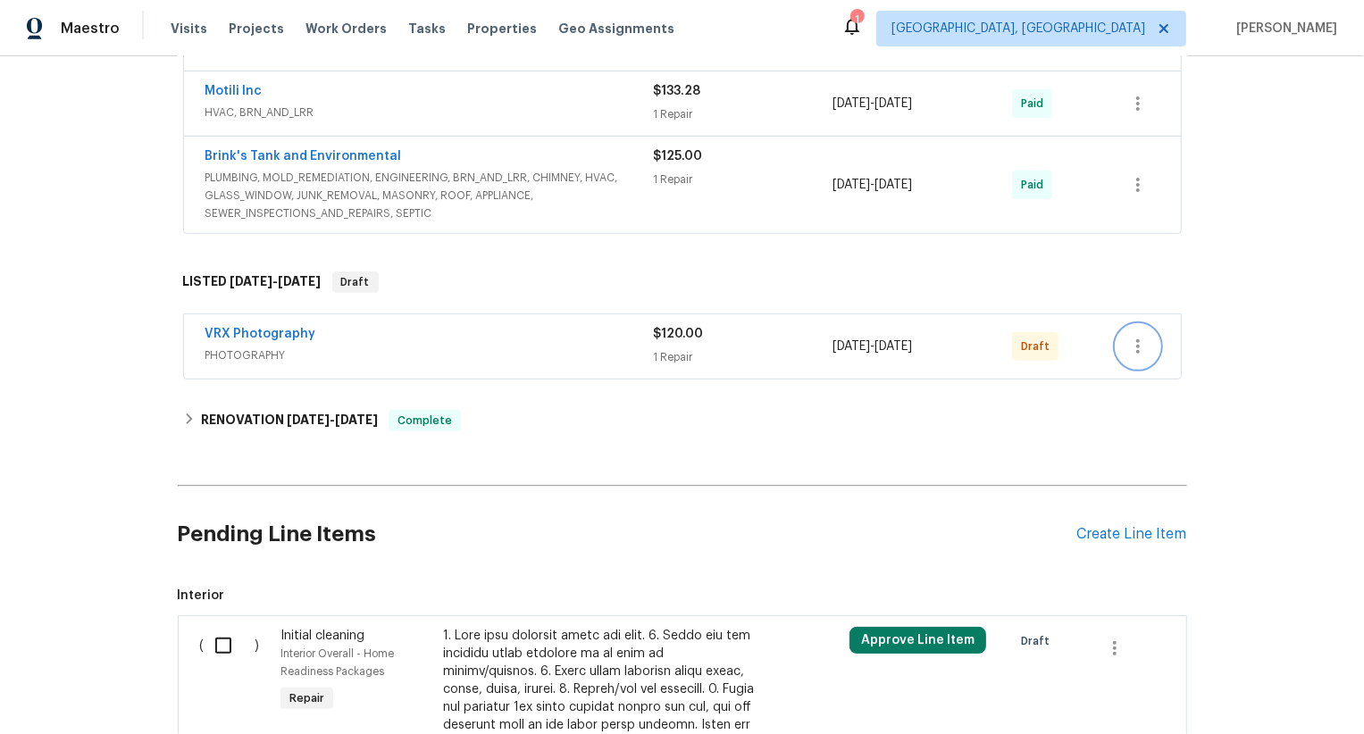
click at [1132, 348] on icon "button" at bounding box center [1137, 346] width 21 height 21
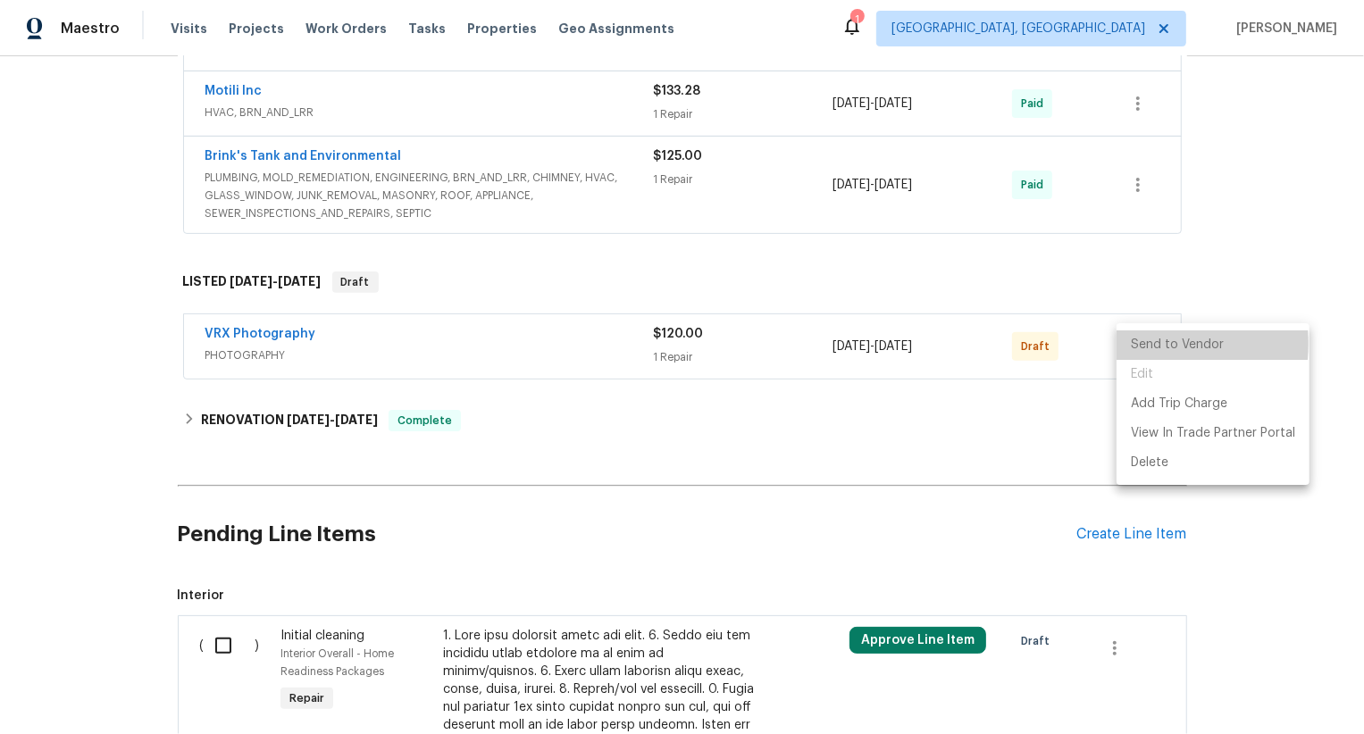
click at [1132, 348] on li "Send to Vendor" at bounding box center [1212, 344] width 193 height 29
